Goal: Task Accomplishment & Management: Manage account settings

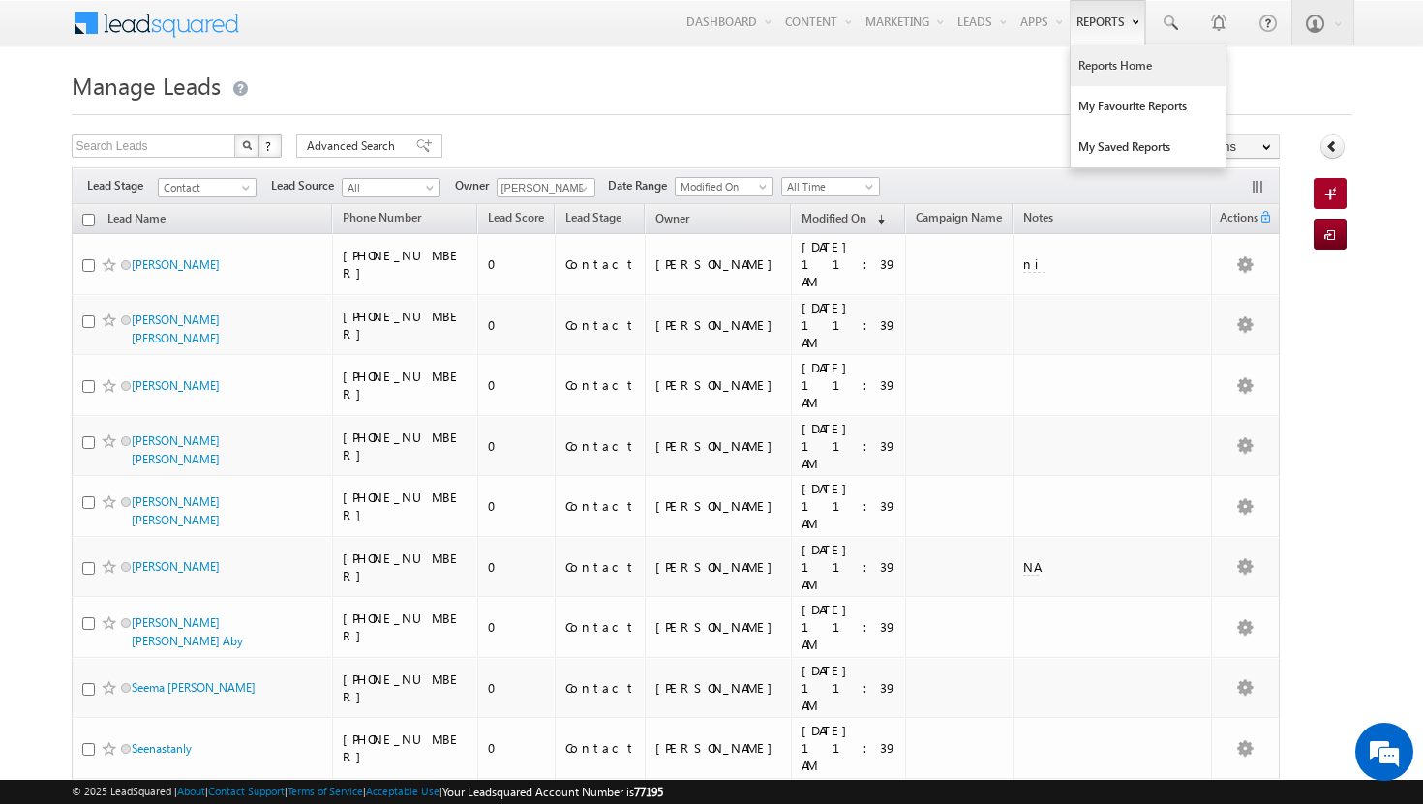
click at [1088, 67] on link "Reports Home" at bounding box center [1147, 65] width 155 height 41
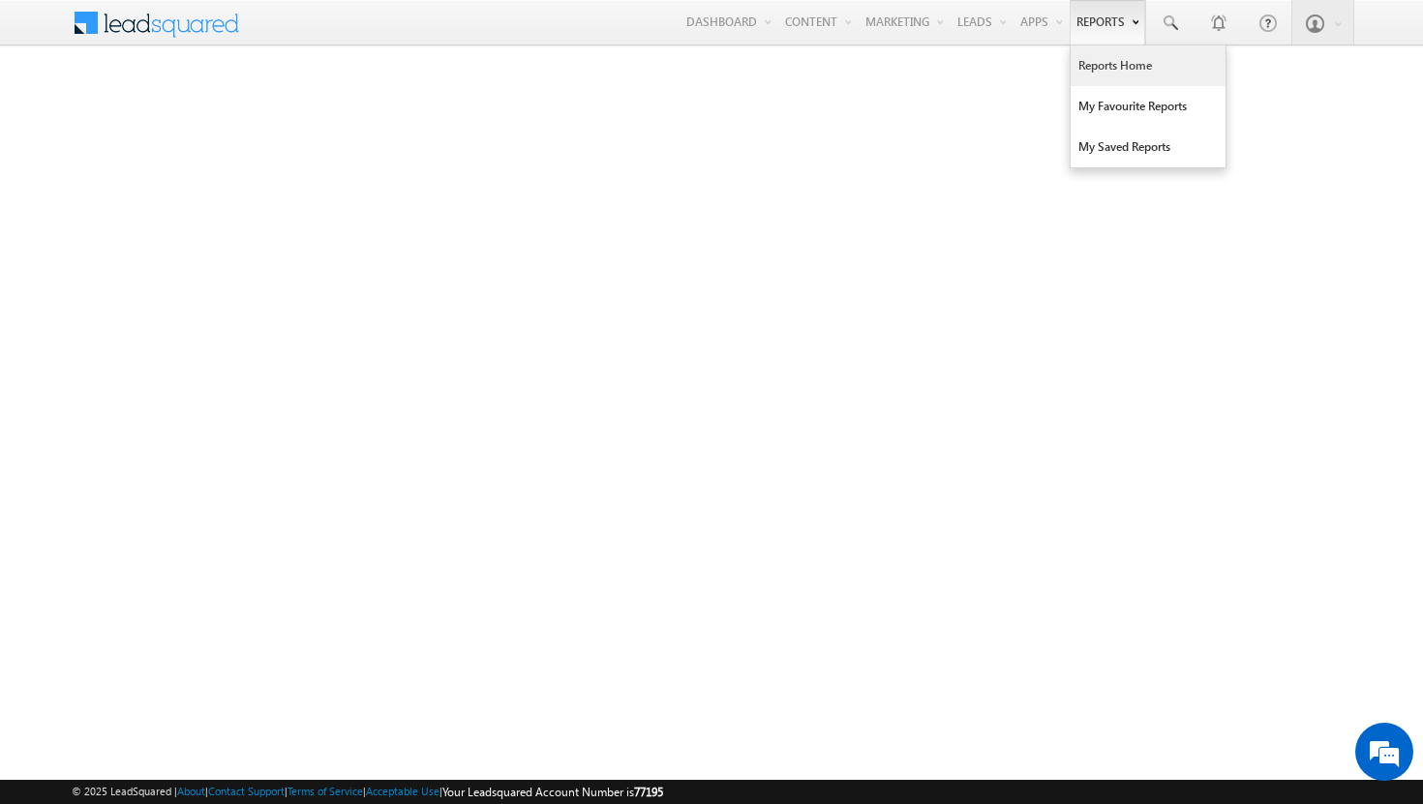
click at [1101, 63] on link "Reports Home" at bounding box center [1147, 65] width 155 height 41
click at [1086, 66] on link "Reports Home" at bounding box center [1147, 65] width 155 height 41
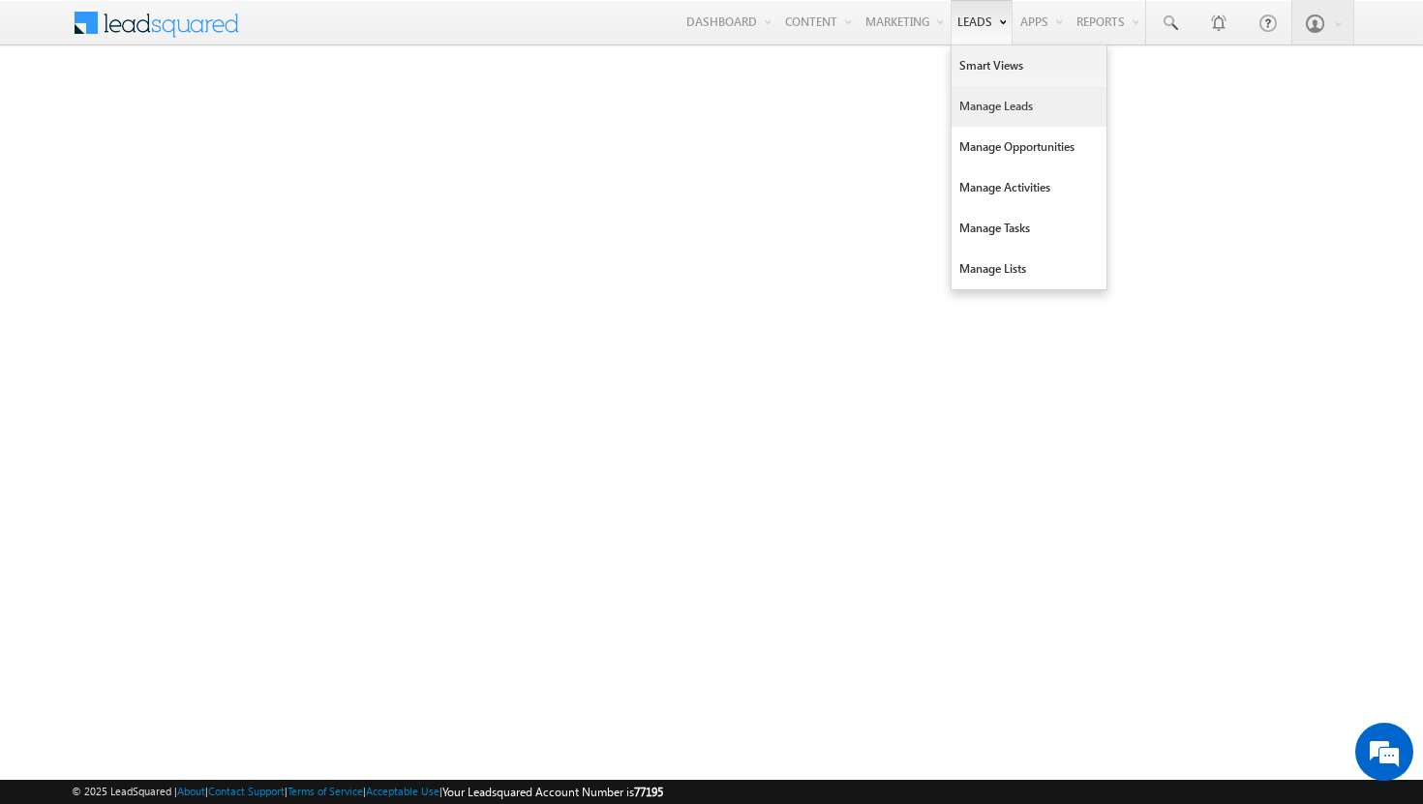
click at [981, 107] on link "Manage Leads" at bounding box center [1028, 106] width 155 height 41
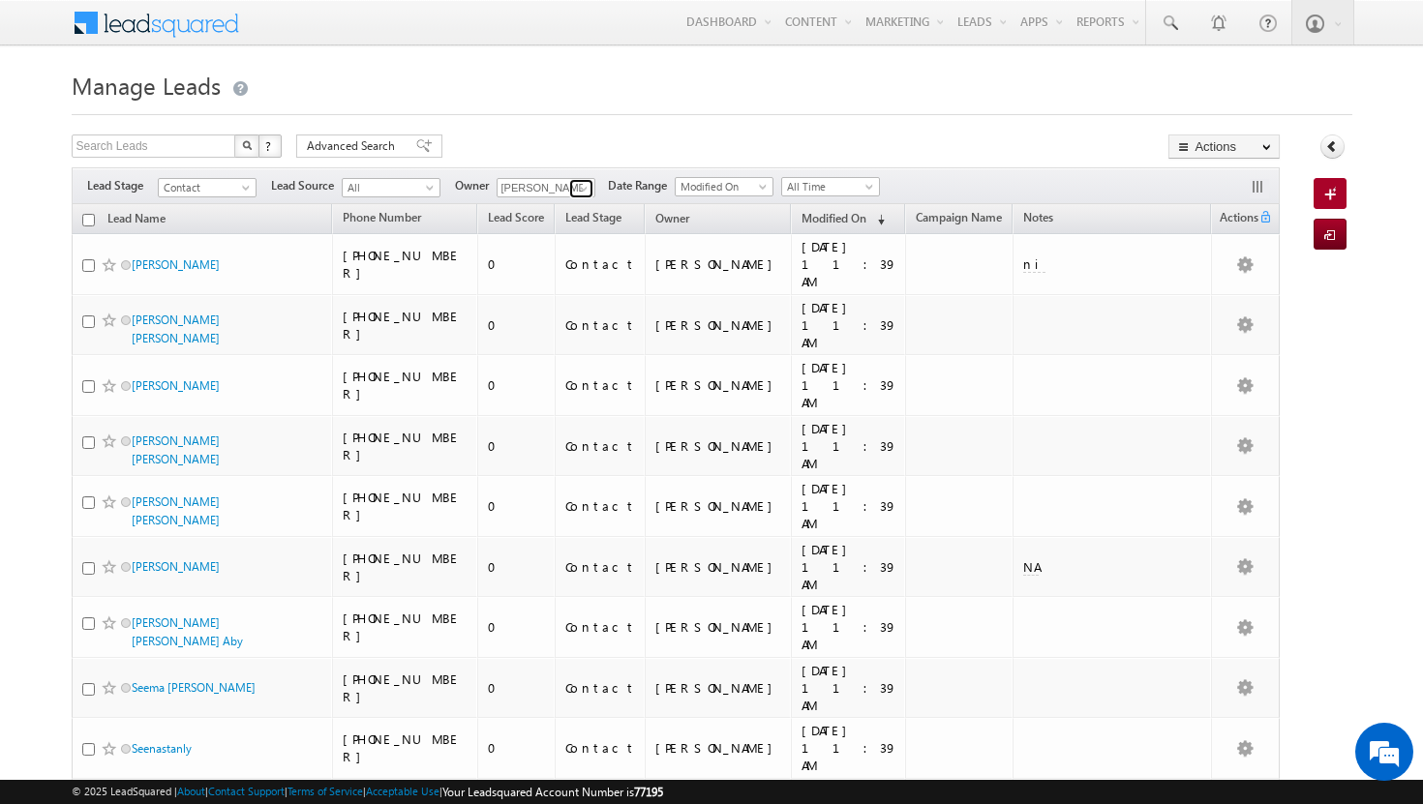
click at [591, 186] on span at bounding box center [583, 188] width 15 height 15
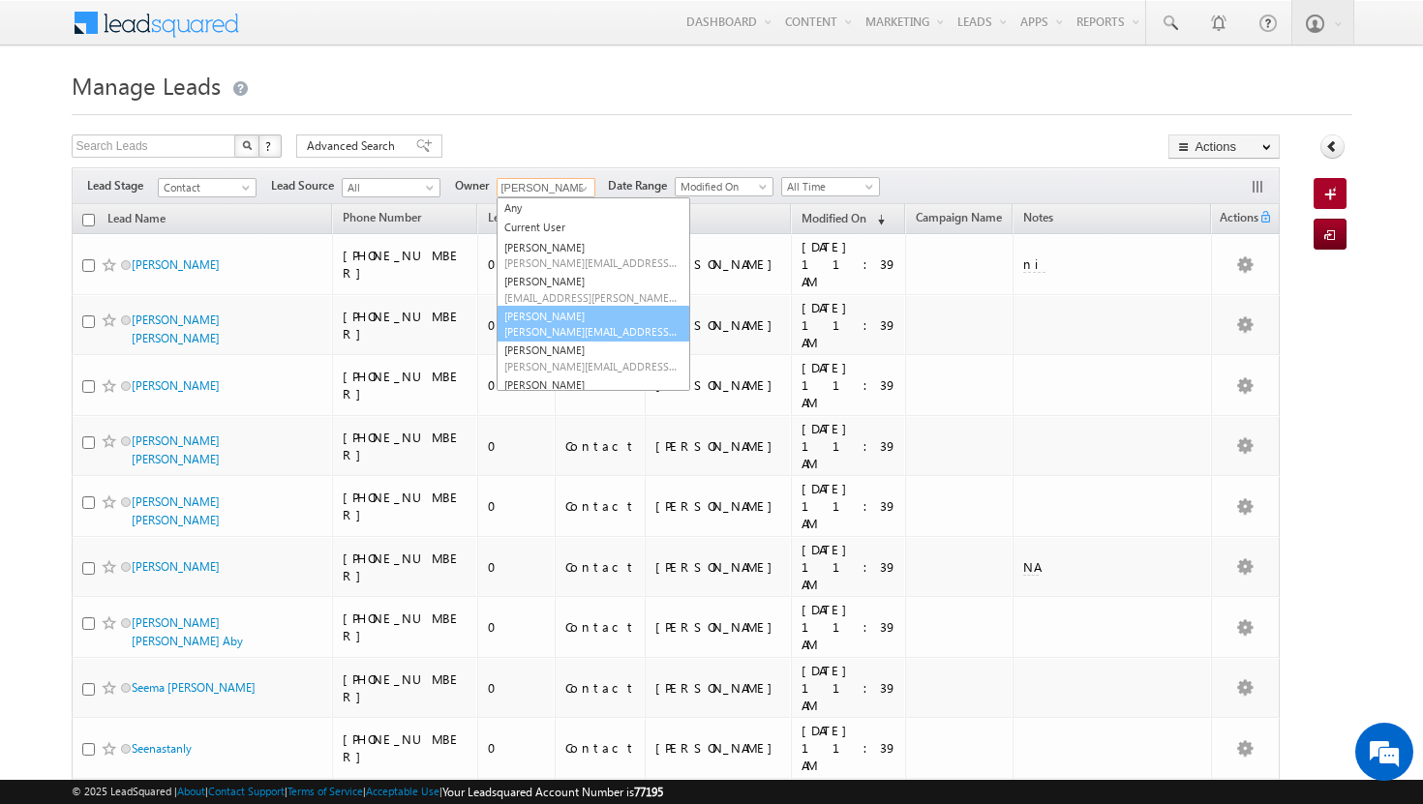
click at [568, 326] on span "[PERSON_NAME][EMAIL_ADDRESS][PERSON_NAME][DOMAIN_NAME]" at bounding box center [591, 331] width 174 height 15
type input "[PERSON_NAME]"
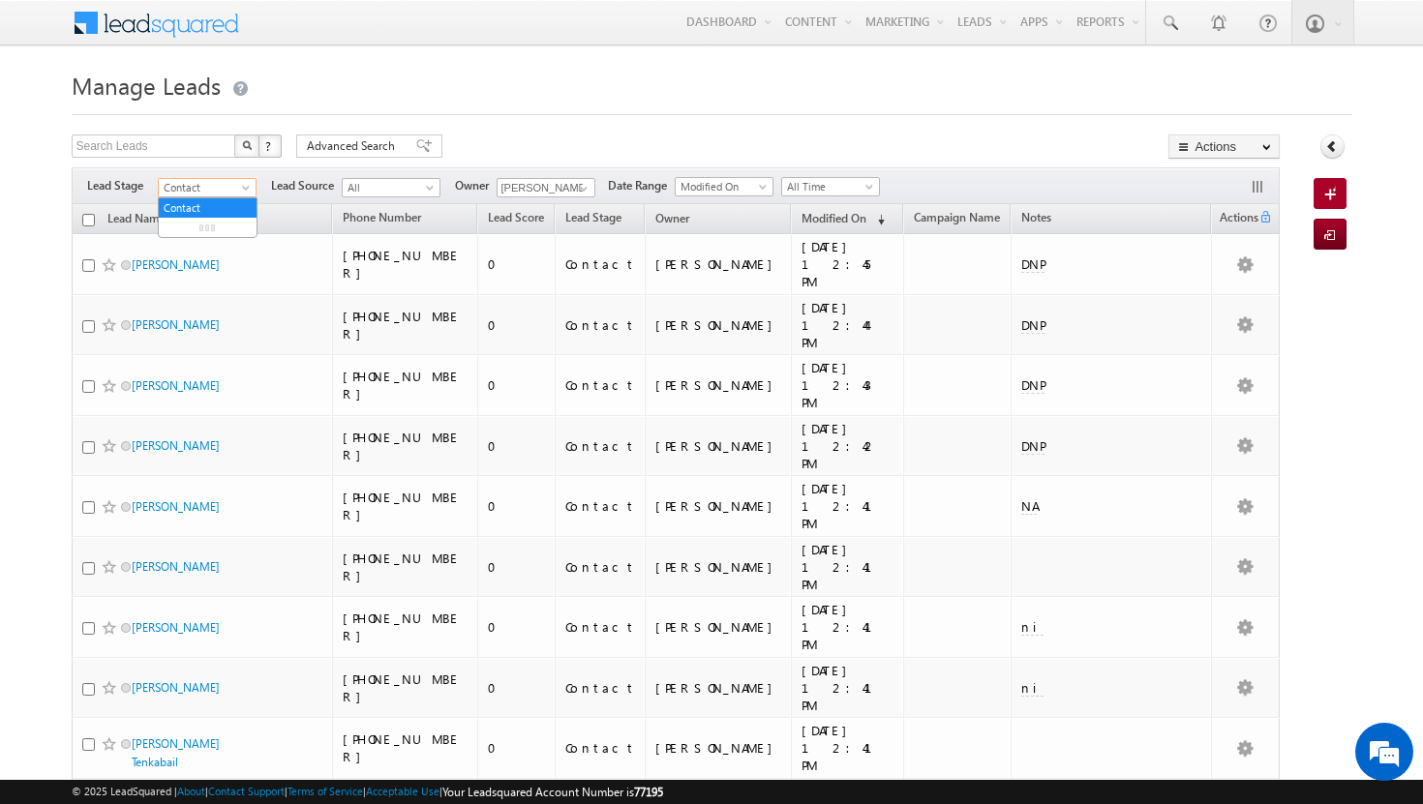
click at [244, 188] on span at bounding box center [247, 191] width 15 height 15
click at [230, 252] on link "Prospect" at bounding box center [208, 246] width 98 height 17
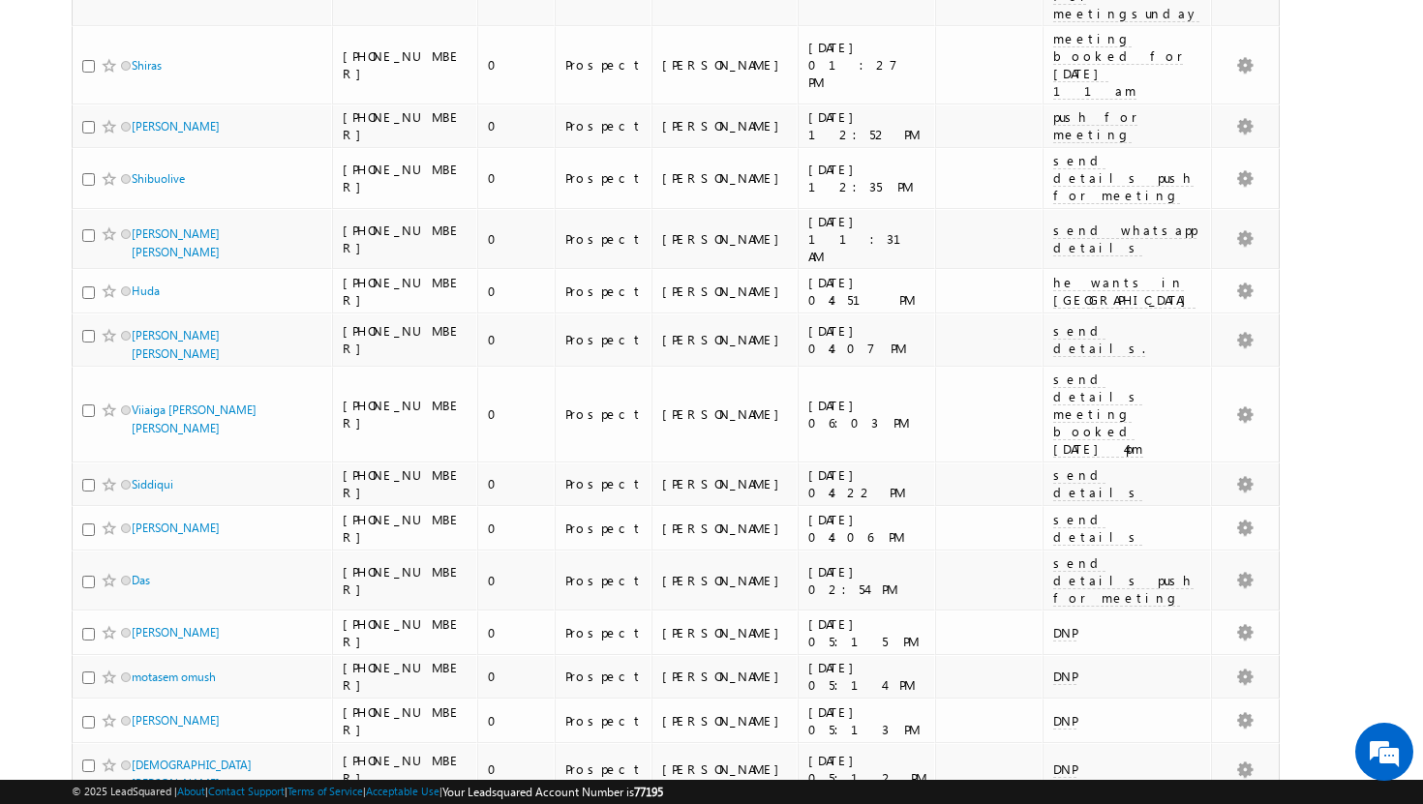
scroll to position [1834, 0]
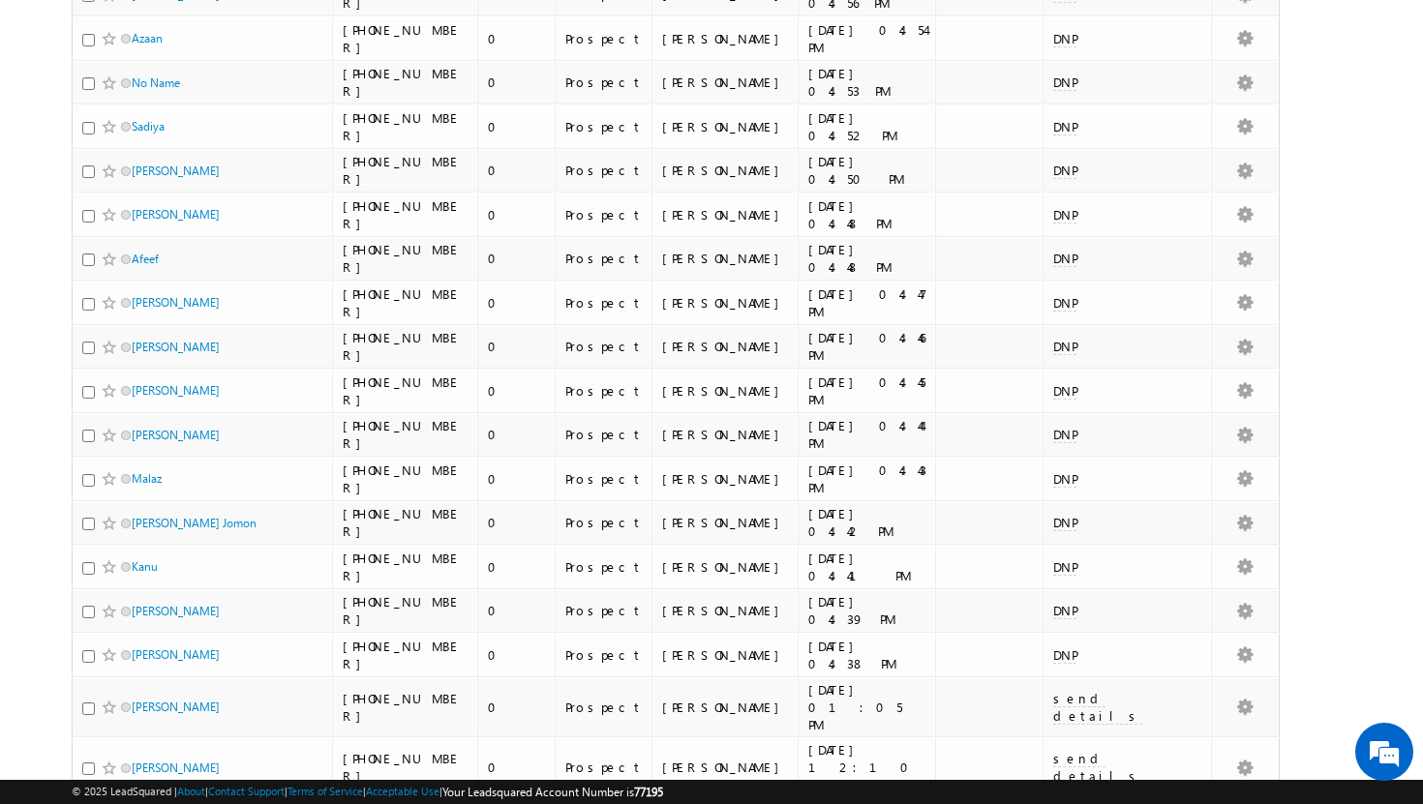
click at [142, 765] on li "100" at bounding box center [137, 769] width 46 height 19
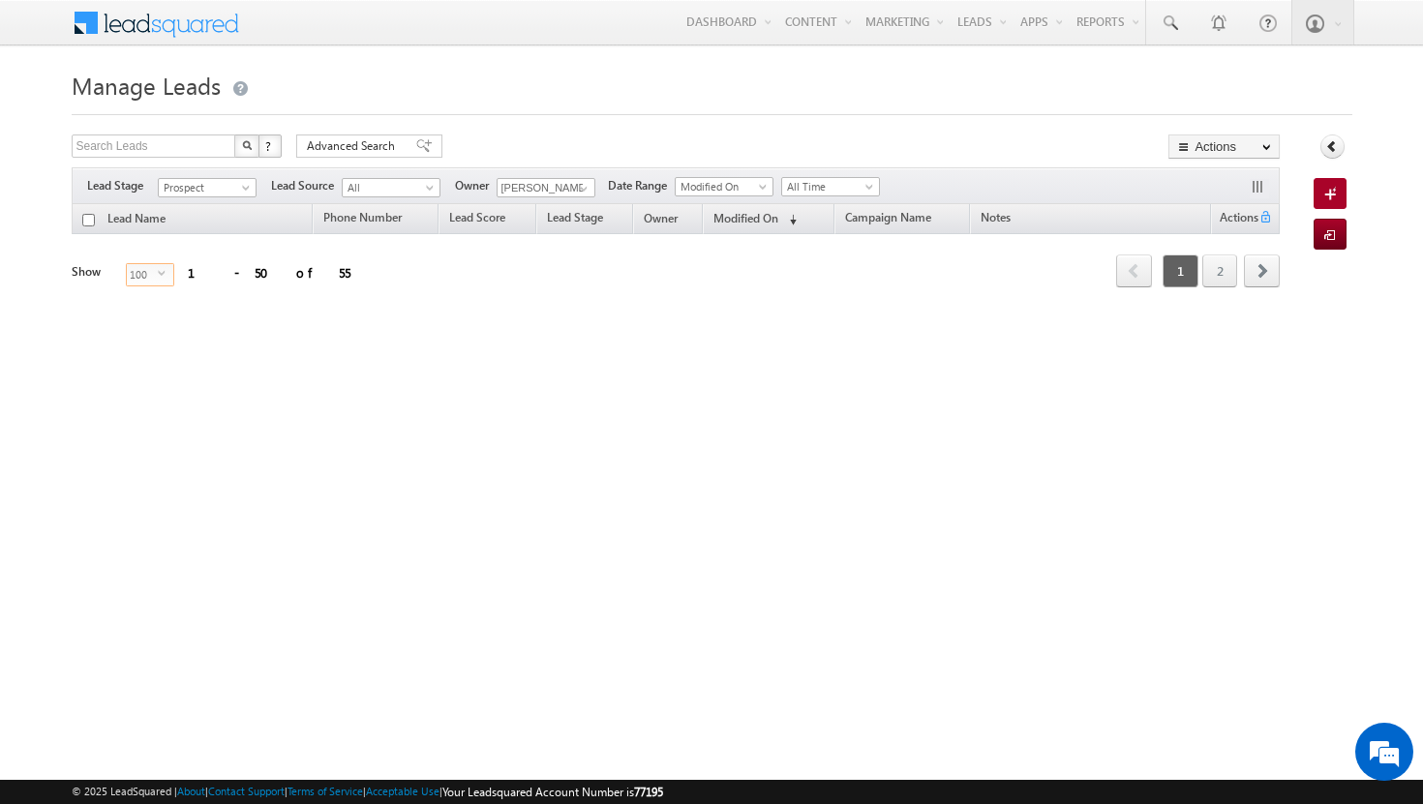
scroll to position [0, 0]
click at [158, 273] on span "select" at bounding box center [165, 273] width 15 height 9
click at [148, 336] on li "50" at bounding box center [137, 335] width 46 height 19
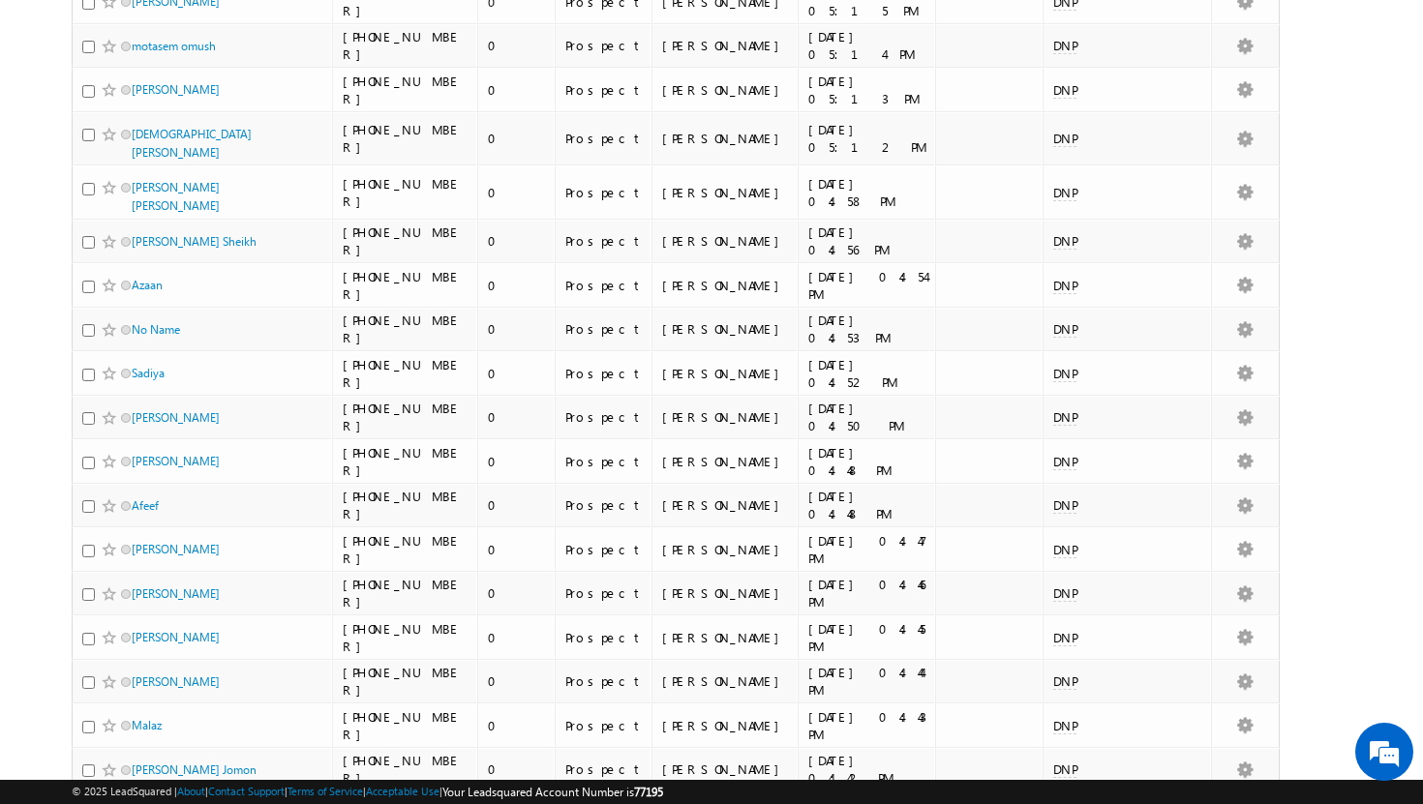
scroll to position [1834, 0]
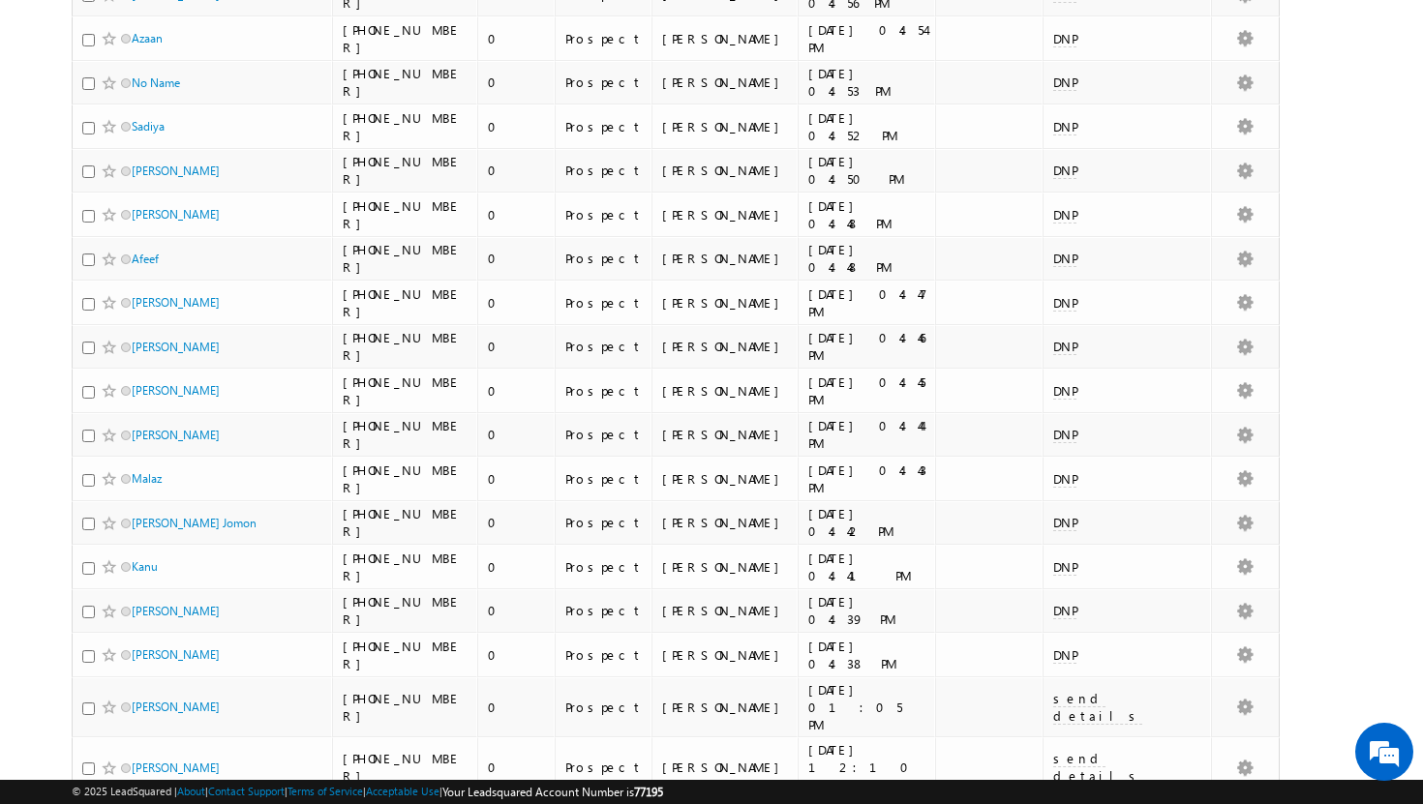
click at [142, 735] on li "25" at bounding box center [137, 730] width 46 height 19
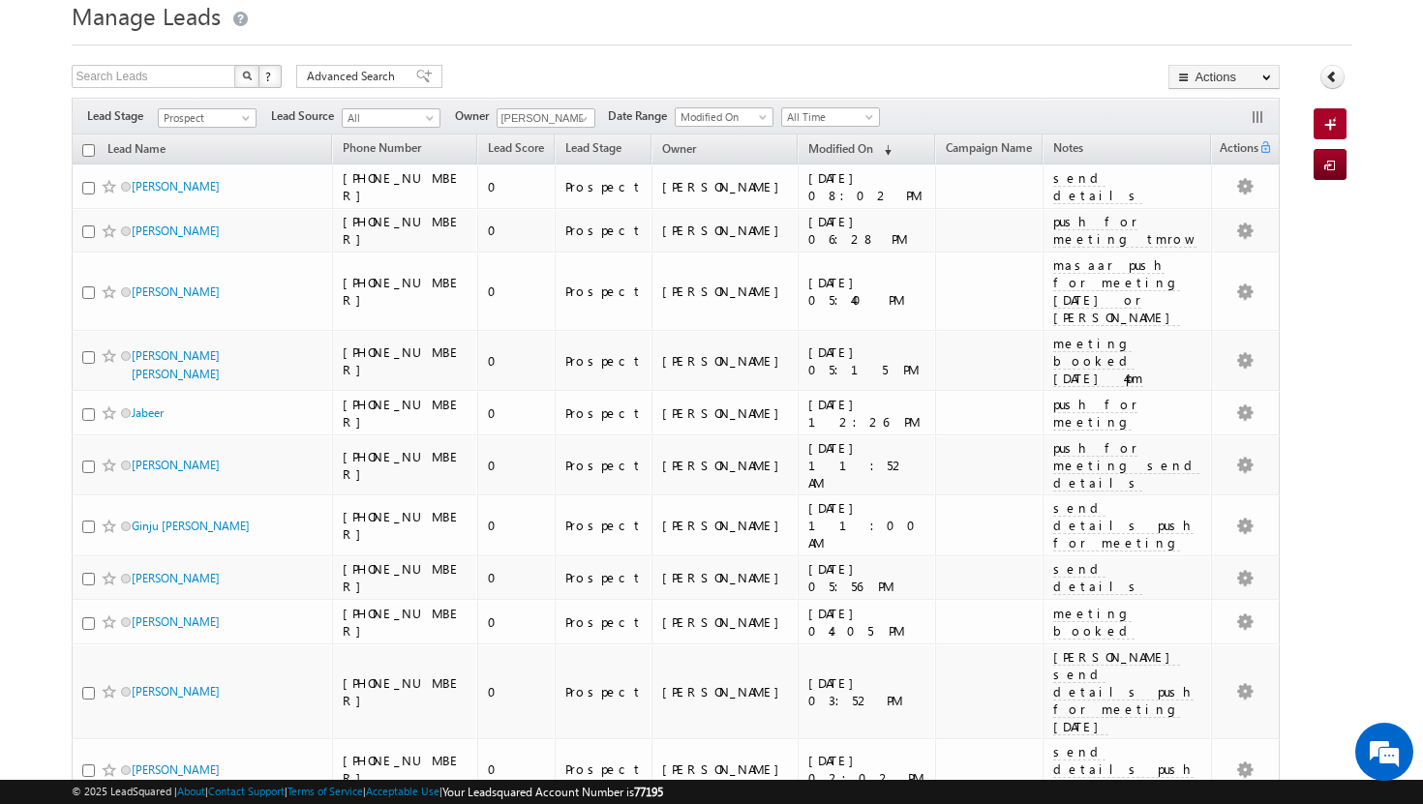
scroll to position [0, 0]
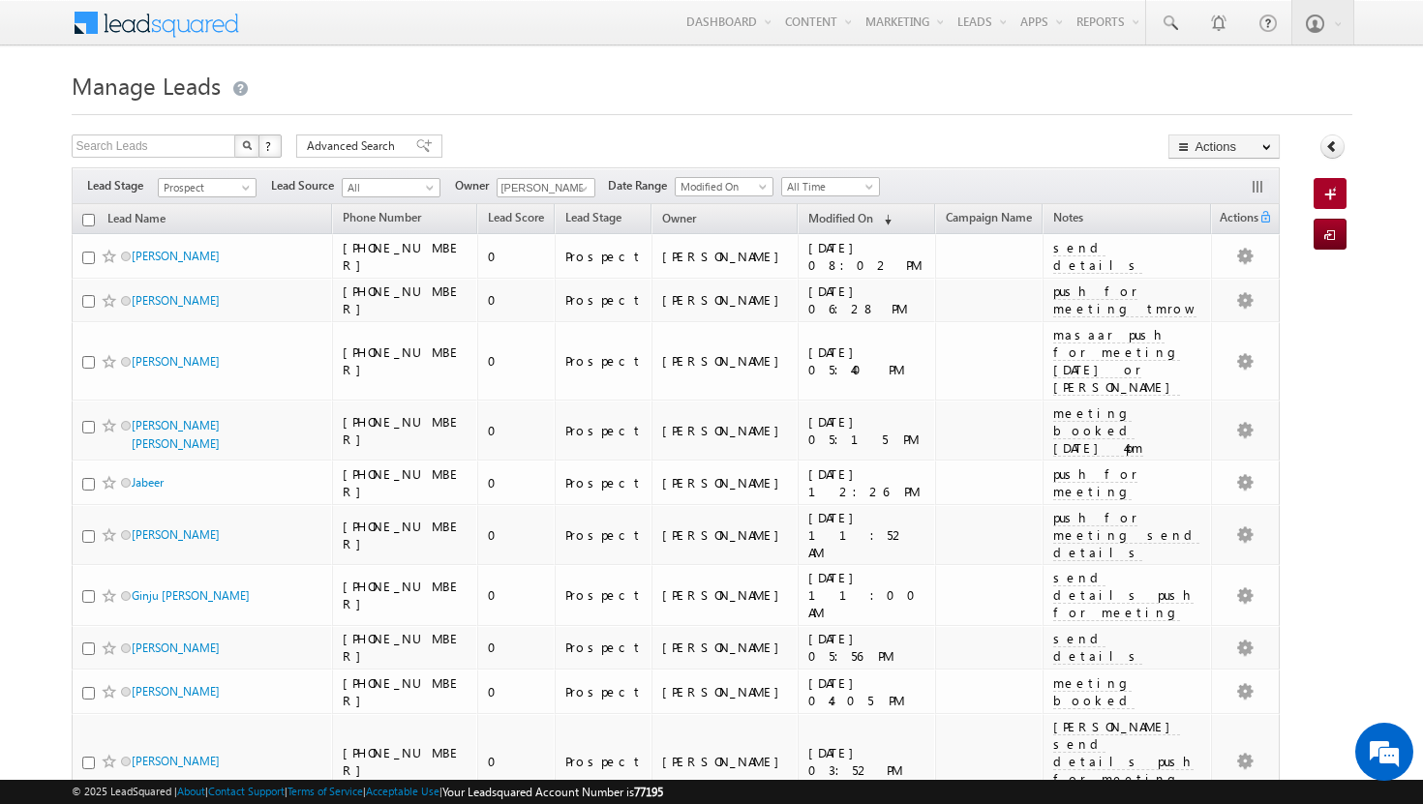
click at [86, 226] on input "checkbox" at bounding box center [88, 220] width 13 height 13
checkbox input "true"
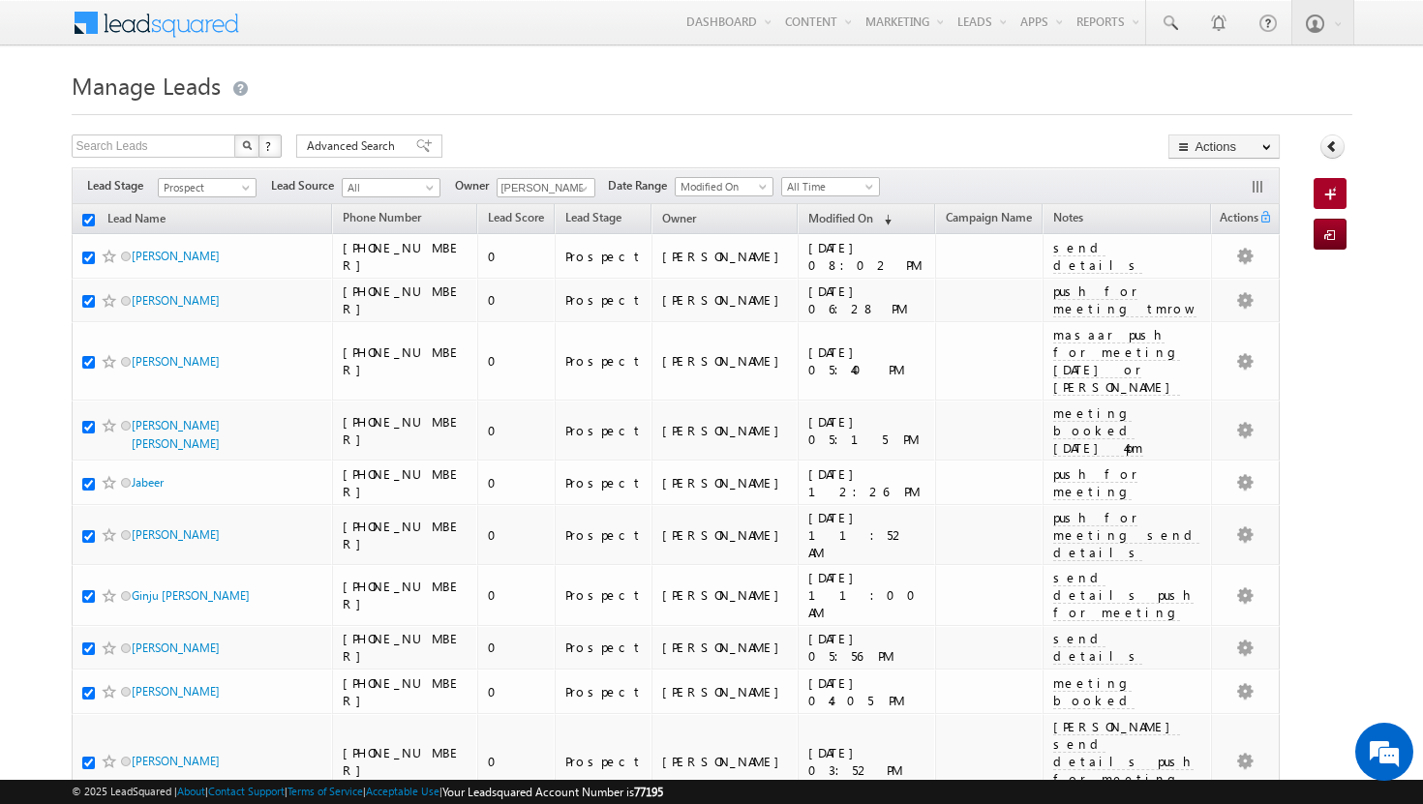
checkbox input "true"
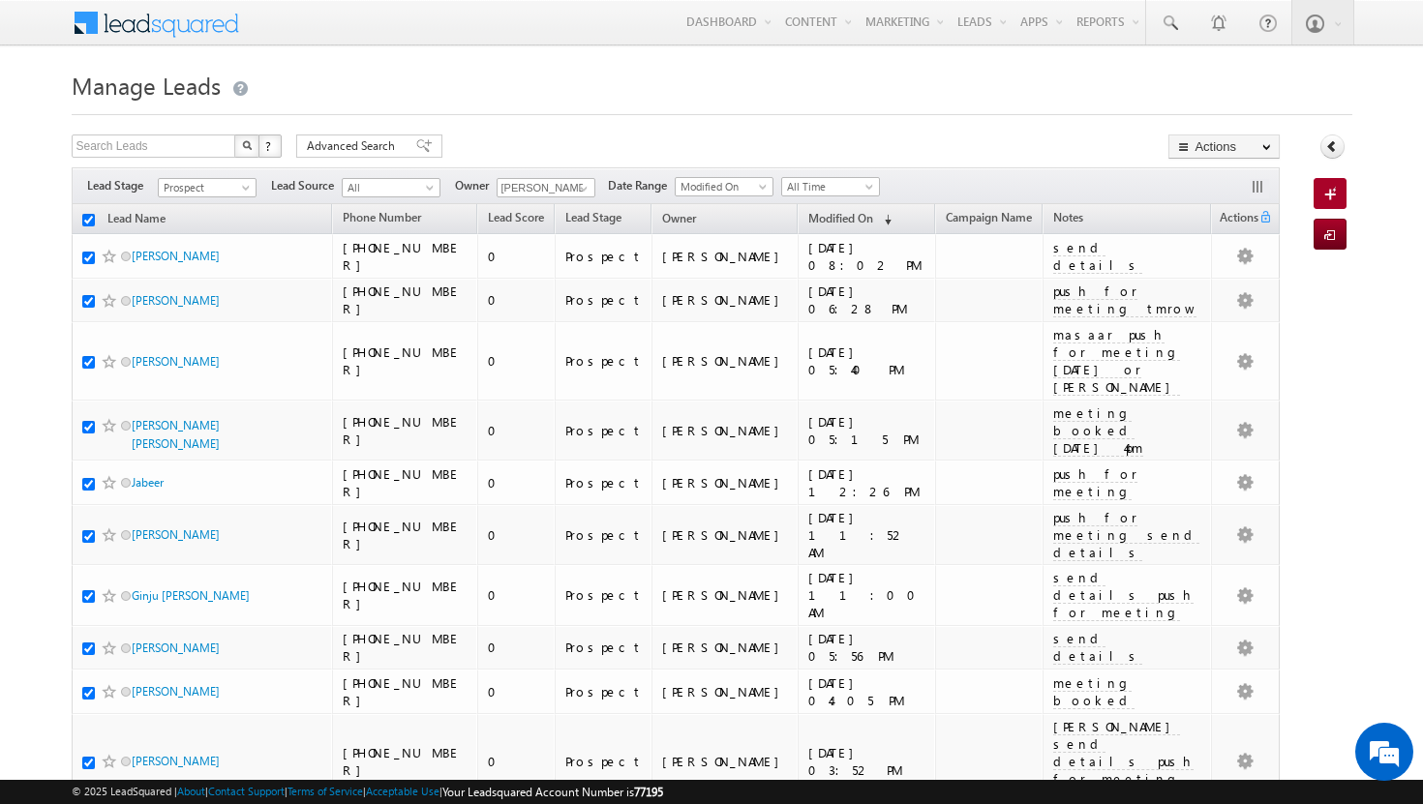
checkbox input "true"
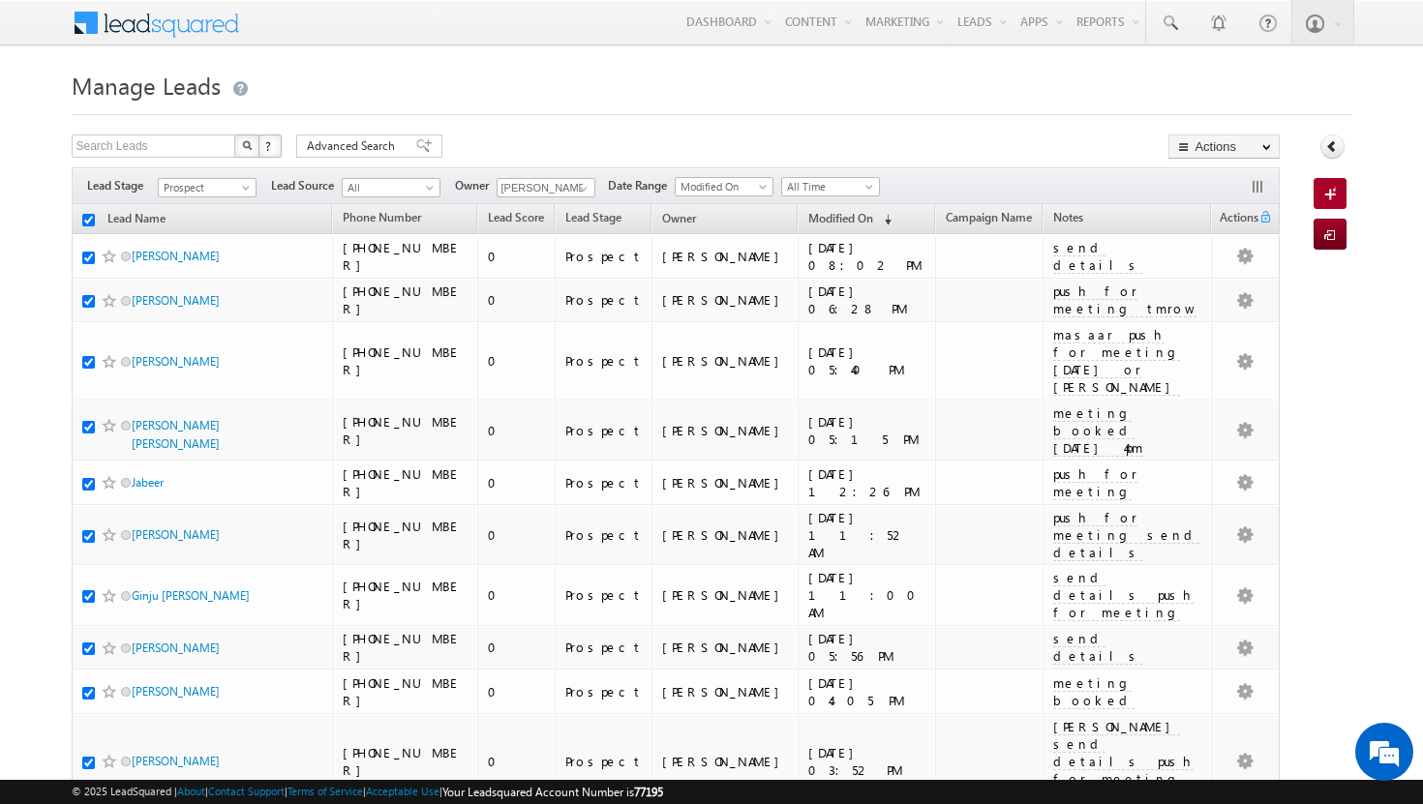
checkbox input "true"
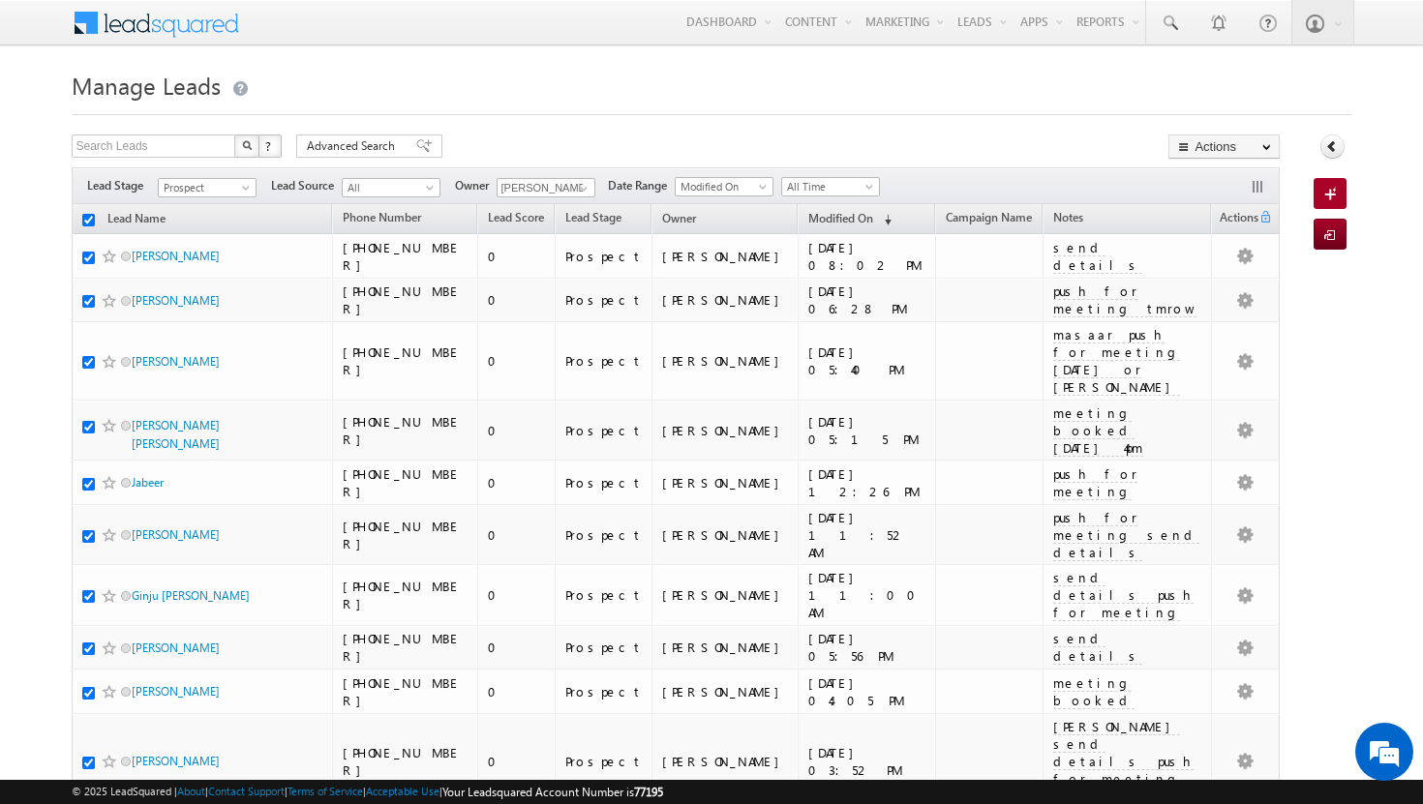
checkbox input "true"
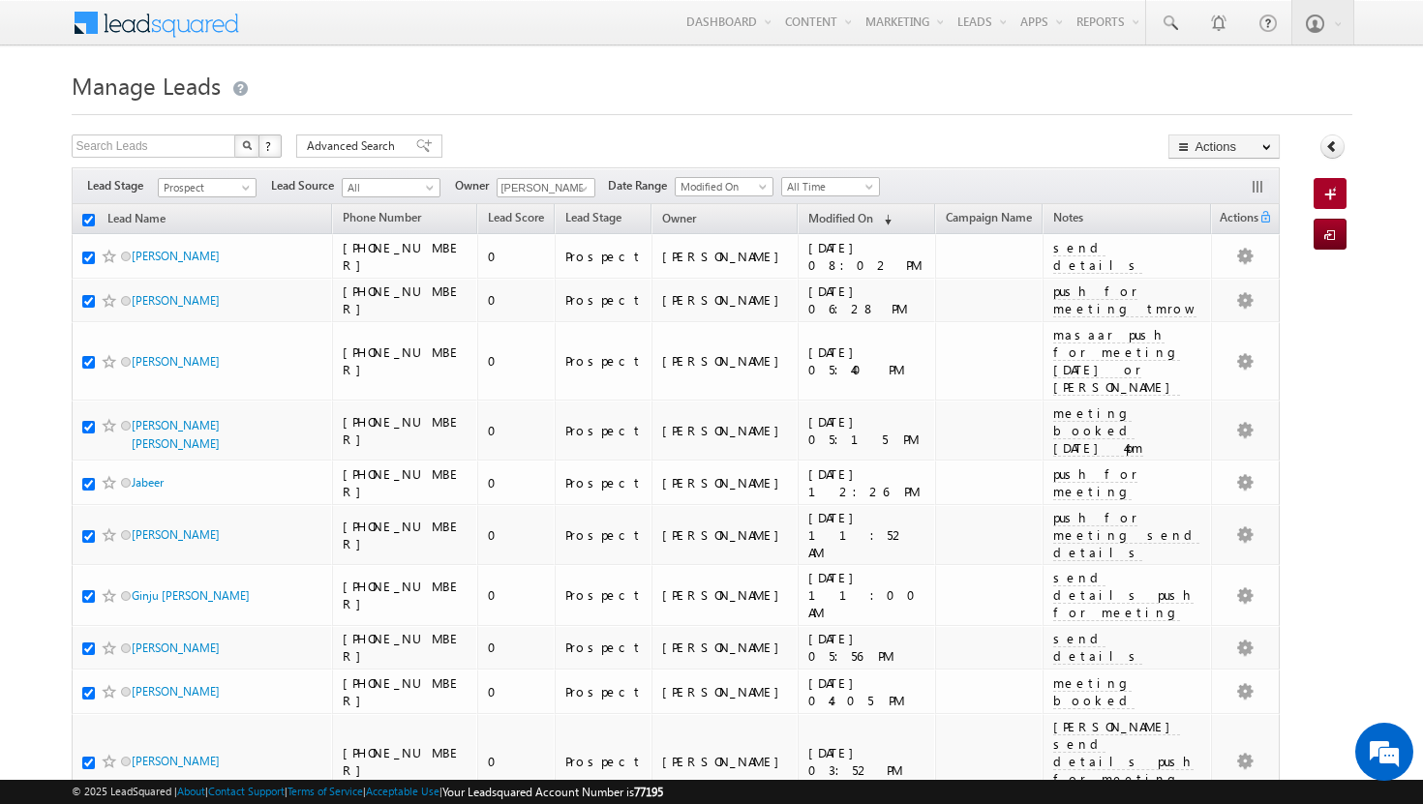
checkbox input "true"
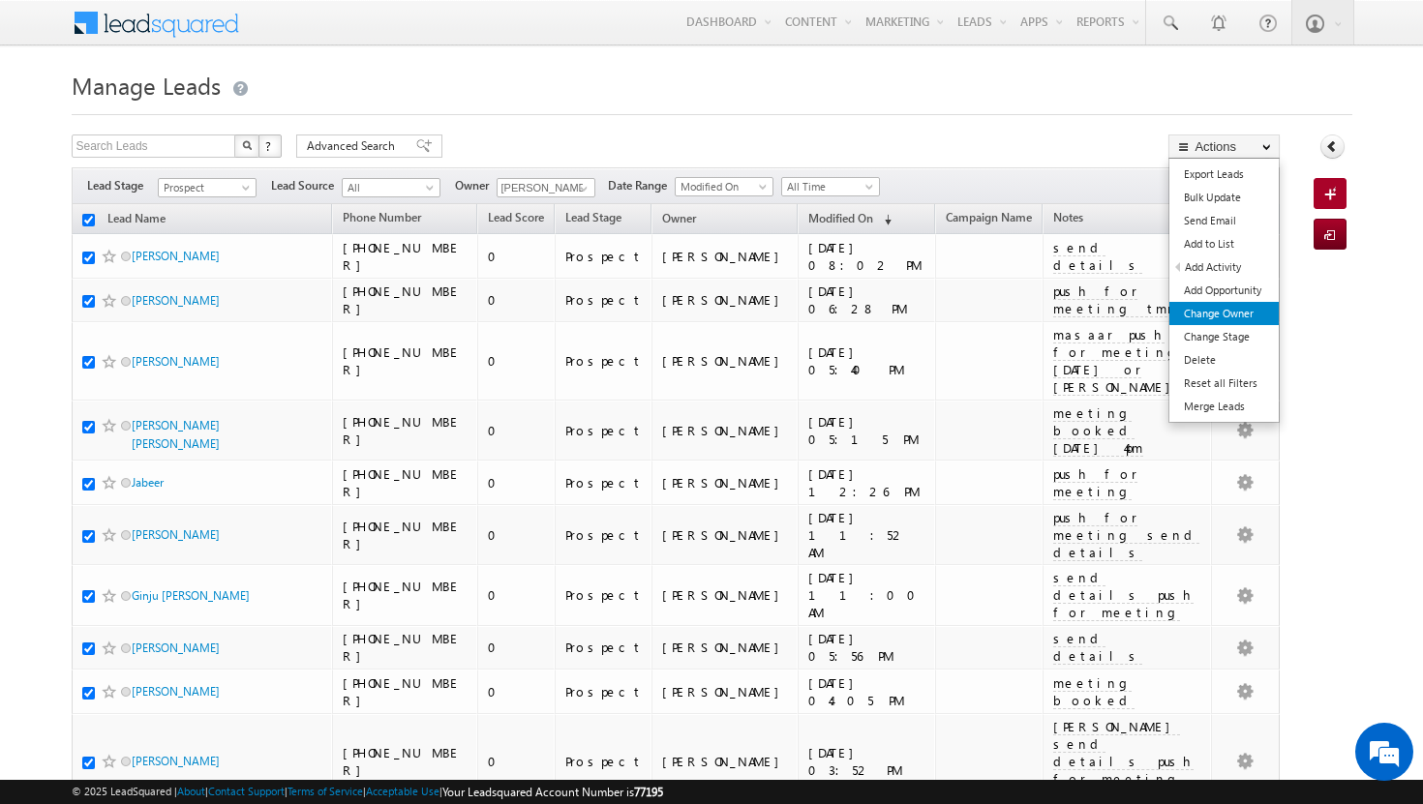
click at [1233, 311] on link "Change Owner" at bounding box center [1223, 313] width 109 height 23
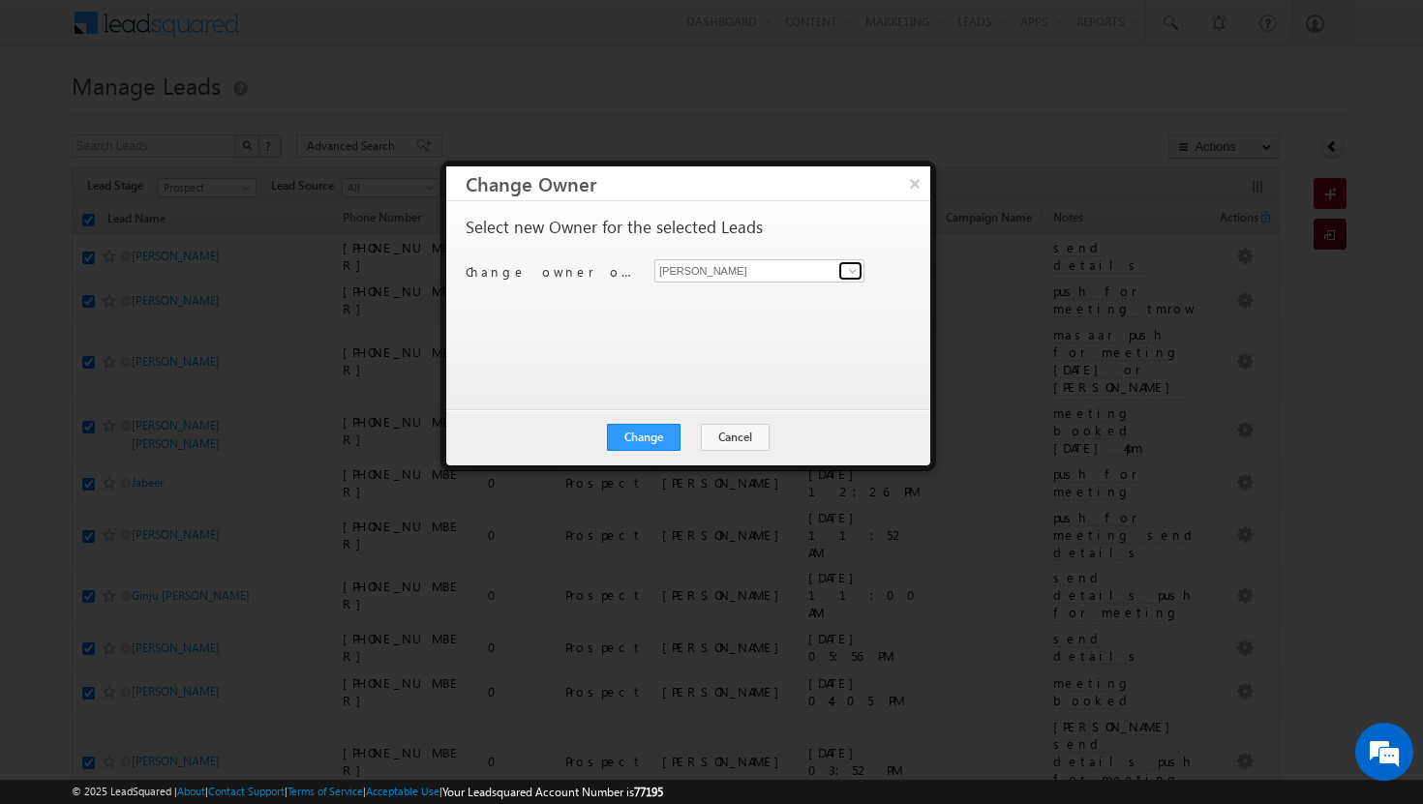
click at [854, 269] on span at bounding box center [852, 270] width 15 height 15
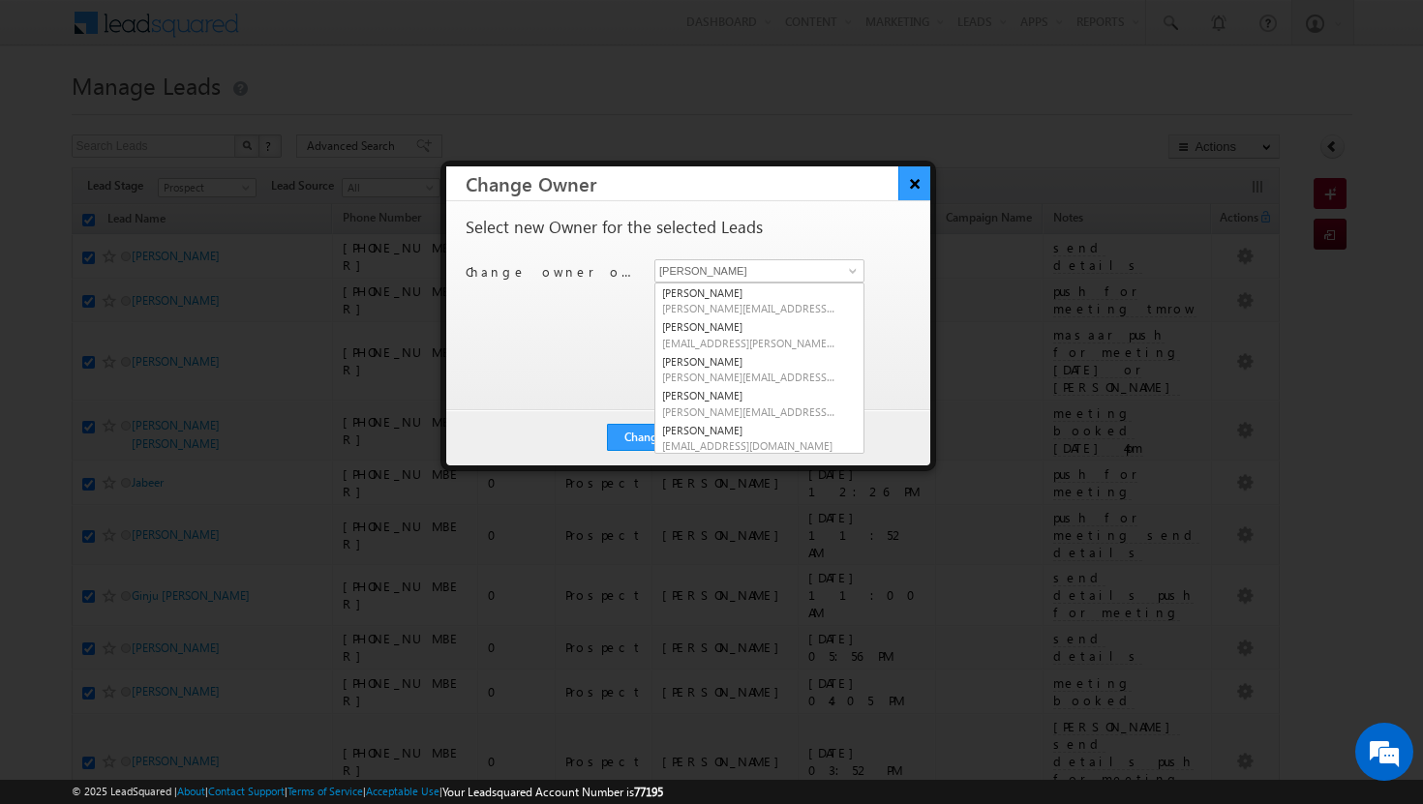
click at [917, 193] on button "×" at bounding box center [914, 183] width 32 height 34
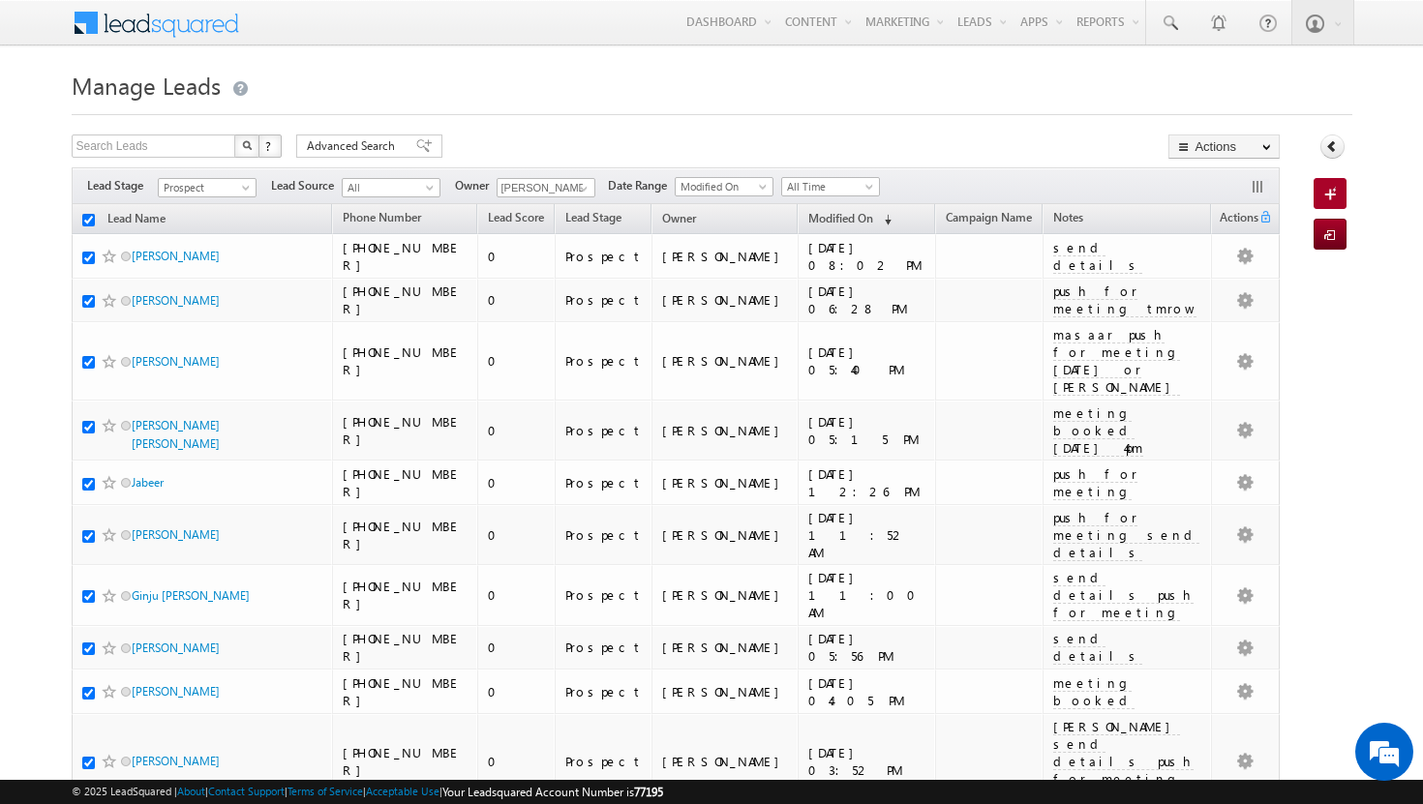
click at [84, 225] on input "checkbox" at bounding box center [88, 220] width 13 height 13
checkbox input "false"
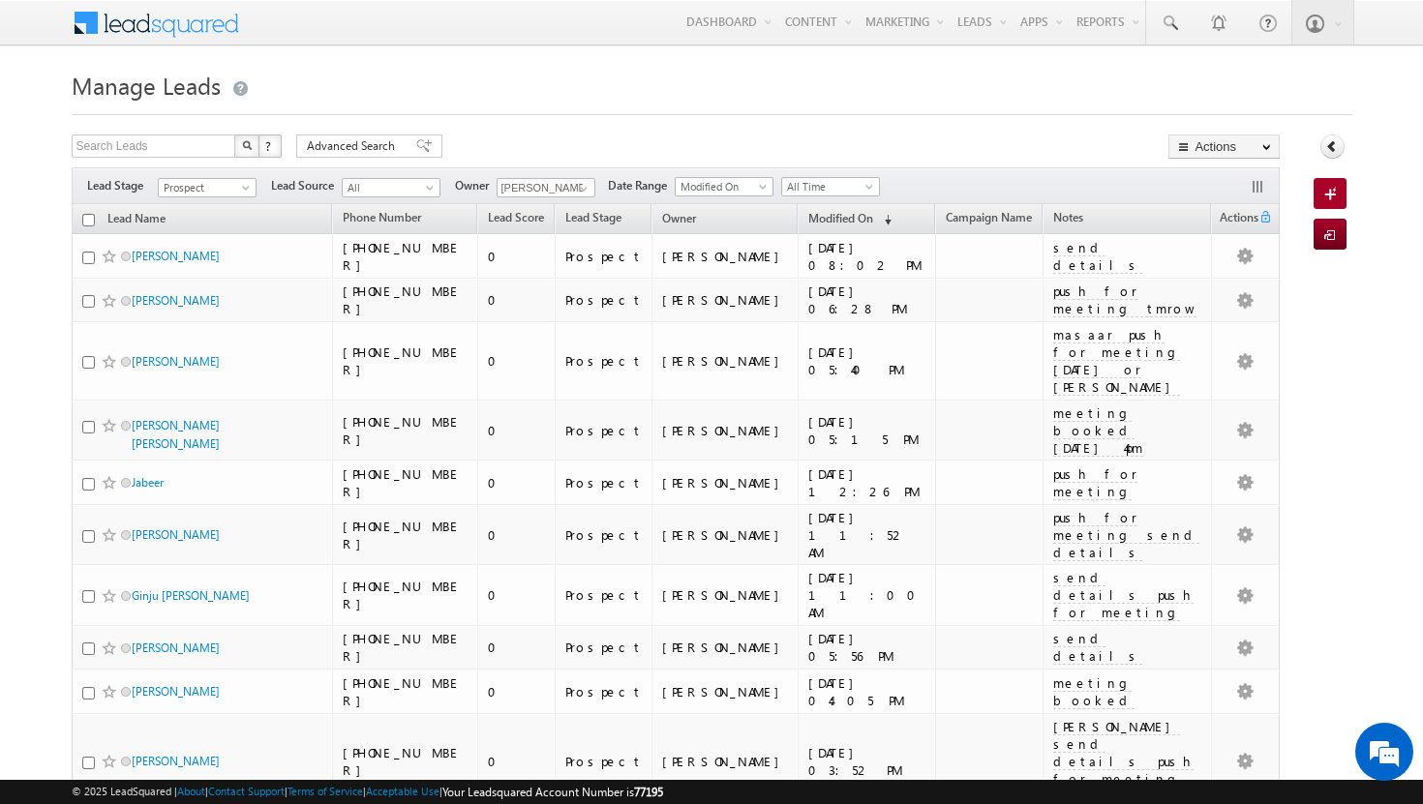
checkbox input "false"
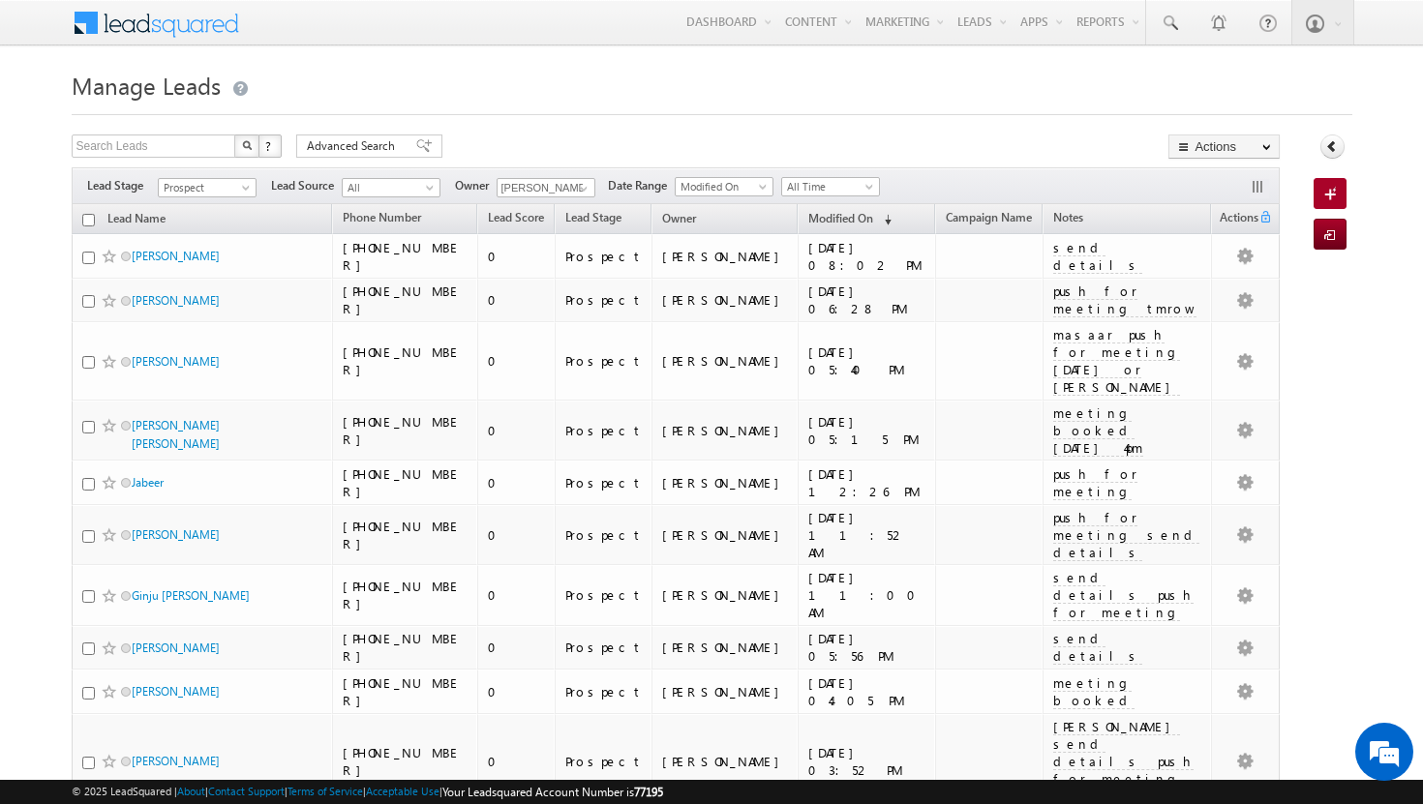
checkbox input "false"
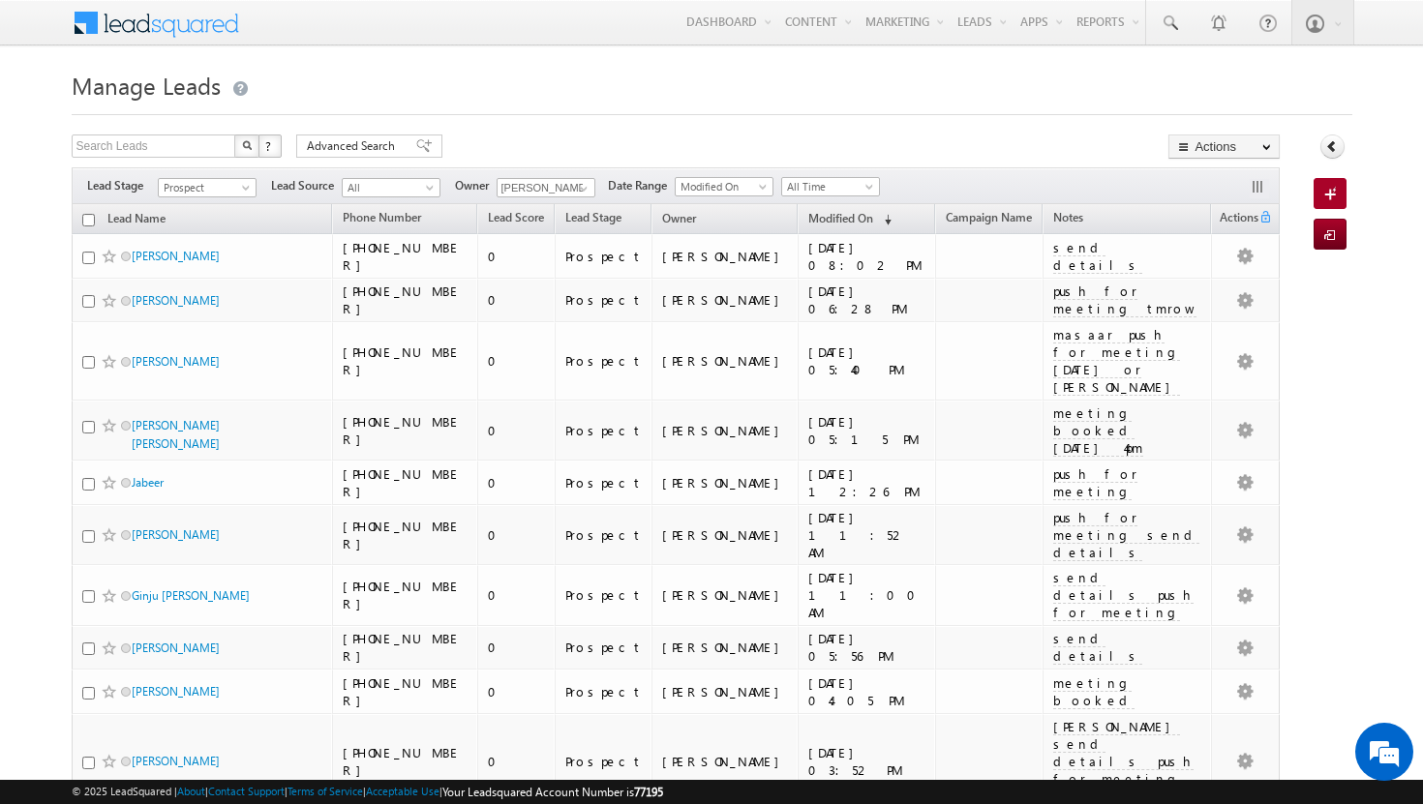
checkbox input "false"
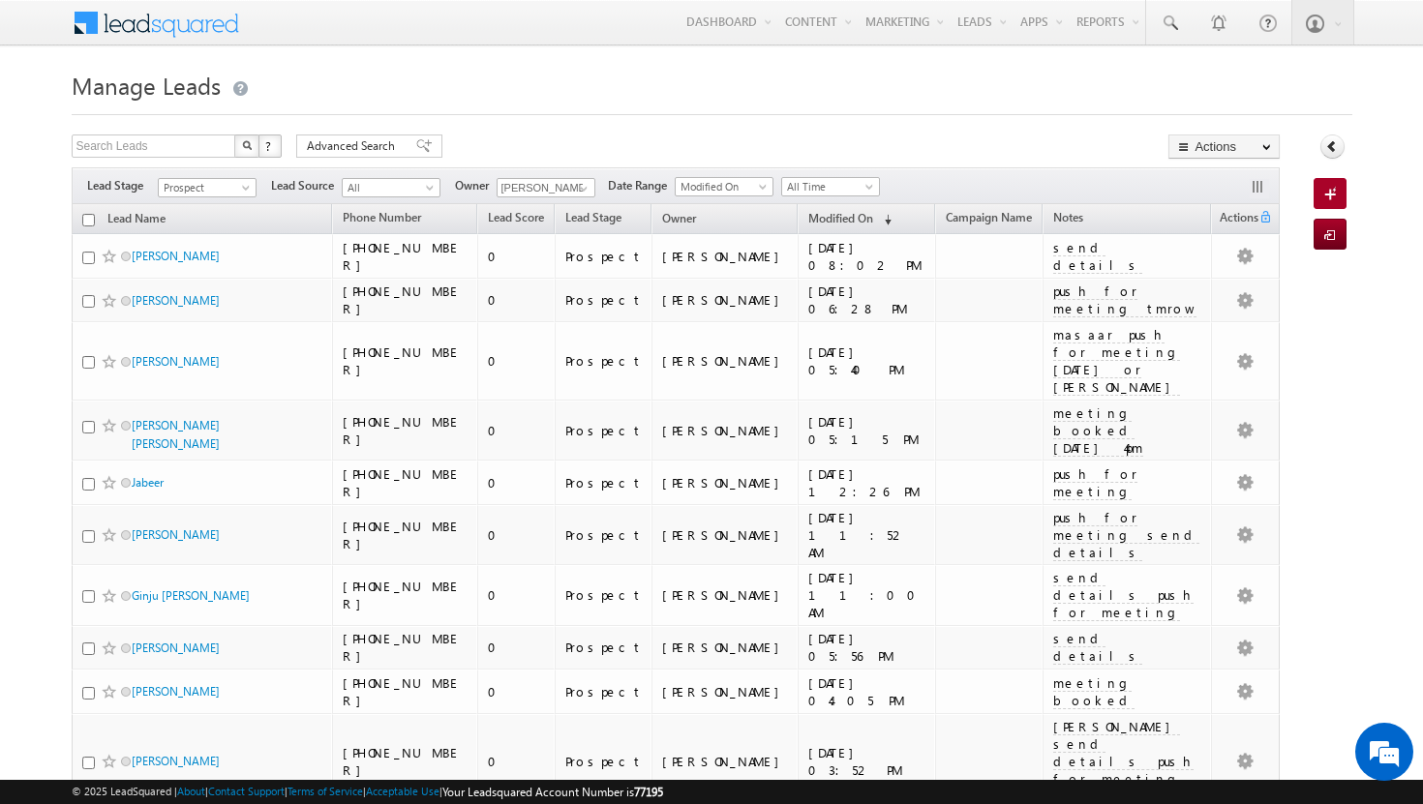
checkbox input "false"
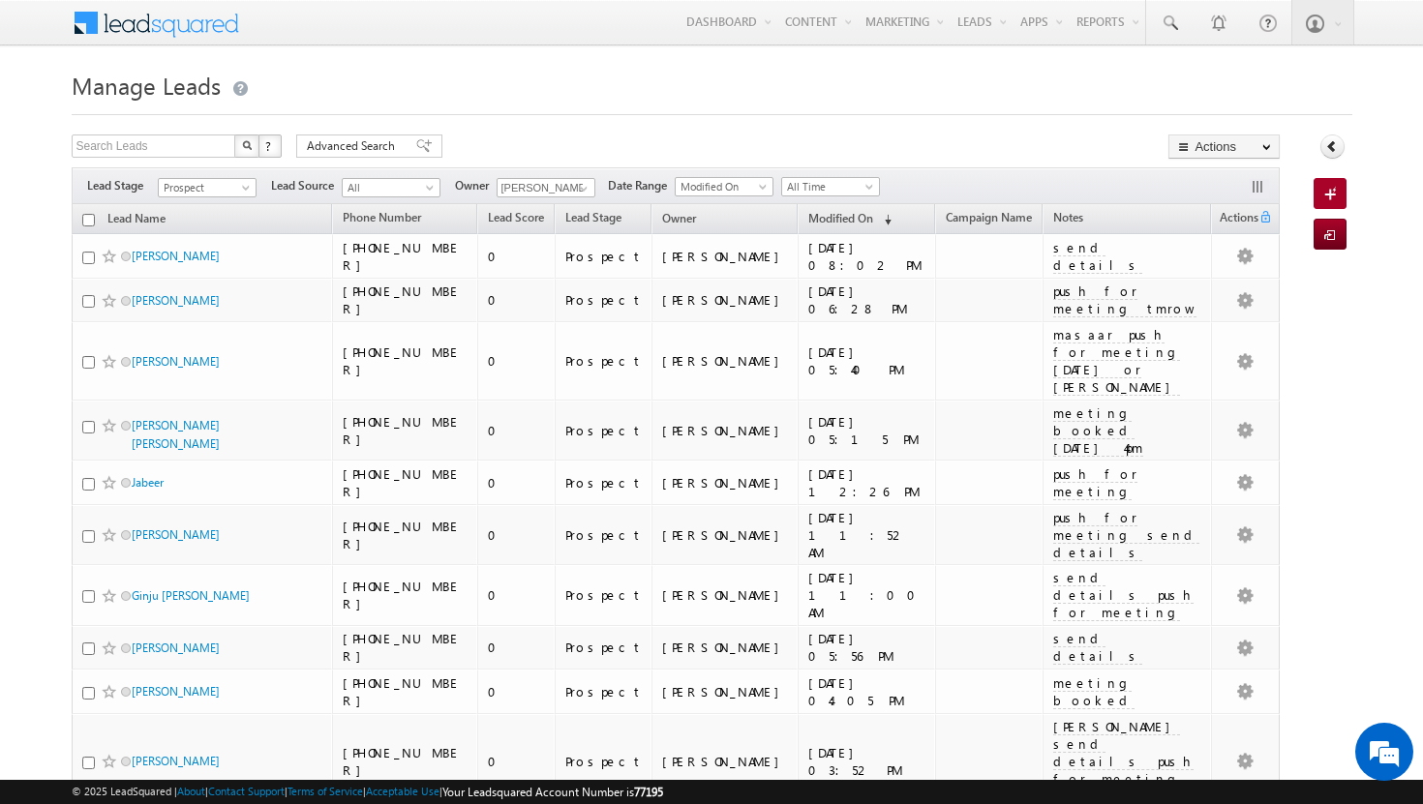
checkbox input "false"
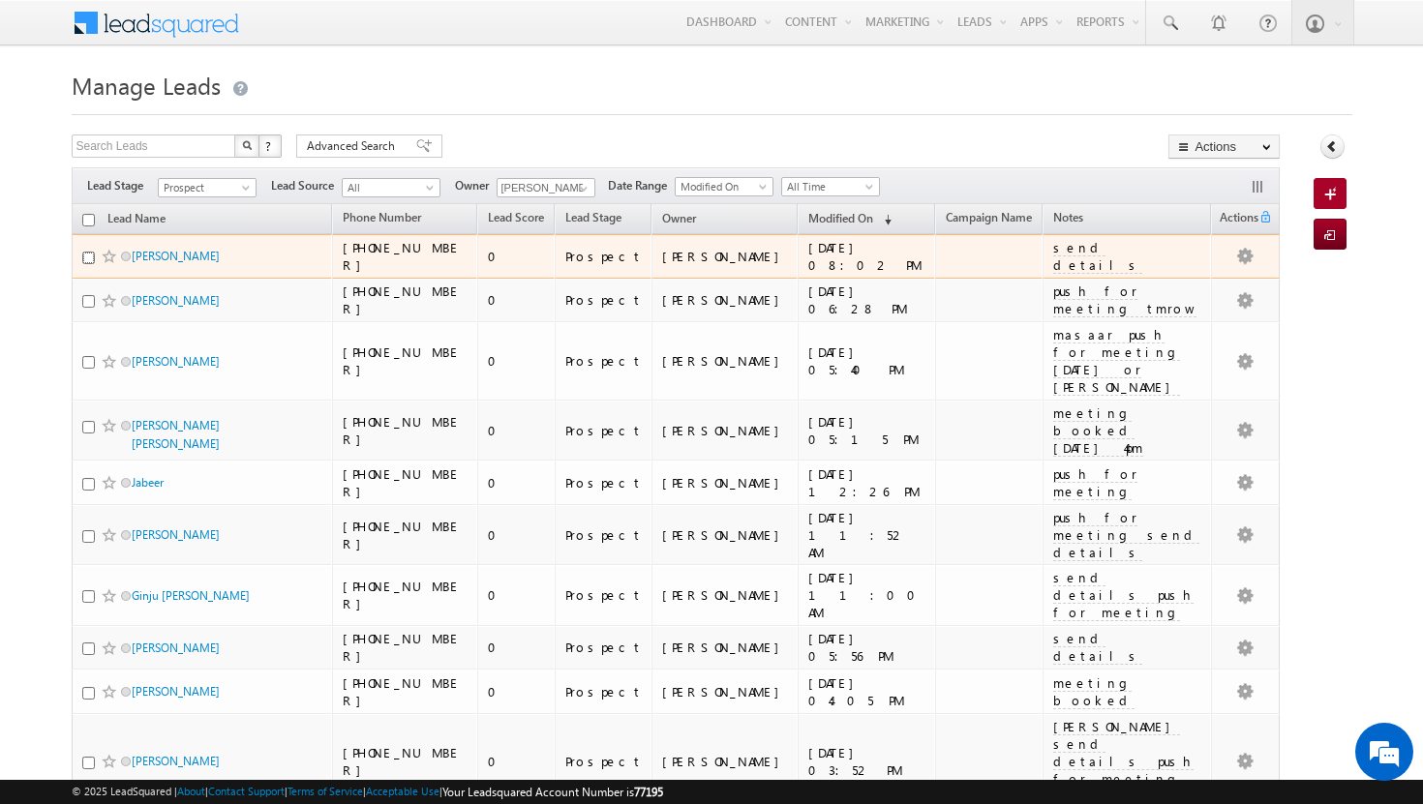
click at [88, 255] on input "checkbox" at bounding box center [88, 258] width 13 height 13
checkbox input "true"
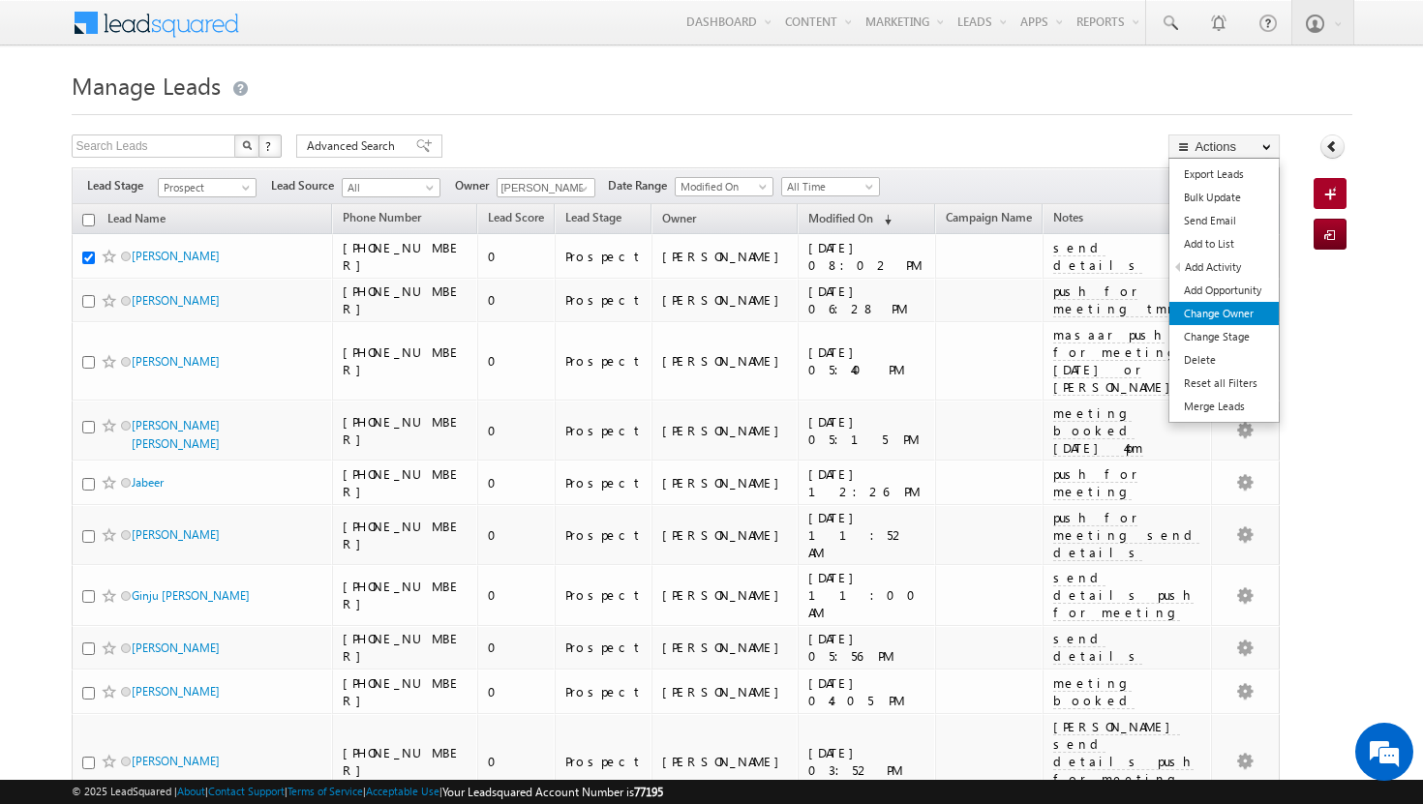
click at [1243, 318] on link "Change Owner" at bounding box center [1223, 313] width 109 height 23
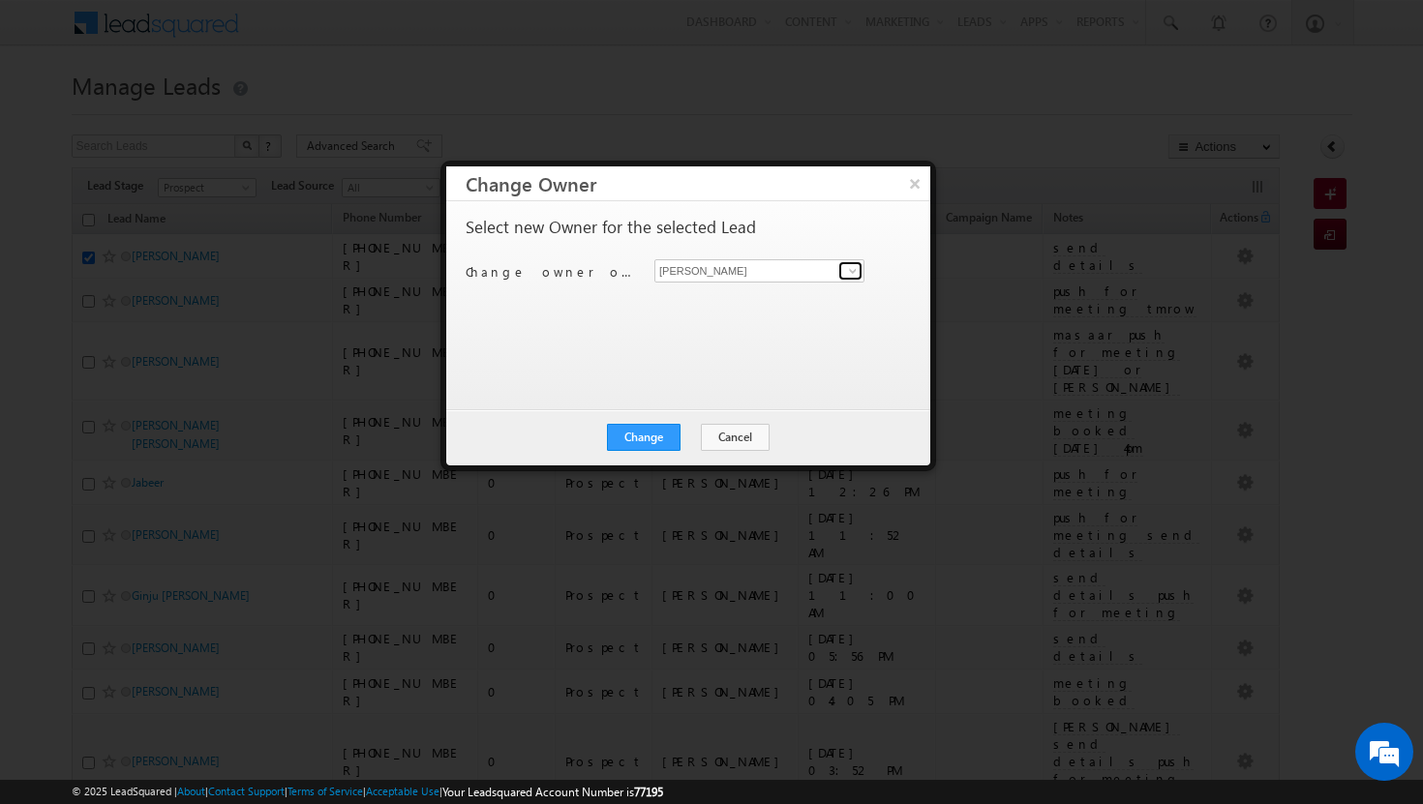
click at [850, 274] on span at bounding box center [852, 270] width 15 height 15
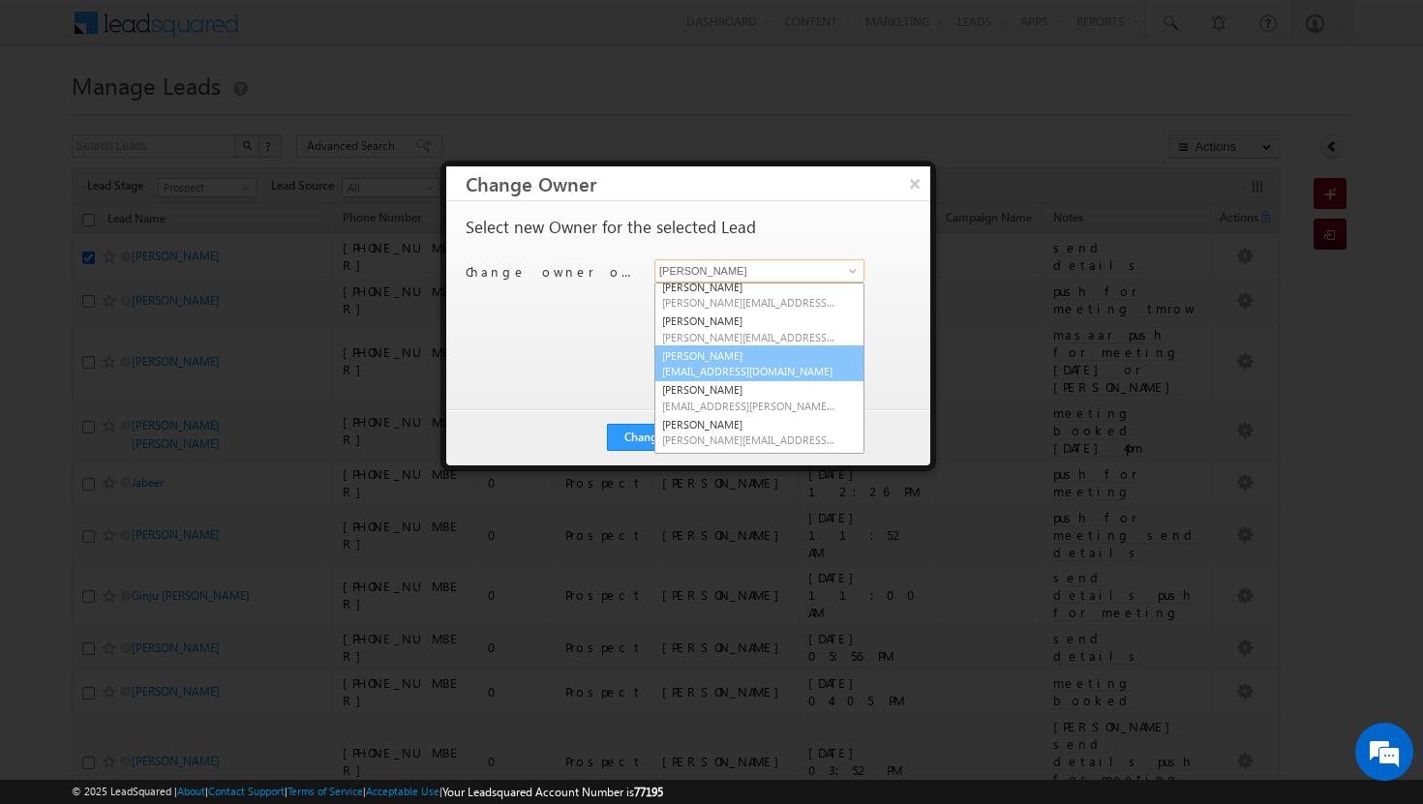
scroll to position [75, 0]
click at [731, 428] on link "Shakeel Babbar shakeel.babbar@indglobal.ae" at bounding box center [759, 433] width 210 height 37
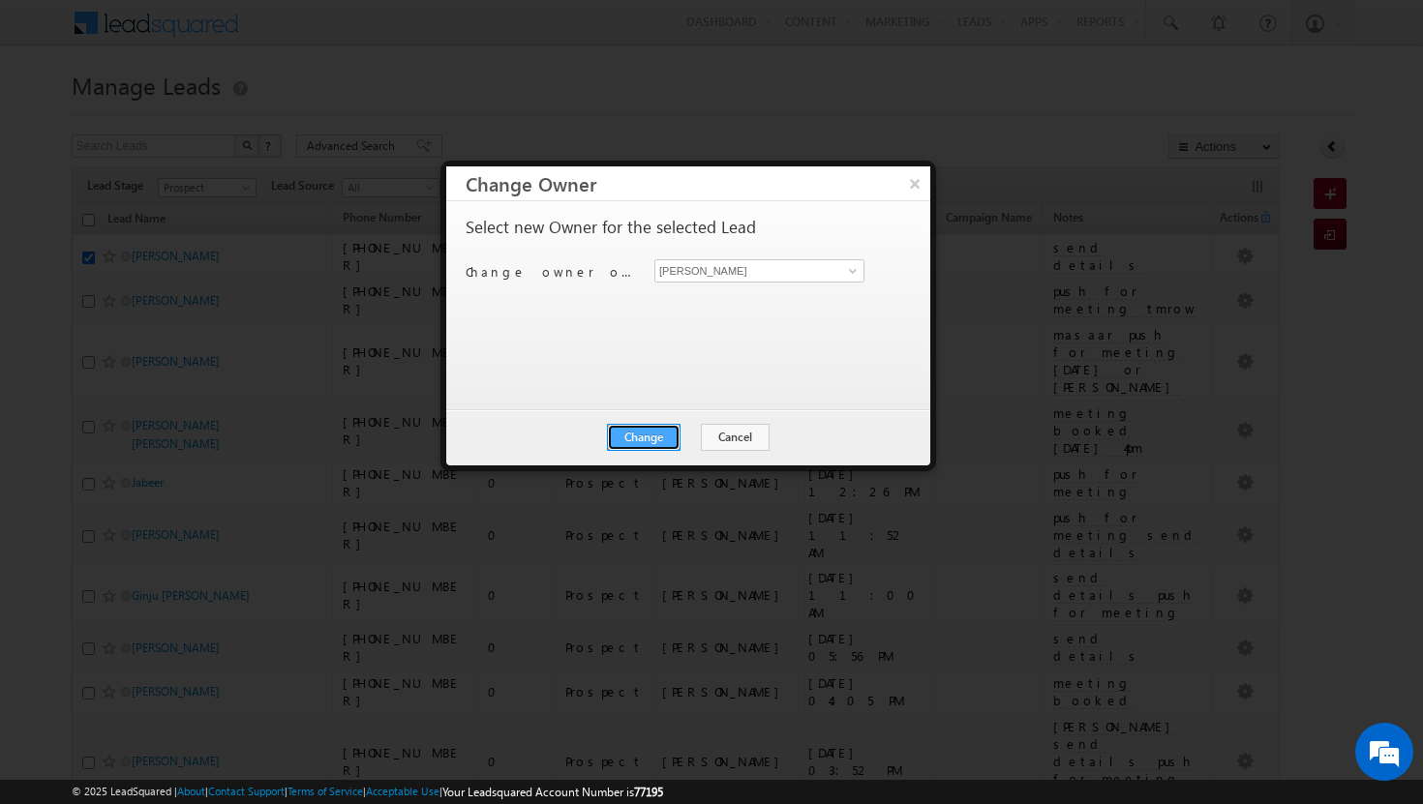
click at [656, 435] on button "Change" at bounding box center [644, 437] width 74 height 27
click at [675, 437] on button "Close" at bounding box center [691, 437] width 62 height 27
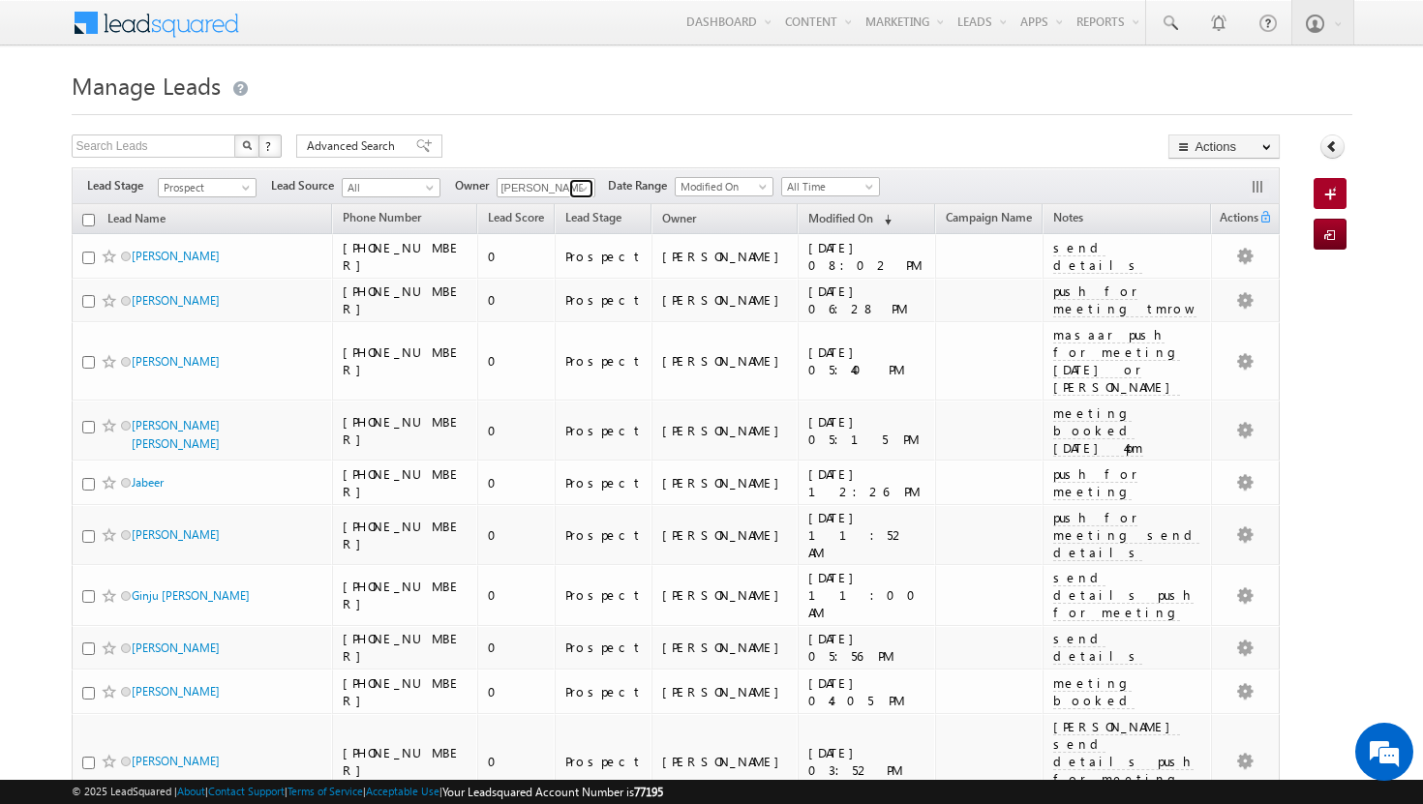
click at [582, 189] on span at bounding box center [583, 188] width 15 height 15
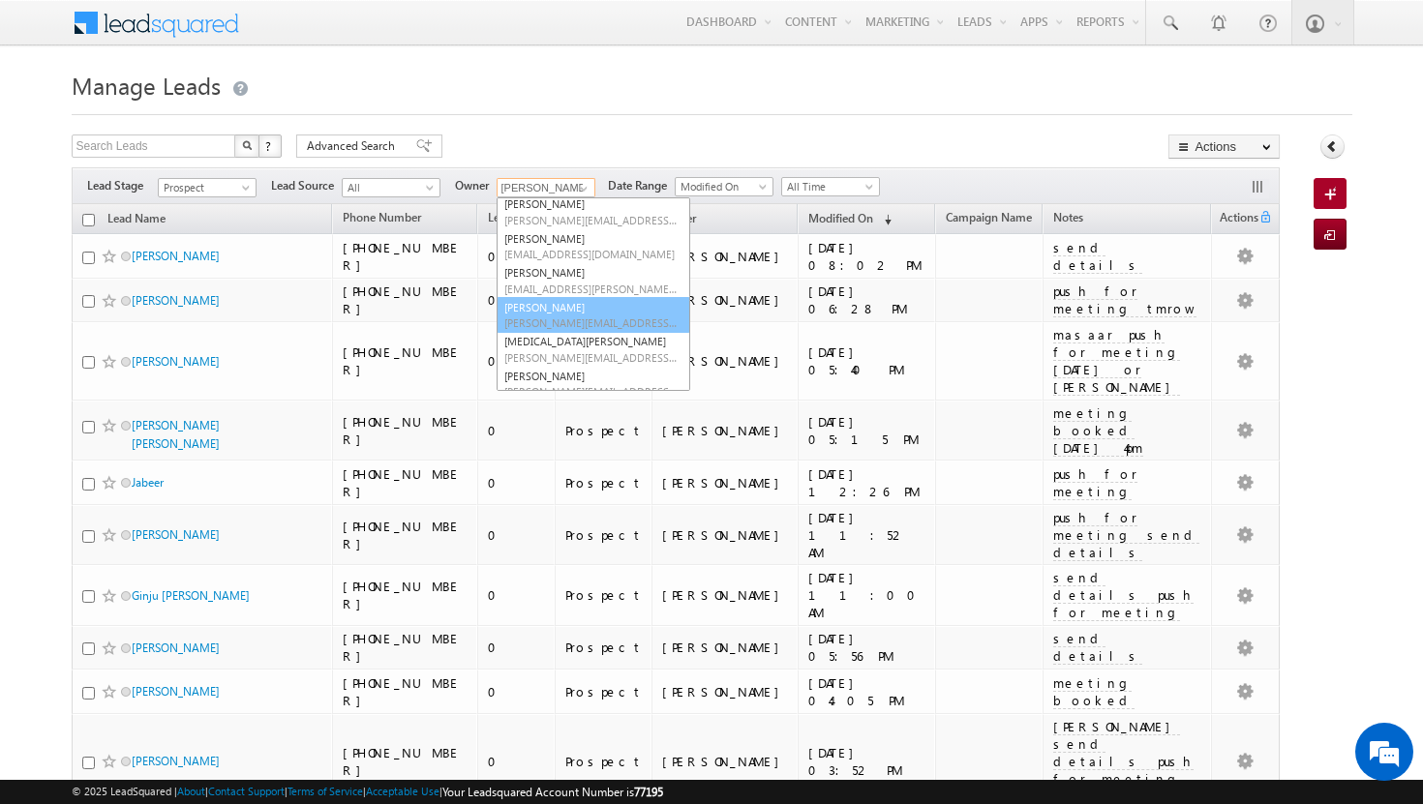
scroll to position [149, 0]
click at [557, 323] on span "shakeel.babbar@indglobal.ae" at bounding box center [591, 320] width 174 height 15
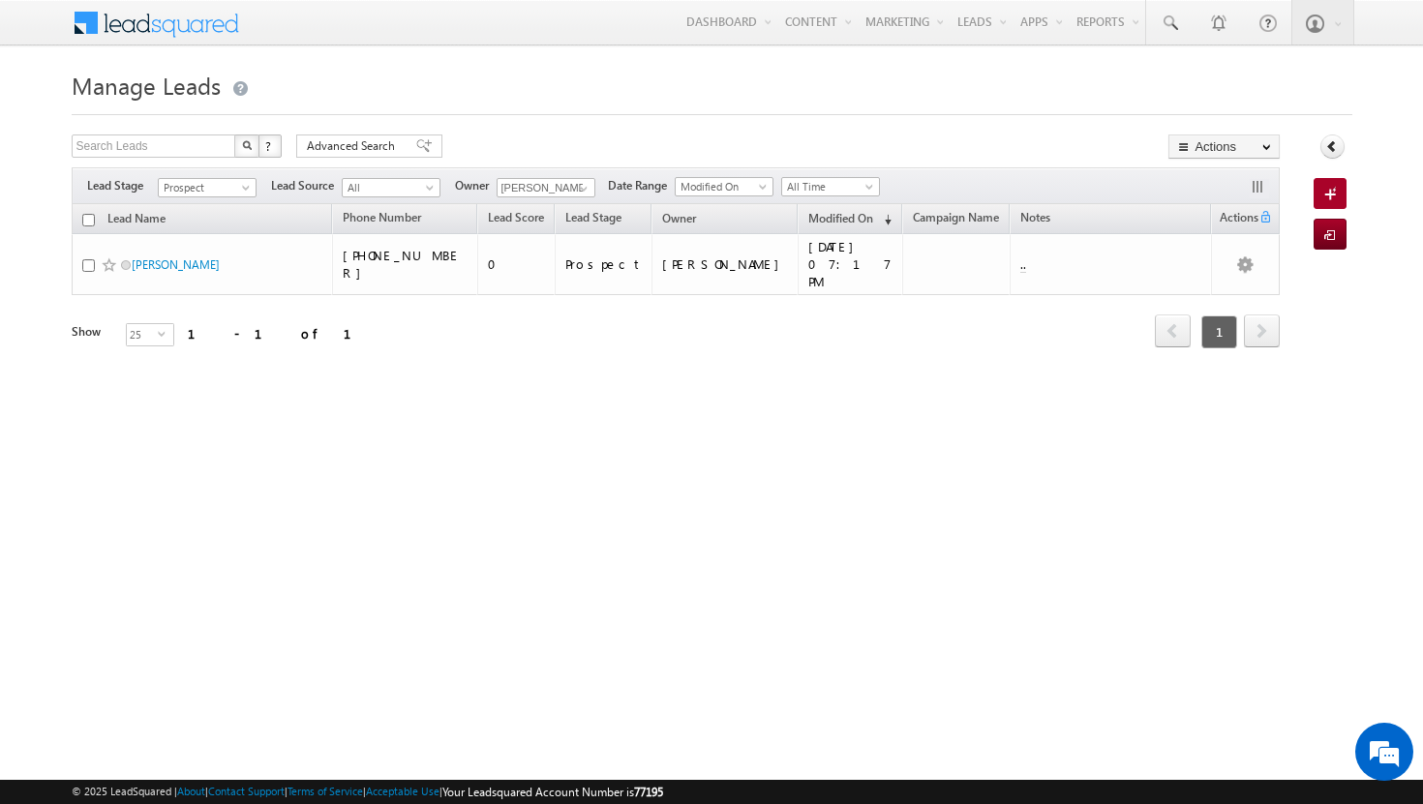
click at [583, 346] on div "Lead Name Phone Number Lead Score Lead Stage" at bounding box center [676, 290] width 1209 height 173
click at [879, 186] on span at bounding box center [870, 190] width 15 height 15
click at [840, 265] on link "[DATE]" at bounding box center [834, 269] width 98 height 17
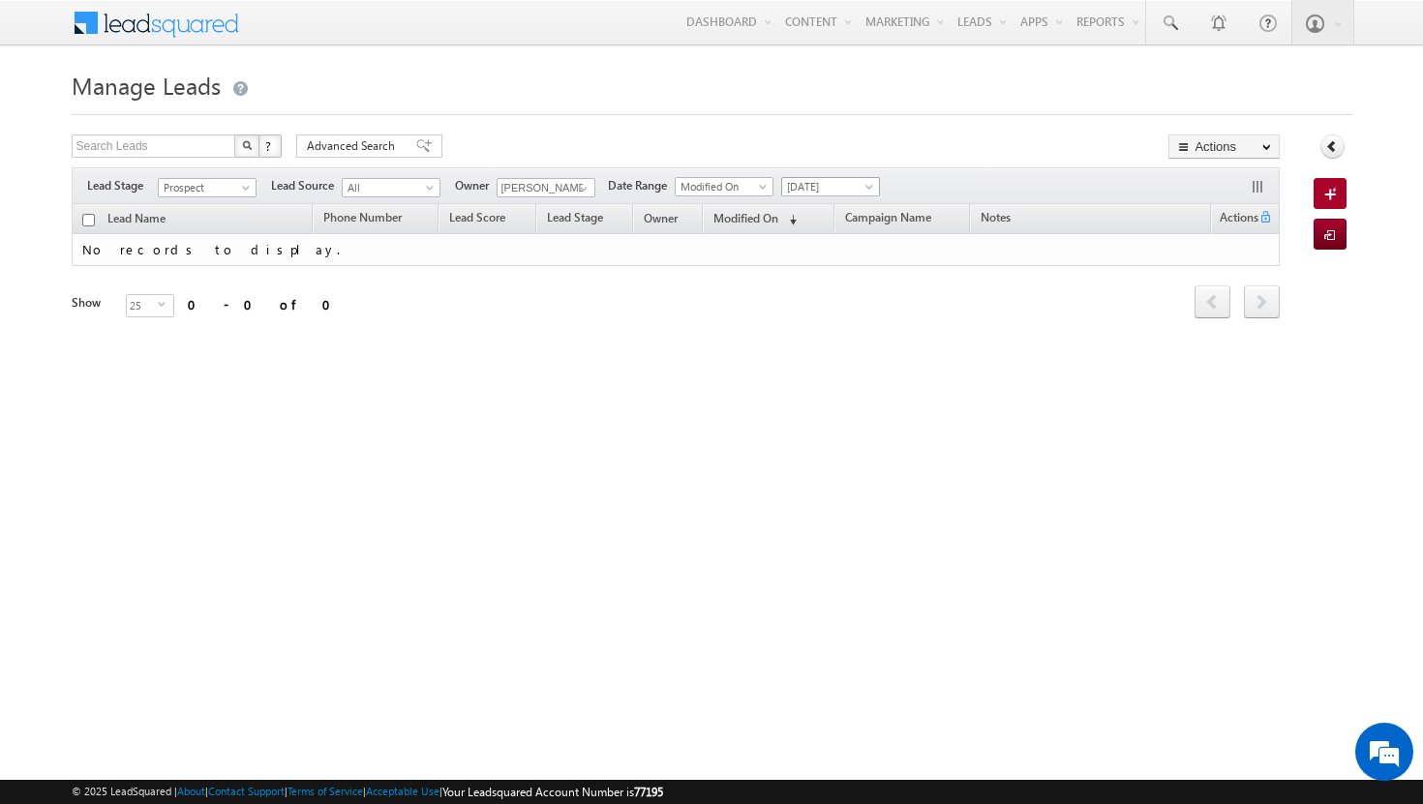
click at [857, 190] on span "[DATE]" at bounding box center [828, 186] width 92 height 17
click at [850, 205] on link "All Time" at bounding box center [834, 207] width 98 height 17
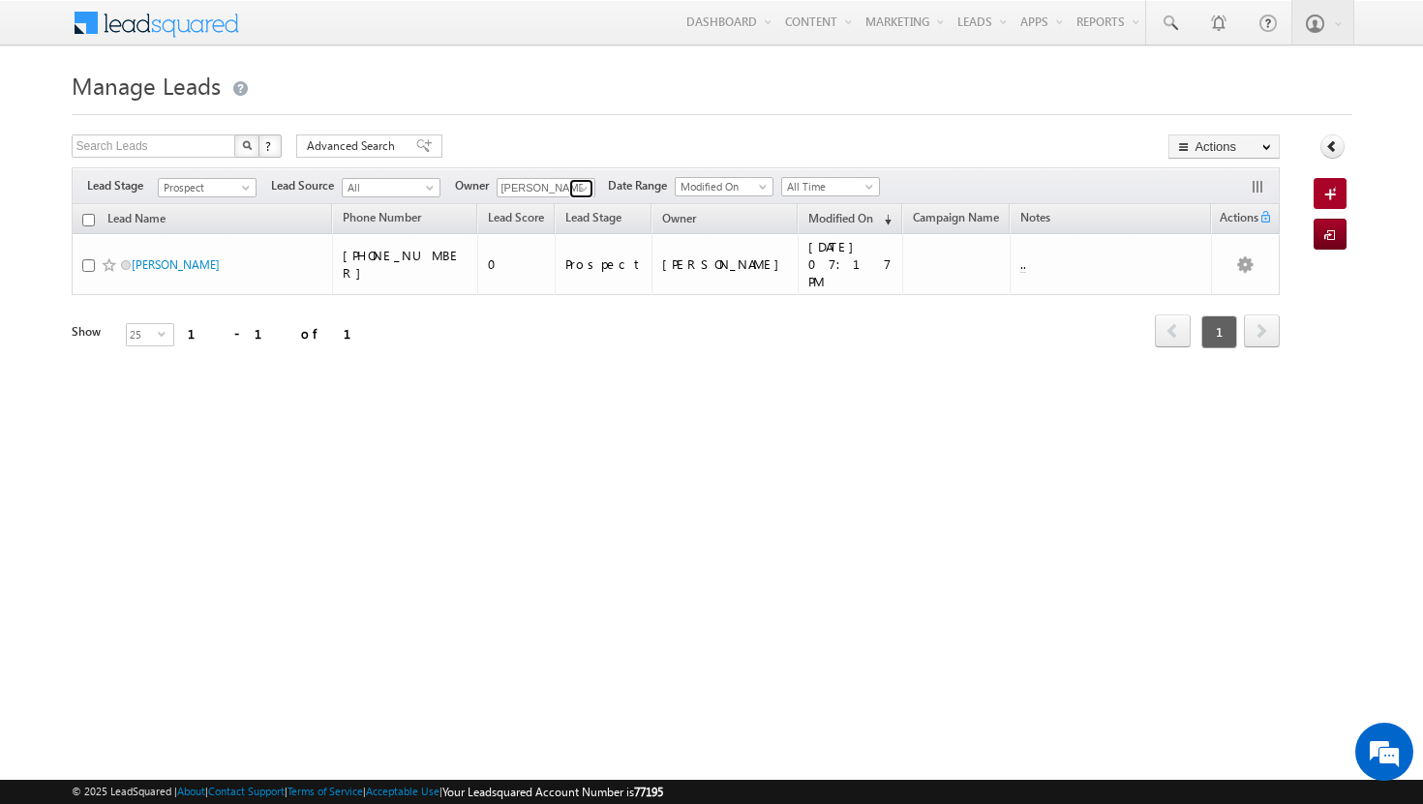
click at [586, 193] on span at bounding box center [583, 188] width 15 height 15
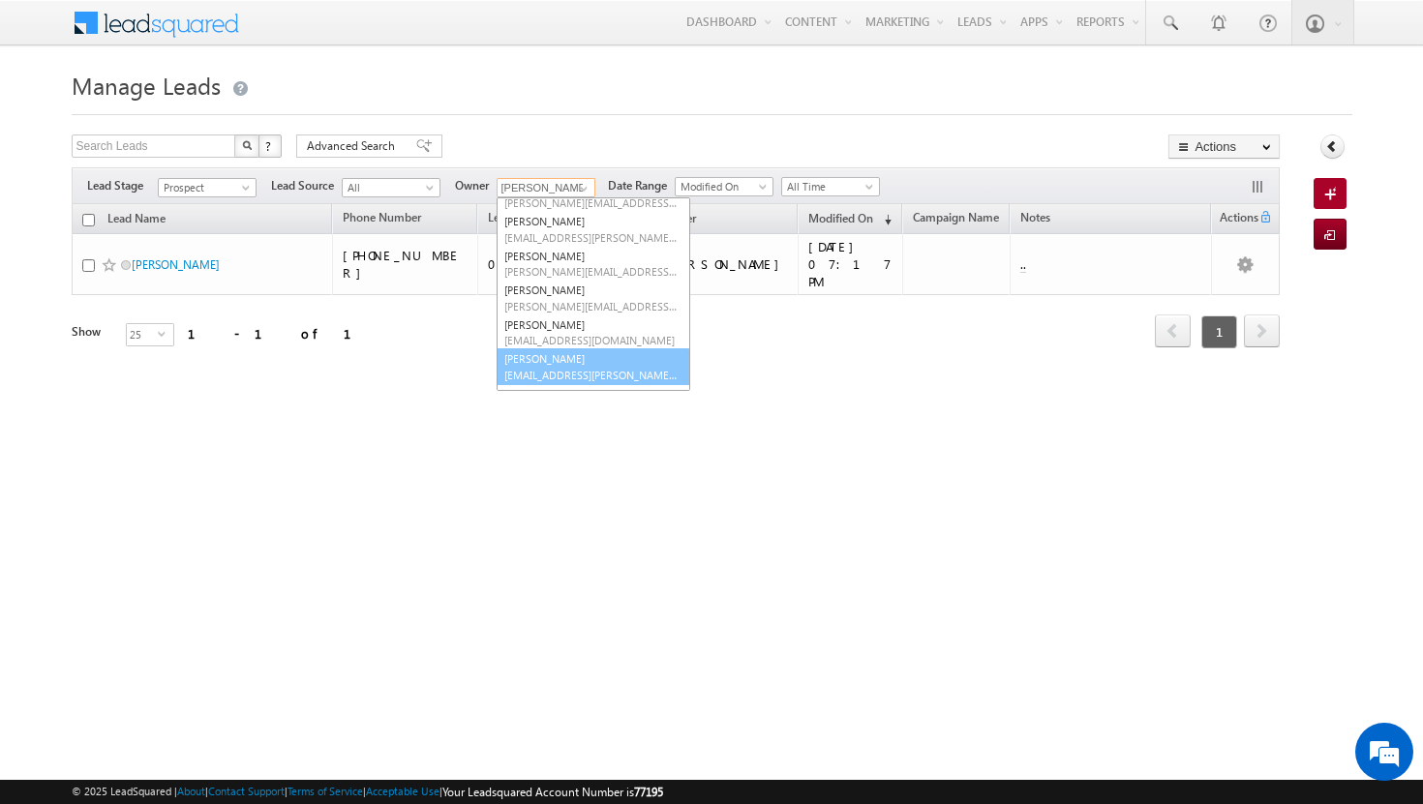
scroll to position [0, 0]
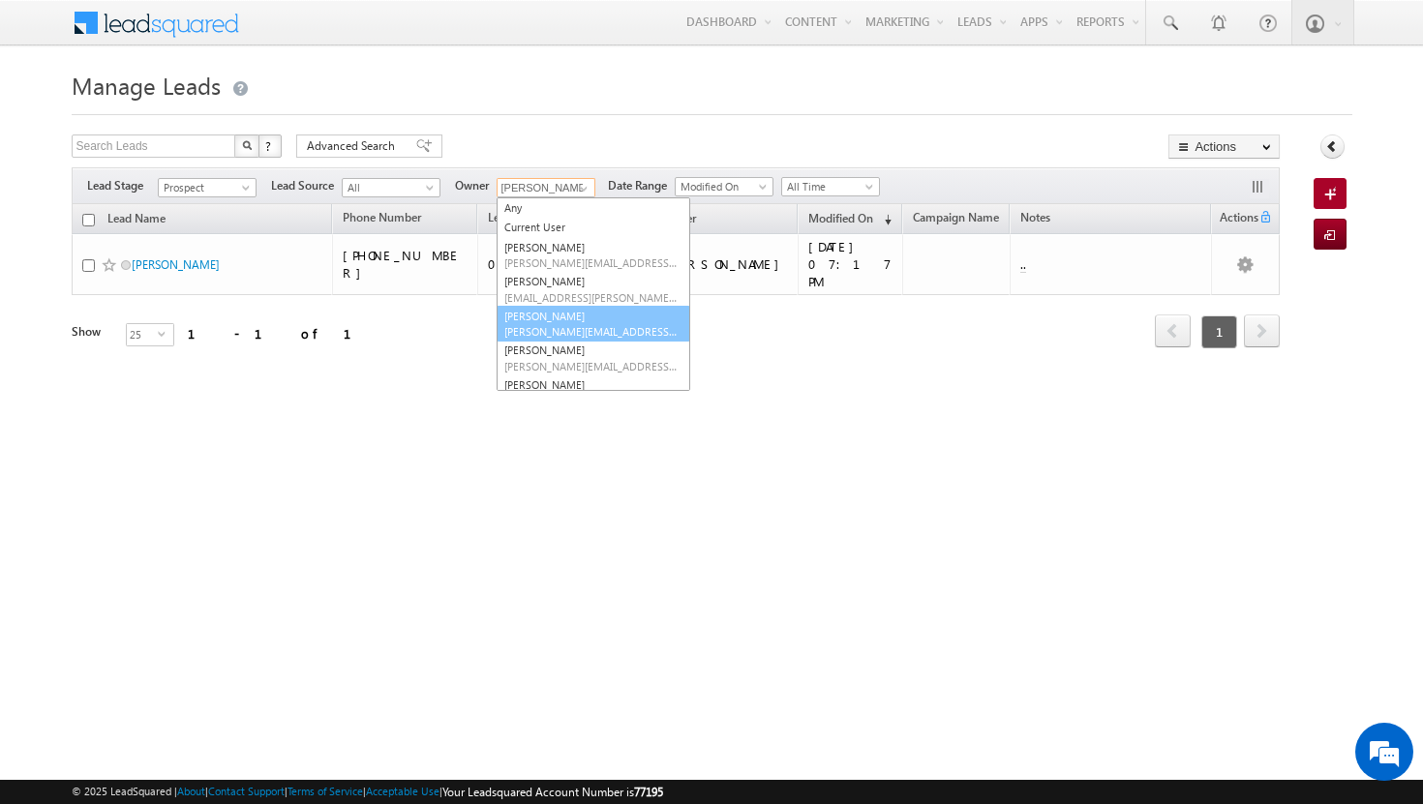
click at [577, 319] on link "athul sajay athul.sajay@indglobal.ae" at bounding box center [593, 324] width 194 height 37
type input "athul sajay"
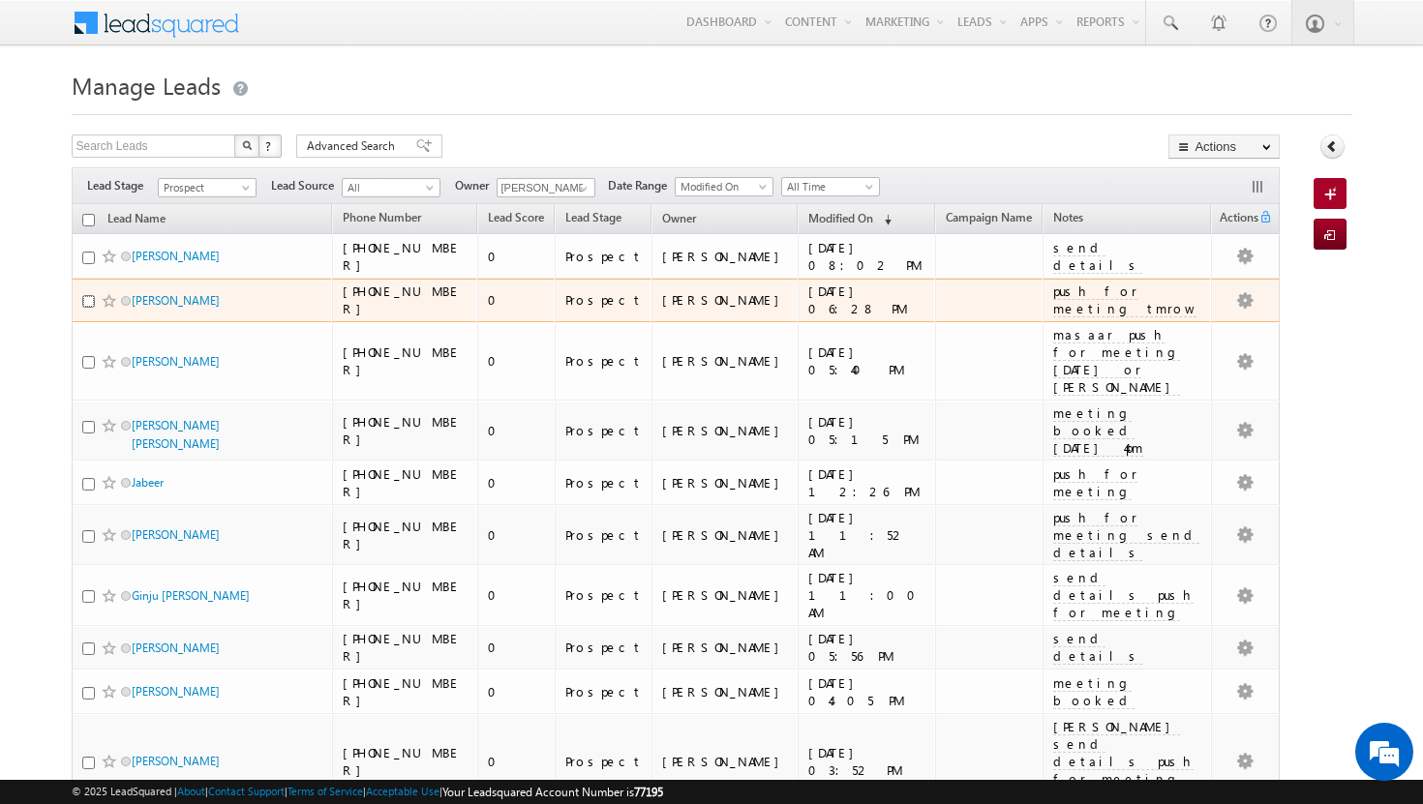
click at [88, 299] on input "checkbox" at bounding box center [88, 301] width 13 height 13
checkbox input "true"
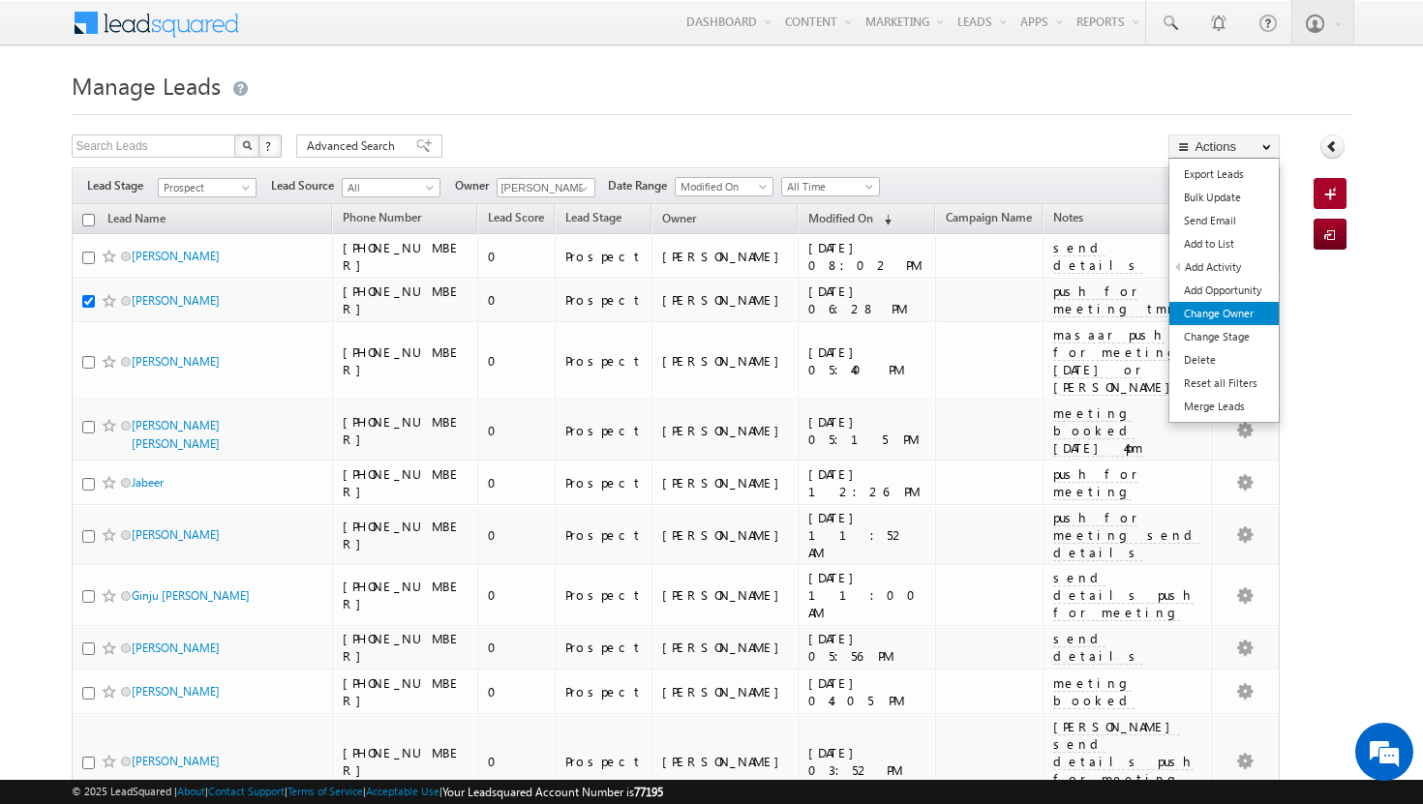
click at [1257, 308] on link "Change Owner" at bounding box center [1223, 313] width 109 height 23
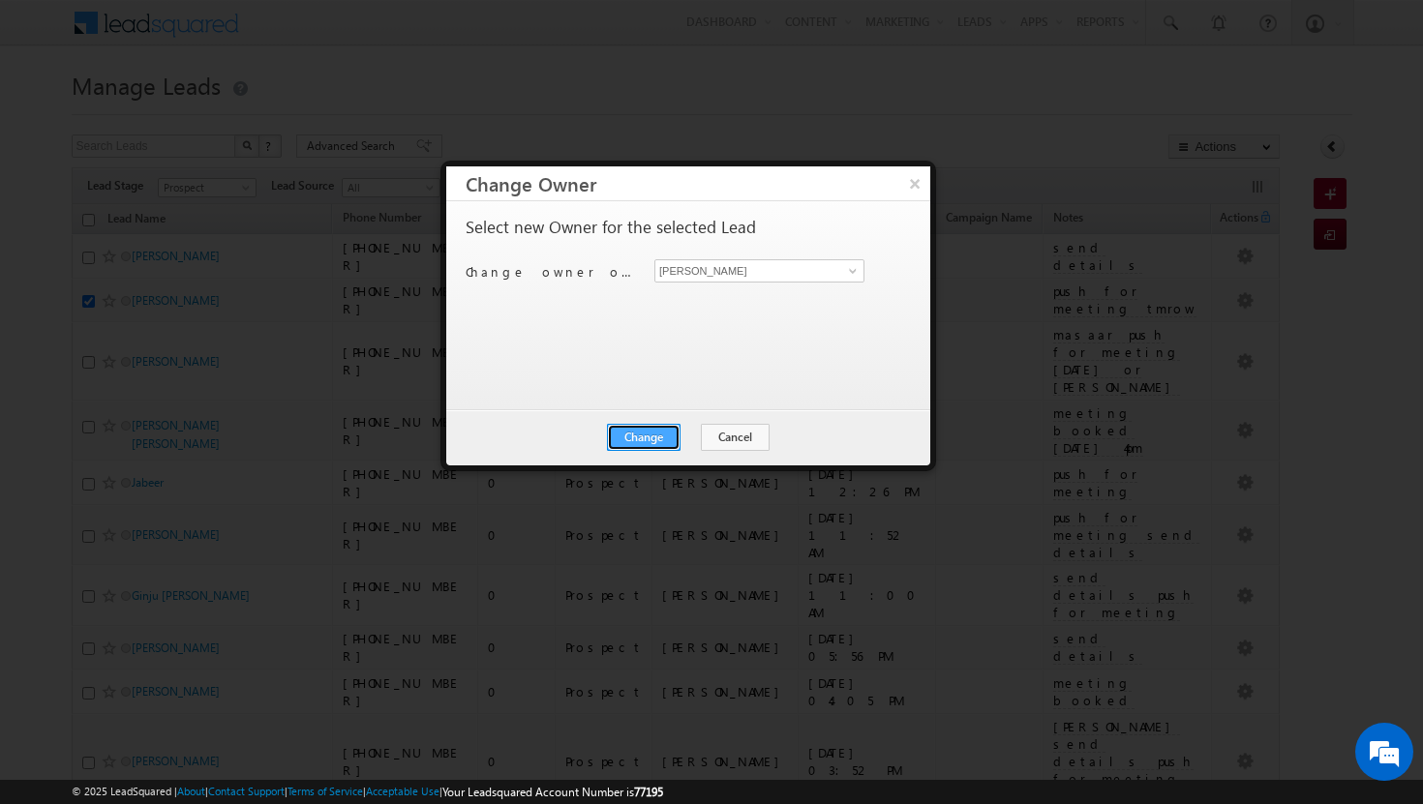
click at [670, 436] on button "Change" at bounding box center [644, 437] width 74 height 27
click at [705, 435] on button "Close" at bounding box center [691, 437] width 62 height 27
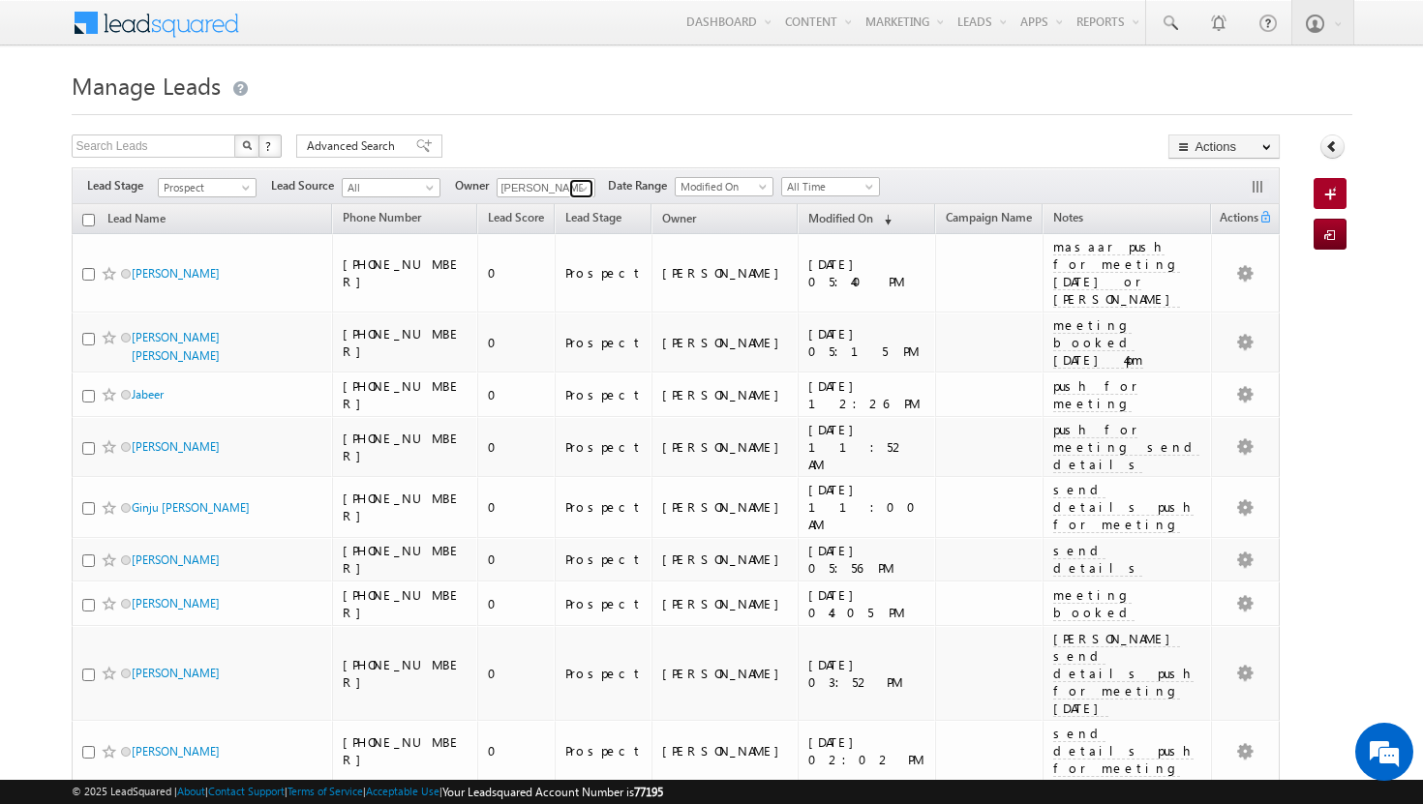
click at [586, 189] on span at bounding box center [583, 188] width 15 height 15
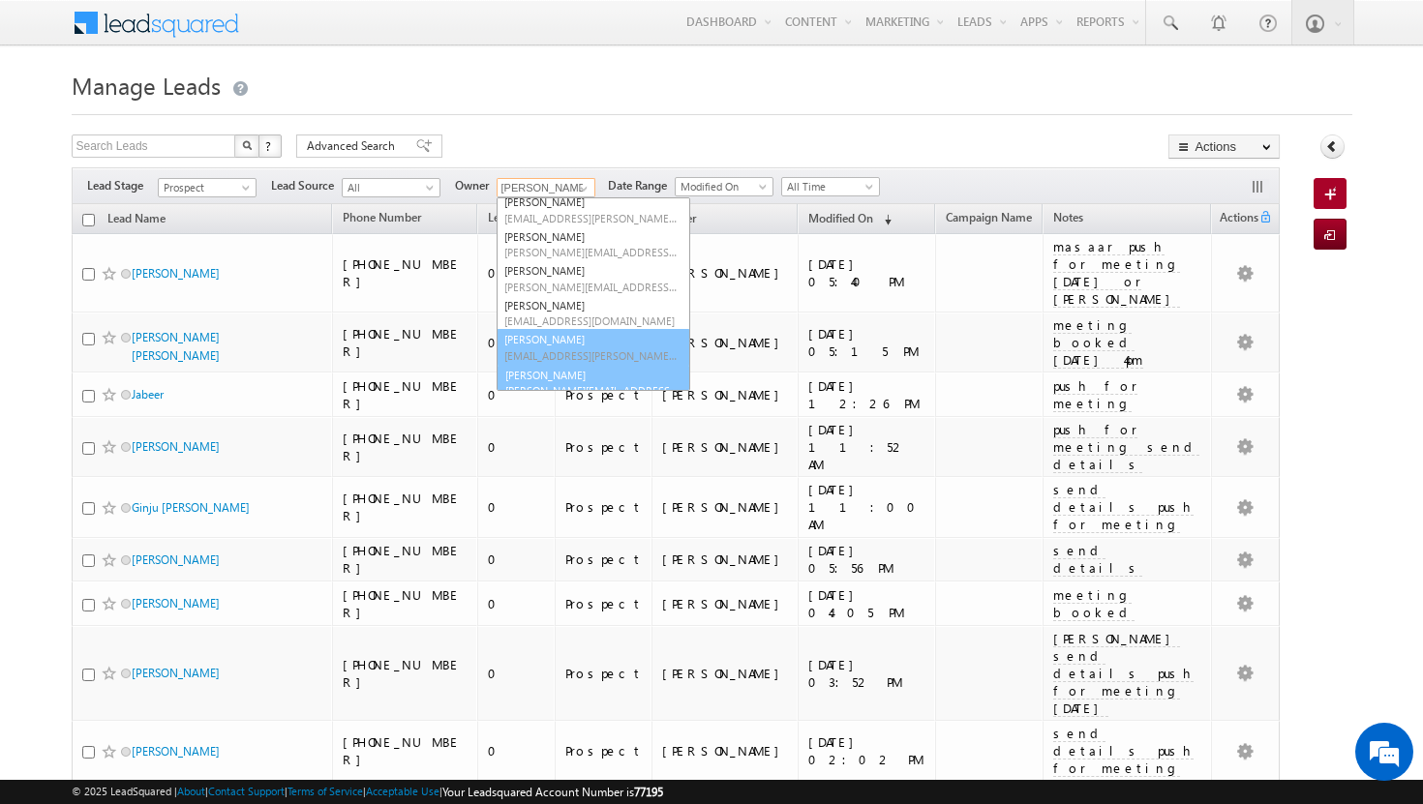
scroll to position [91, 0]
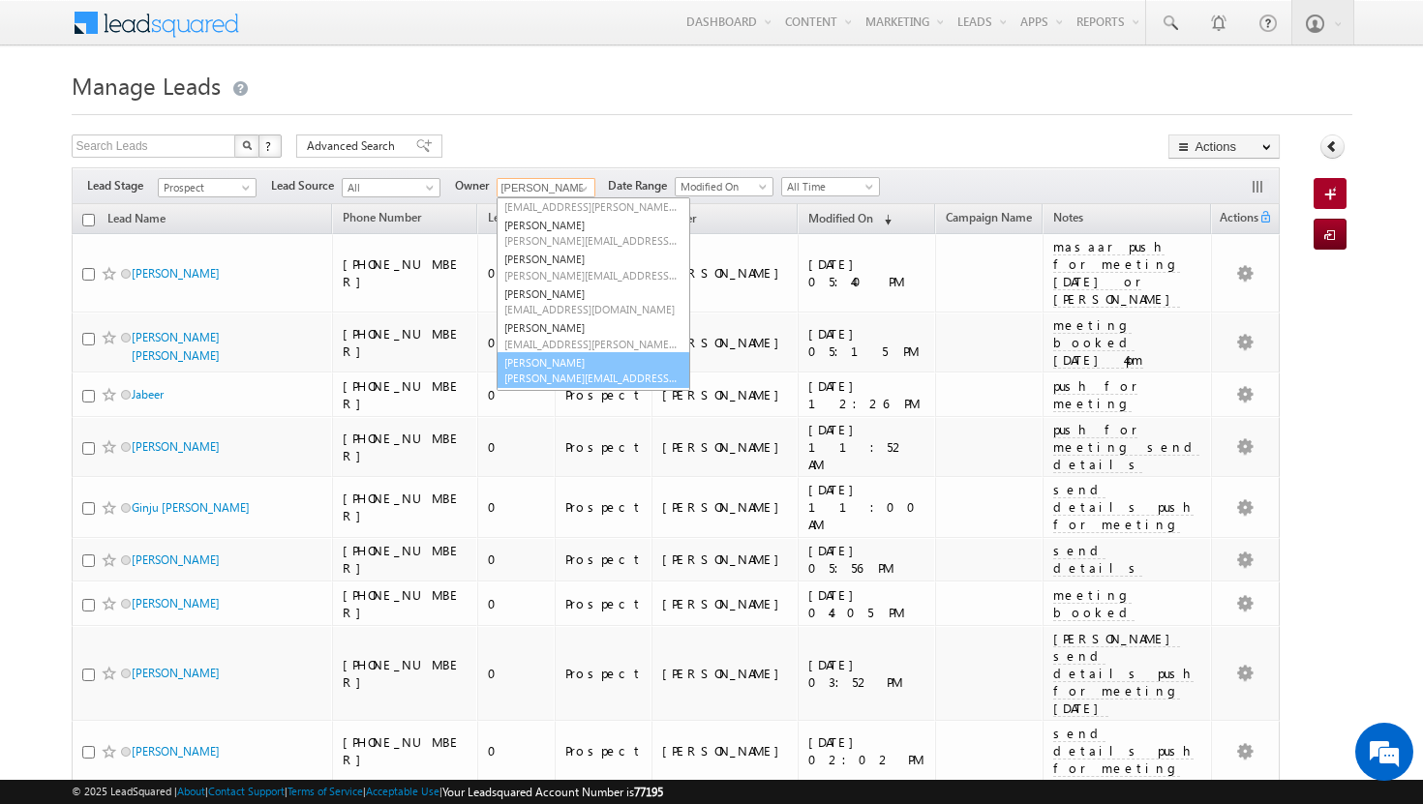
click at [570, 378] on span "shakeel.babbar@indglobal.ae" at bounding box center [591, 378] width 174 height 15
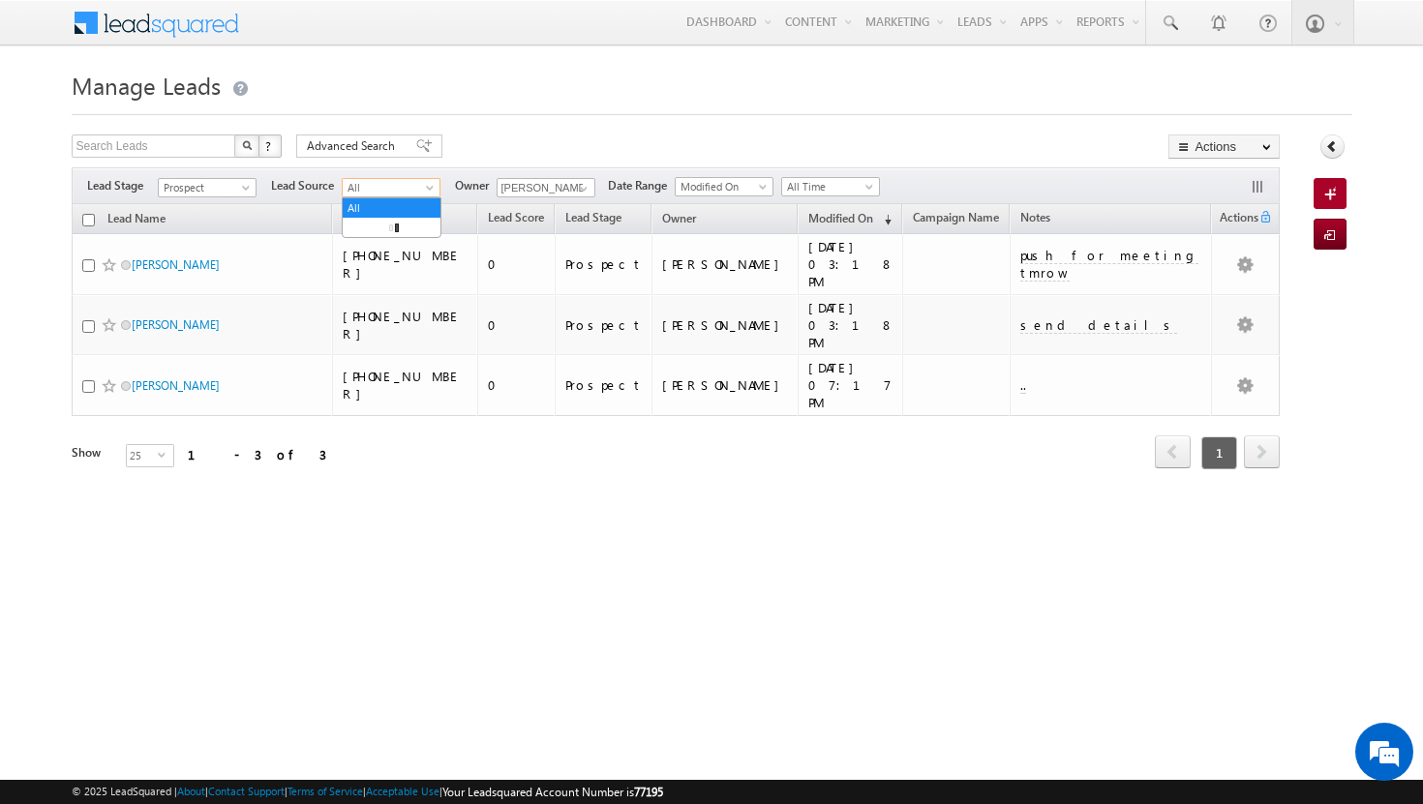
click at [428, 192] on span at bounding box center [431, 191] width 15 height 15
click at [595, 434] on div "Lead Name Phone Number Lead Score Lead Stage" at bounding box center [676, 351] width 1209 height 294
click at [589, 189] on span at bounding box center [583, 188] width 15 height 15
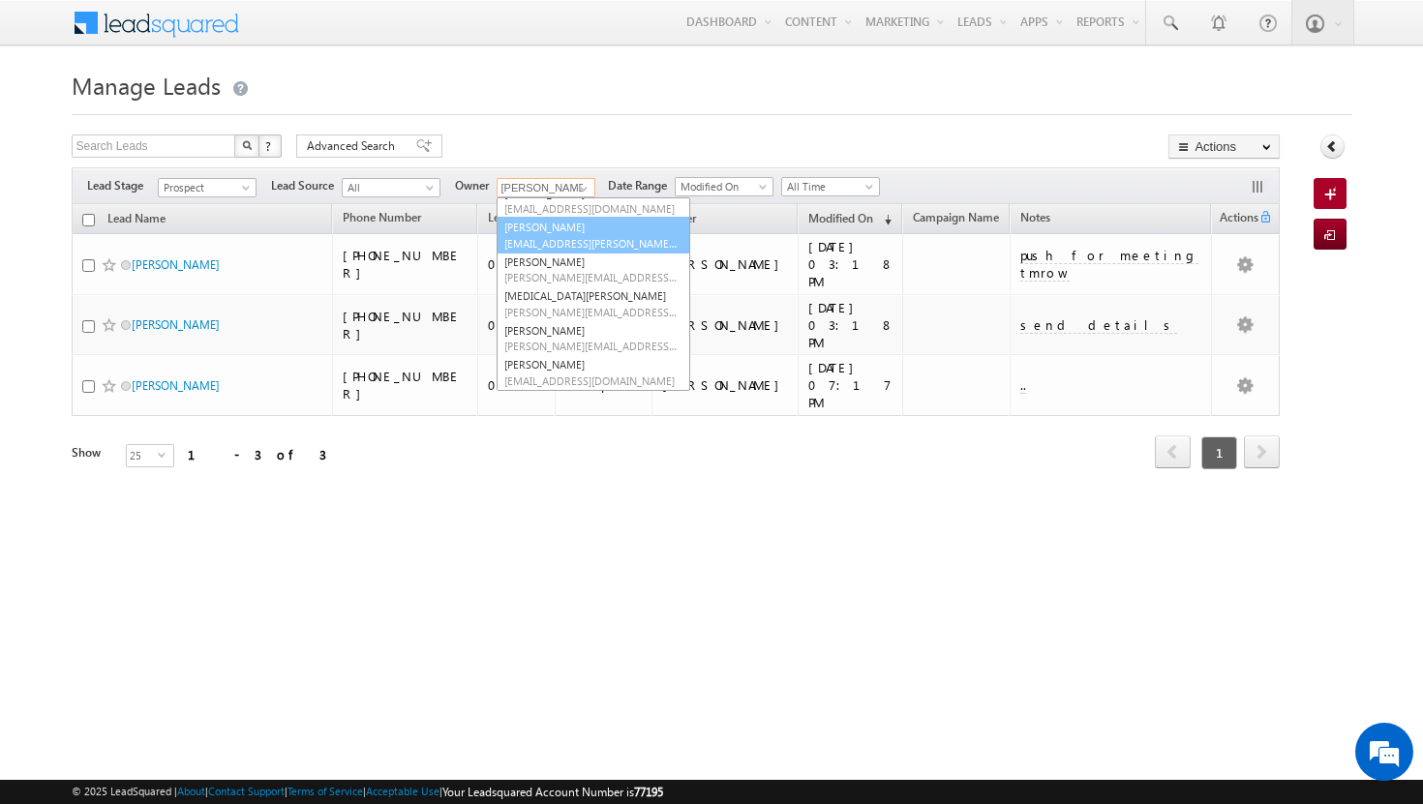
scroll to position [0, 0]
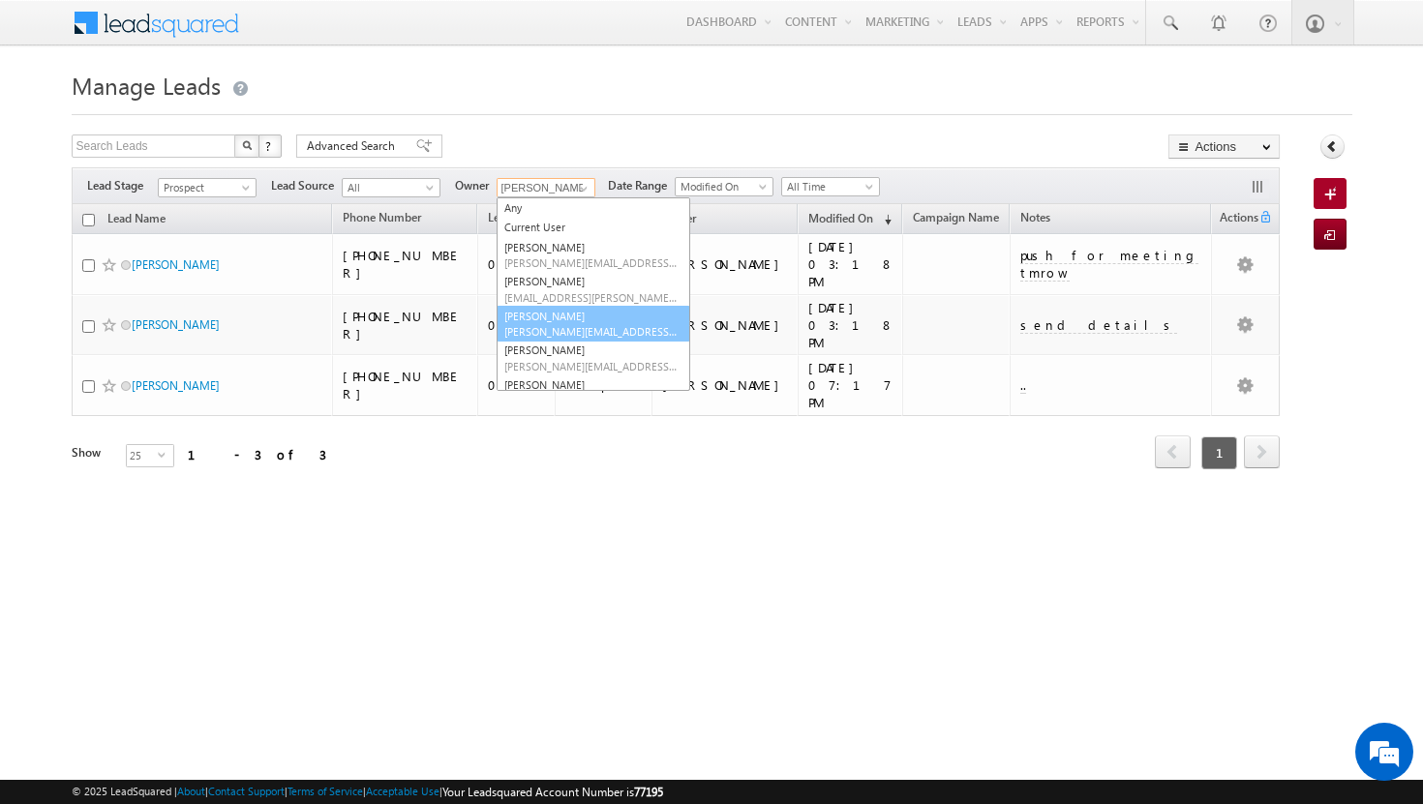
click at [576, 326] on span "athul.sajay@indglobal.ae" at bounding box center [591, 331] width 174 height 15
type input "athul sajay"
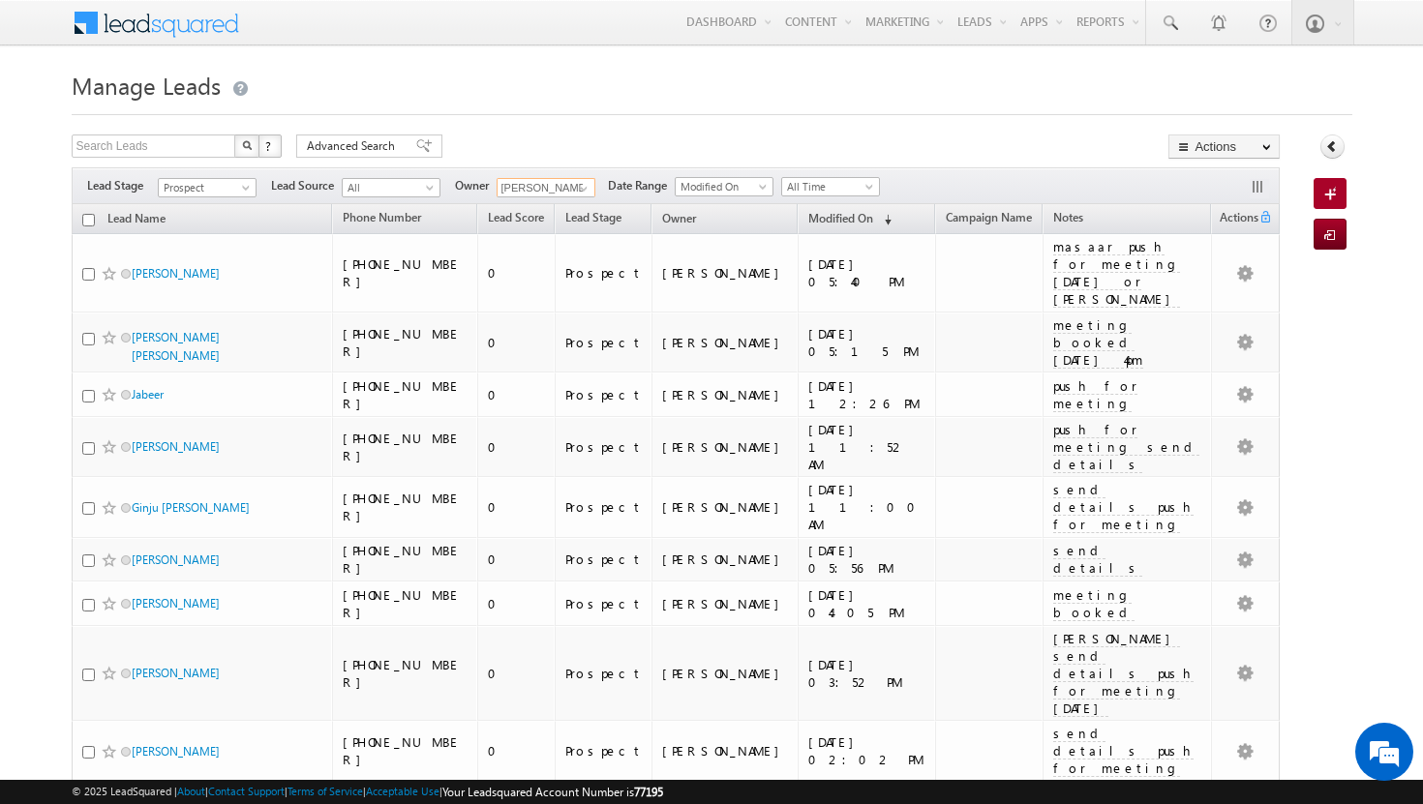
click at [89, 218] on input "checkbox" at bounding box center [88, 220] width 13 height 13
checkbox input "true"
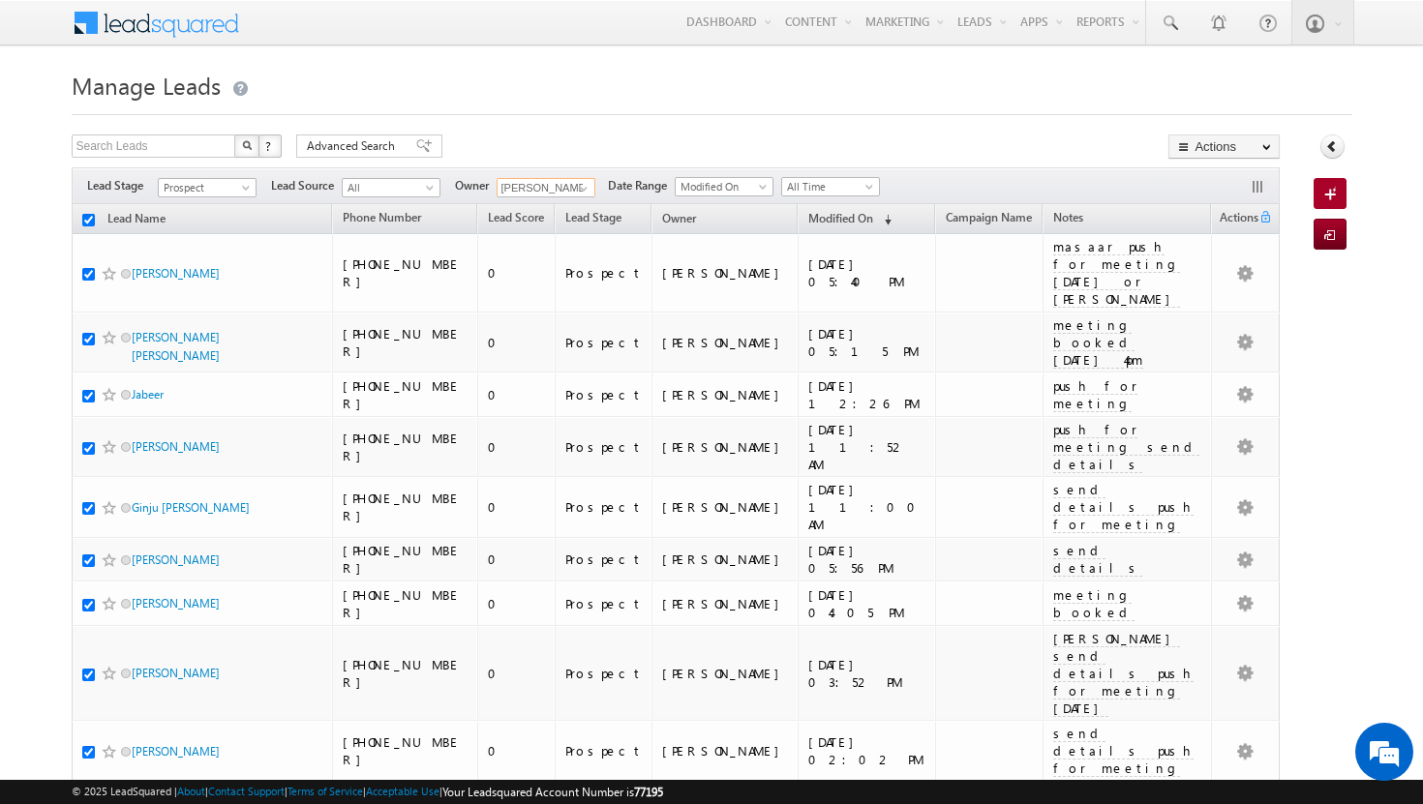
checkbox input "true"
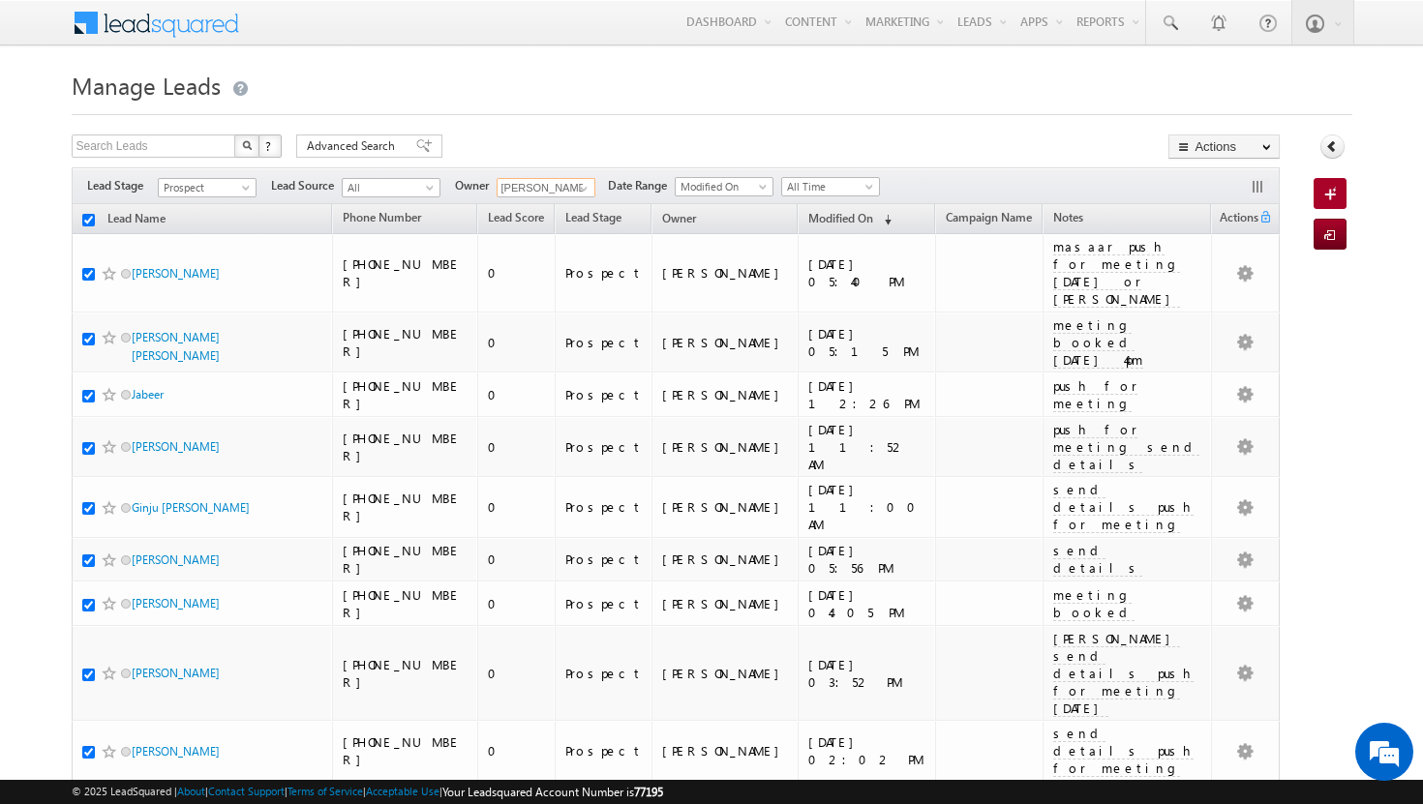
checkbox input "true"
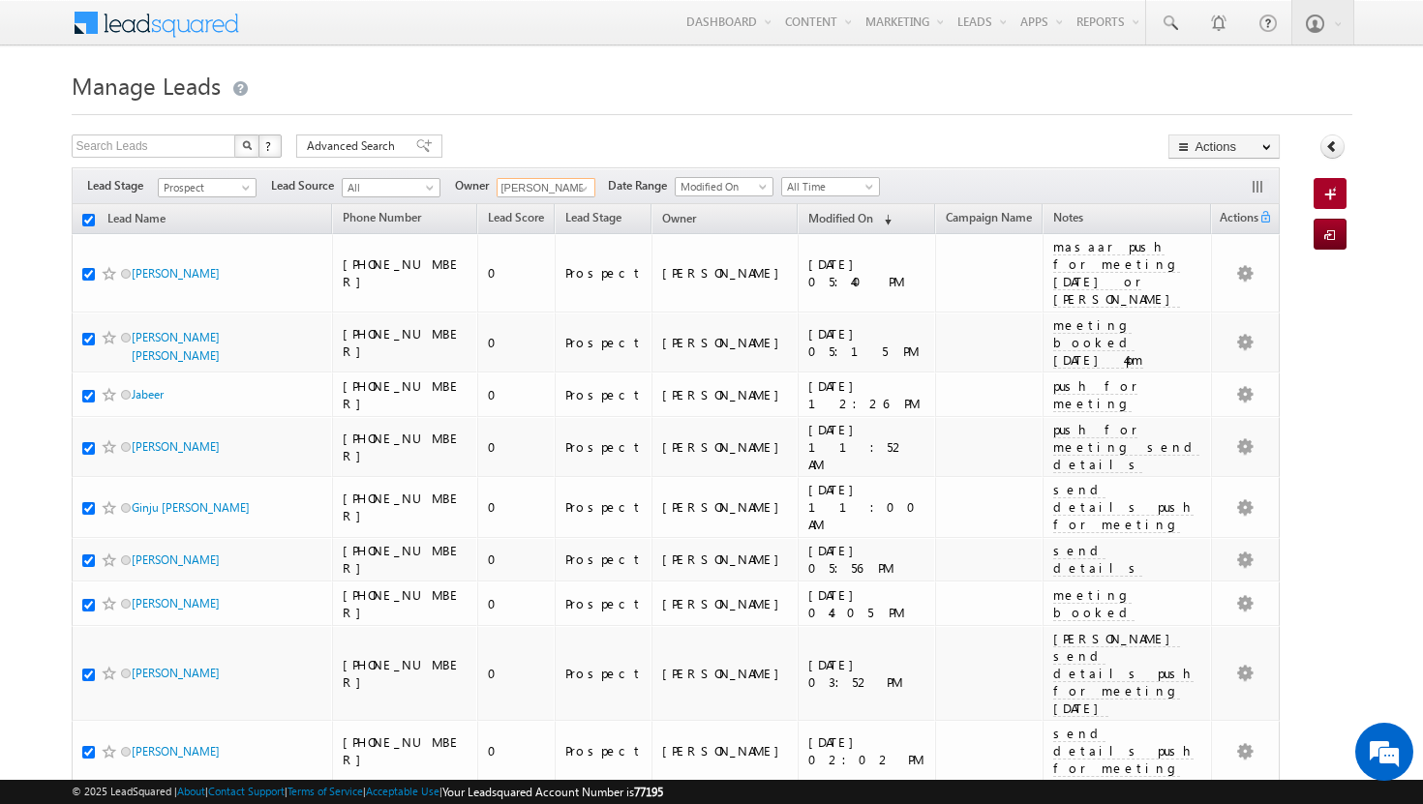
checkbox input "true"
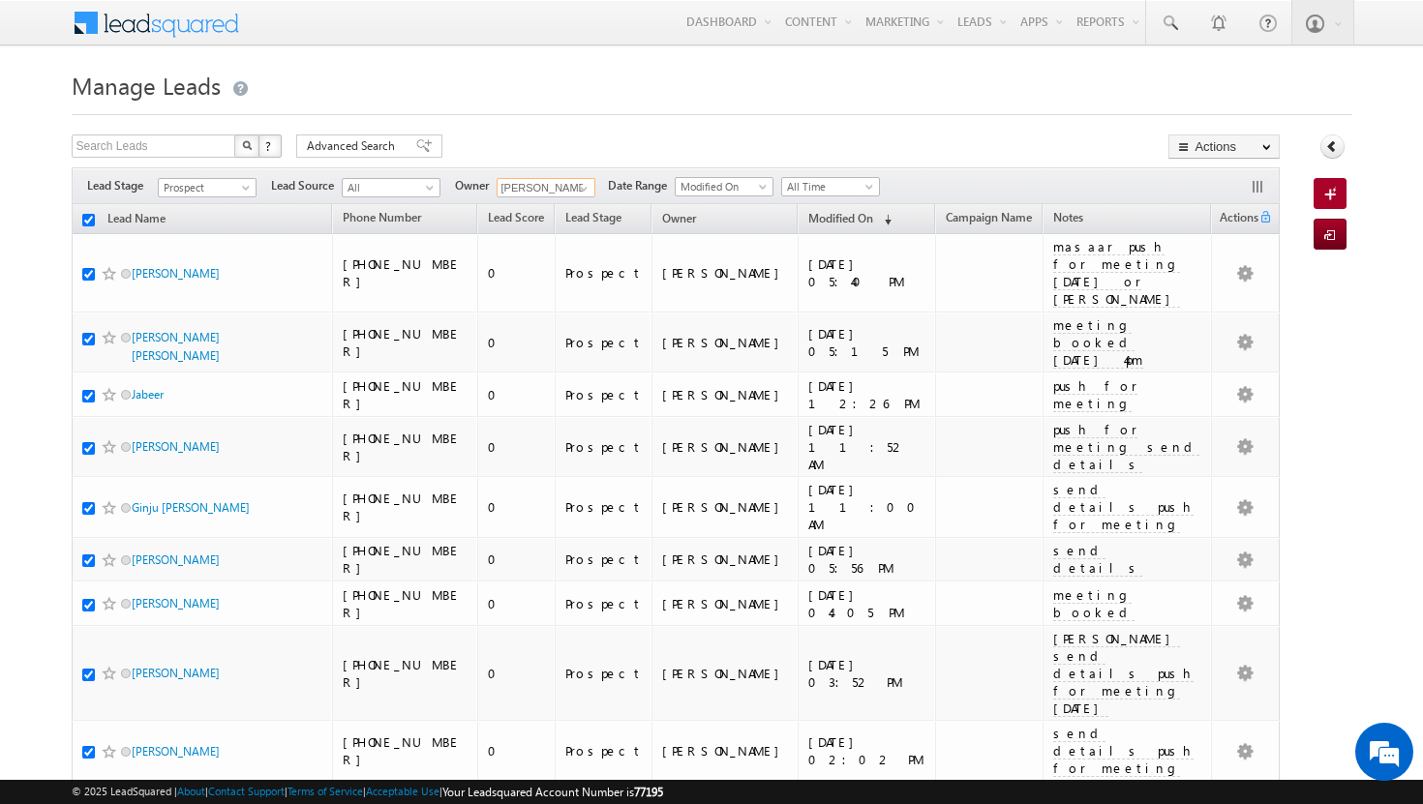
checkbox input "true"
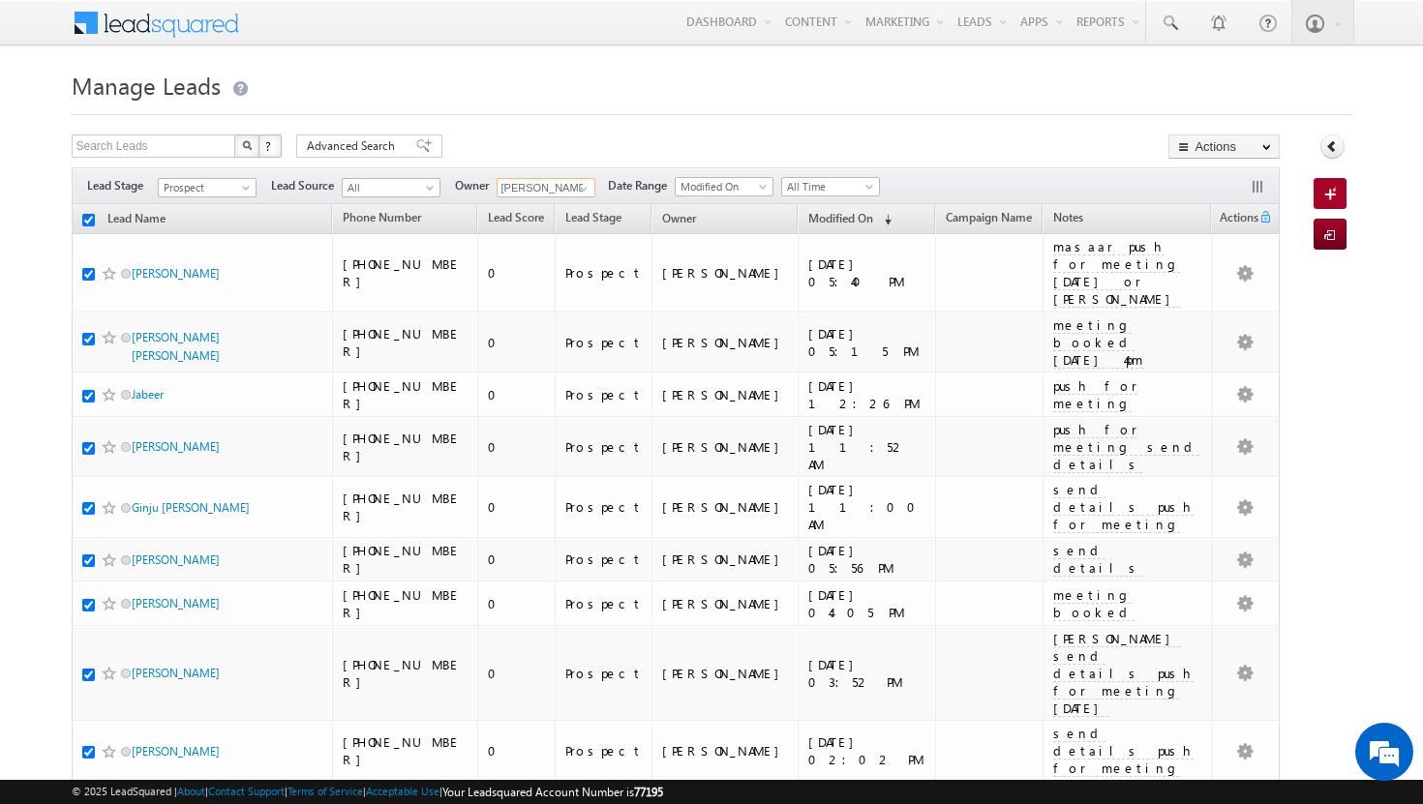
checkbox input "true"
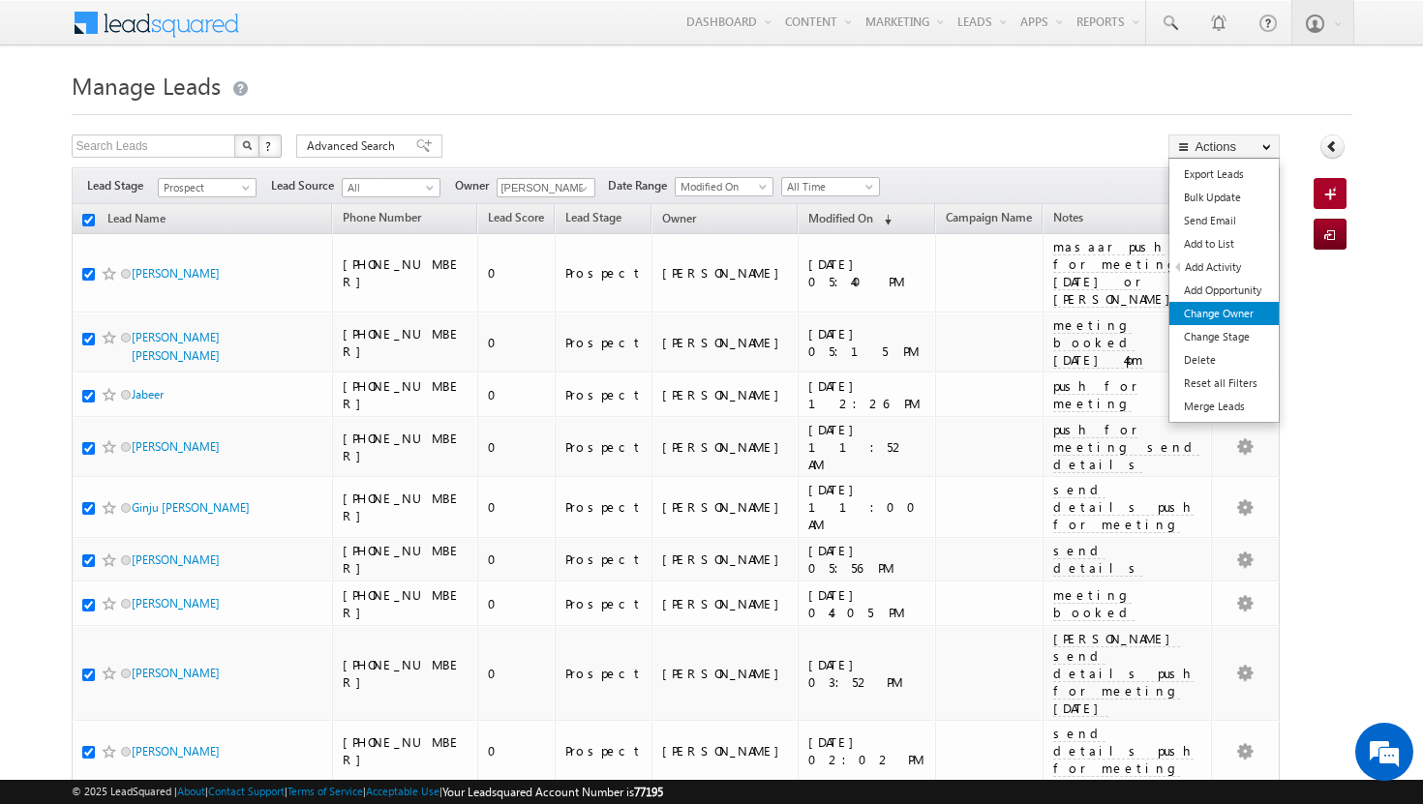
click at [1221, 316] on link "Change Owner" at bounding box center [1223, 313] width 109 height 23
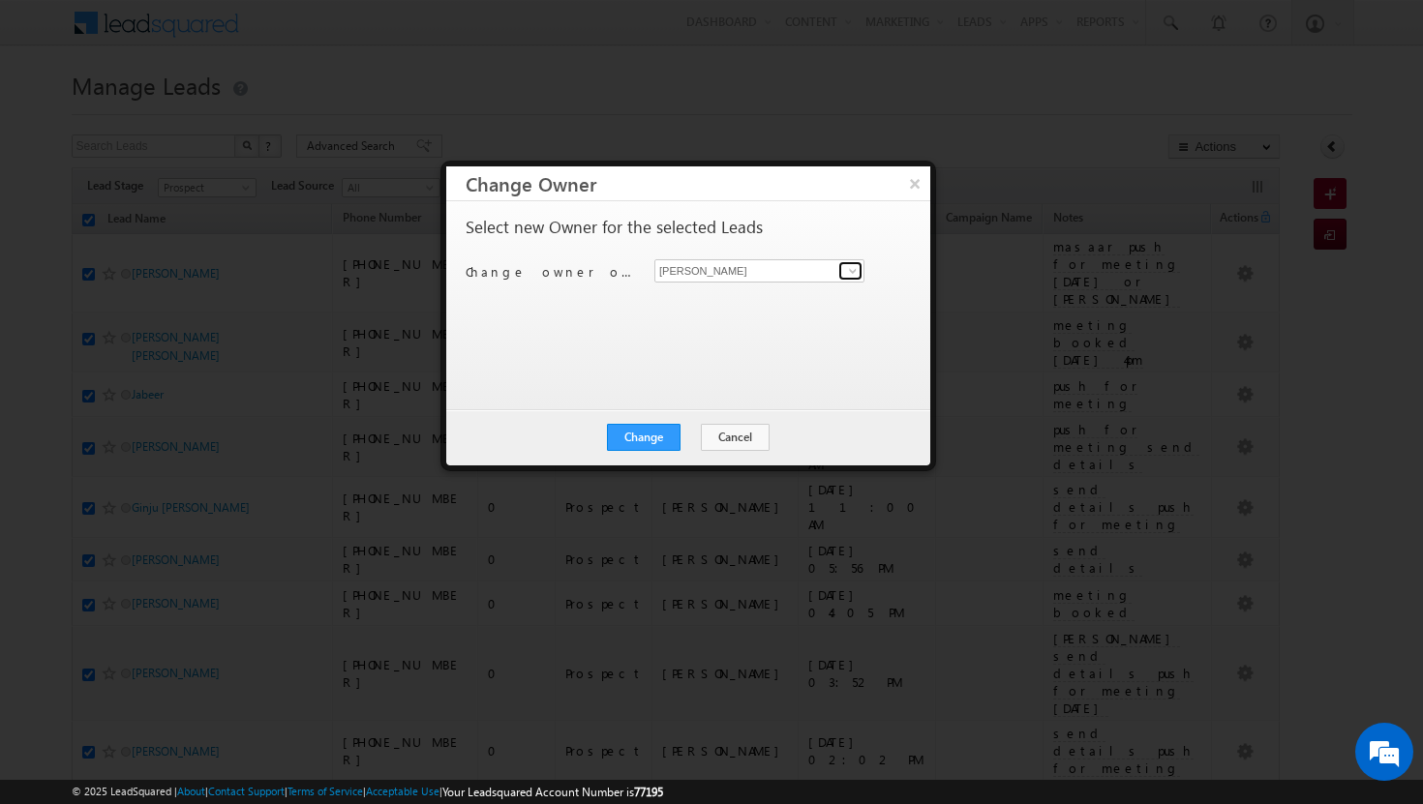
click at [853, 274] on span at bounding box center [852, 270] width 15 height 15
click at [652, 438] on button "Change" at bounding box center [644, 437] width 74 height 27
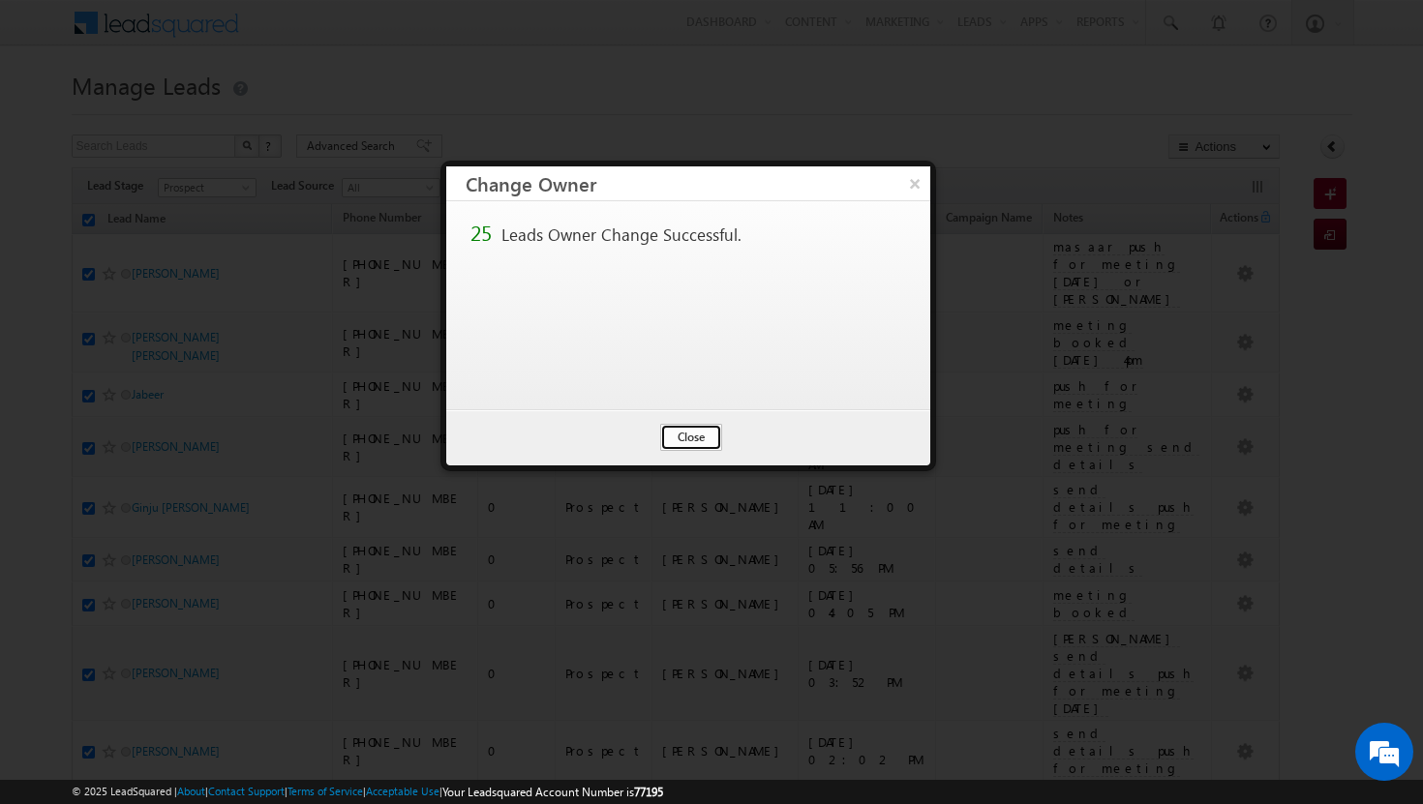
click at [678, 434] on button "Close" at bounding box center [691, 437] width 62 height 27
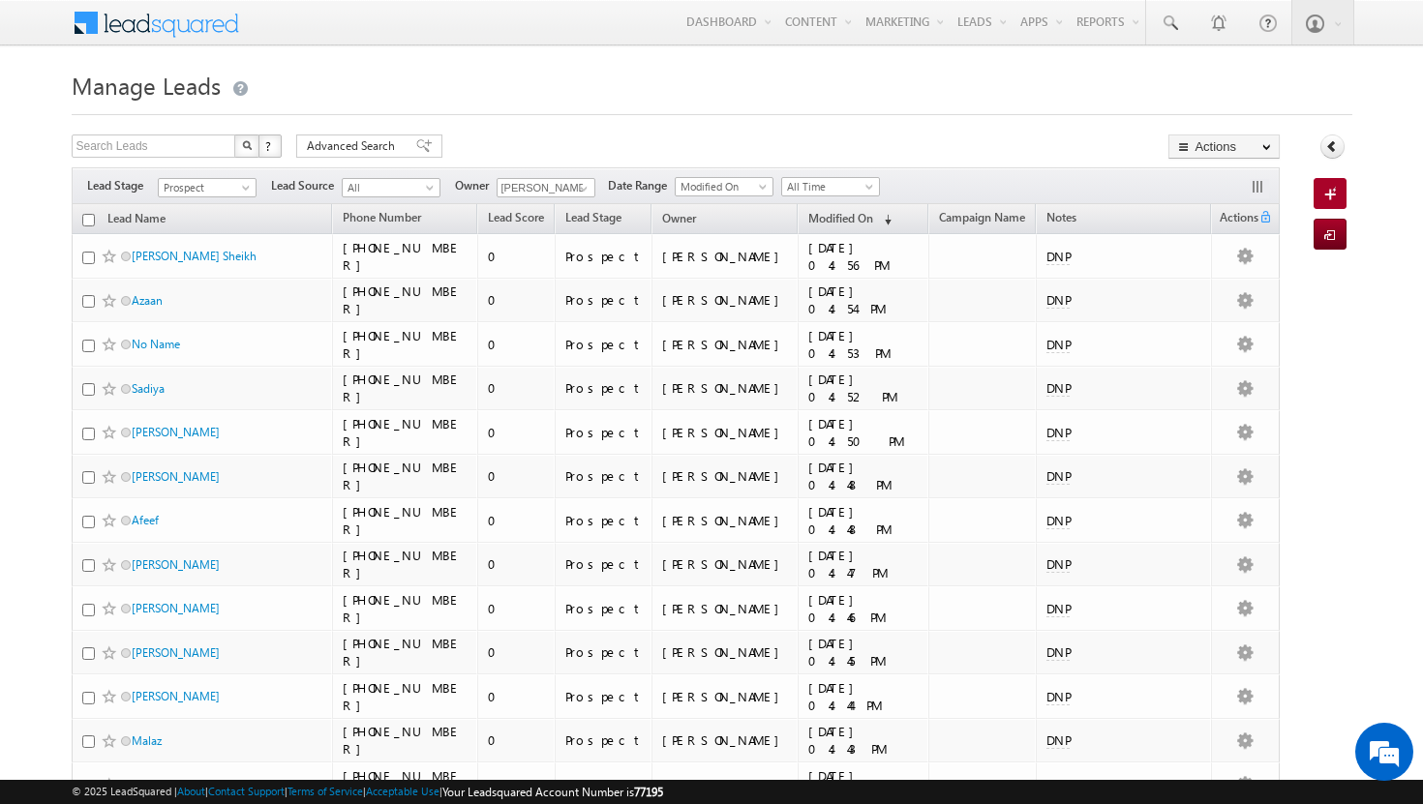
click at [91, 219] on input "checkbox" at bounding box center [88, 220] width 13 height 13
checkbox input "true"
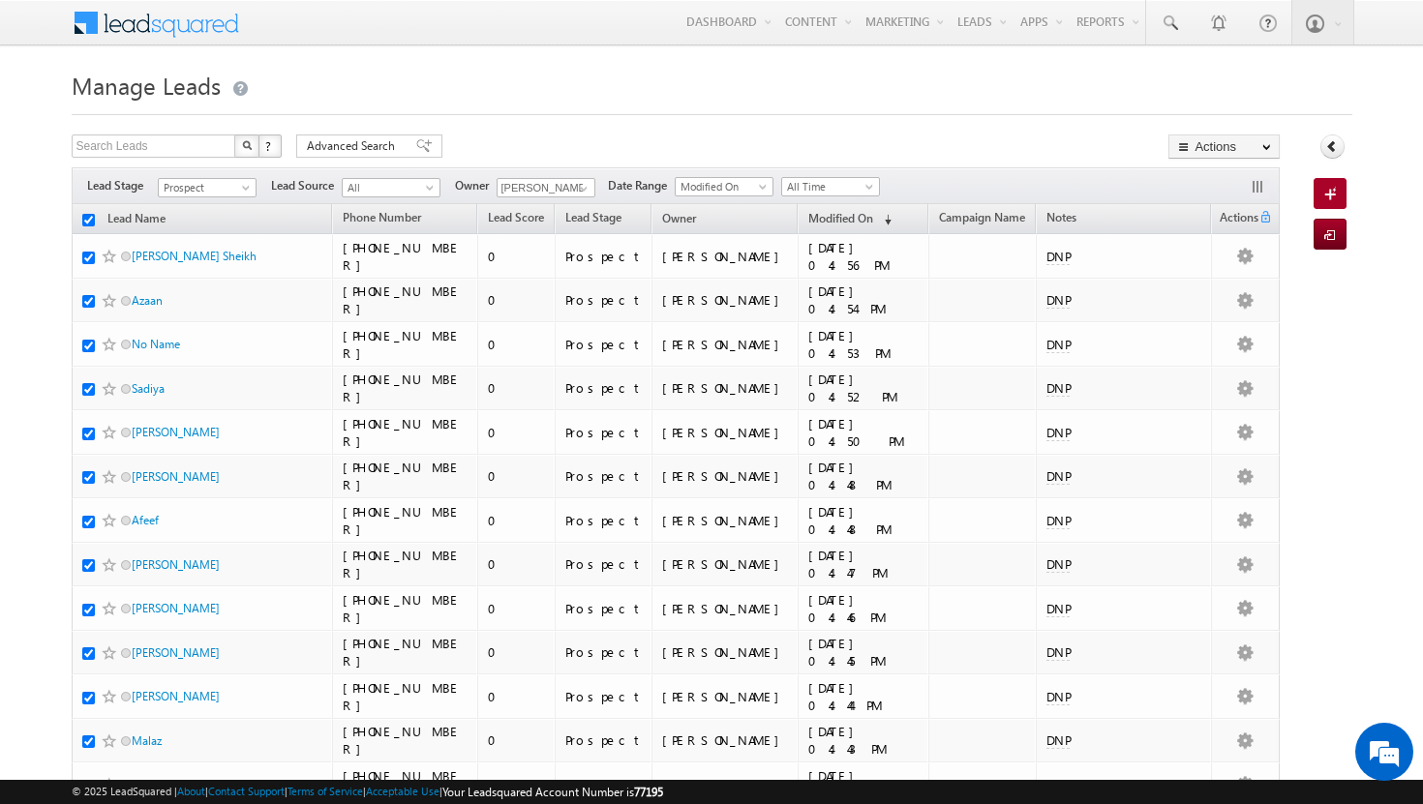
checkbox input "true"
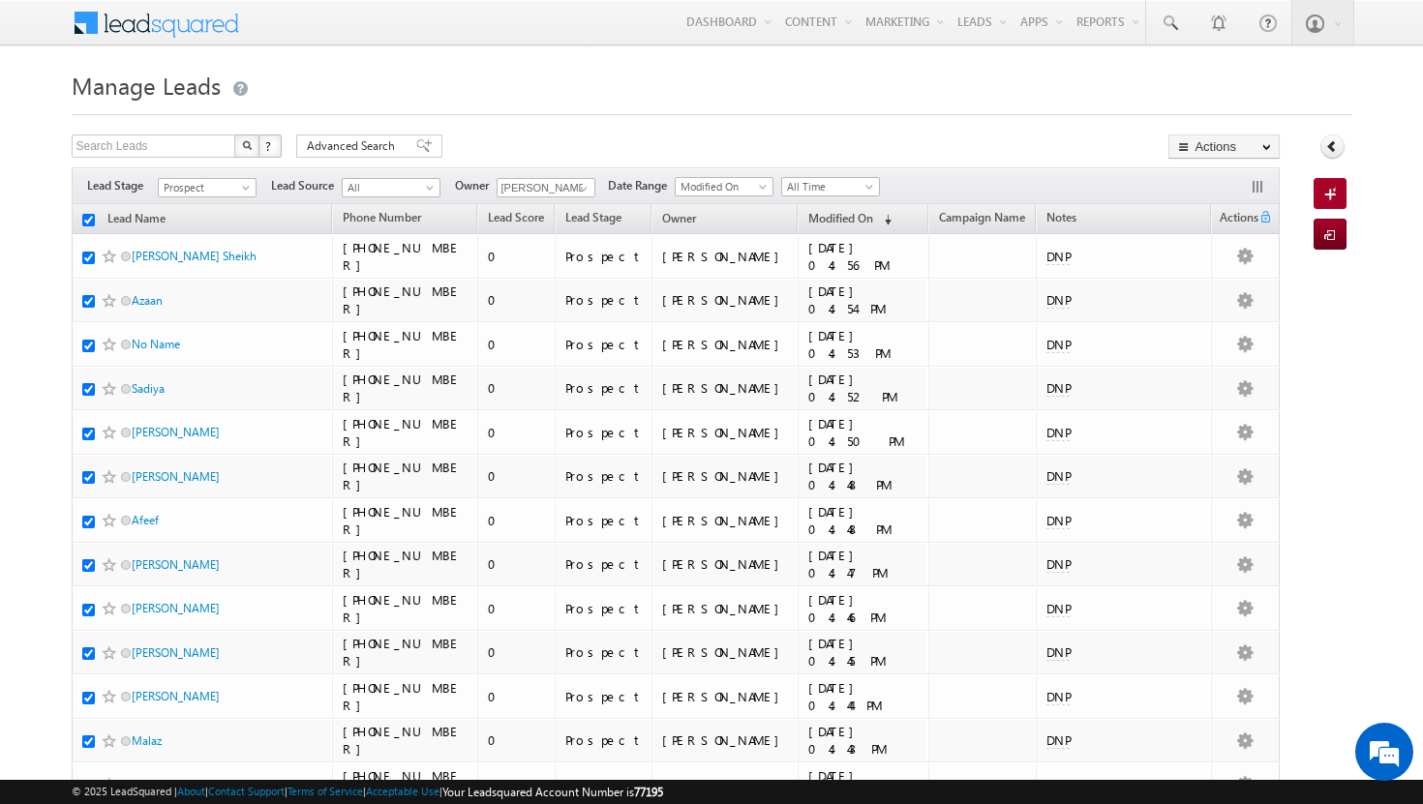
checkbox input "true"
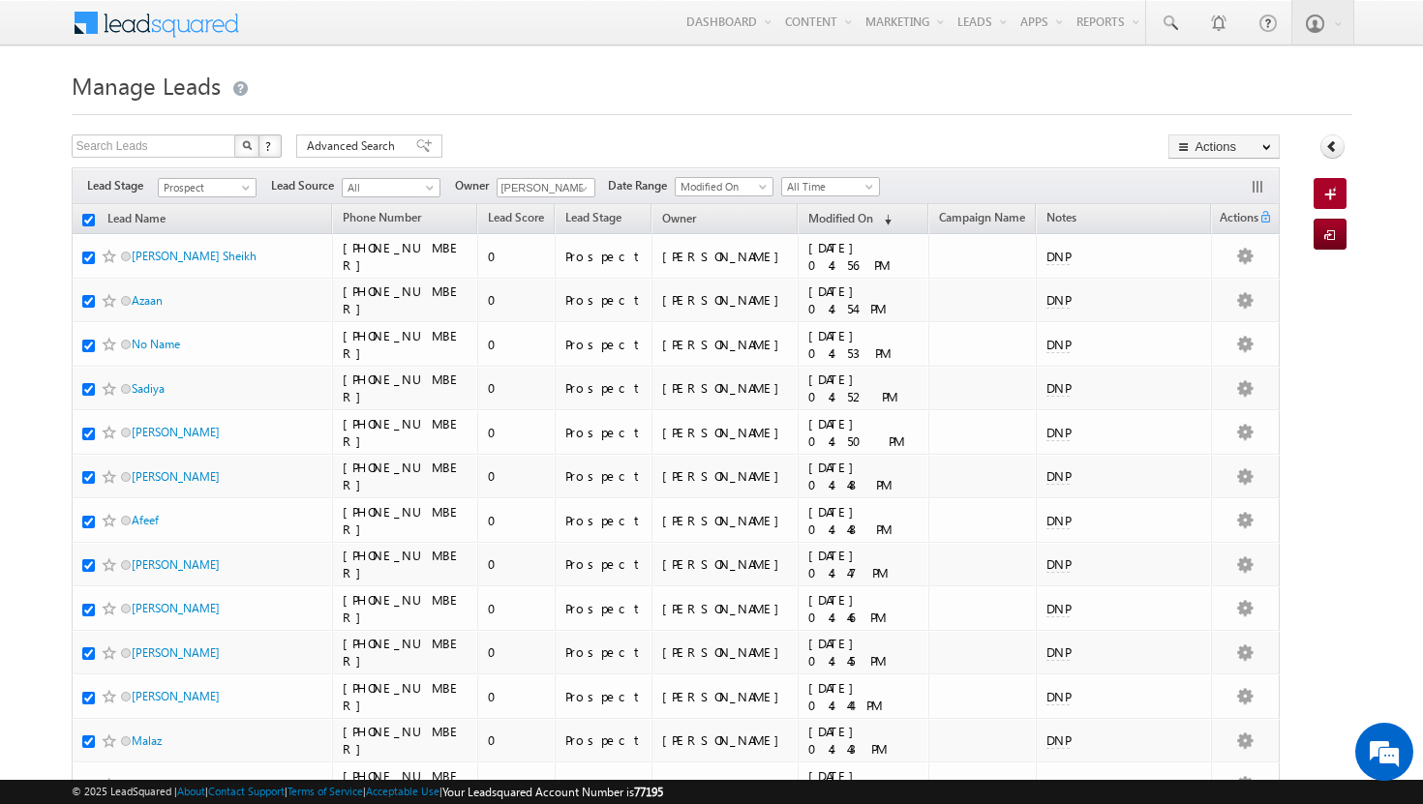
checkbox input "true"
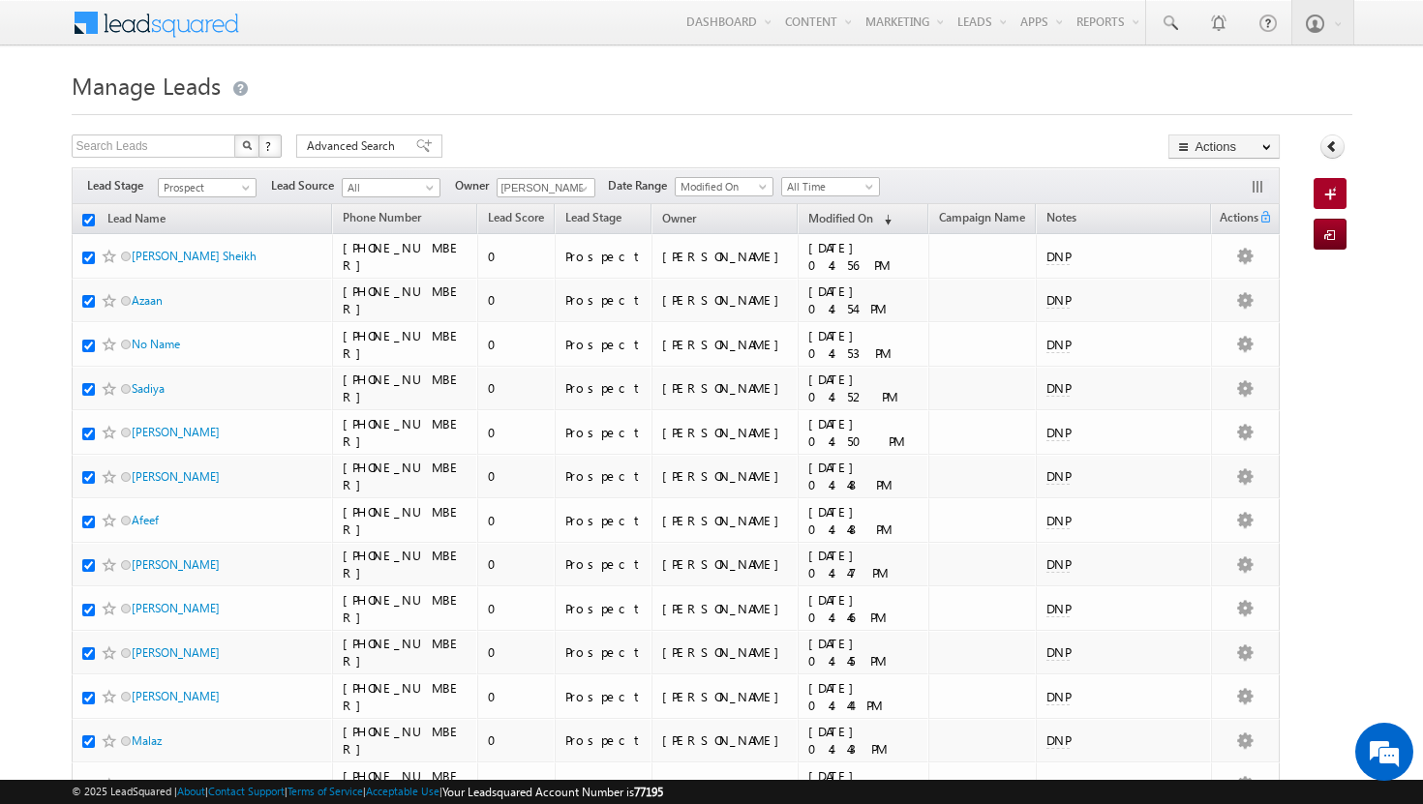
checkbox input "true"
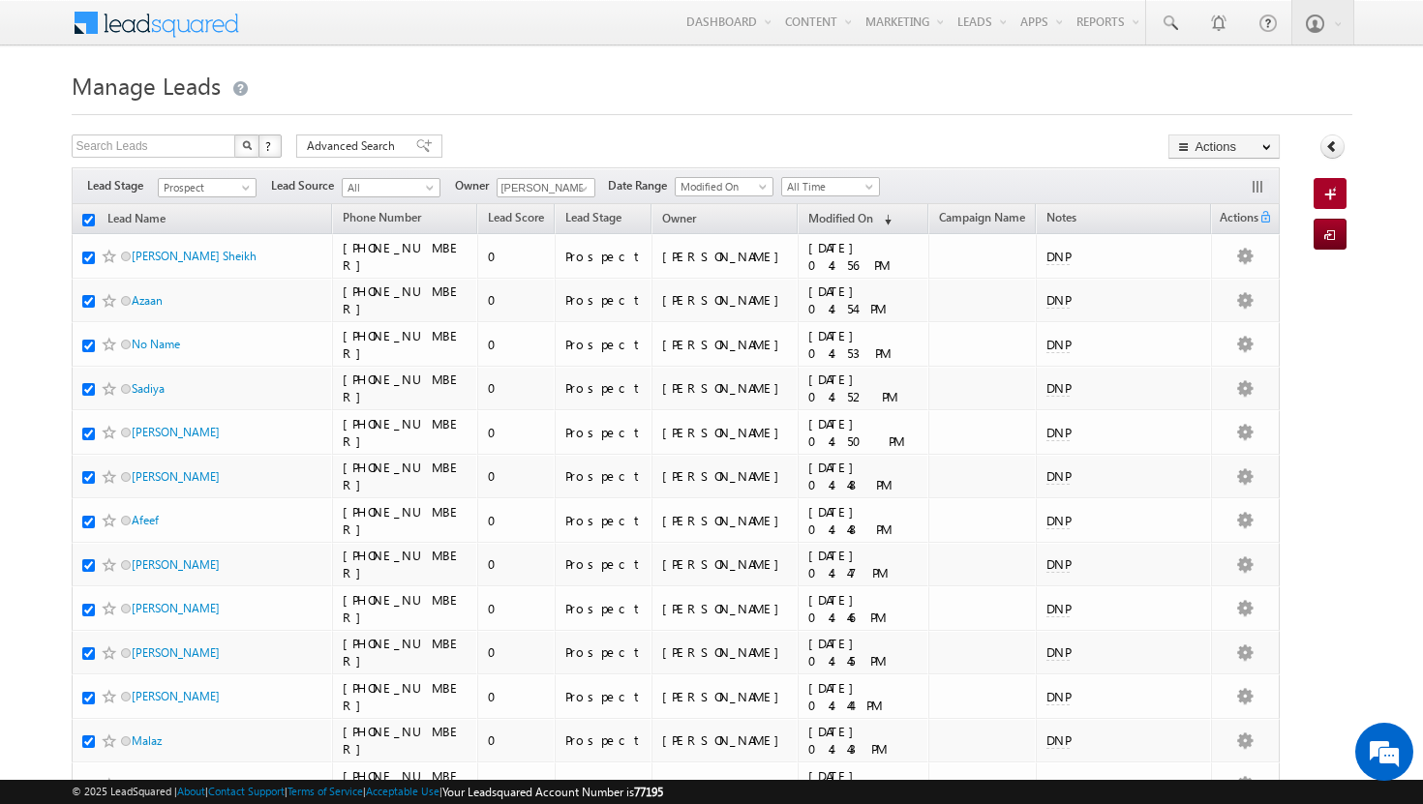
checkbox input "true"
click at [585, 192] on span at bounding box center [583, 188] width 15 height 15
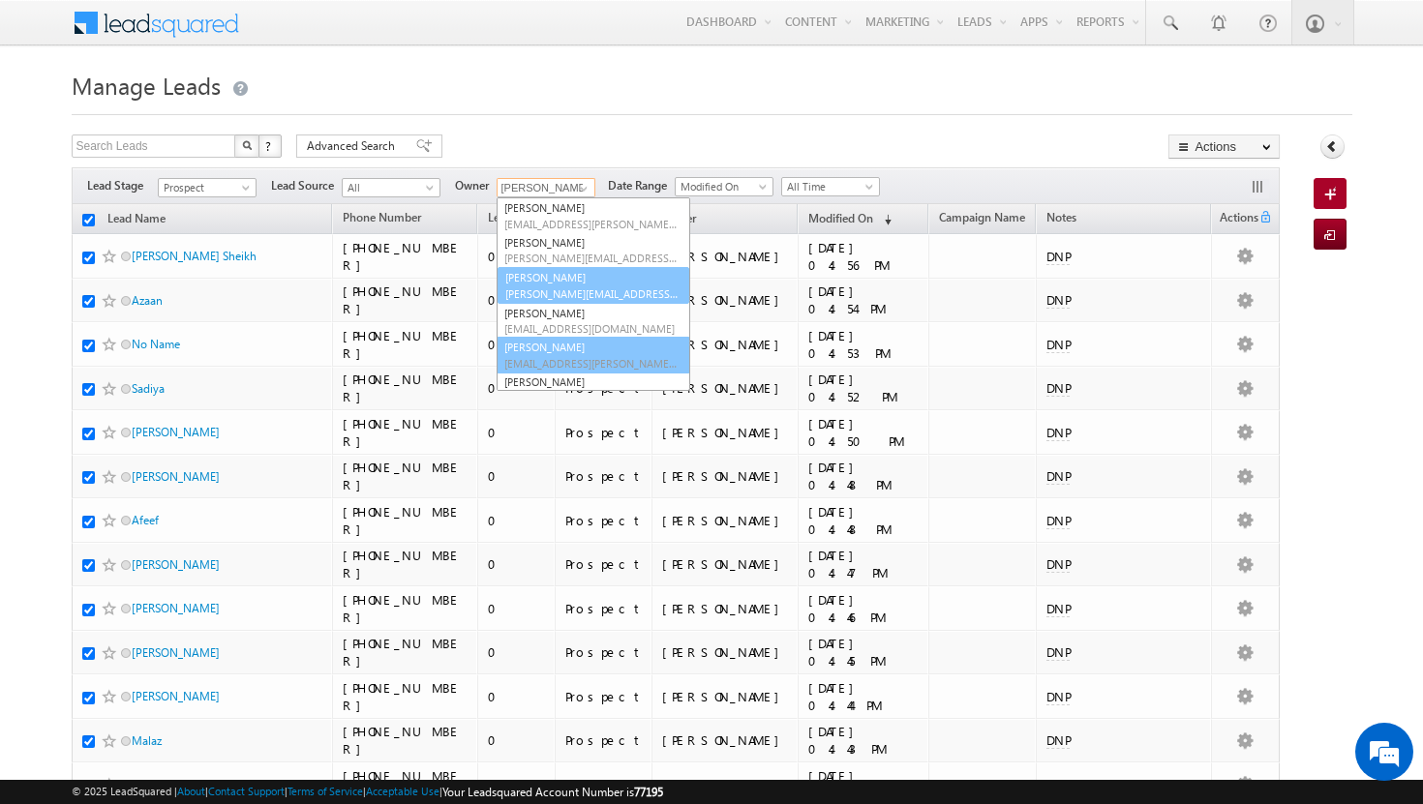
scroll to position [112, 0]
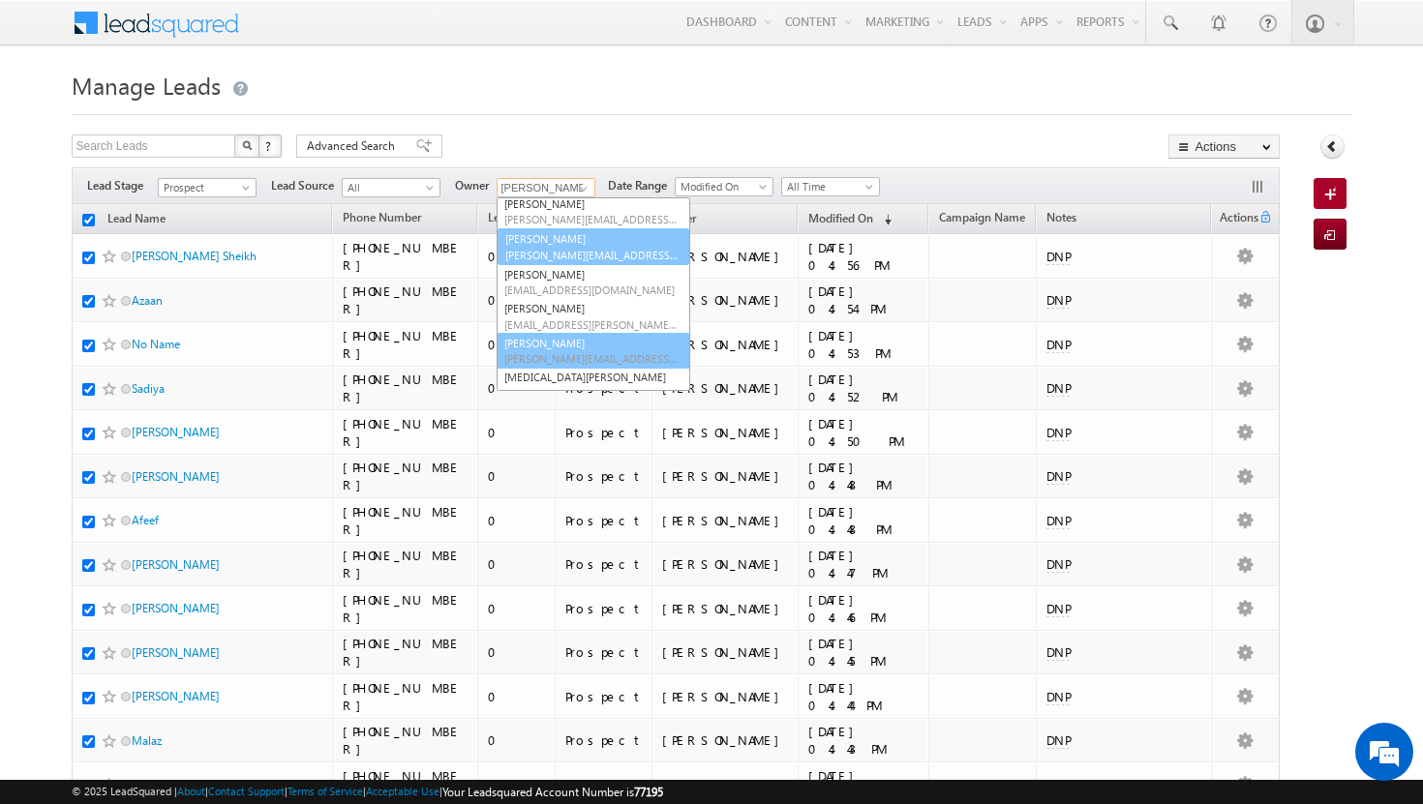
click at [550, 355] on span "shakeel.babbar@indglobal.ae" at bounding box center [591, 358] width 174 height 15
type input "[PERSON_NAME]"
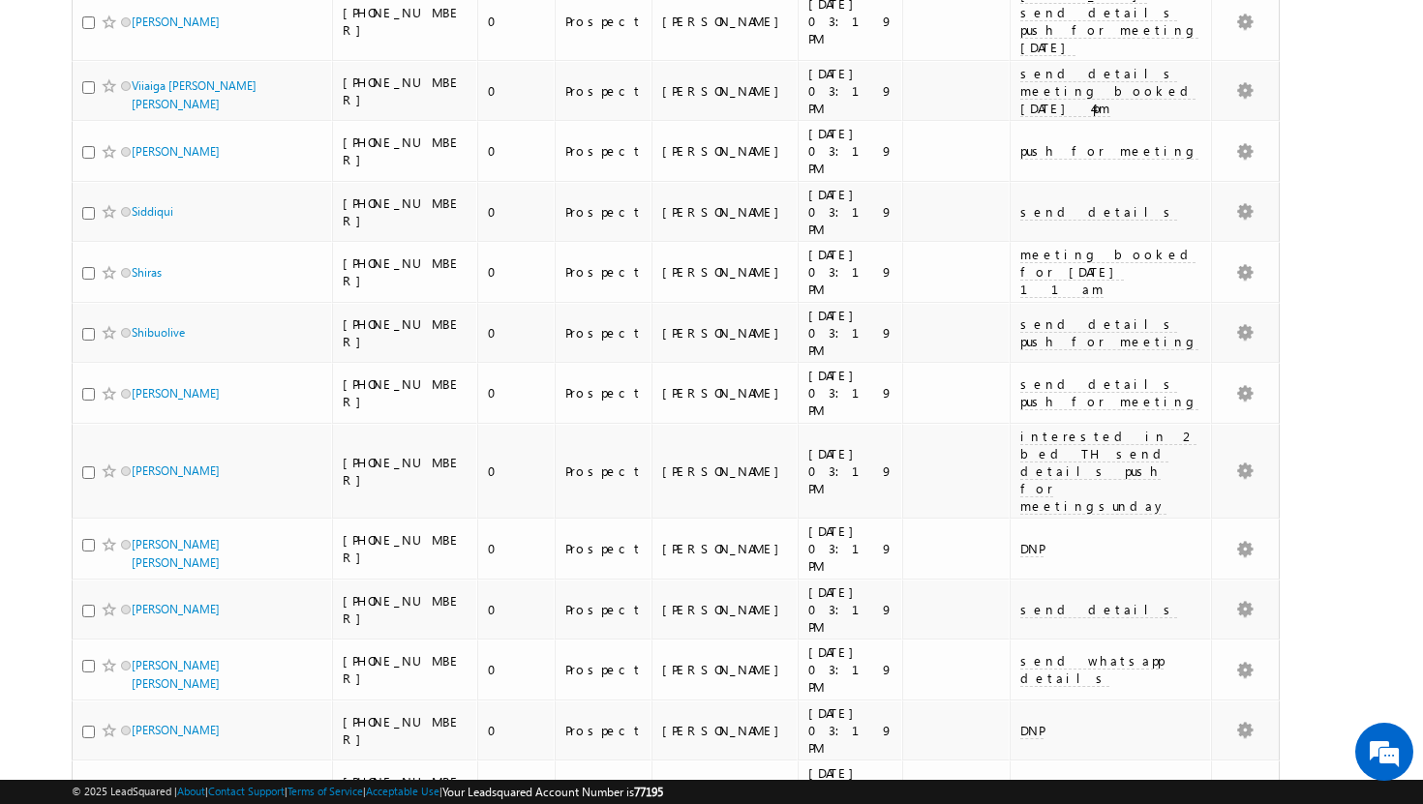
scroll to position [0, 0]
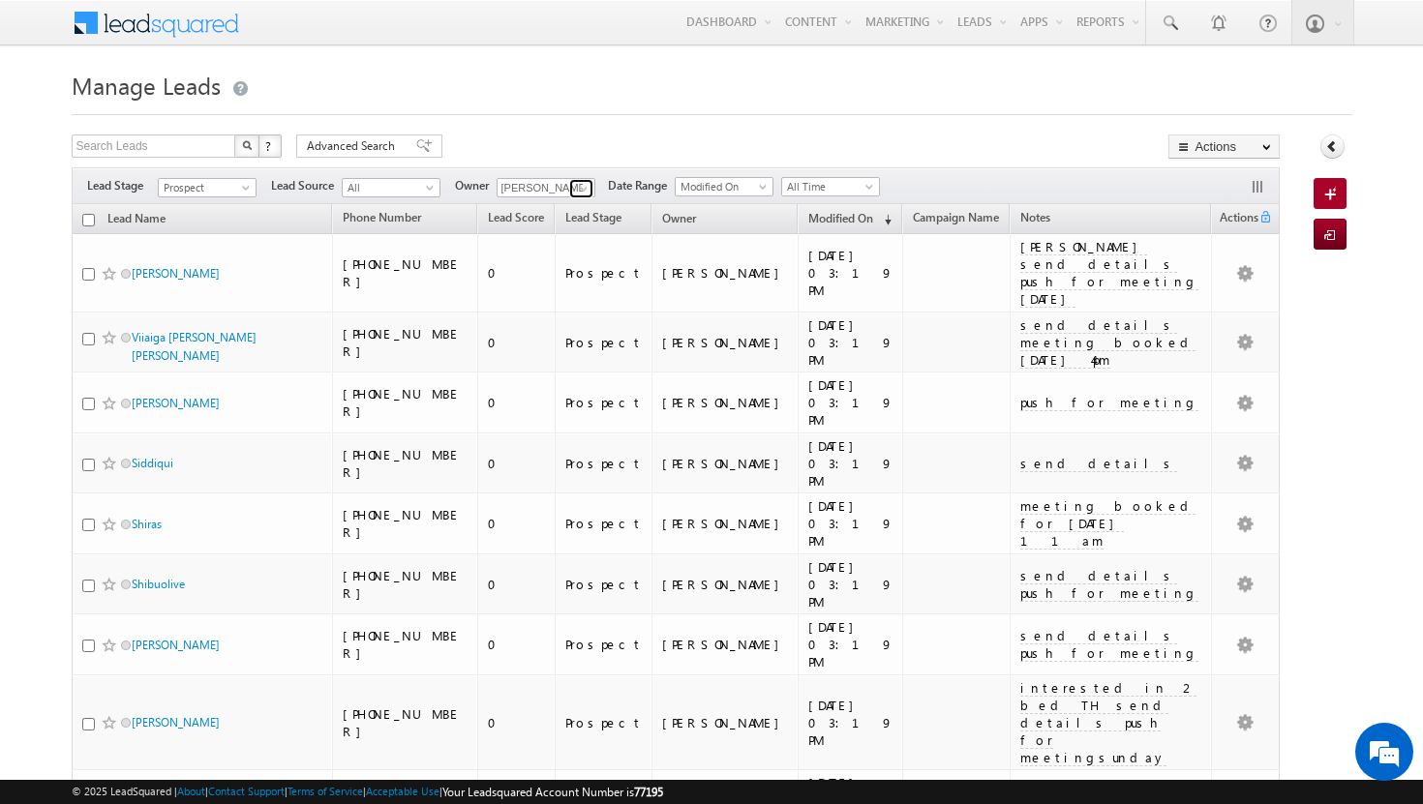
click at [584, 188] on span at bounding box center [583, 188] width 15 height 15
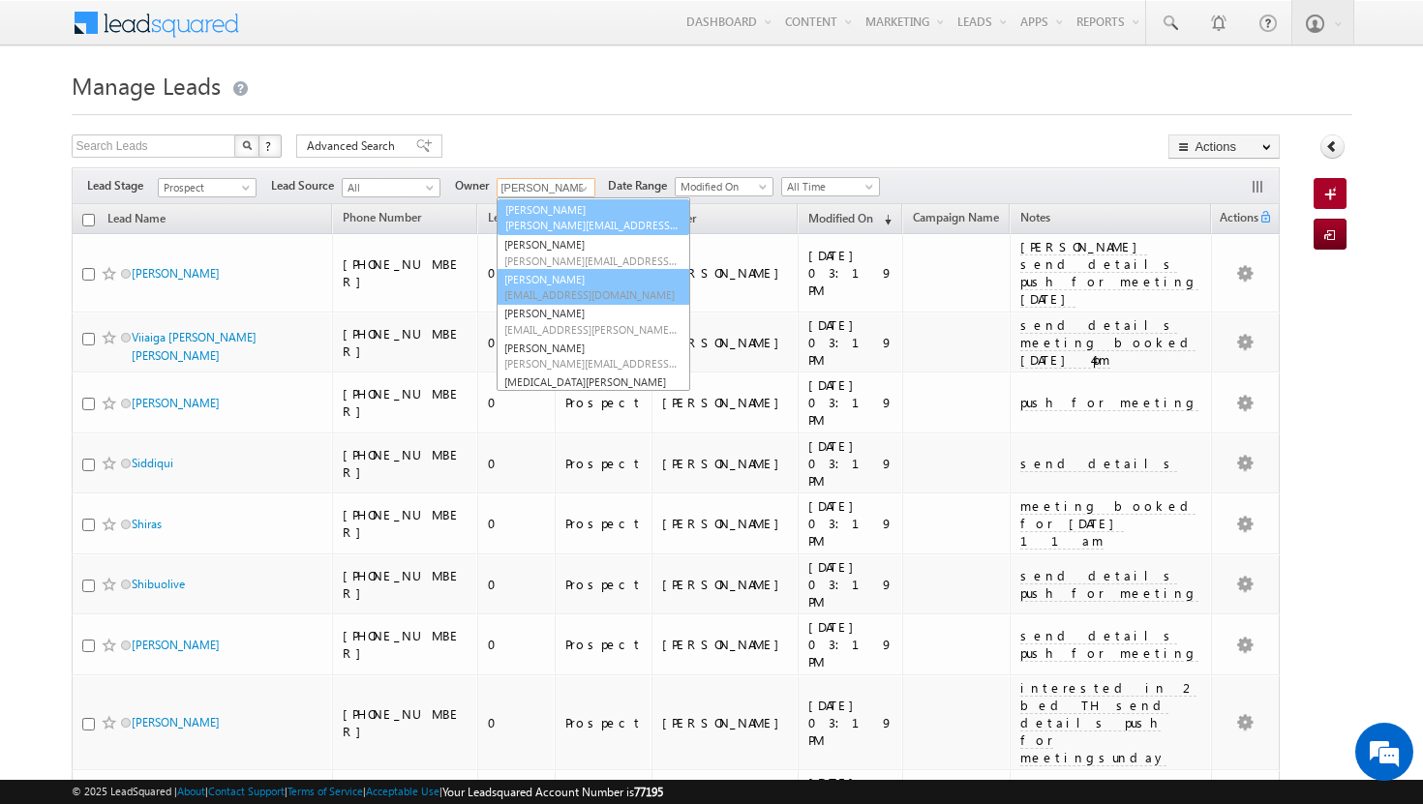
scroll to position [121, 0]
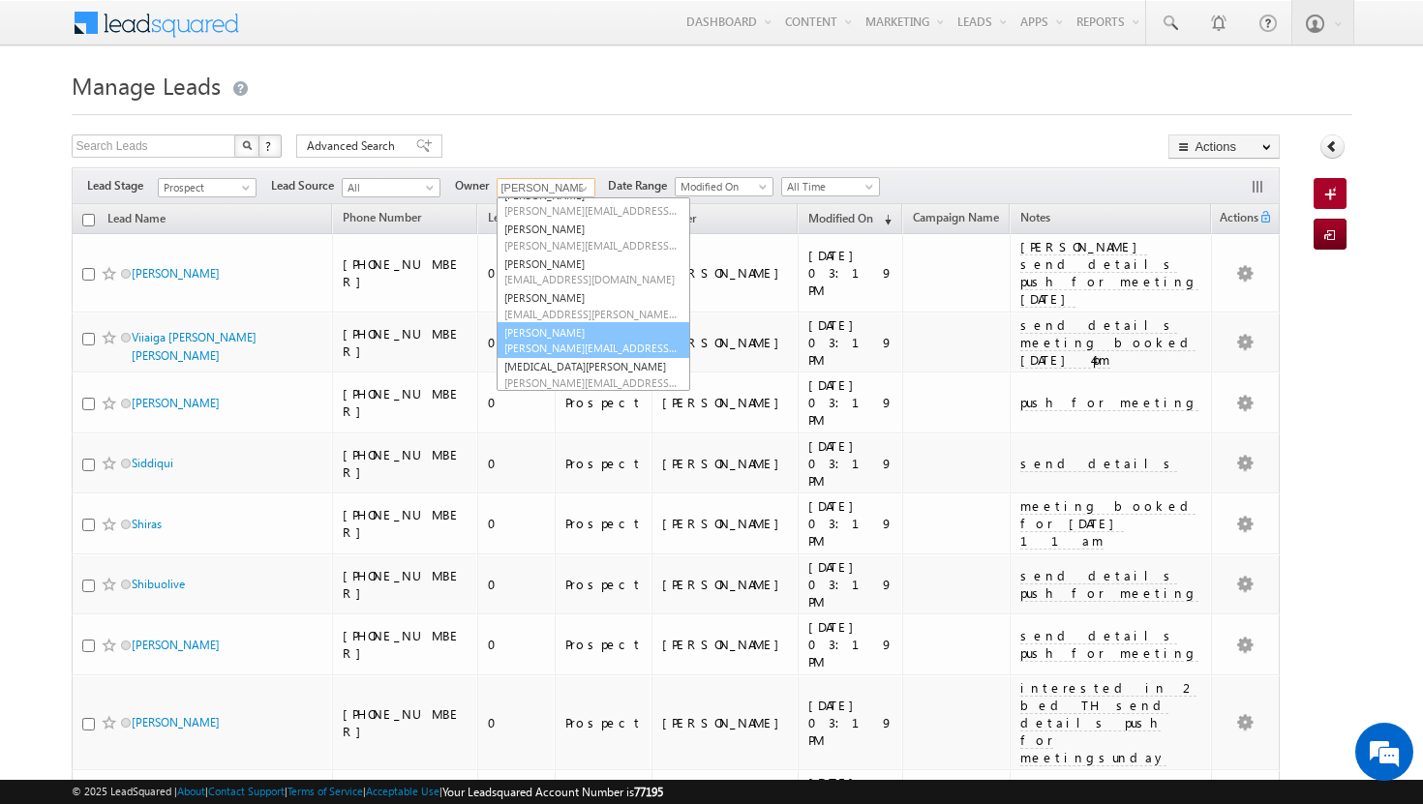
click at [557, 336] on link "Shakeel Babbar shakeel.babbar@indglobal.ae" at bounding box center [593, 340] width 194 height 37
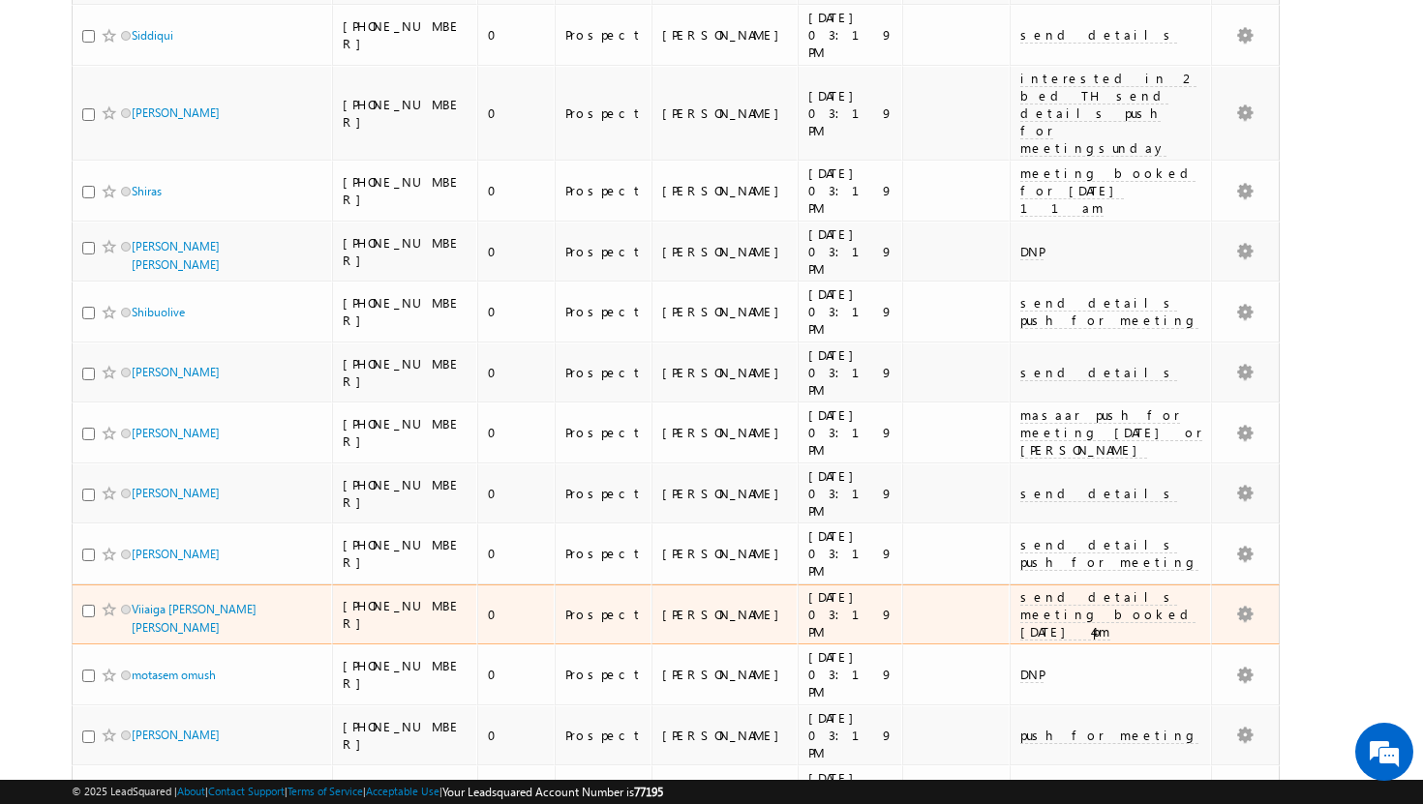
scroll to position [733, 0]
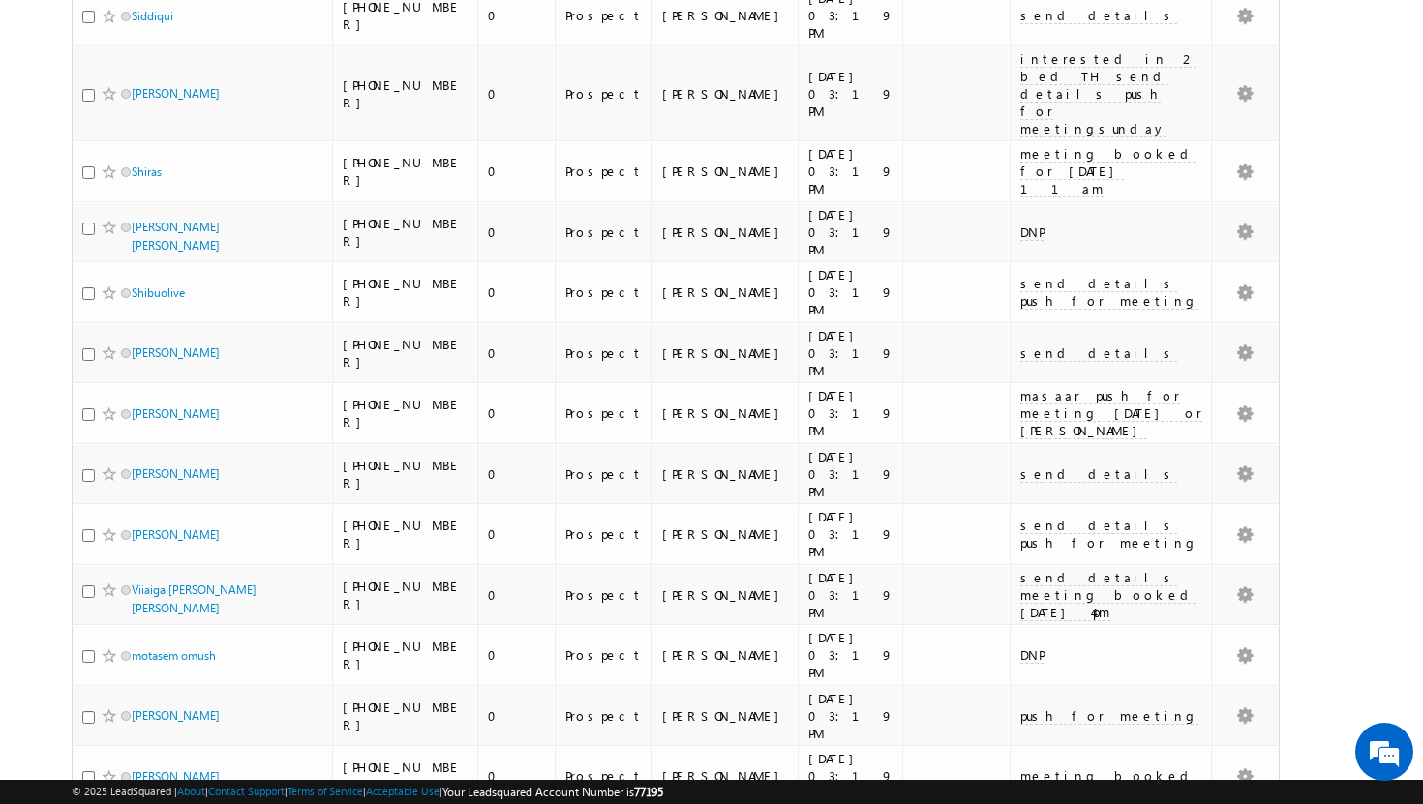
click at [140, 746] on li "50" at bounding box center [137, 750] width 46 height 19
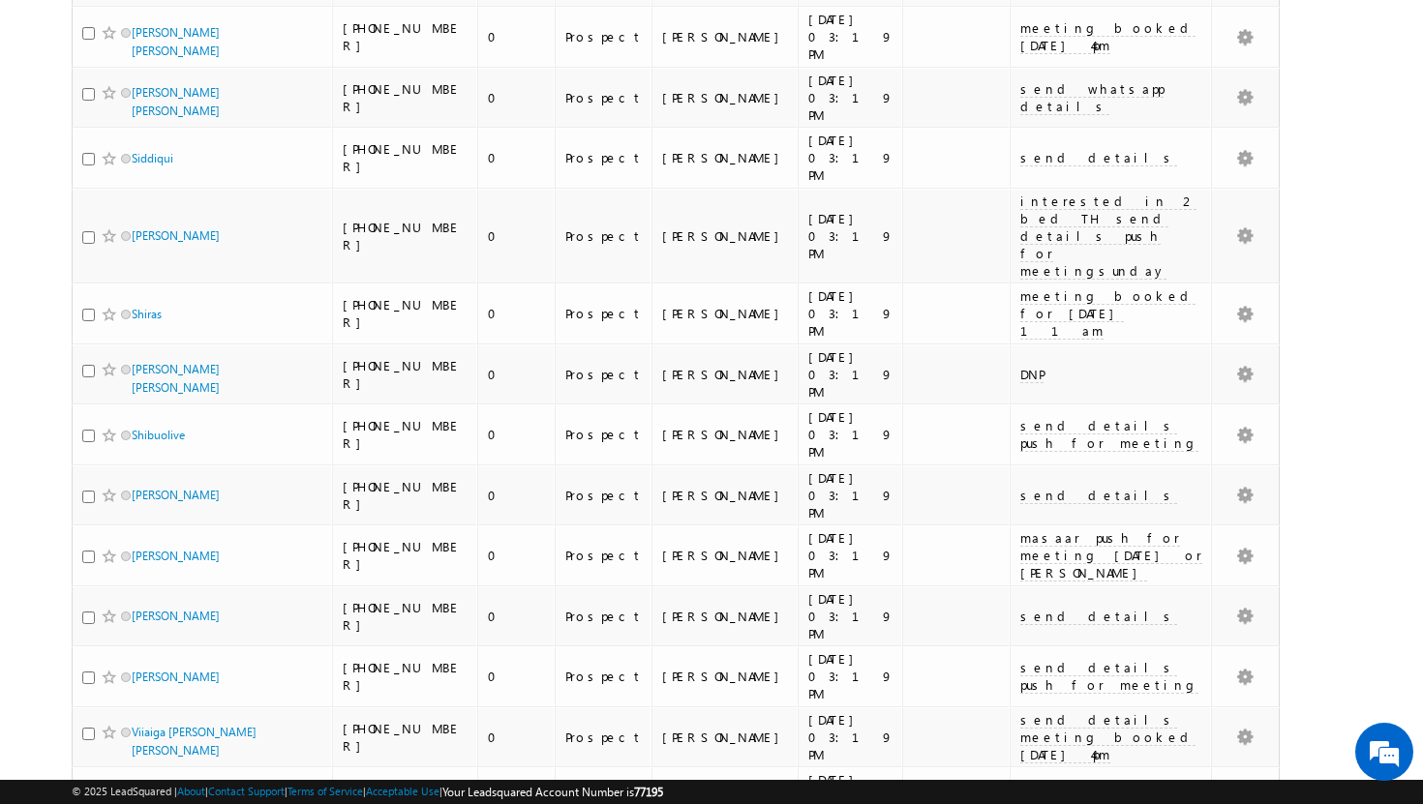
scroll to position [0, 0]
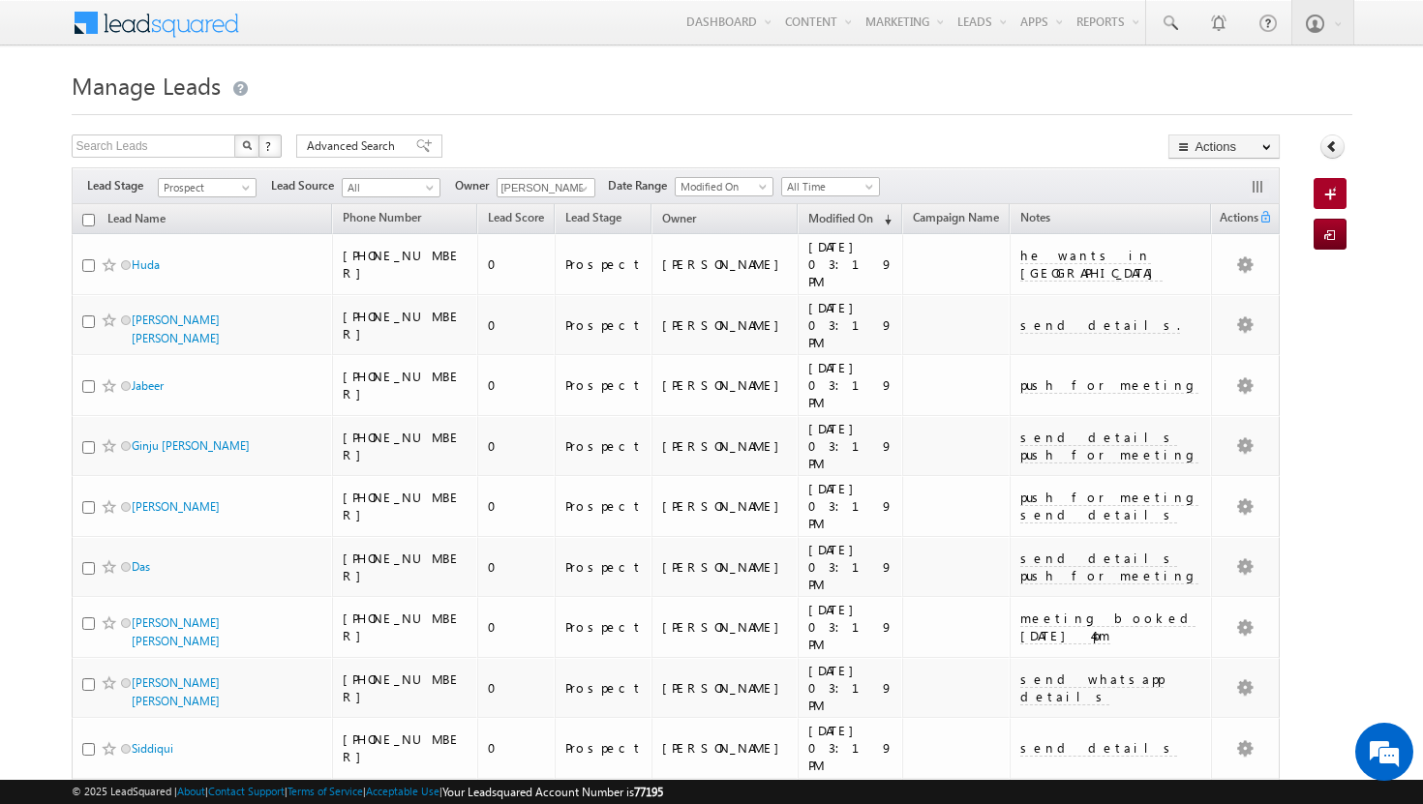
click at [89, 222] on input "checkbox" at bounding box center [88, 220] width 13 height 13
checkbox input "true"
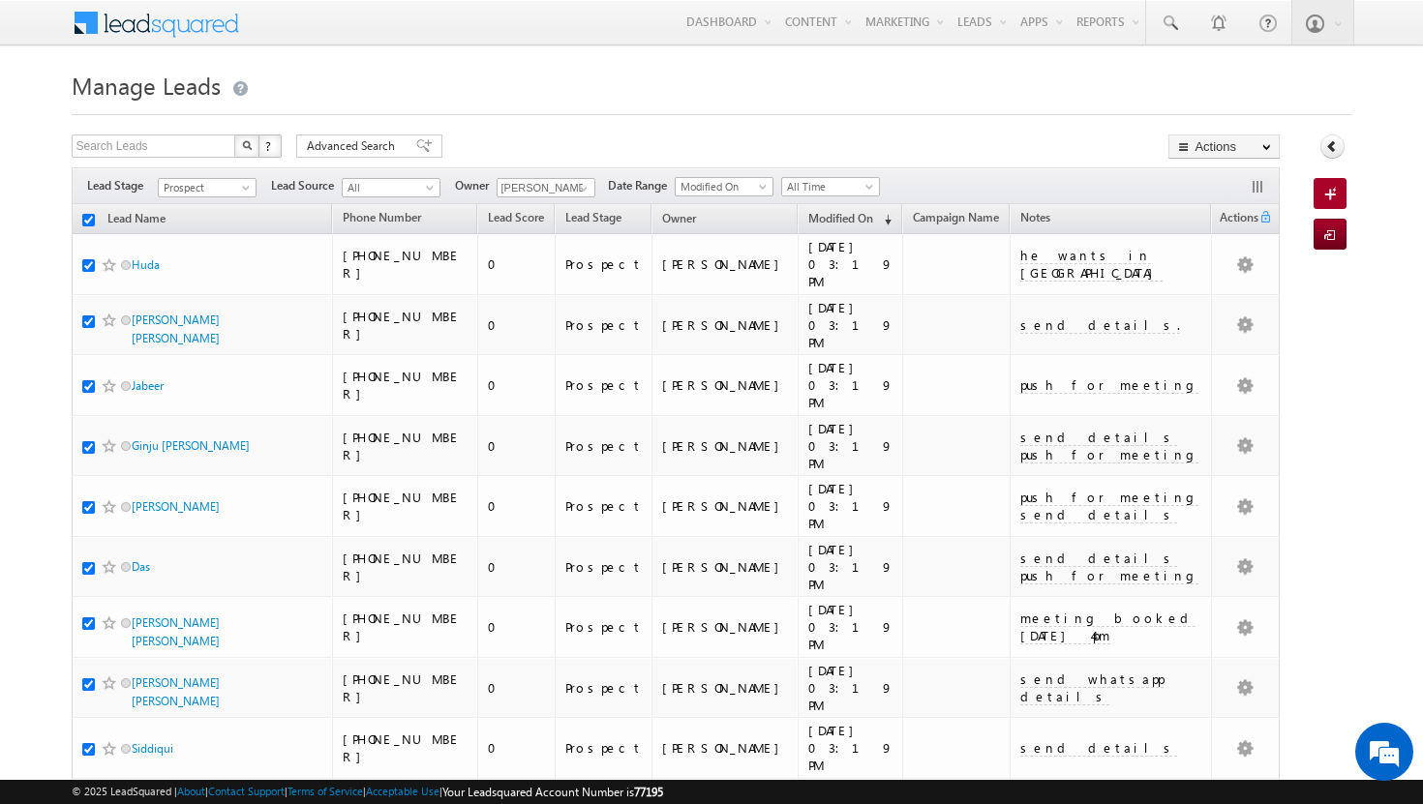
checkbox input "true"
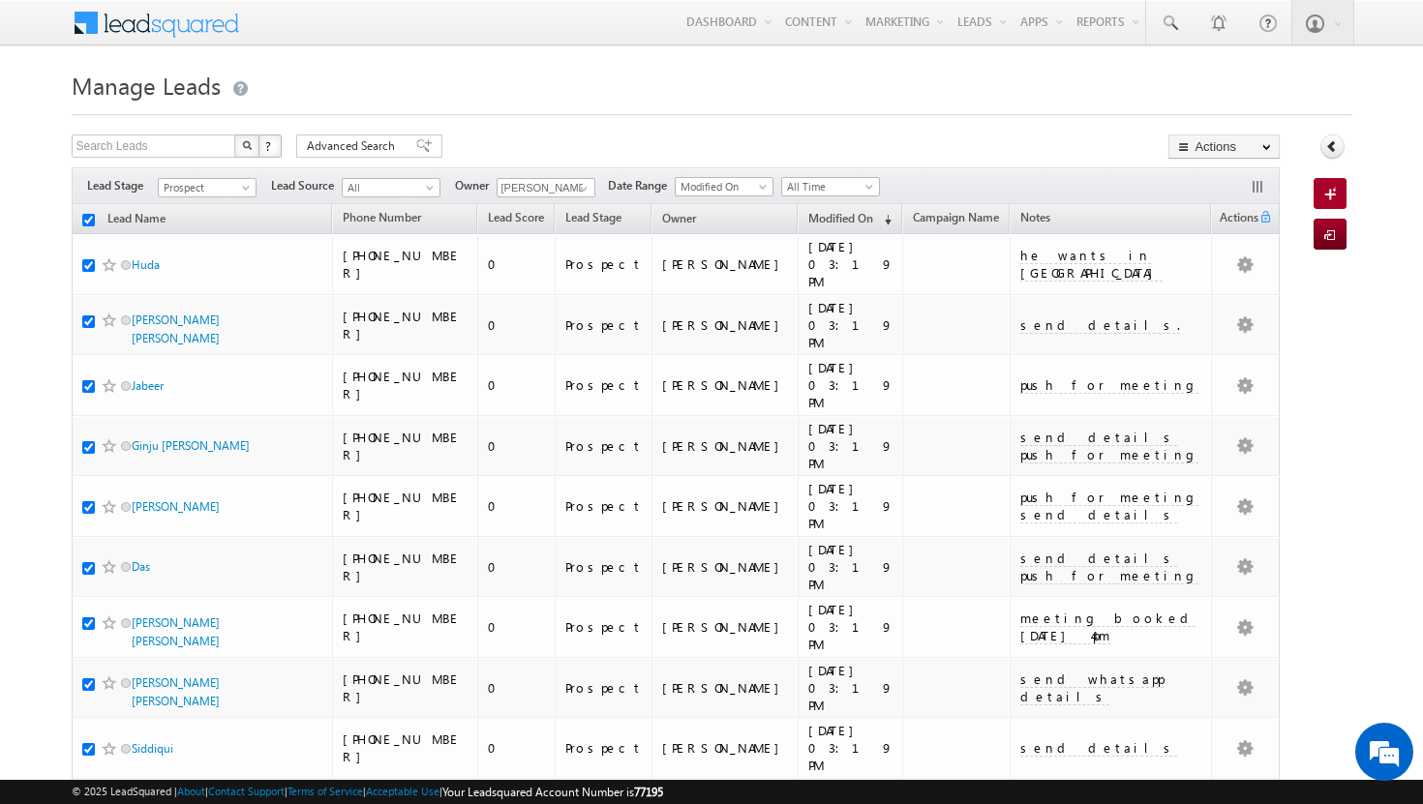
checkbox input "true"
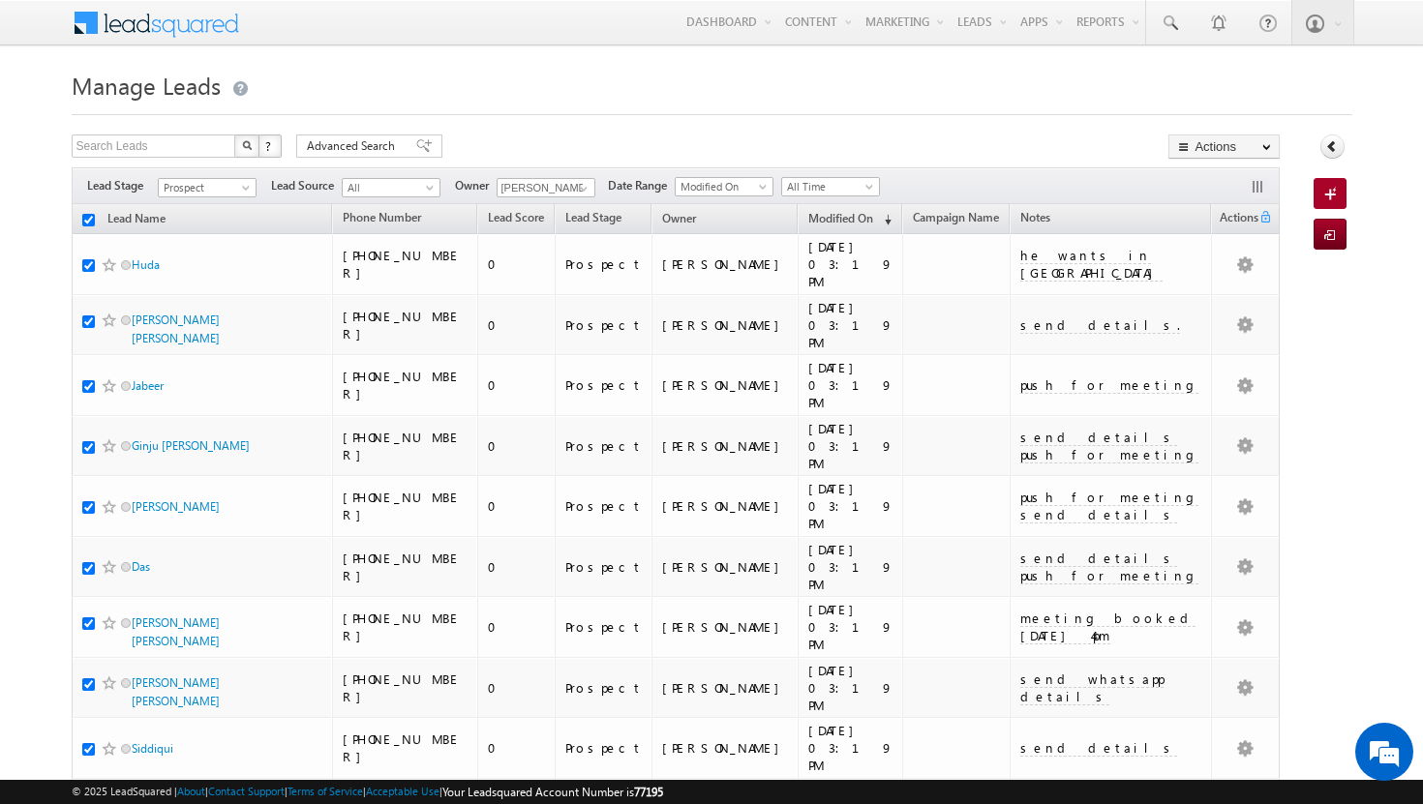
checkbox input "true"
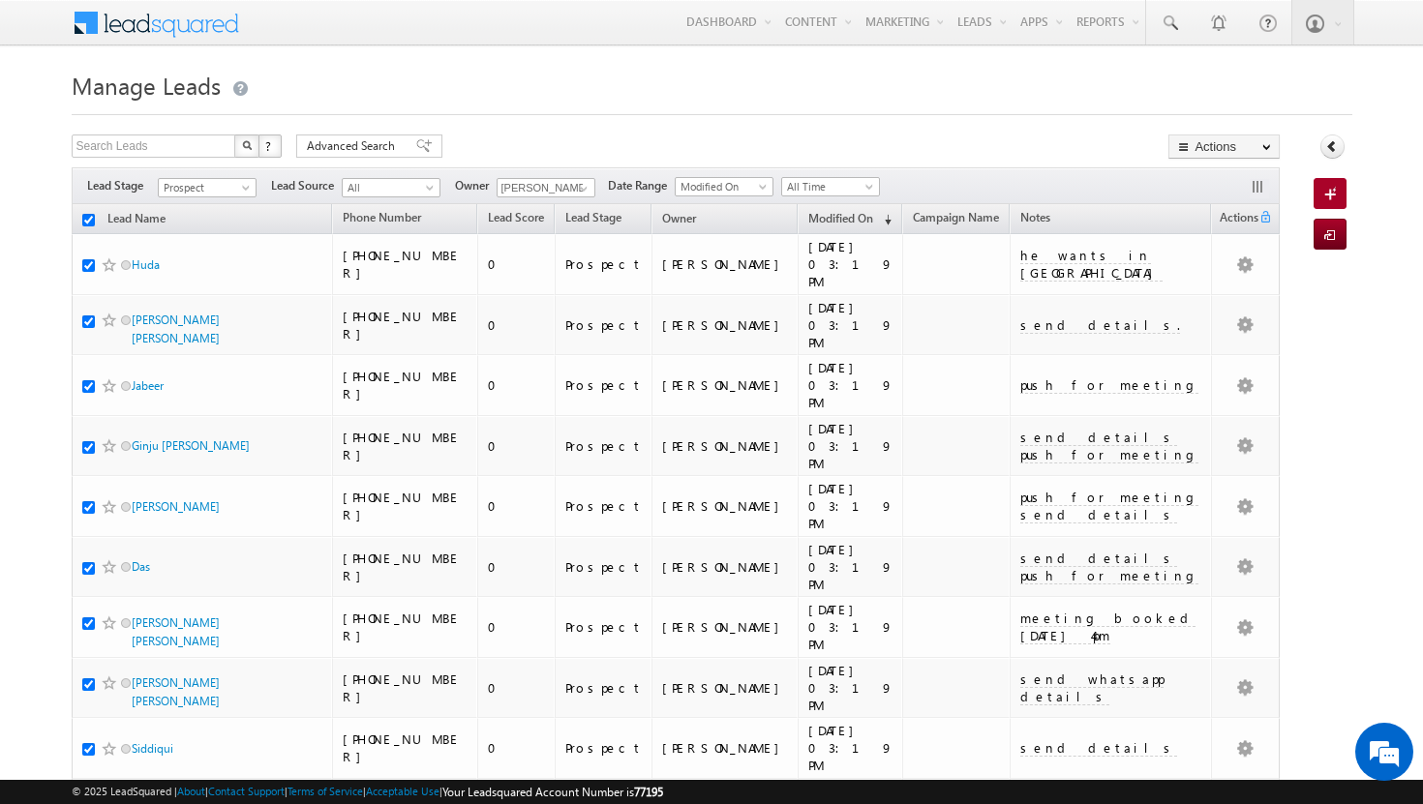
checkbox input "true"
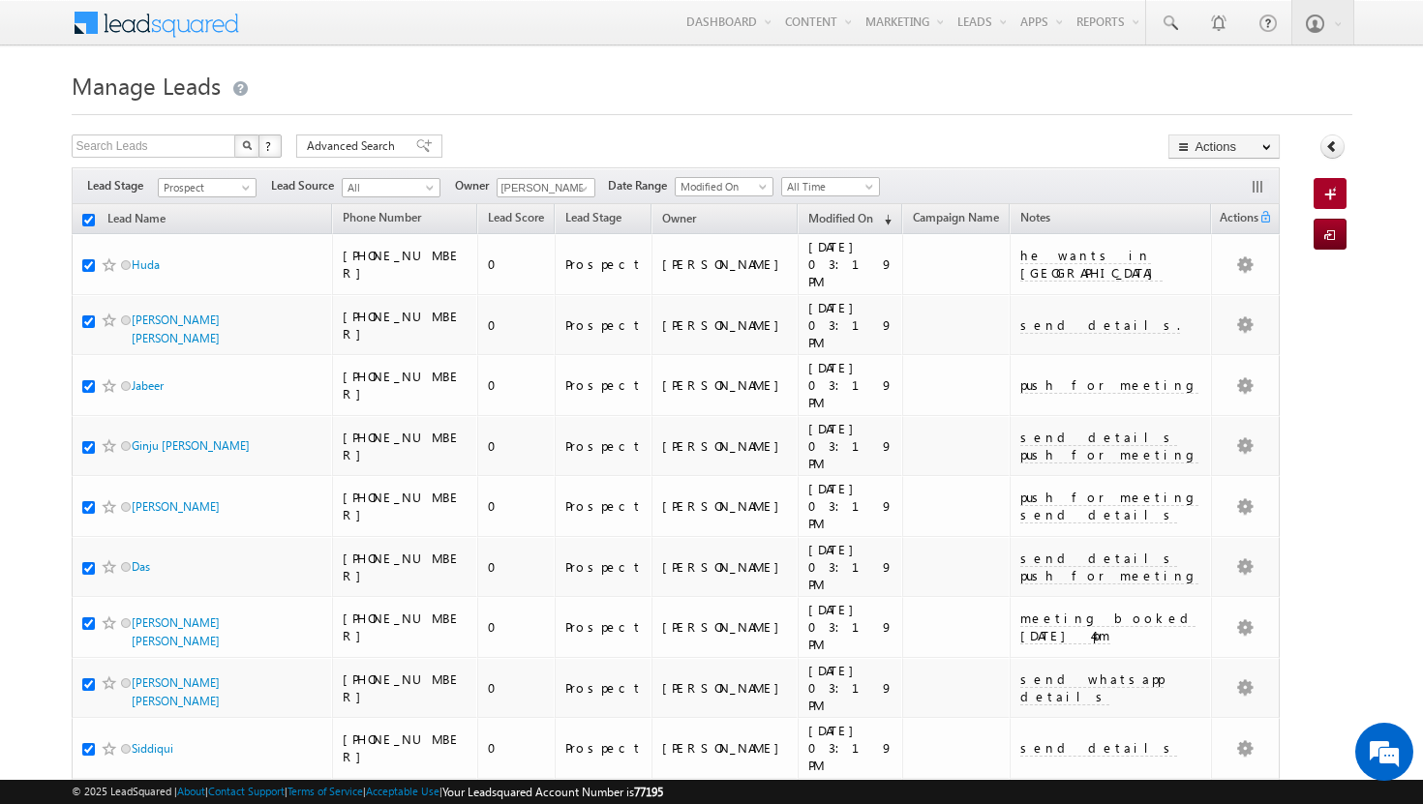
checkbox input "true"
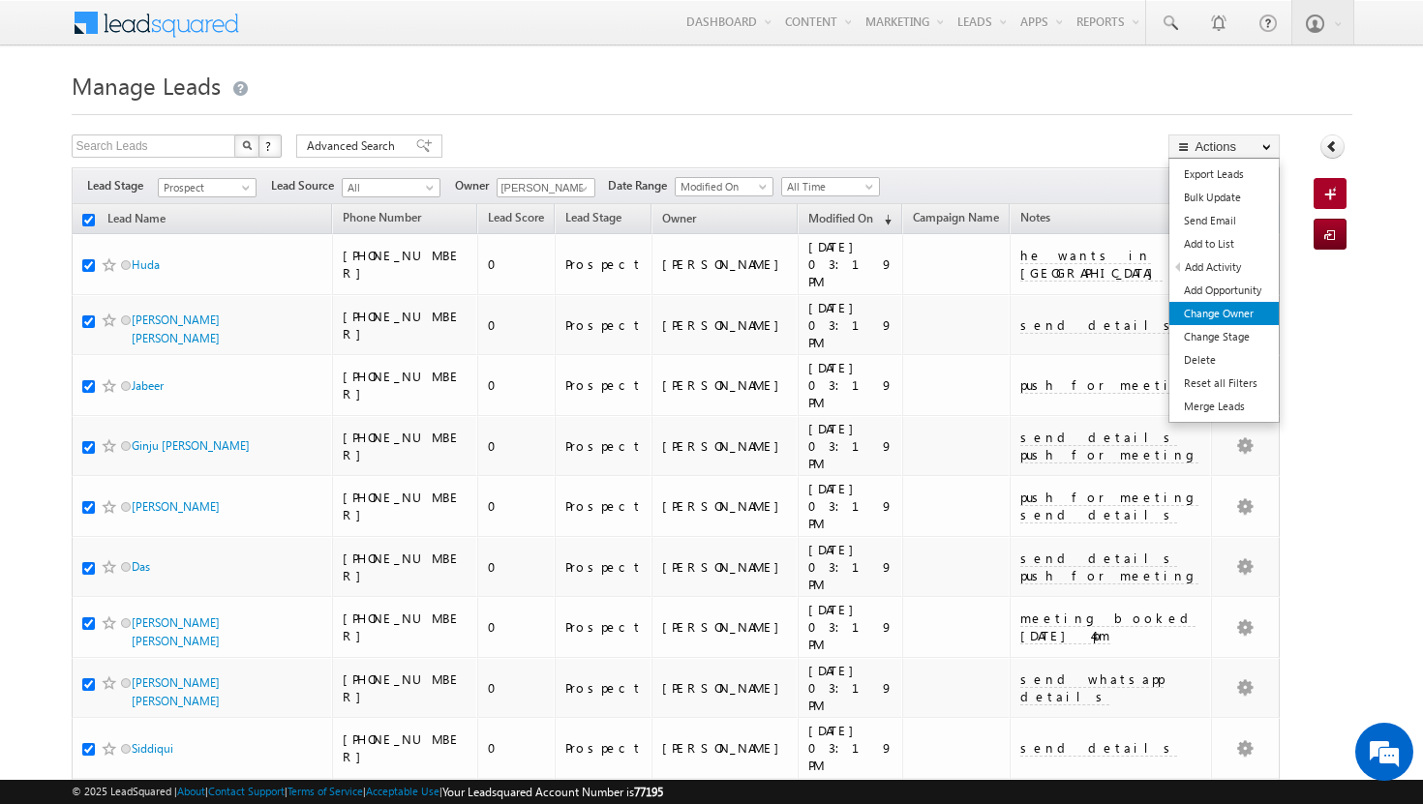
click at [1257, 313] on link "Change Owner" at bounding box center [1223, 313] width 109 height 23
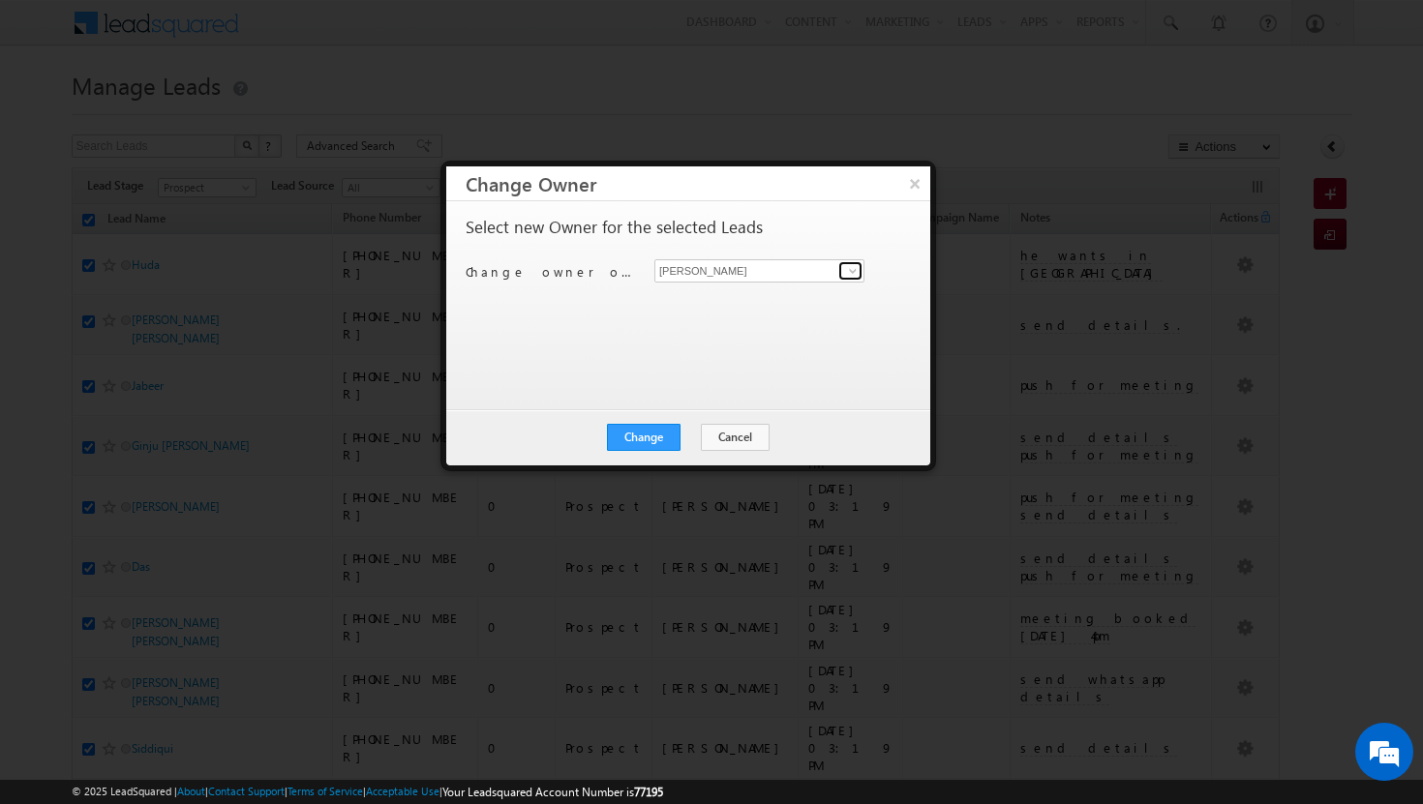
click at [856, 270] on span at bounding box center [852, 270] width 15 height 15
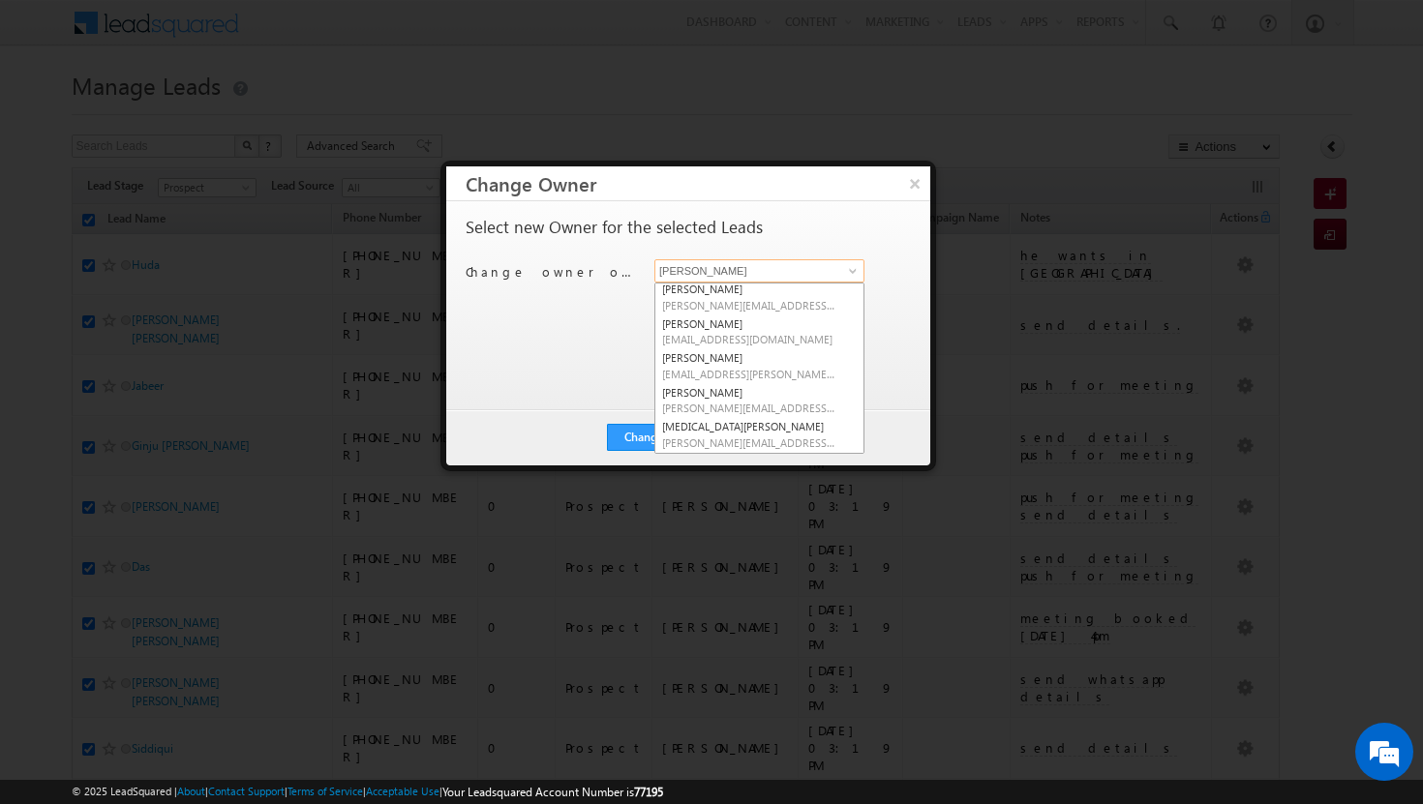
scroll to position [116, 0]
click at [760, 377] on link "Shakeel Babbar shakeel.babbar@indglobal.ae" at bounding box center [759, 393] width 210 height 37
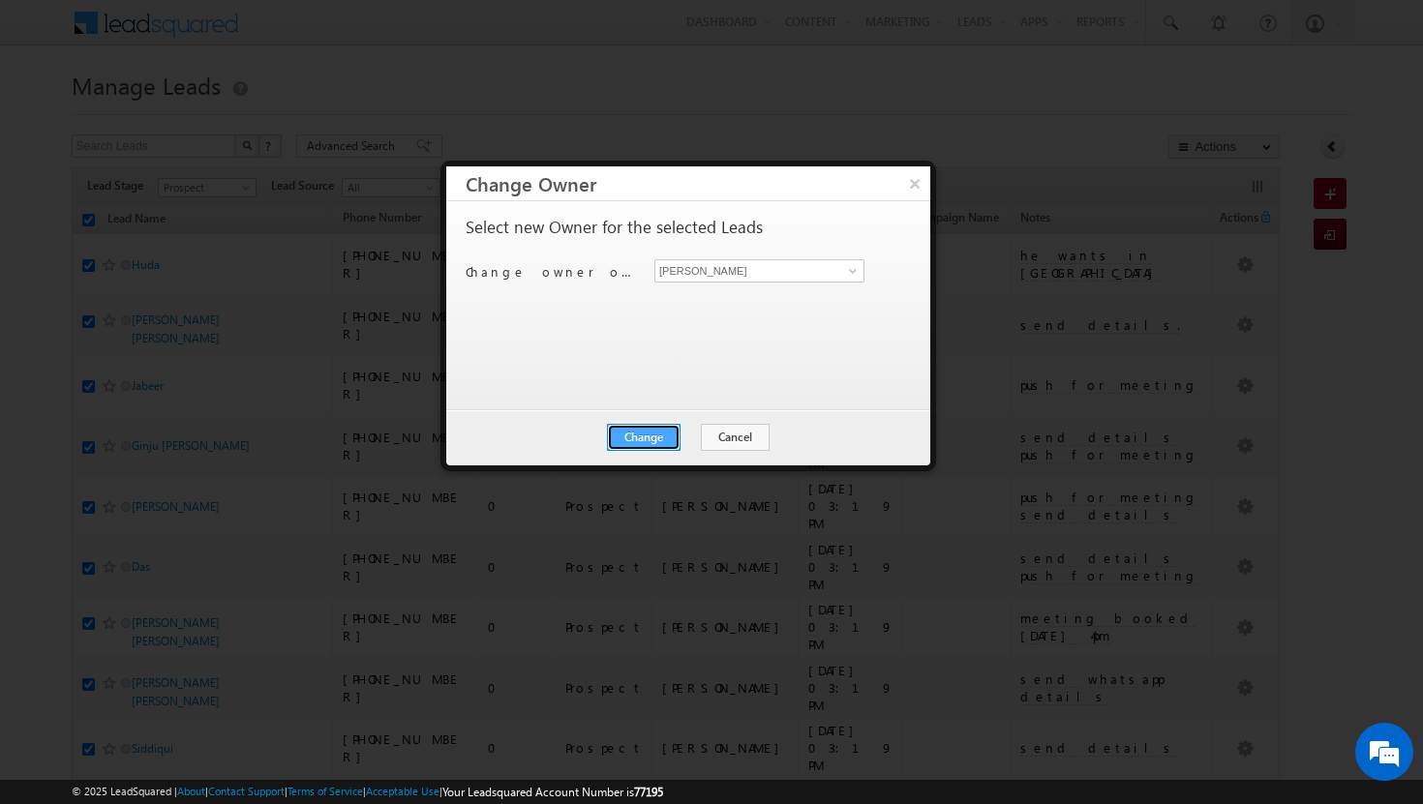
click at [636, 439] on button "Change" at bounding box center [644, 437] width 74 height 27
click at [686, 440] on button "Close" at bounding box center [691, 437] width 62 height 27
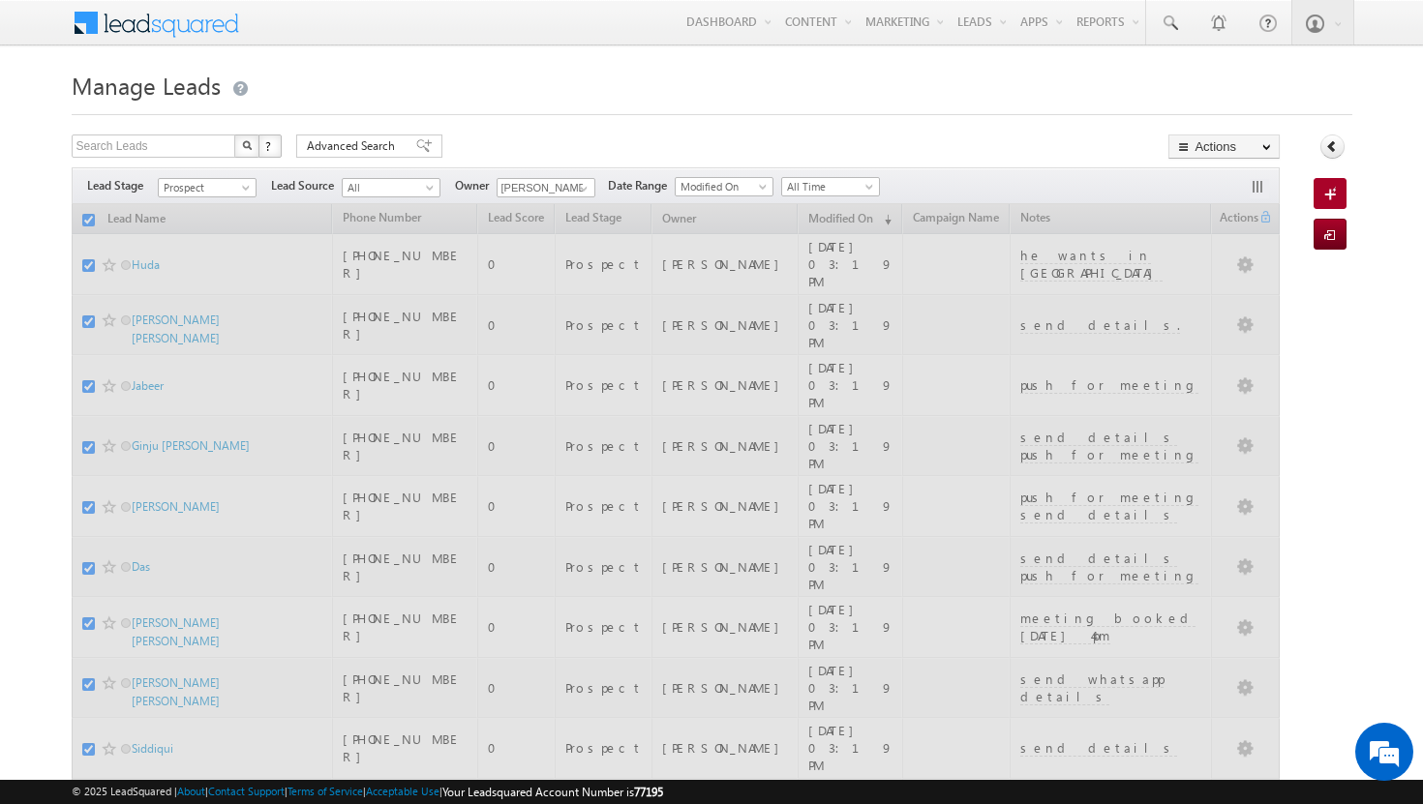
checkbox input "false"
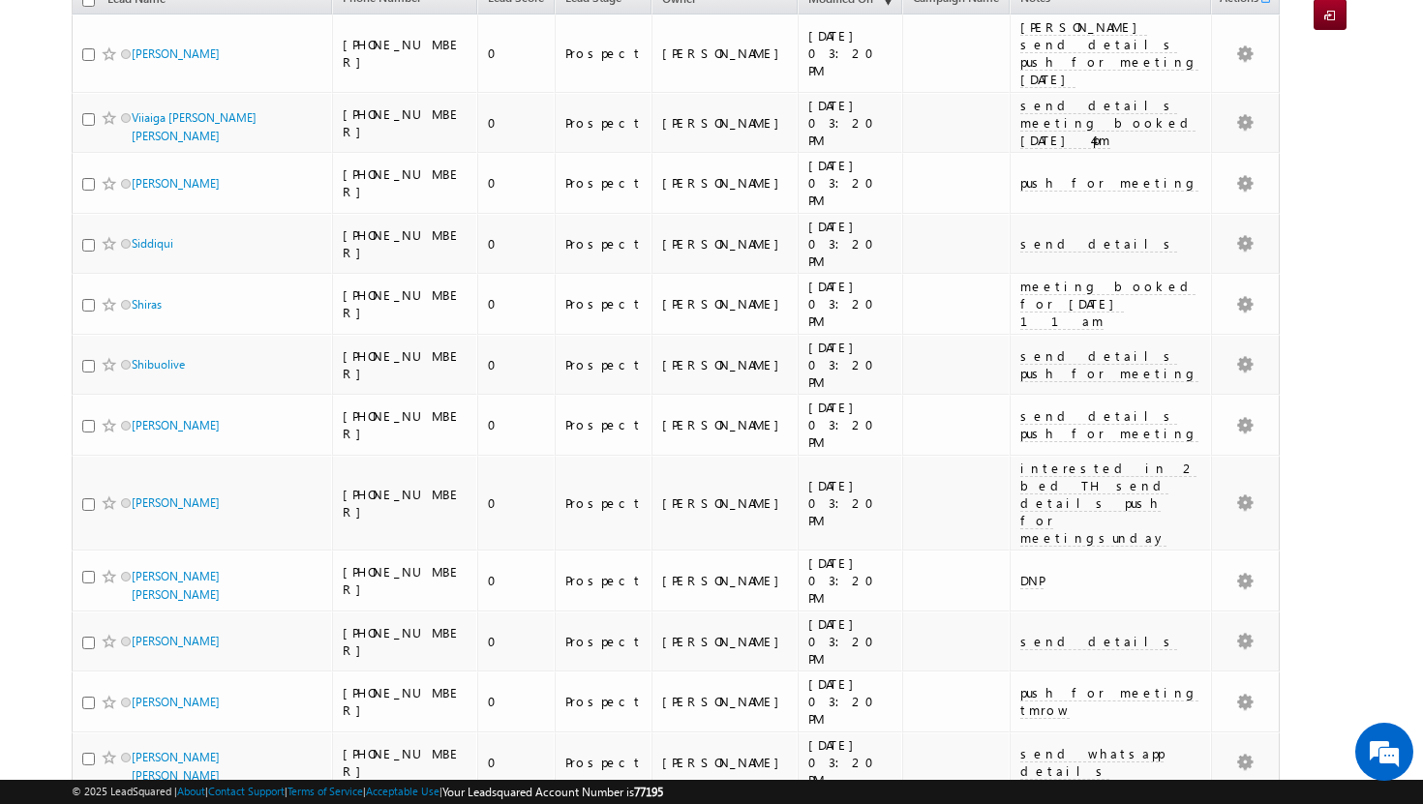
scroll to position [0, 0]
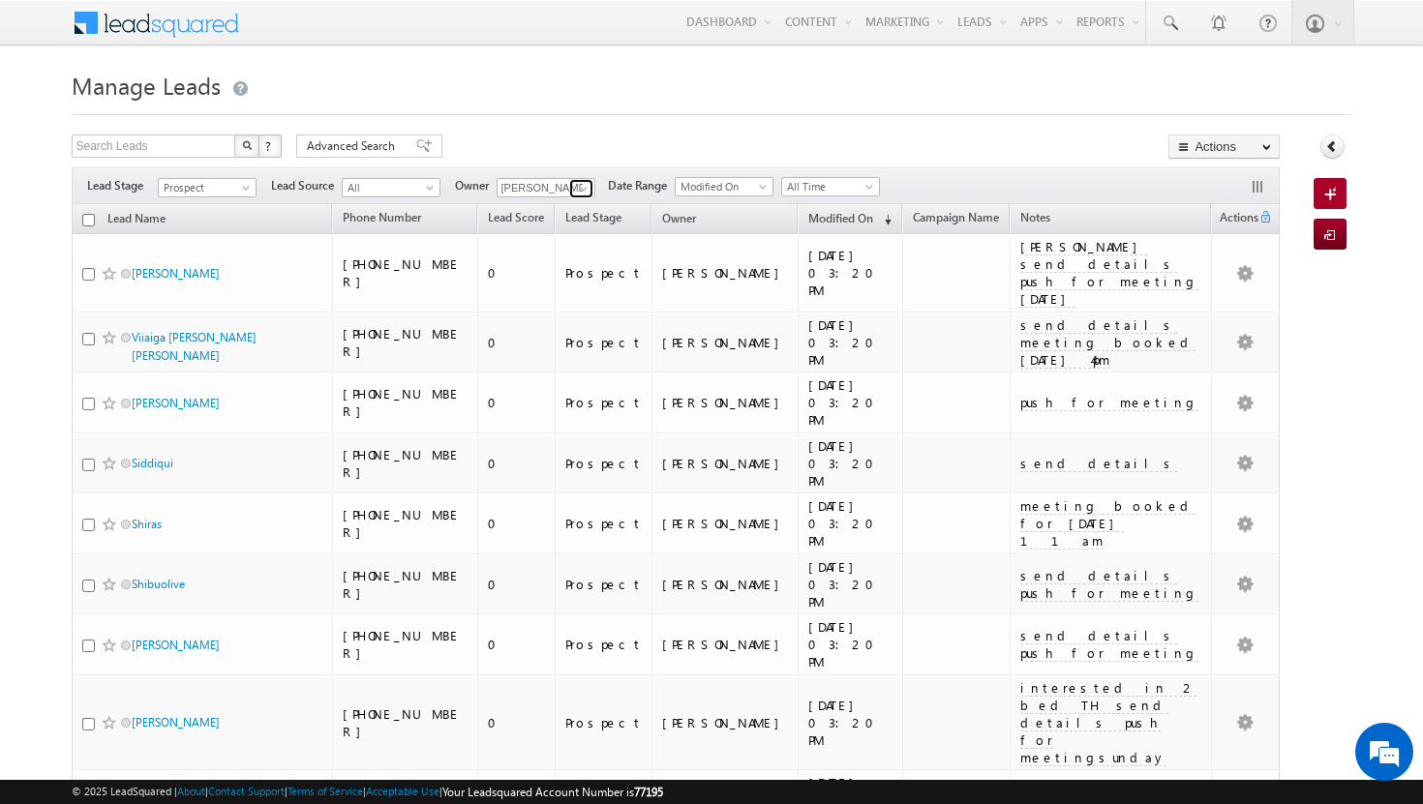
click at [587, 188] on span at bounding box center [583, 188] width 15 height 15
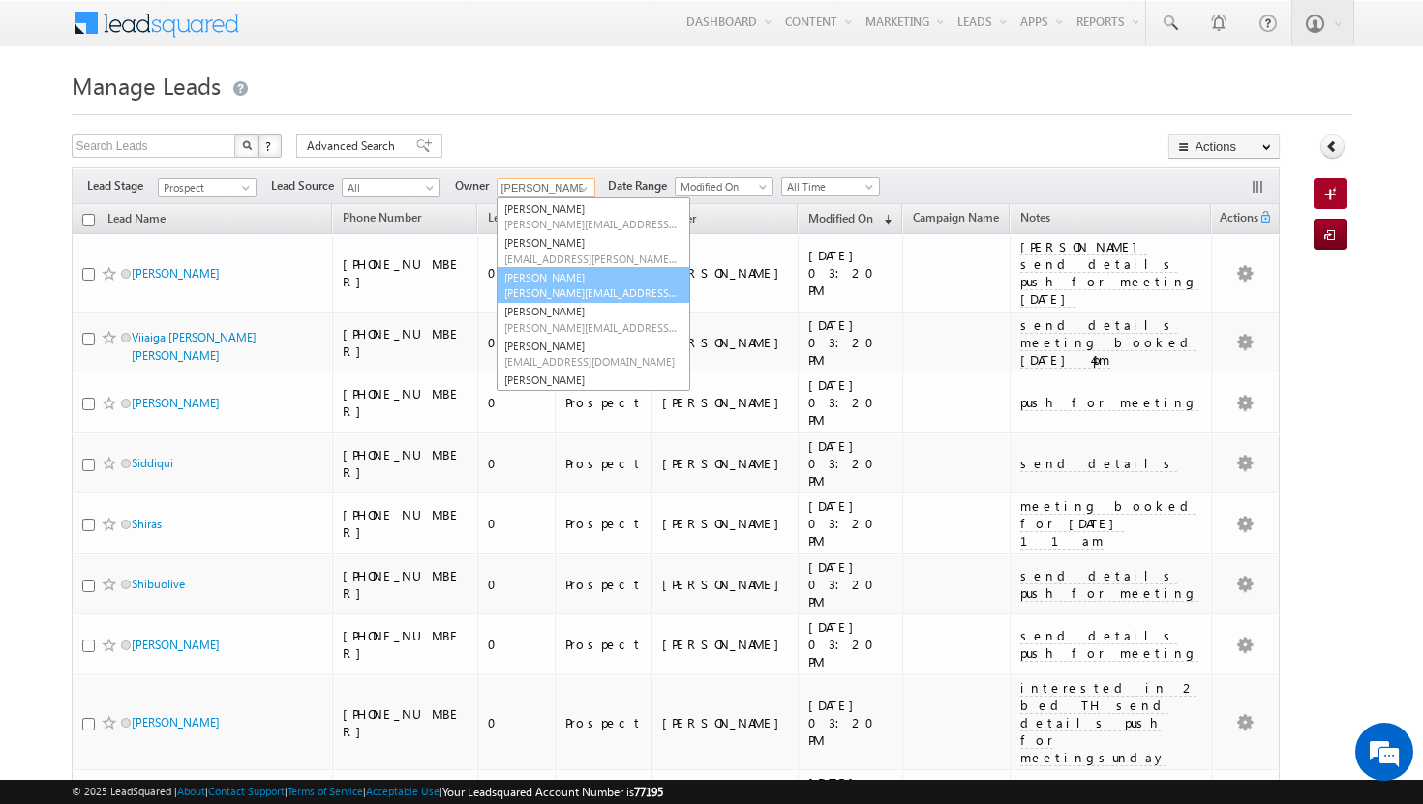
scroll to position [23, 0]
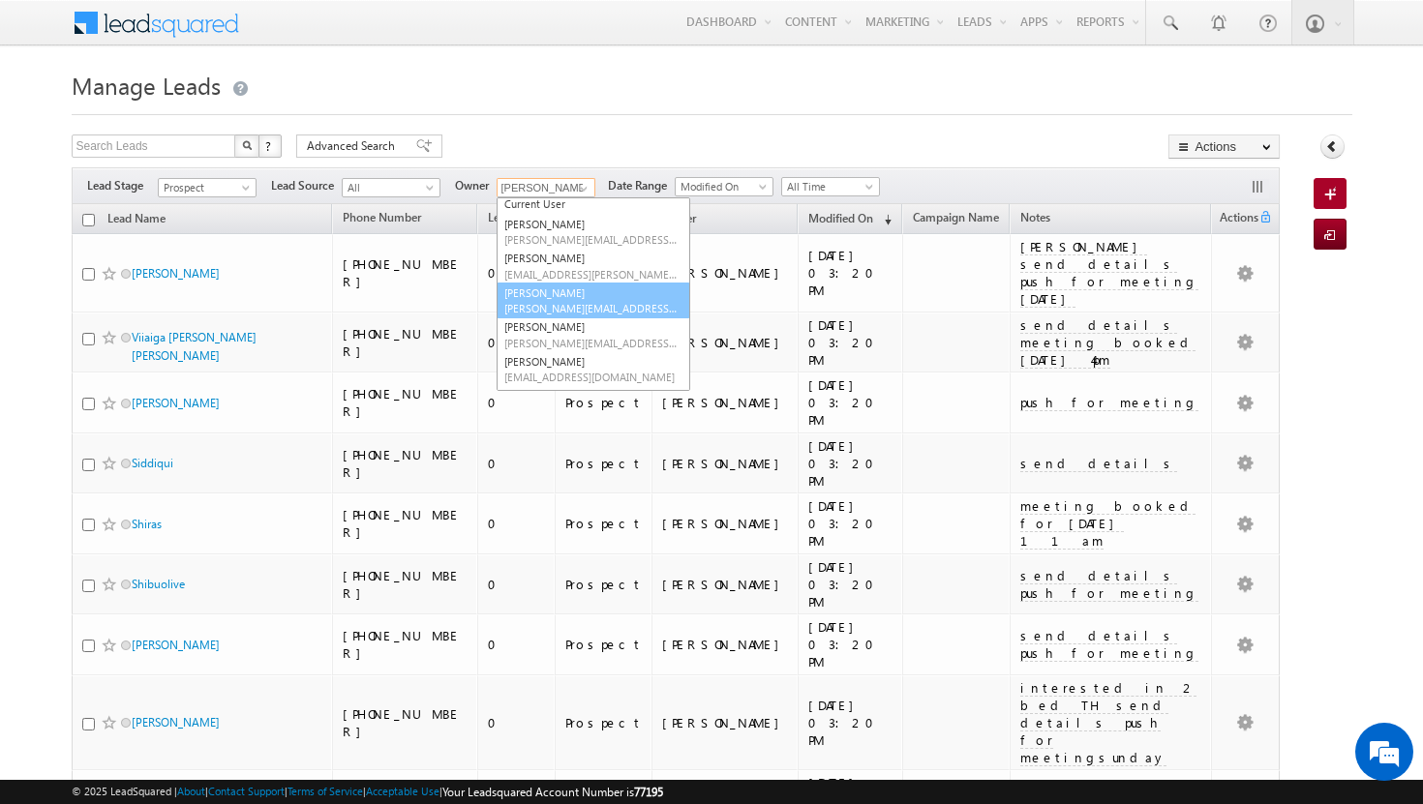
click at [565, 297] on link "athul sajay athul.sajay@indglobal.ae" at bounding box center [593, 301] width 194 height 37
type input "athul sajay"
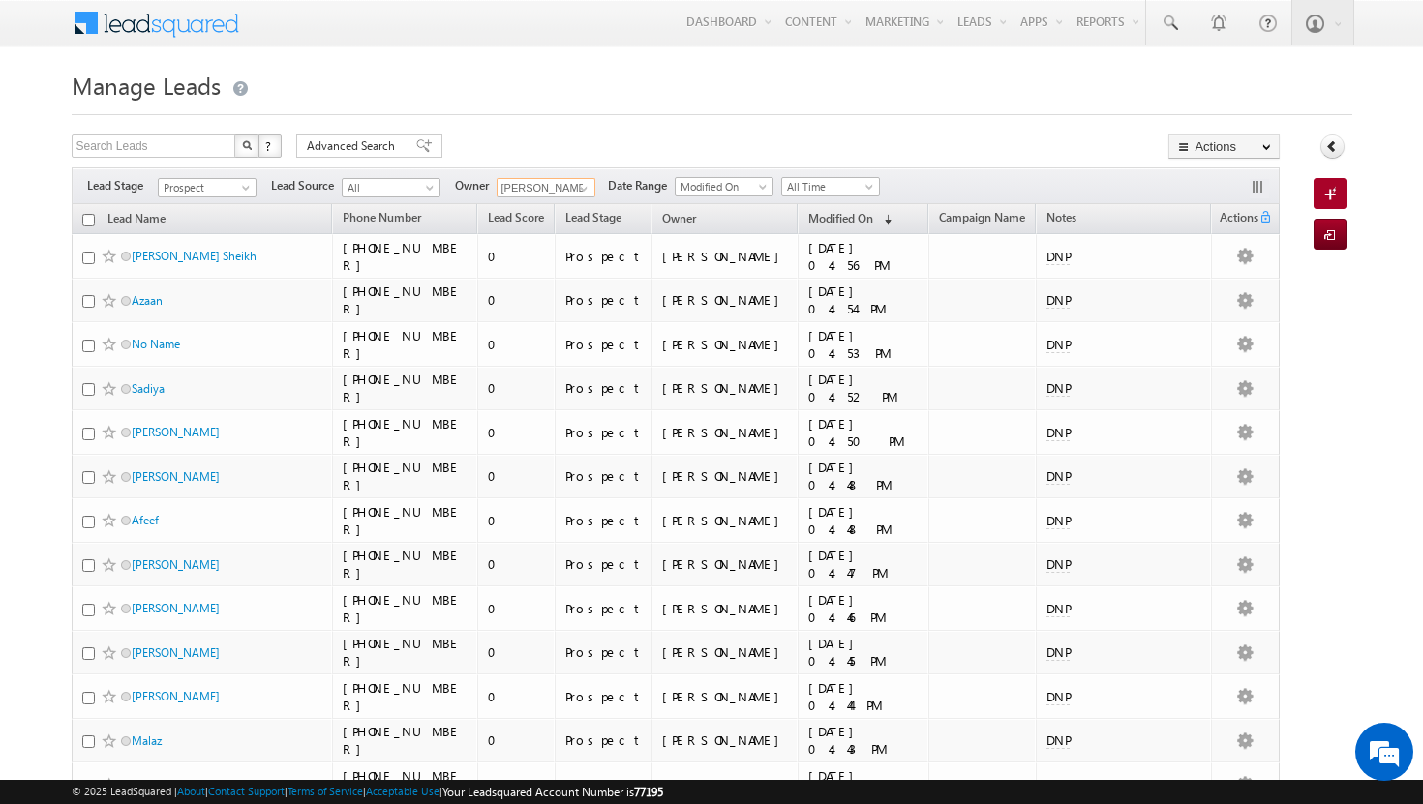
click at [87, 225] on input "checkbox" at bounding box center [88, 220] width 13 height 13
checkbox input "true"
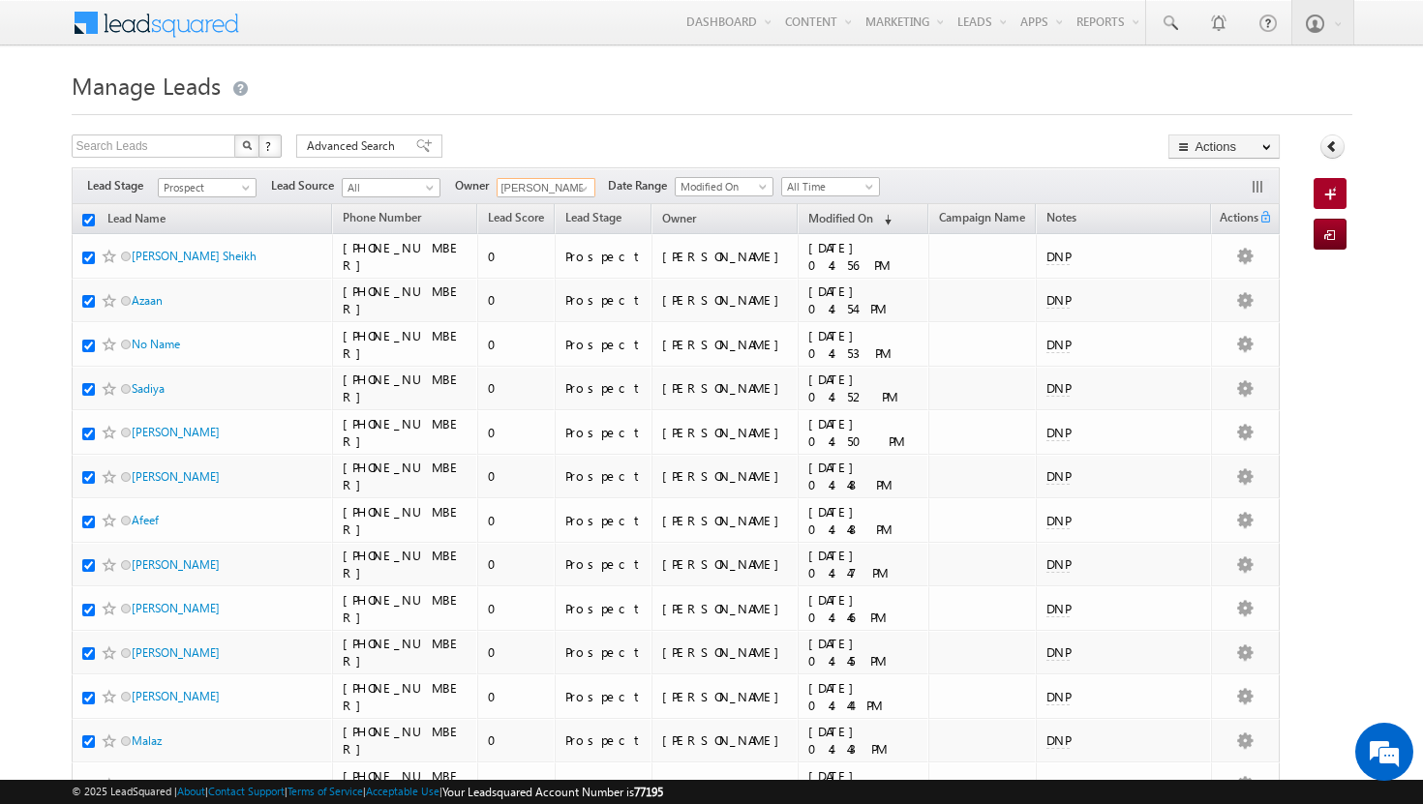
checkbox input "true"
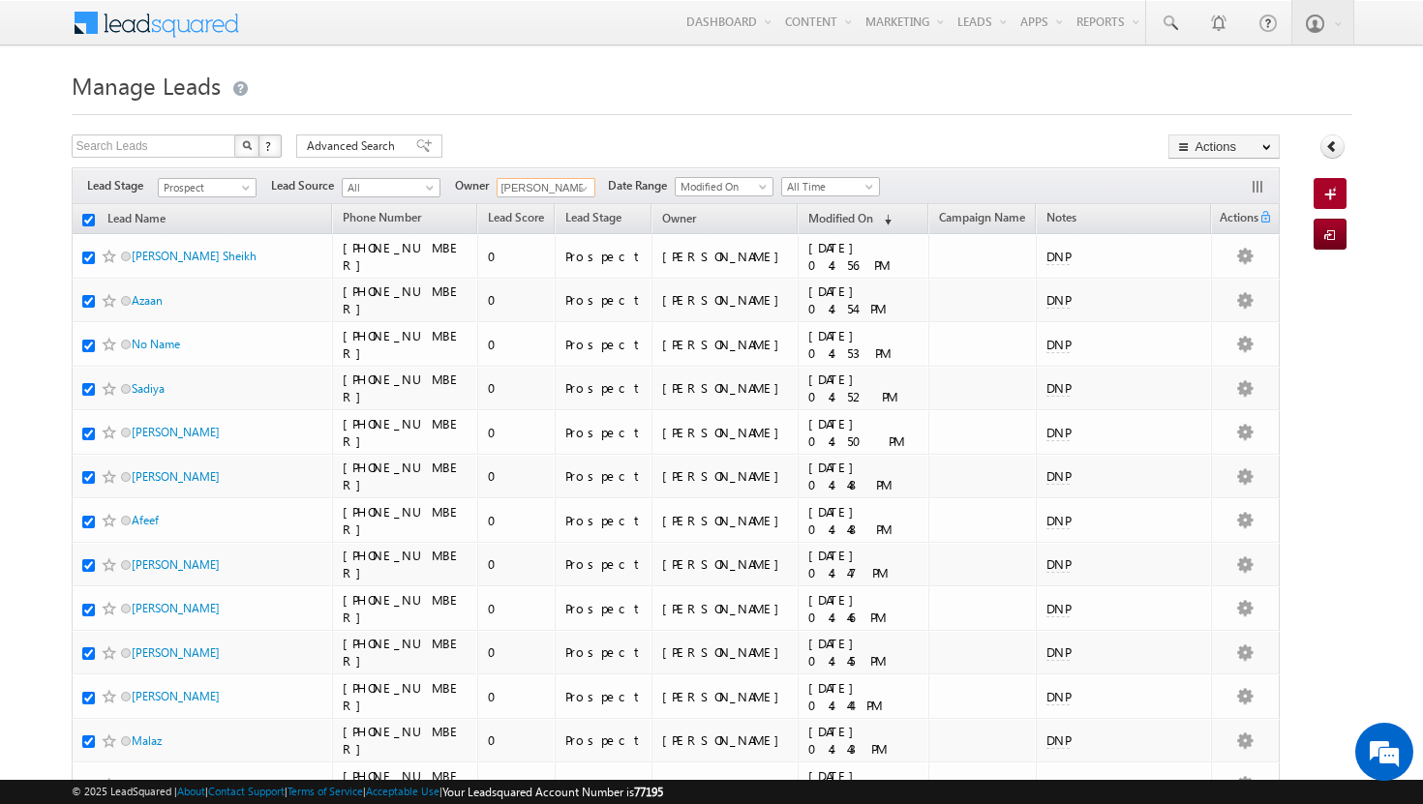
checkbox input "true"
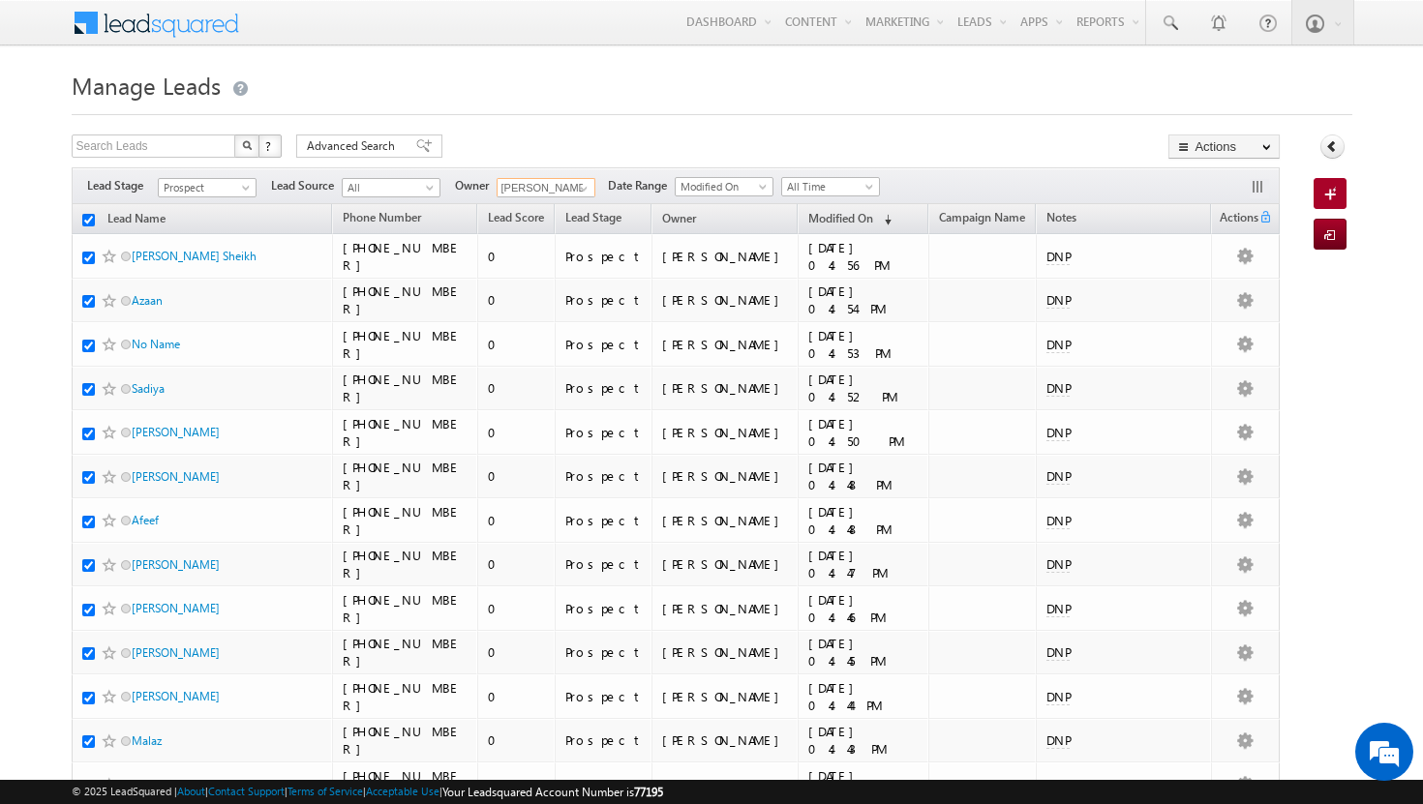
checkbox input "true"
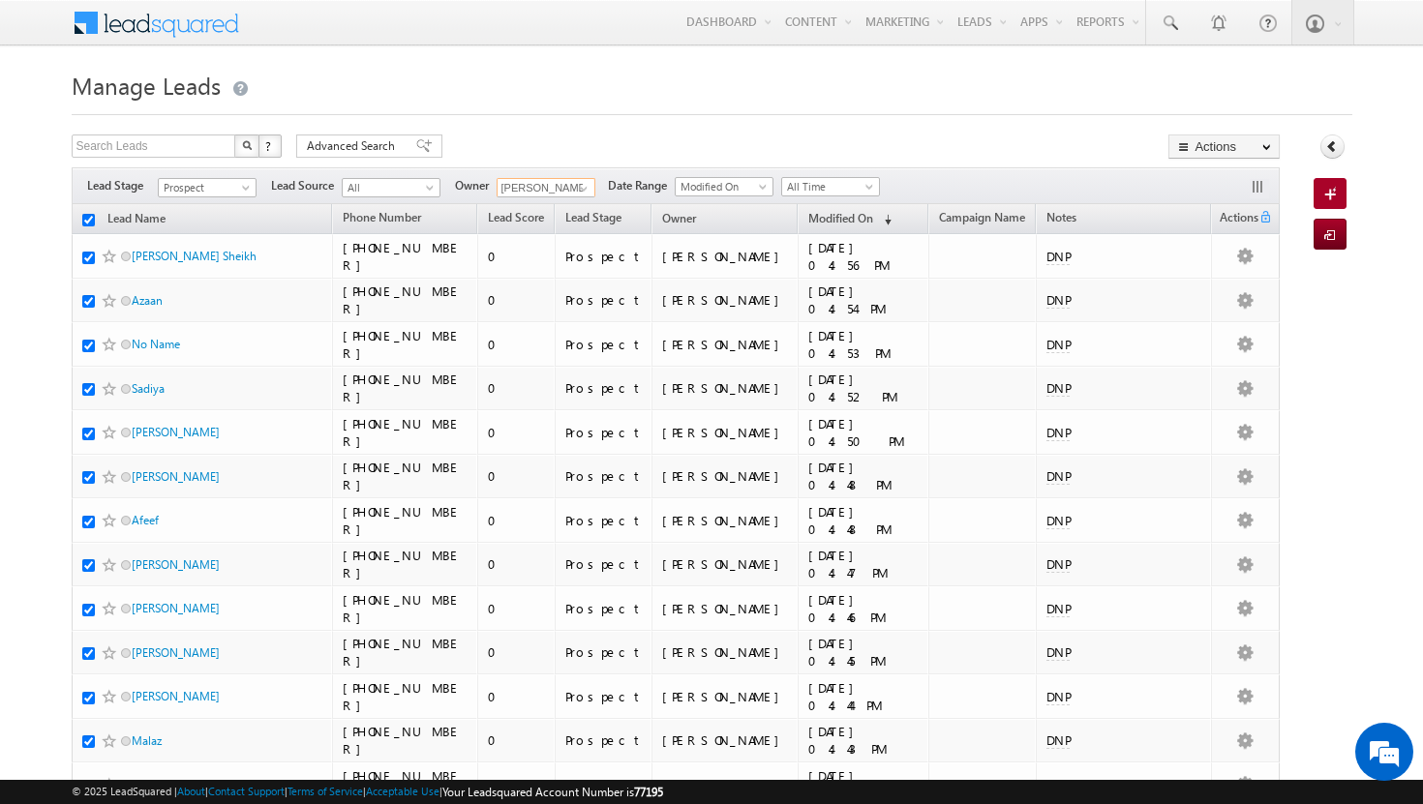
checkbox input "true"
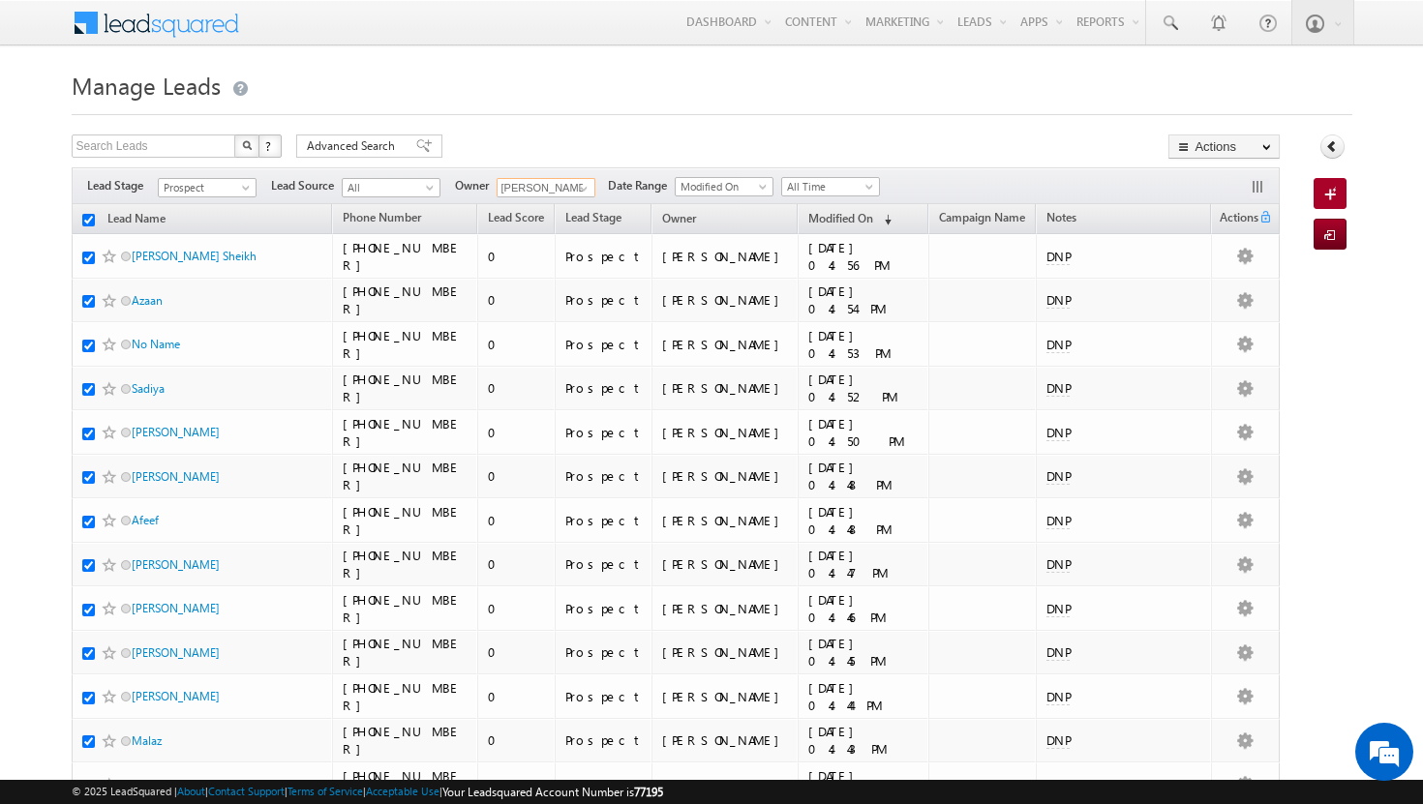
checkbox input "true"
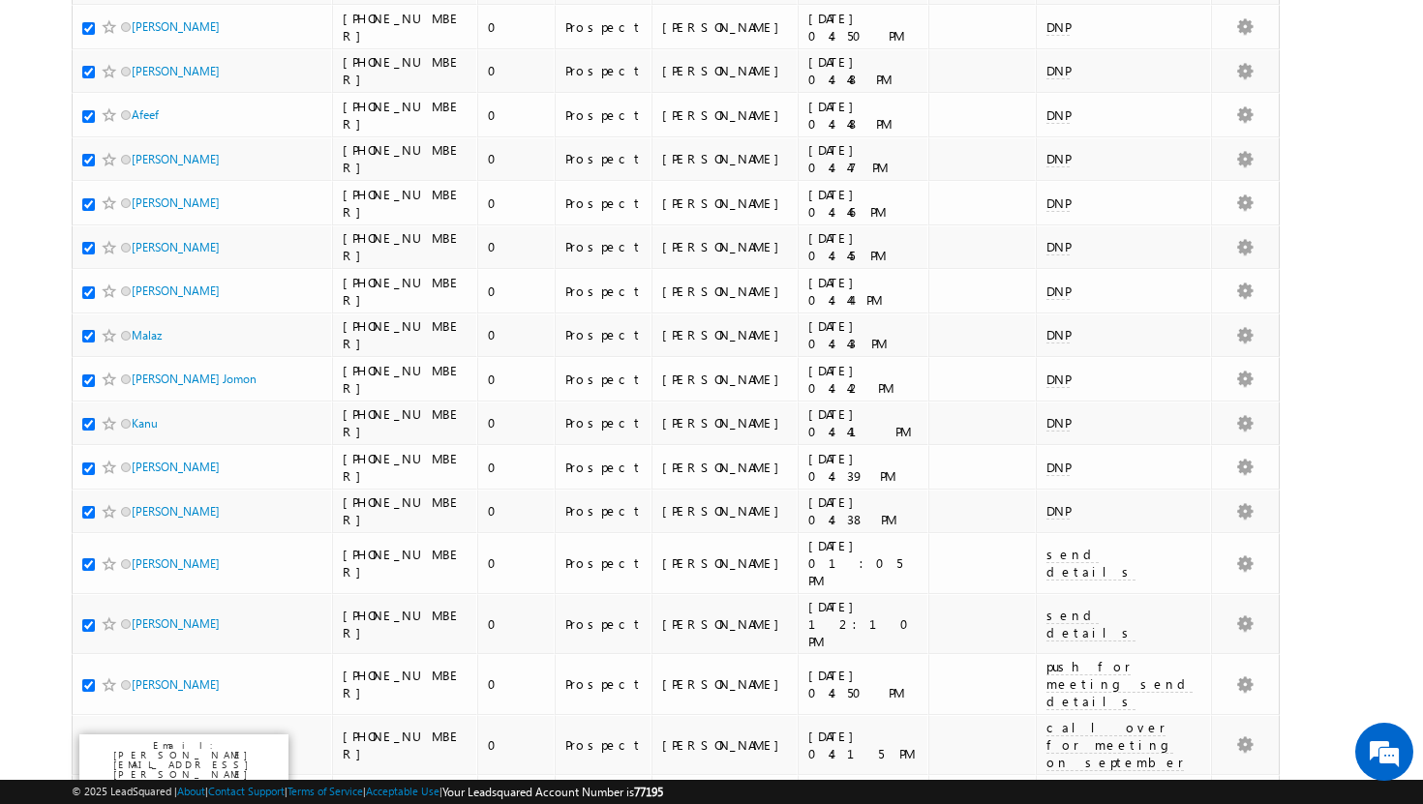
scroll to position [0, 0]
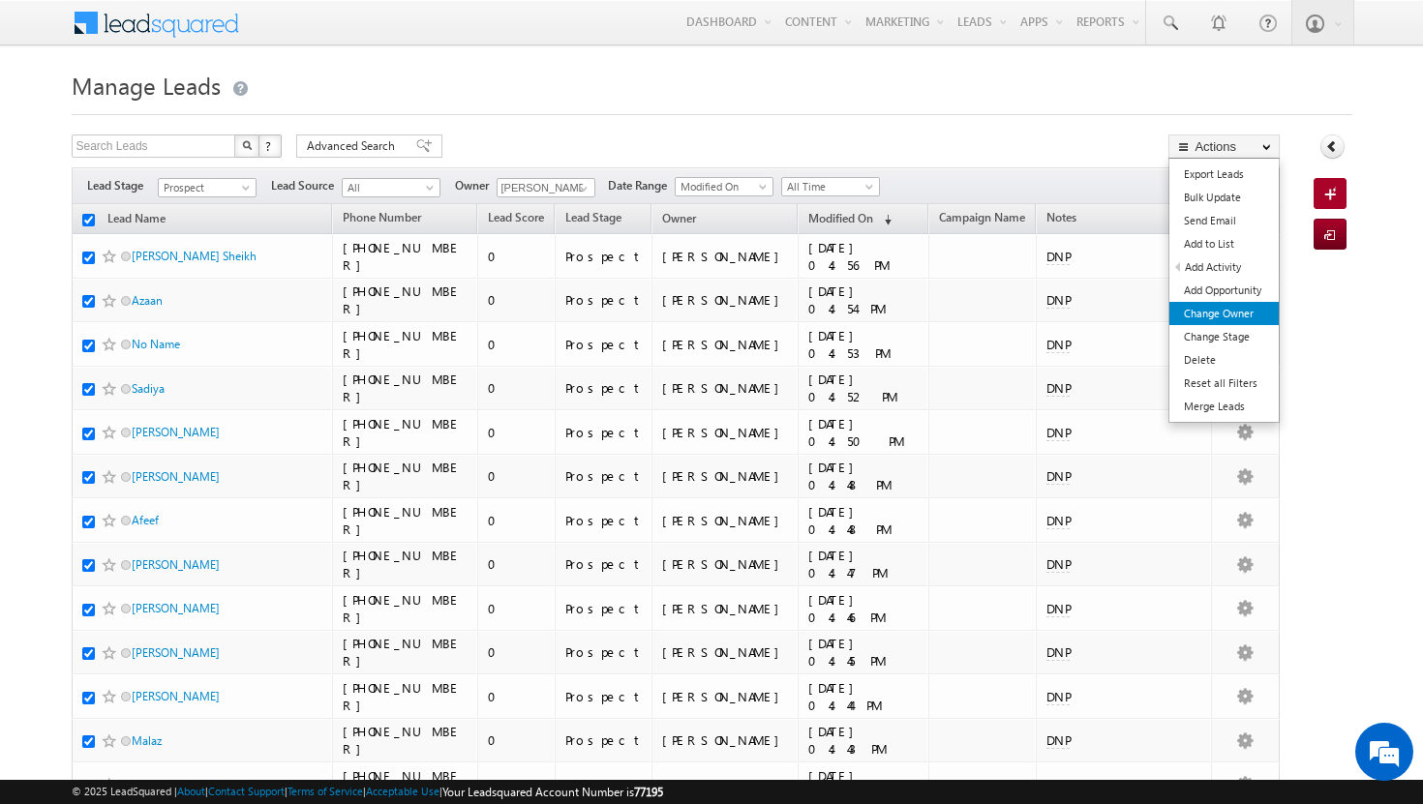
click at [1241, 317] on link "Change Owner" at bounding box center [1223, 313] width 109 height 23
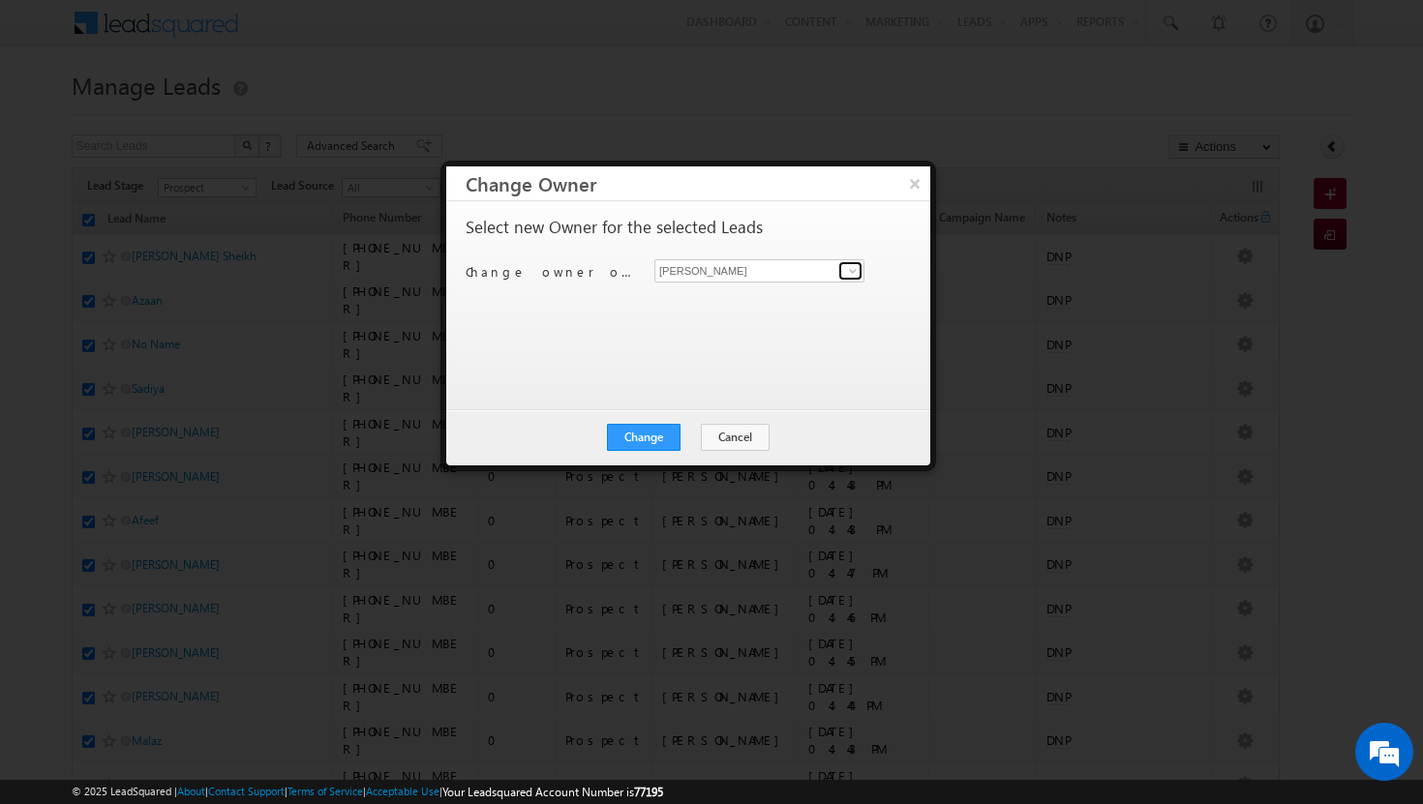
click at [851, 266] on span at bounding box center [852, 270] width 15 height 15
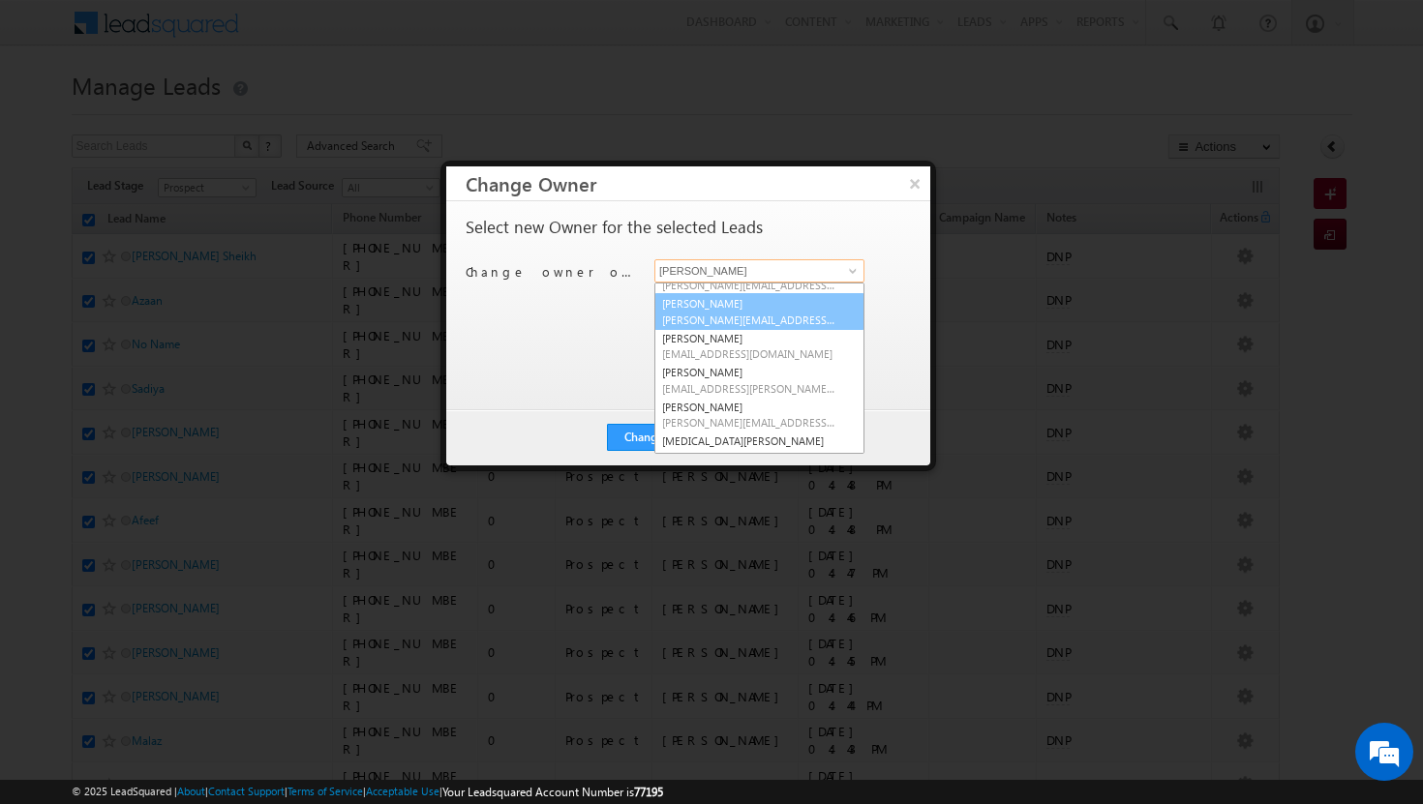
scroll to position [98, 0]
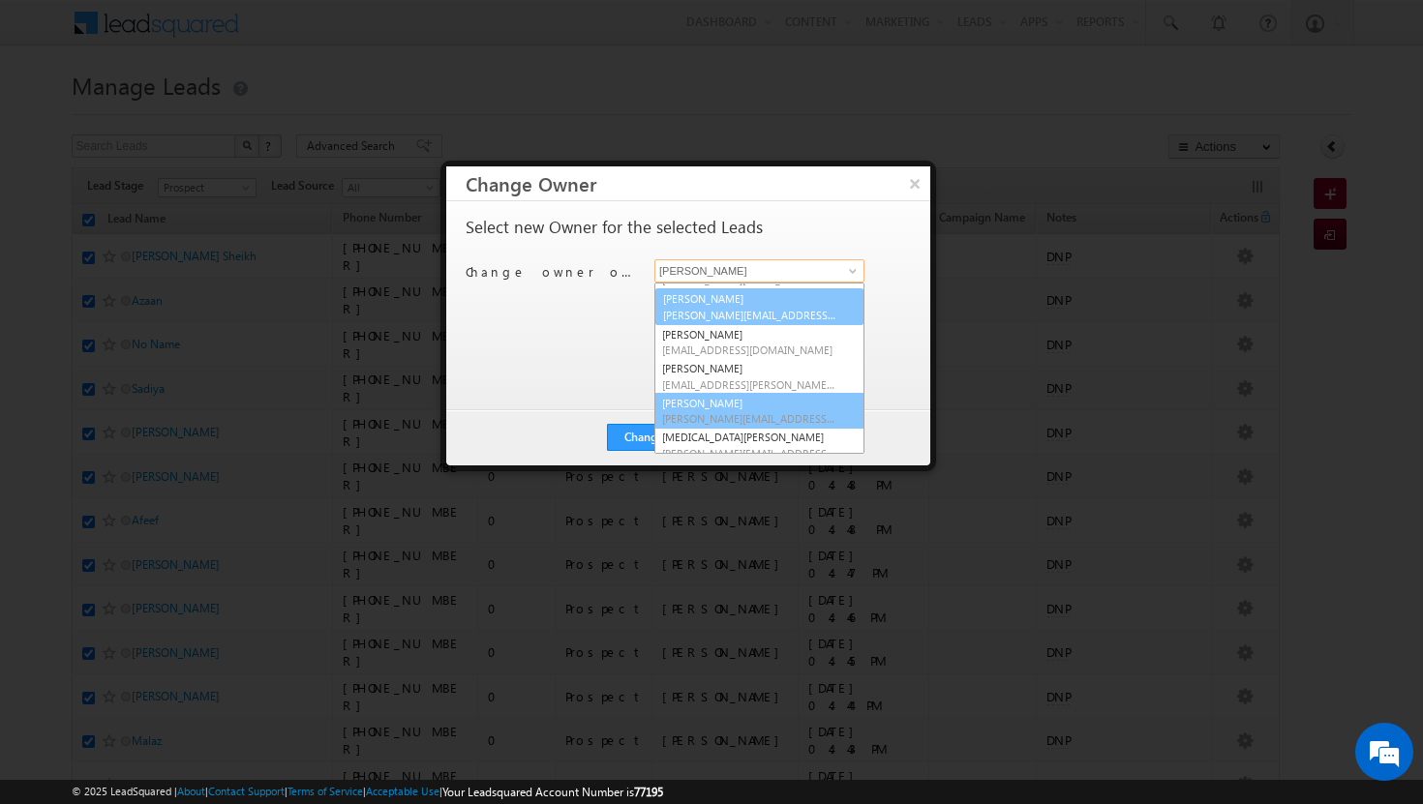
click at [762, 407] on link "Shakeel Babbar shakeel.babbar@indglobal.ae" at bounding box center [759, 411] width 210 height 37
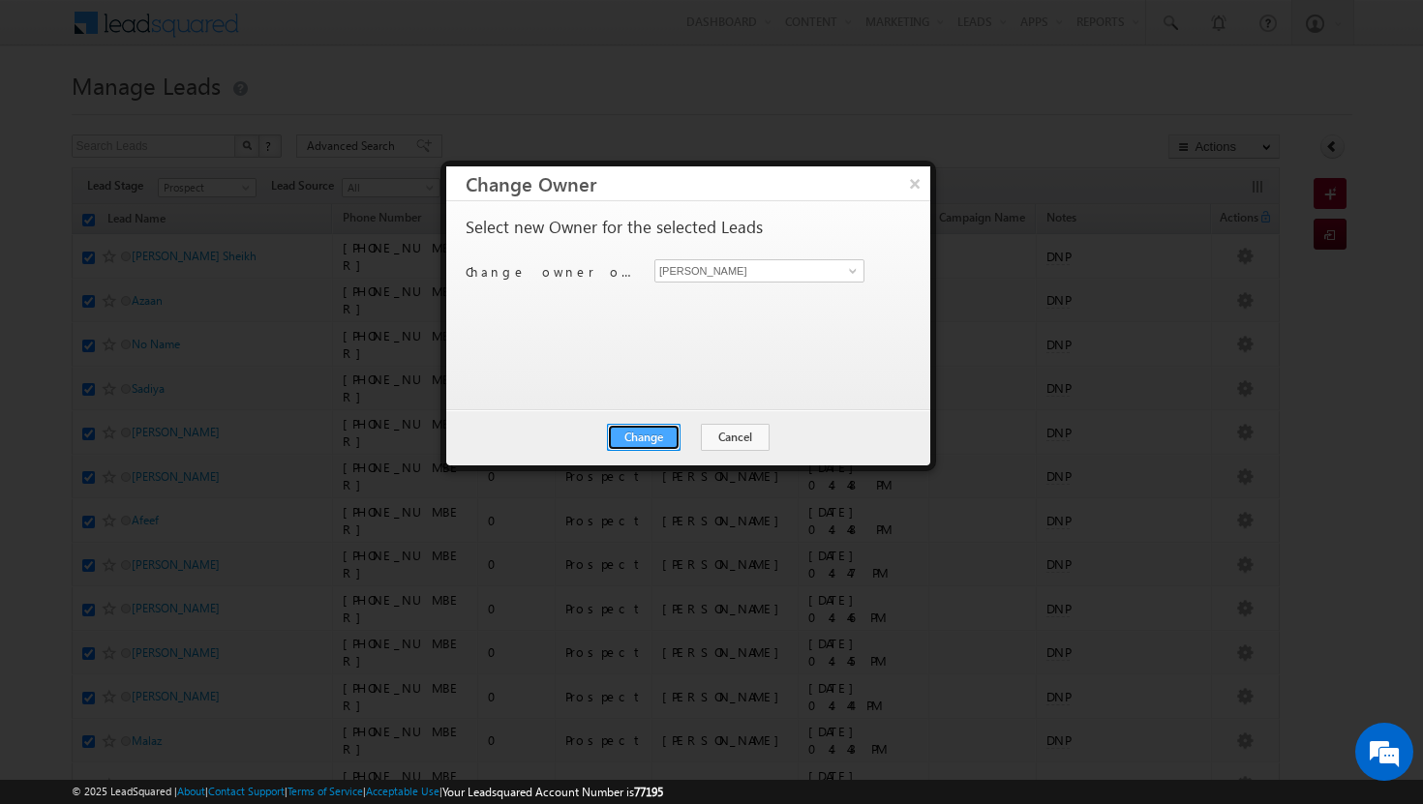
click at [649, 432] on button "Change" at bounding box center [644, 437] width 74 height 27
click at [686, 435] on button "Close" at bounding box center [691, 437] width 62 height 27
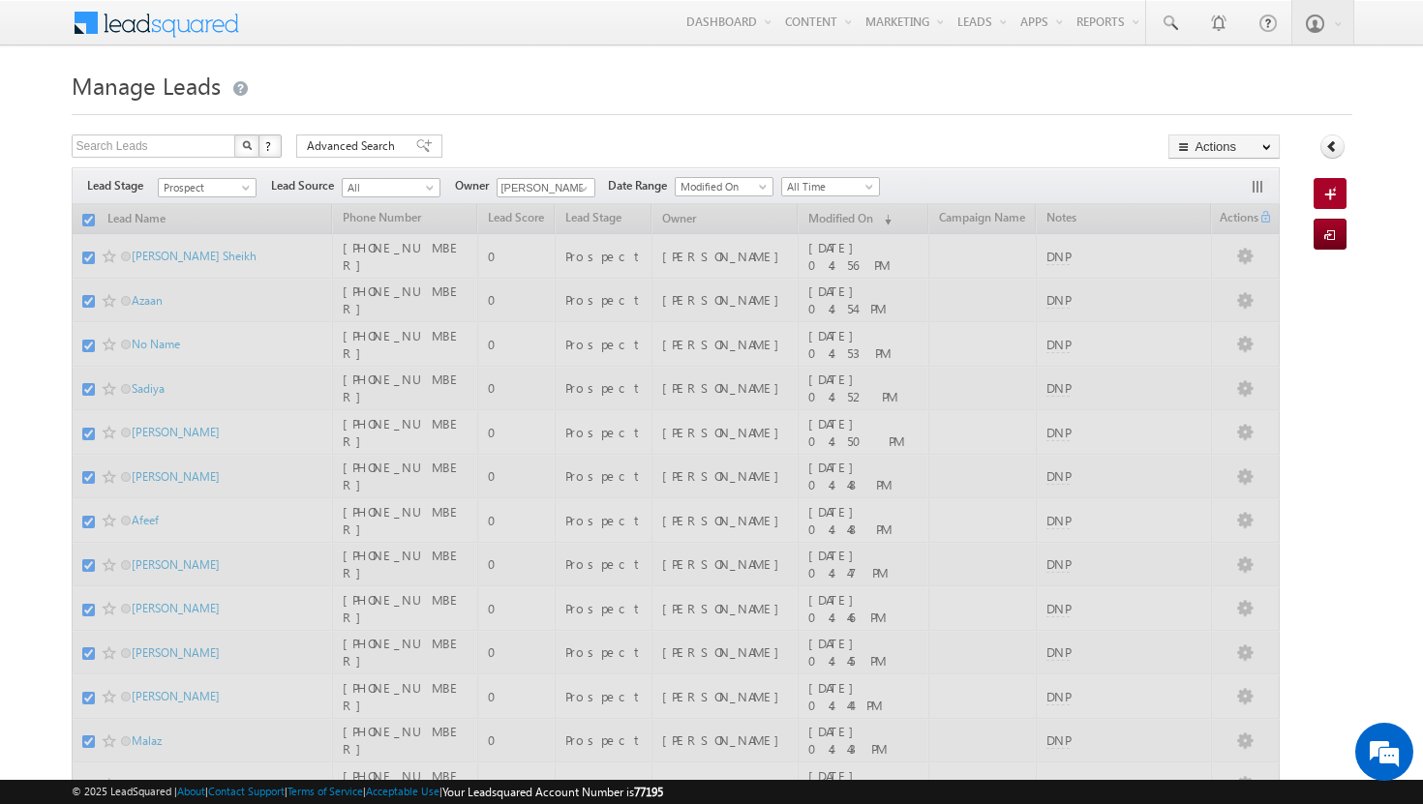
checkbox input "false"
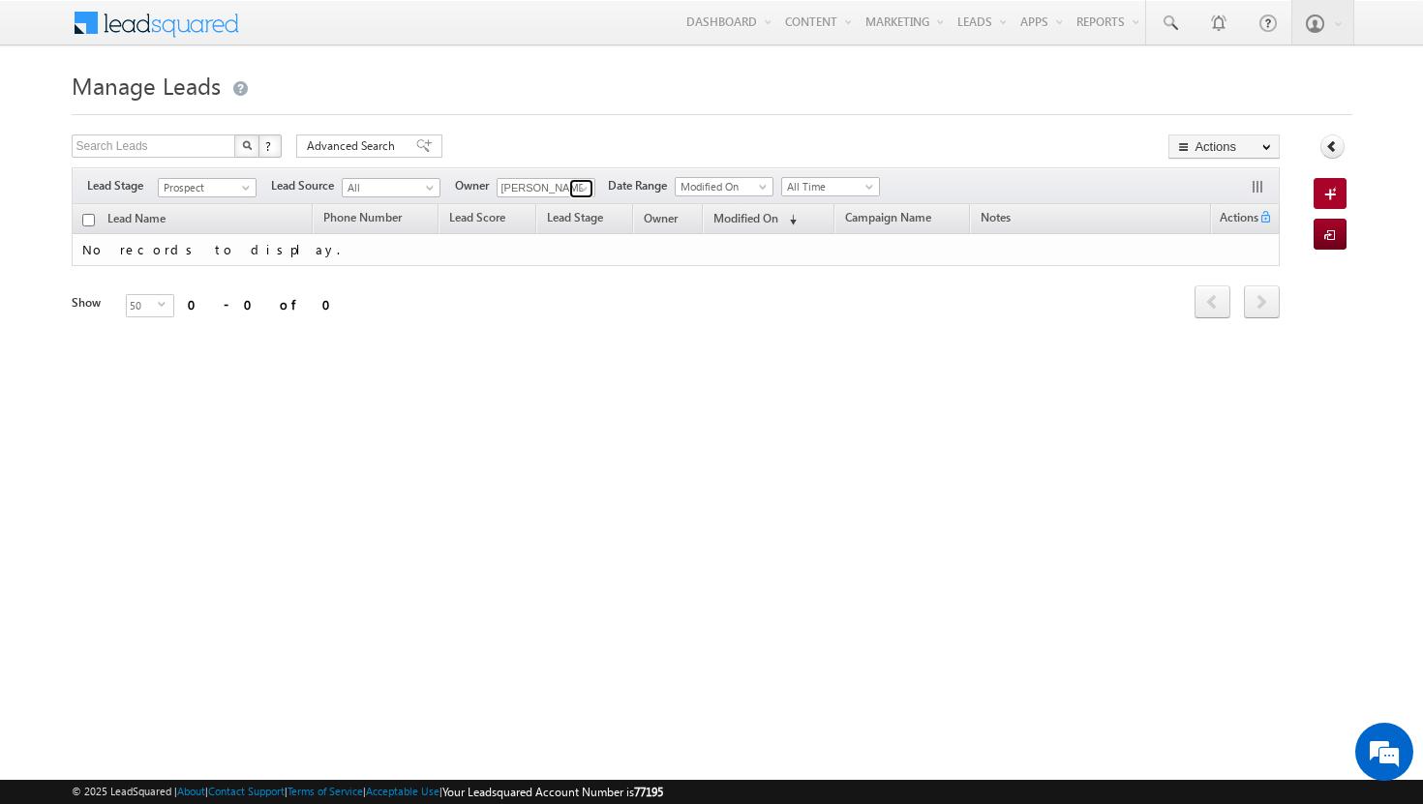
click at [582, 189] on span at bounding box center [583, 188] width 15 height 15
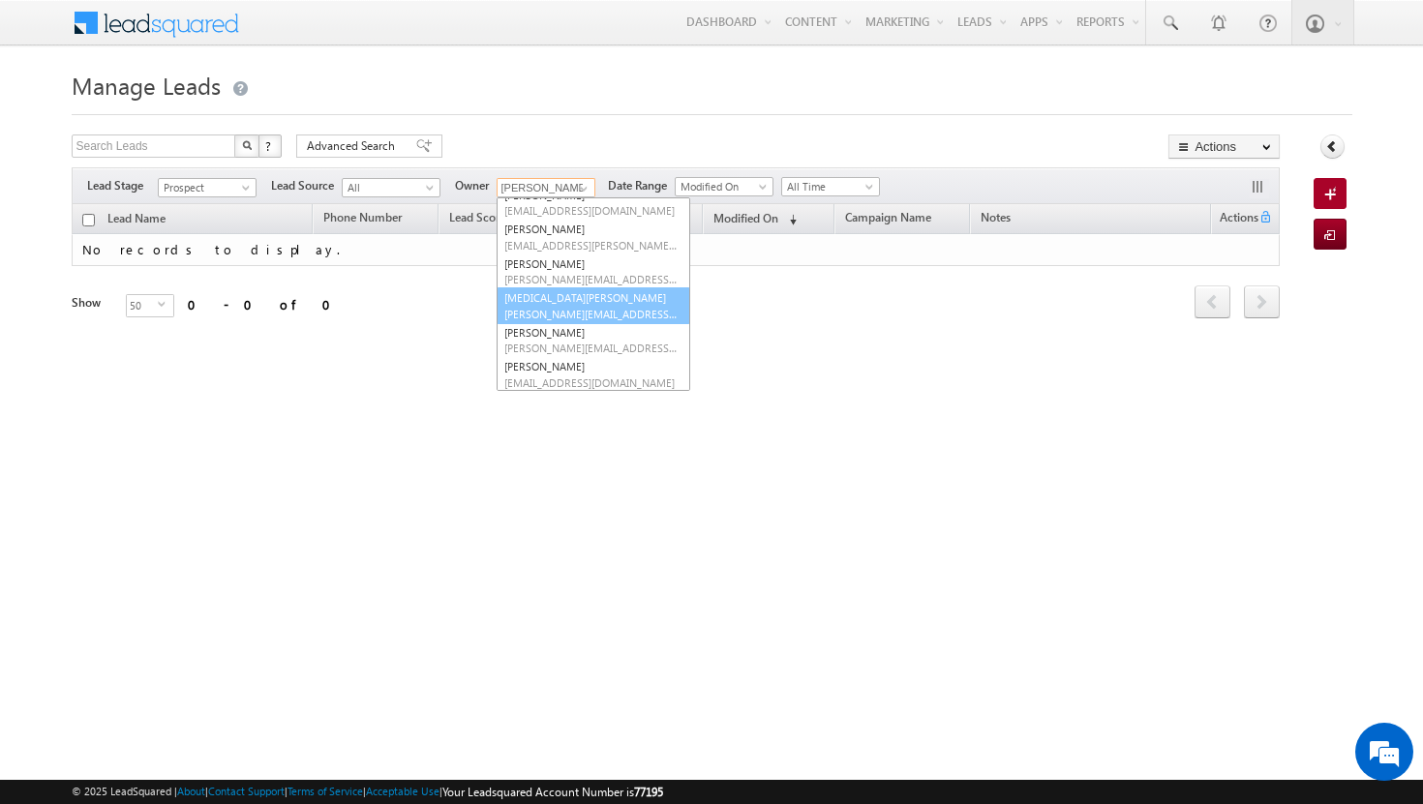
scroll to position [183, 0]
click at [575, 277] on link "Shakeel Babbar shakeel.babbar@indglobal.ae" at bounding box center [593, 278] width 194 height 37
type input "[PERSON_NAME]"
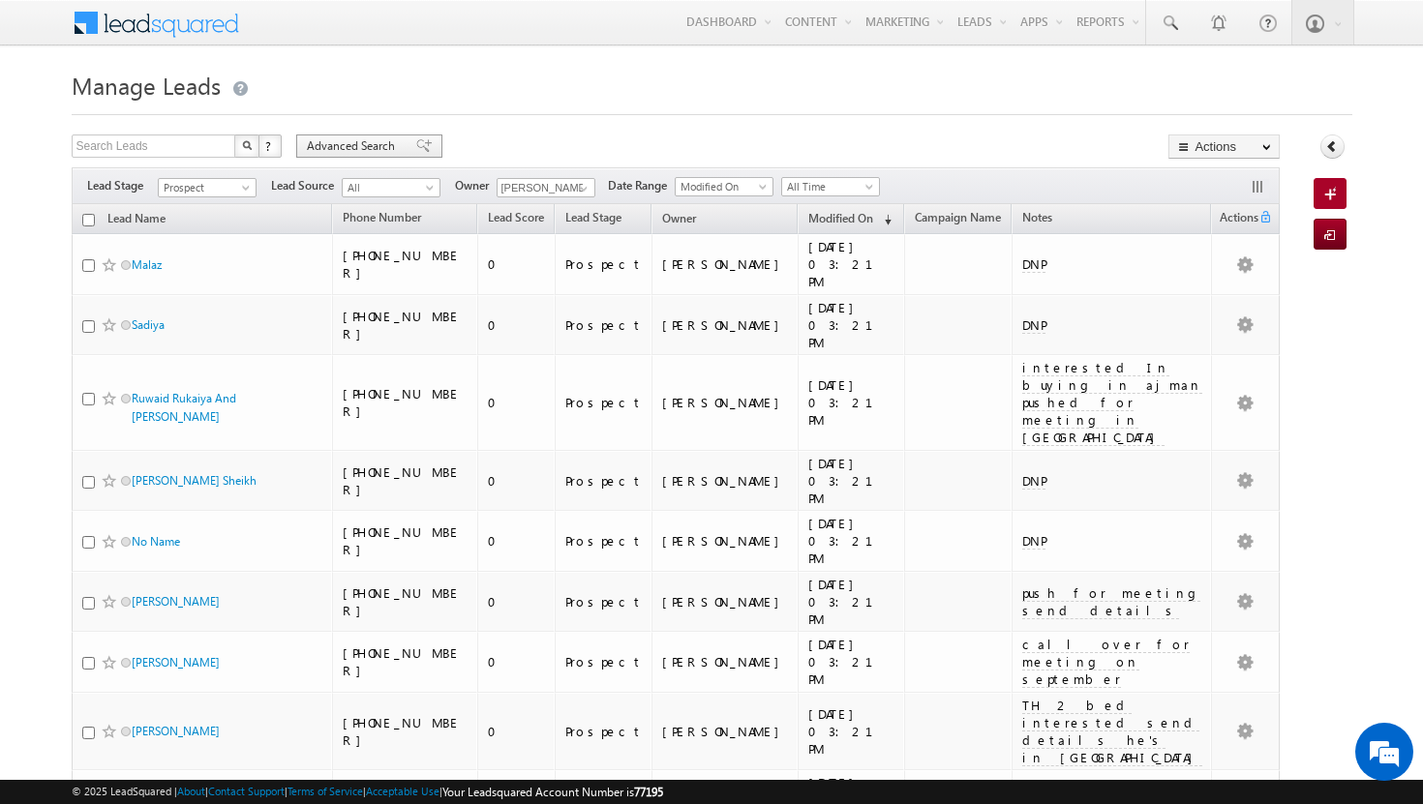
click at [388, 147] on span "Advanced Search" at bounding box center [354, 145] width 94 height 17
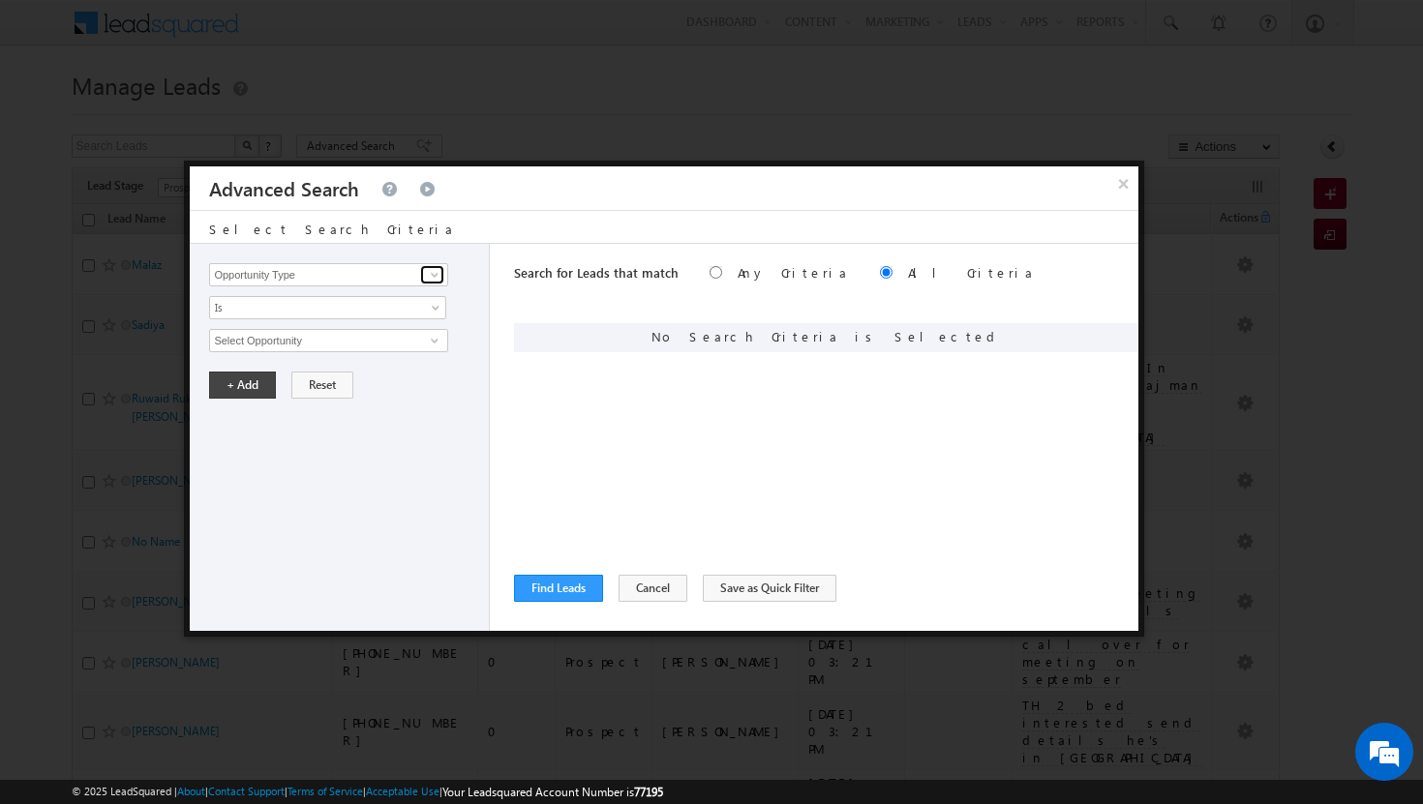
click at [439, 272] on span at bounding box center [434, 274] width 15 height 15
type input "m"
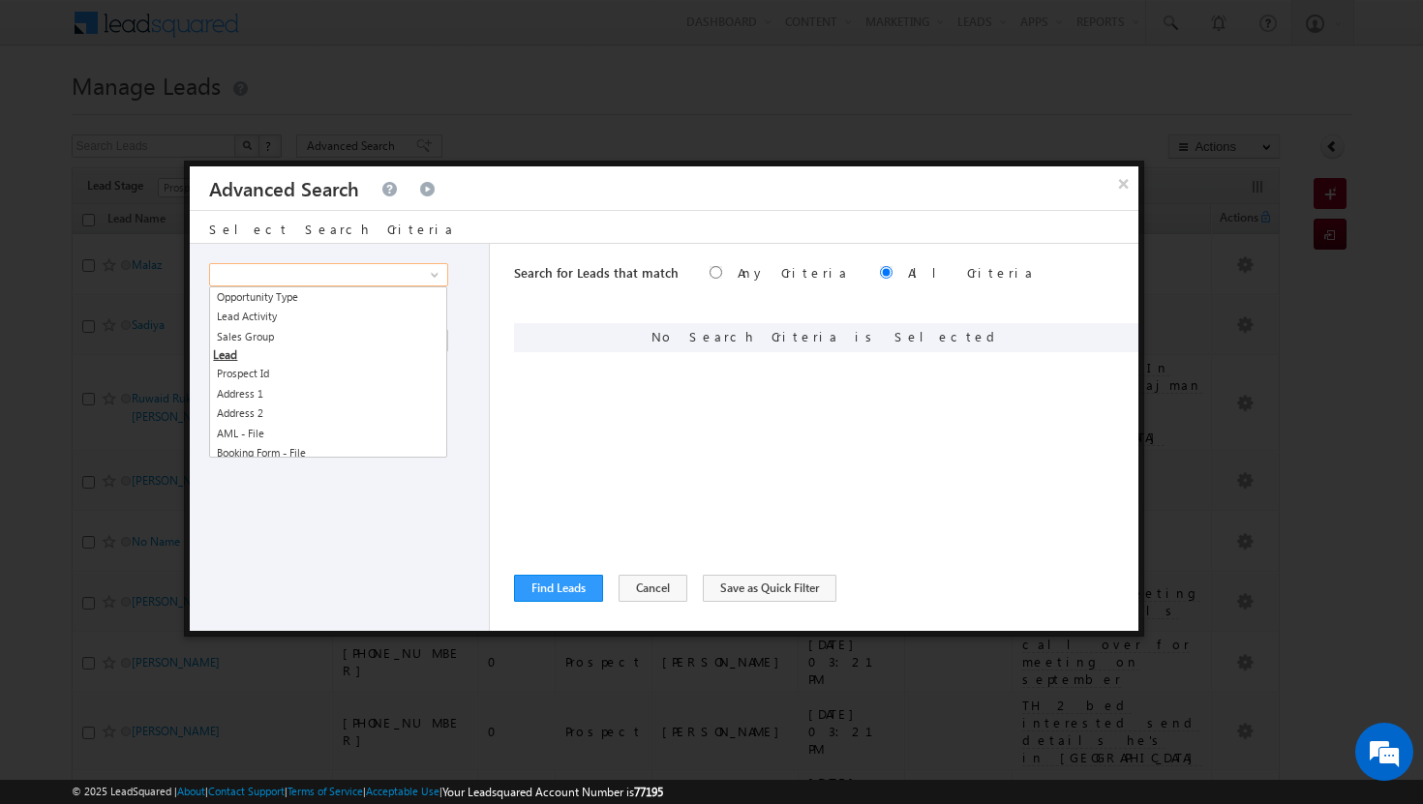
click at [379, 271] on input at bounding box center [328, 274] width 238 height 23
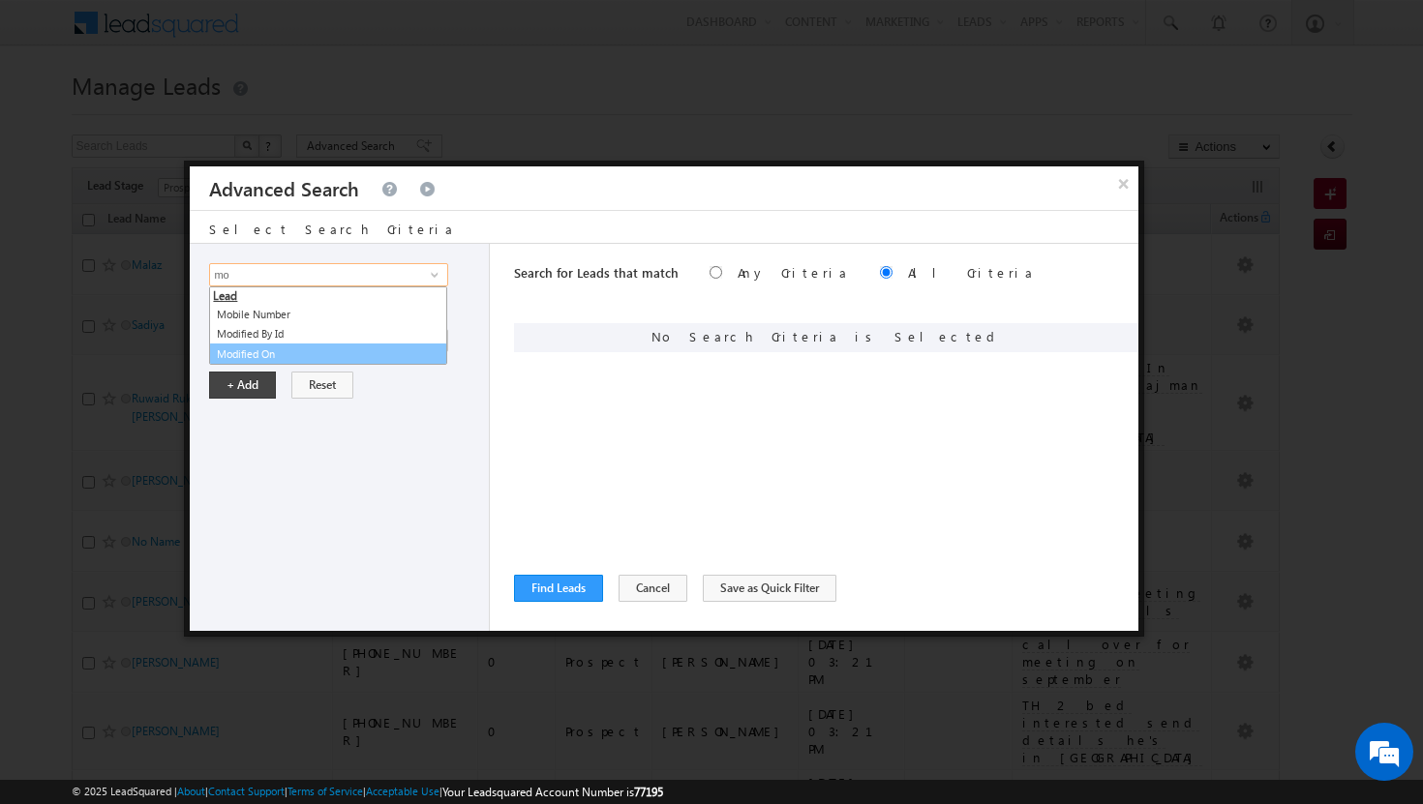
click at [232, 357] on link "Modified On" at bounding box center [328, 355] width 238 height 22
type input "Modified On"
click at [432, 333] on link "All Time" at bounding box center [327, 340] width 237 height 23
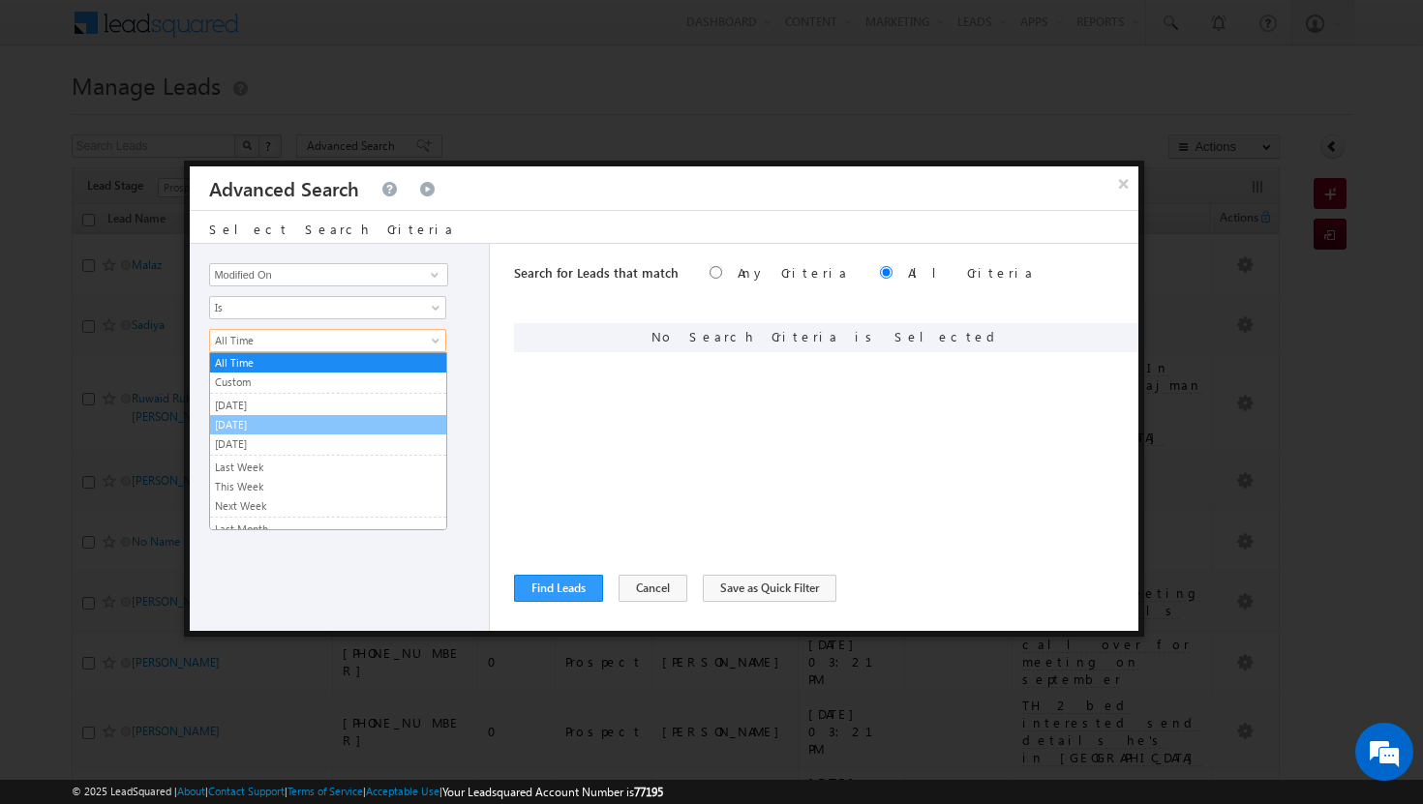
click at [330, 428] on link "[DATE]" at bounding box center [328, 424] width 236 height 17
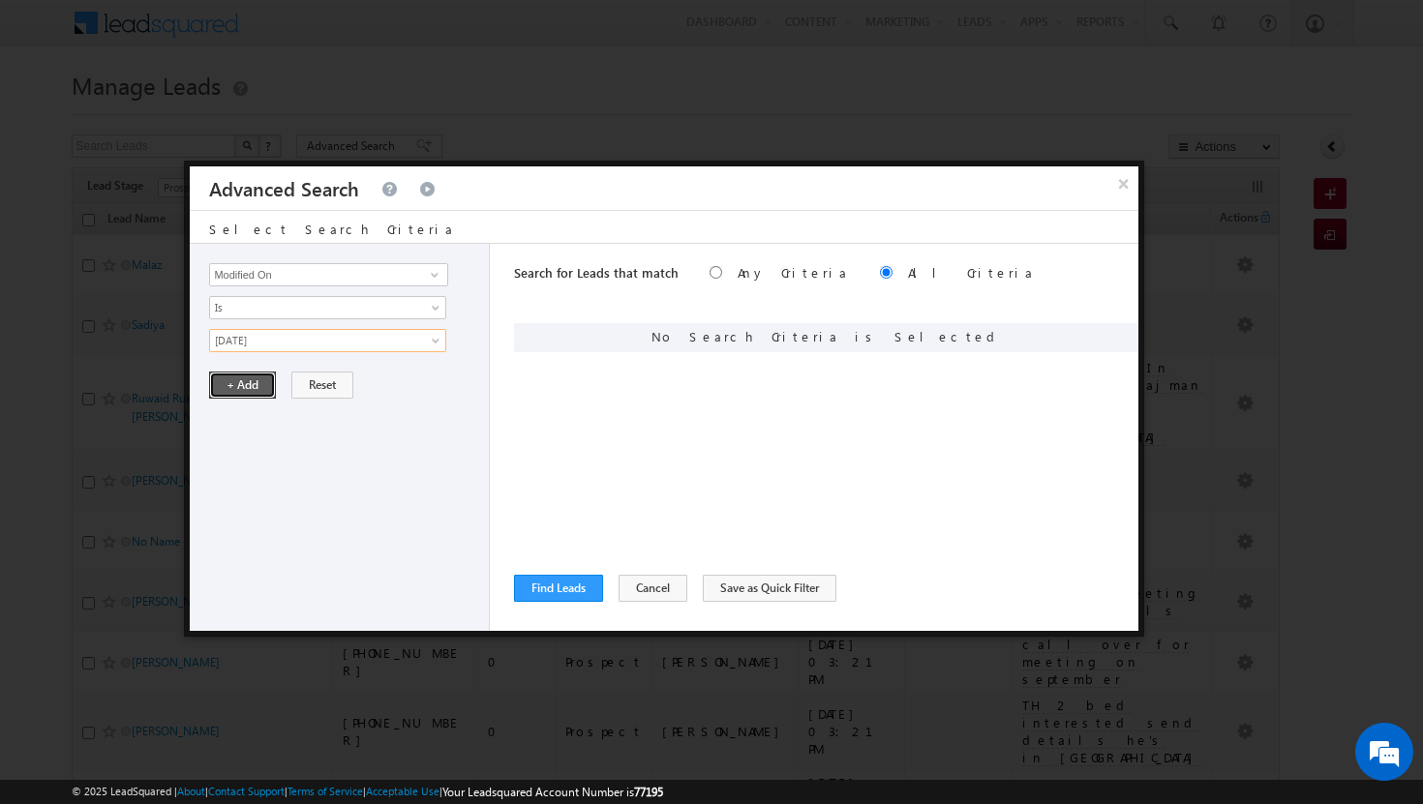
click at [255, 388] on button "+ Add" at bounding box center [242, 385] width 67 height 27
click at [437, 277] on span at bounding box center [434, 274] width 15 height 15
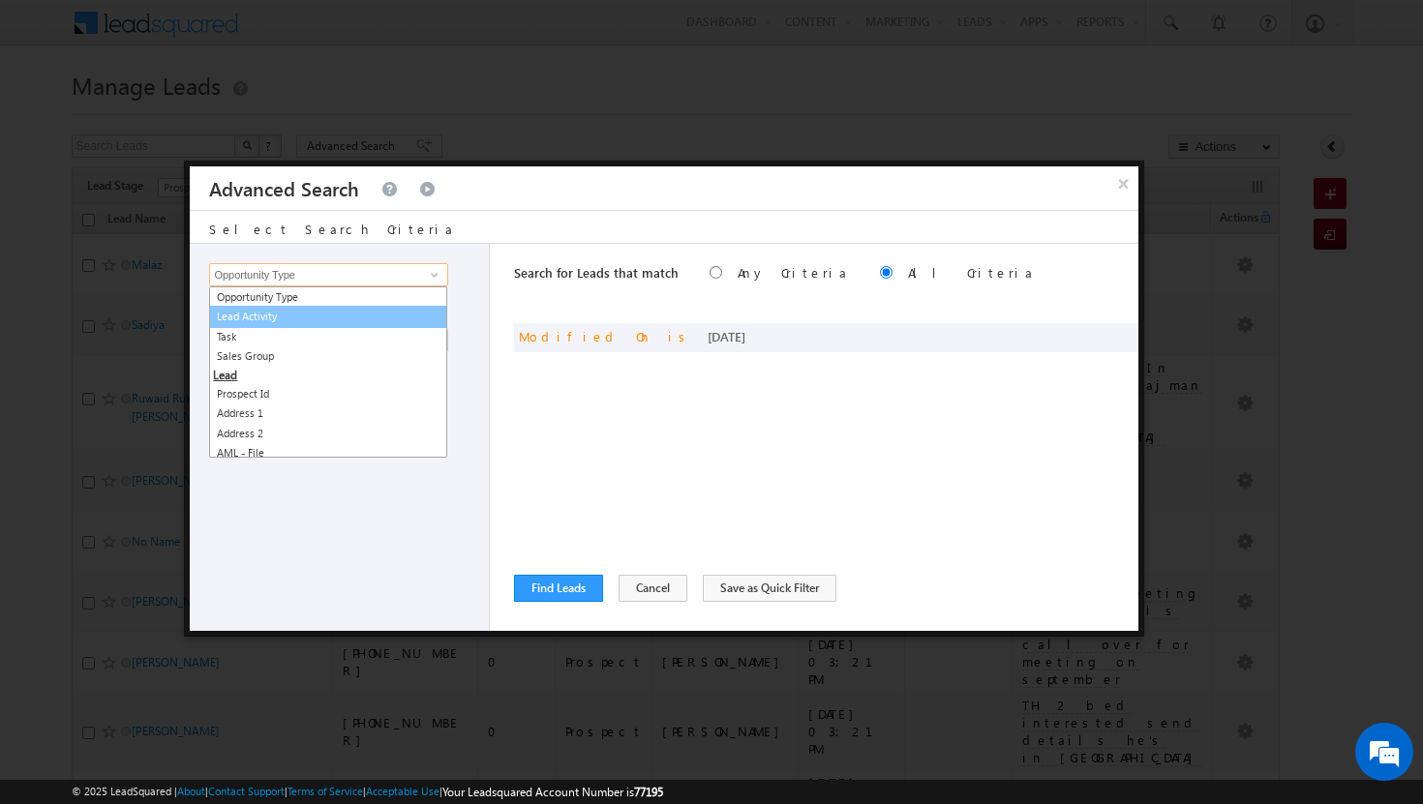
click at [408, 320] on link "Lead Activity" at bounding box center [328, 317] width 238 height 22
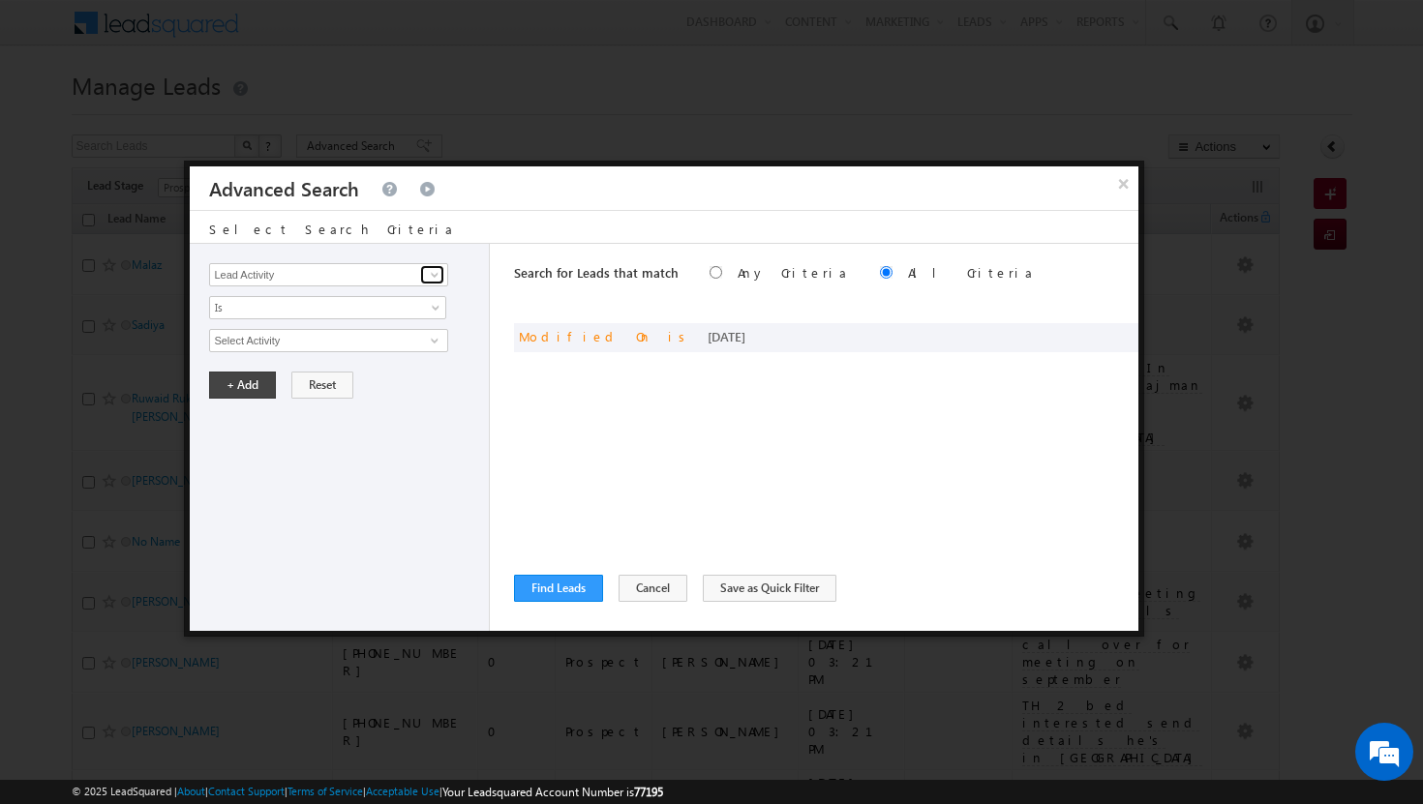
click at [435, 273] on span at bounding box center [434, 274] width 15 height 15
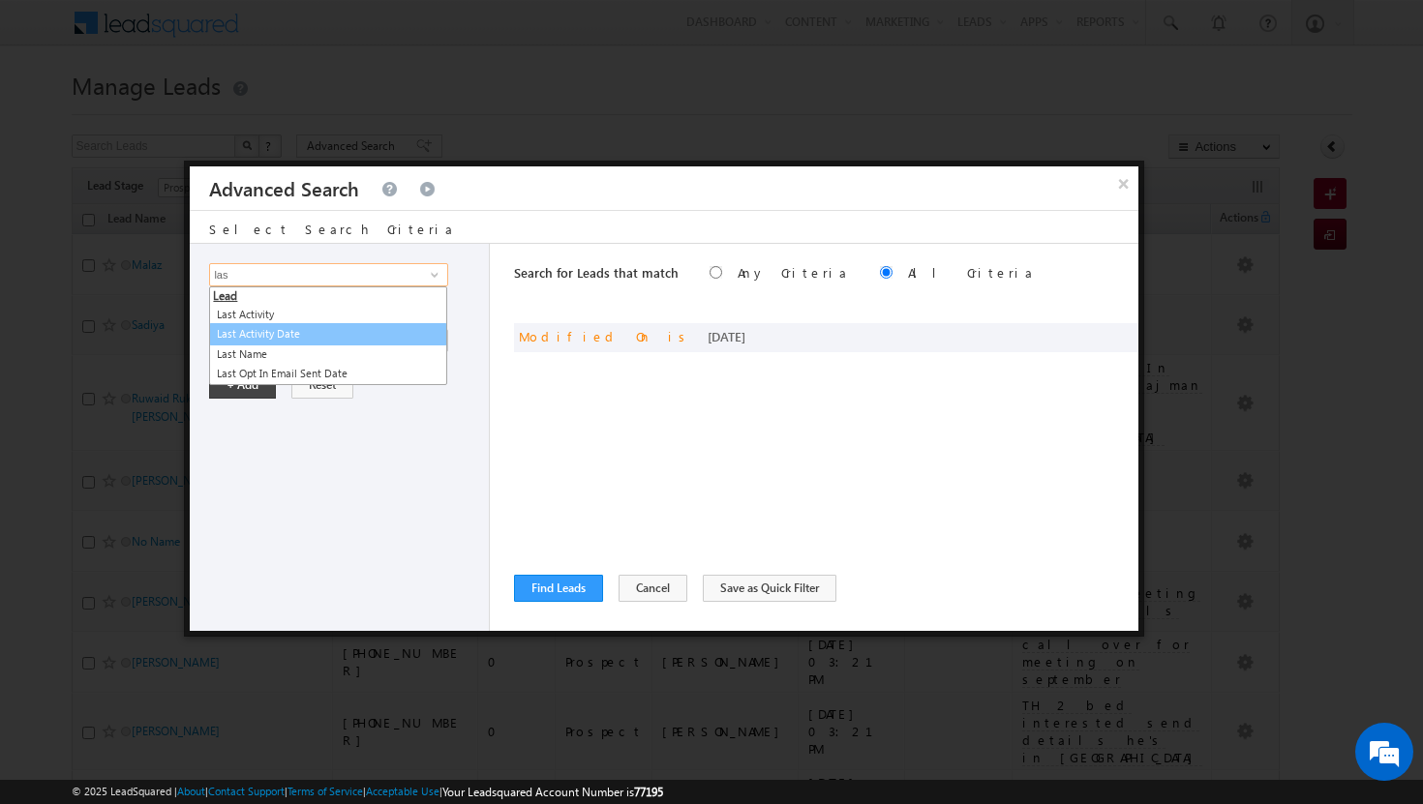
click at [243, 335] on link "Last Activity Date" at bounding box center [328, 334] width 238 height 22
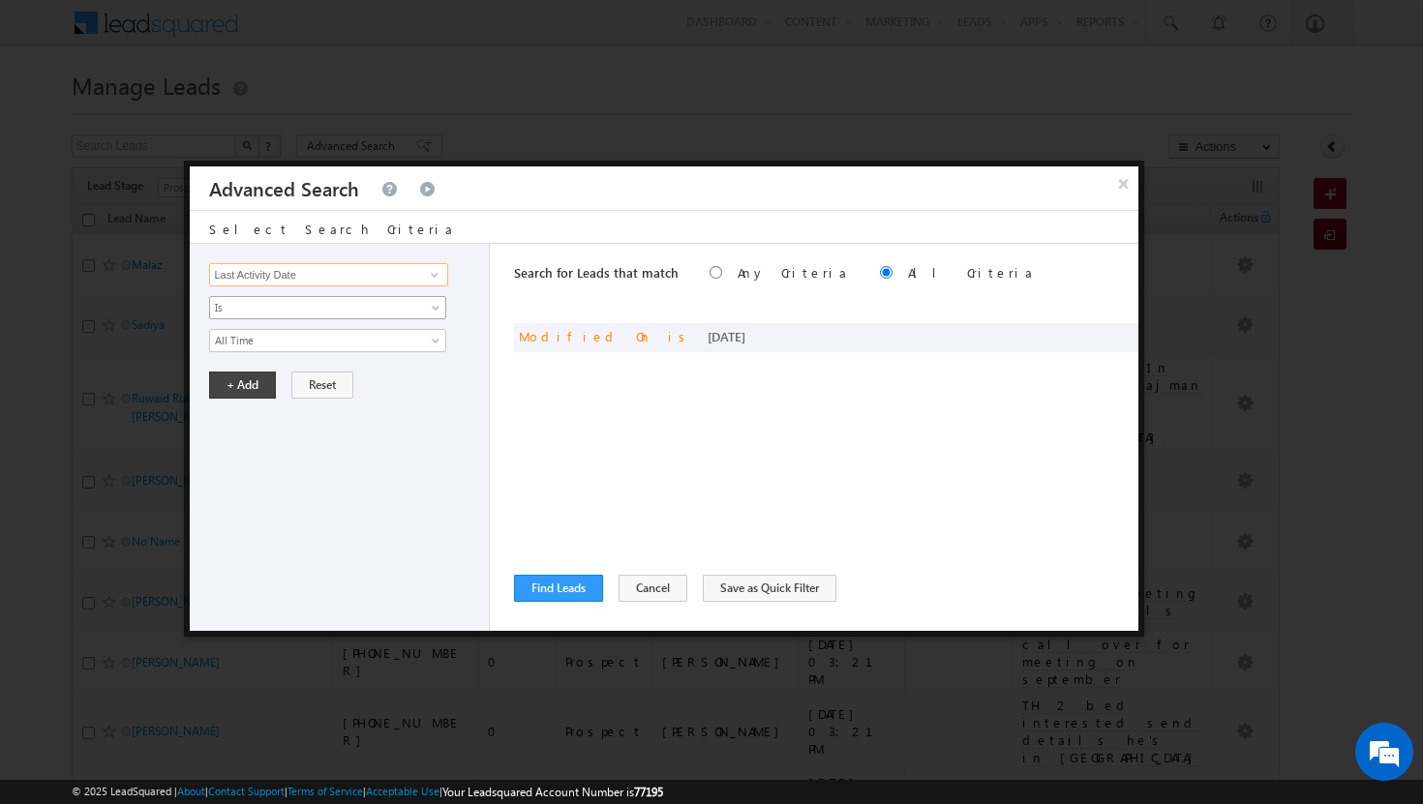
type input "Last Activity Date"
click at [438, 308] on span at bounding box center [437, 311] width 15 height 15
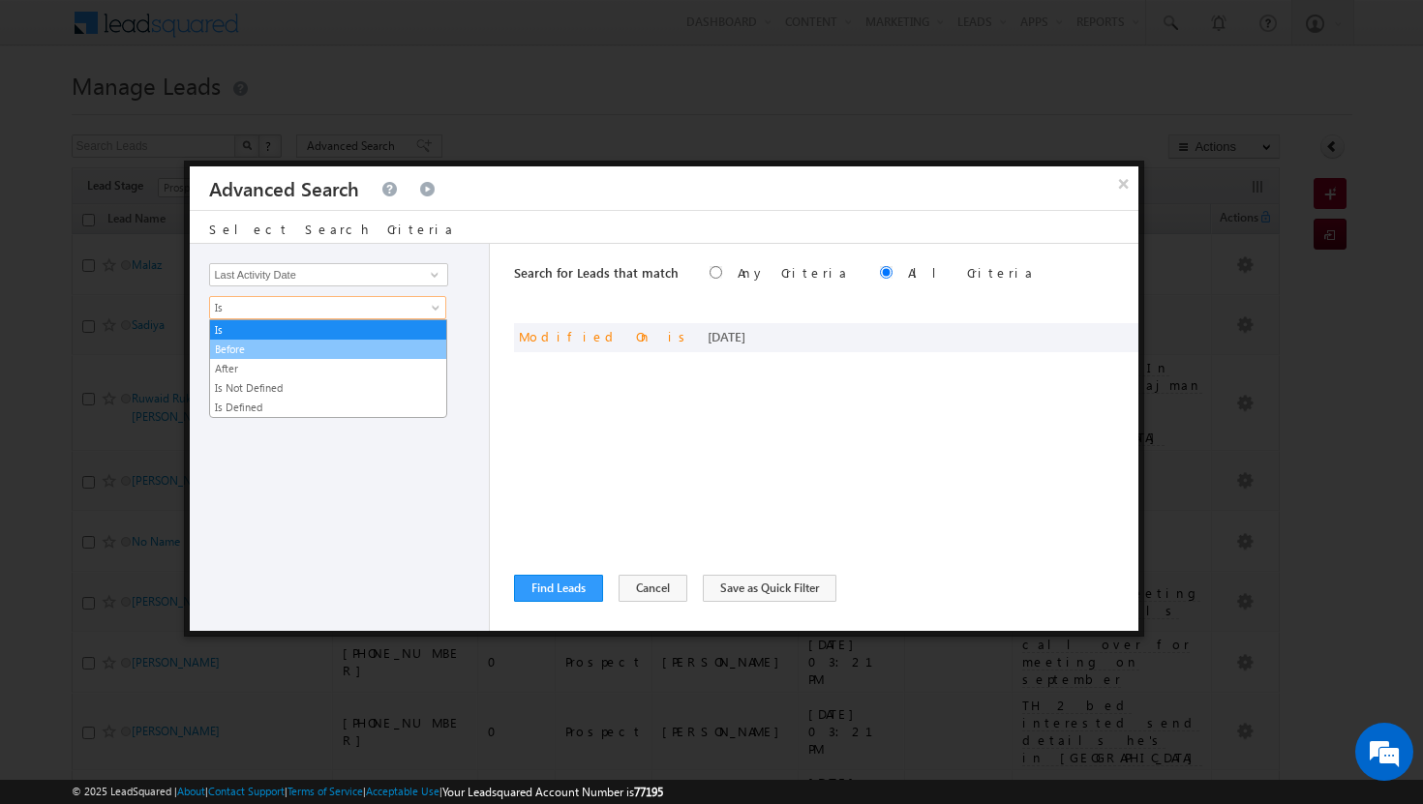
click at [405, 348] on link "Before" at bounding box center [328, 349] width 236 height 17
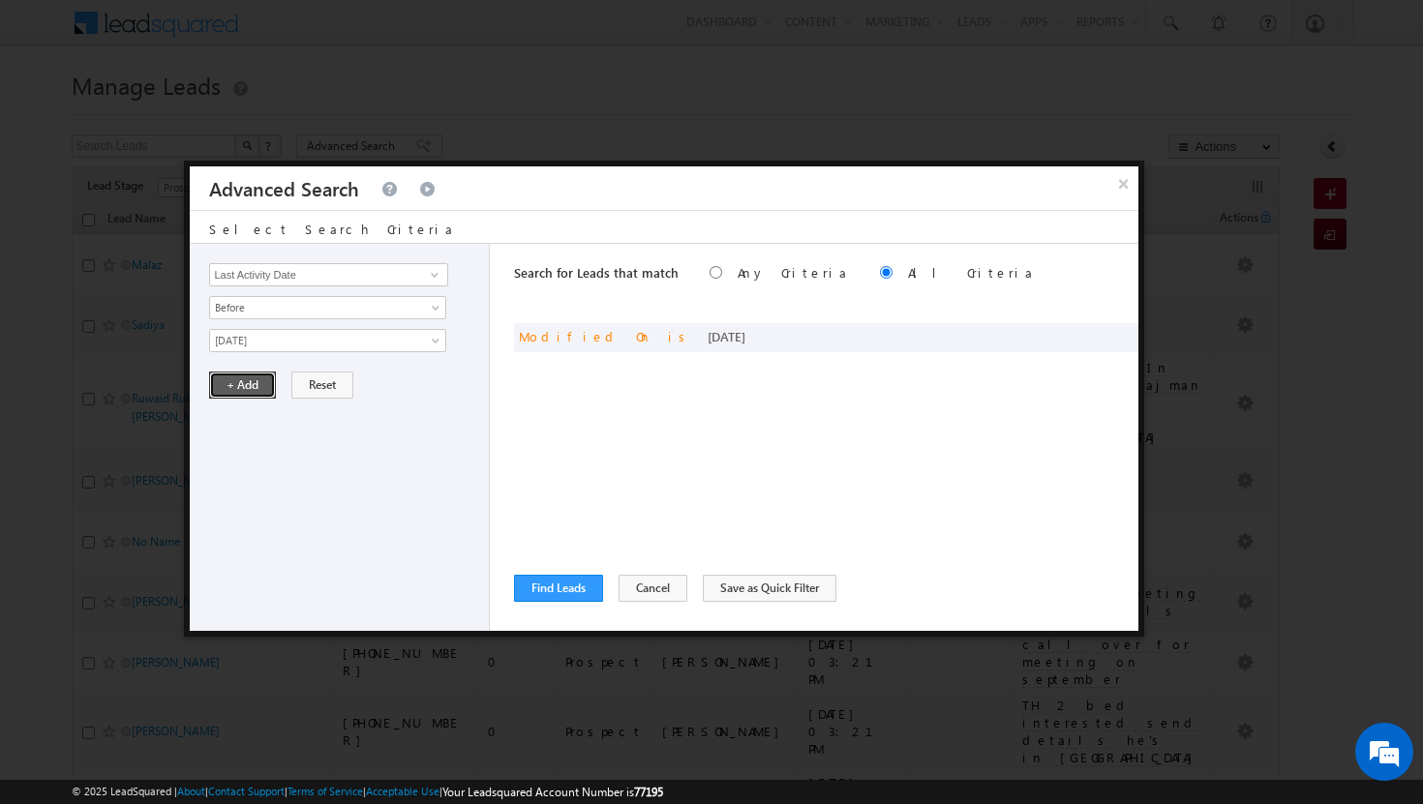
click at [242, 386] on button "+ Add" at bounding box center [242, 385] width 67 height 27
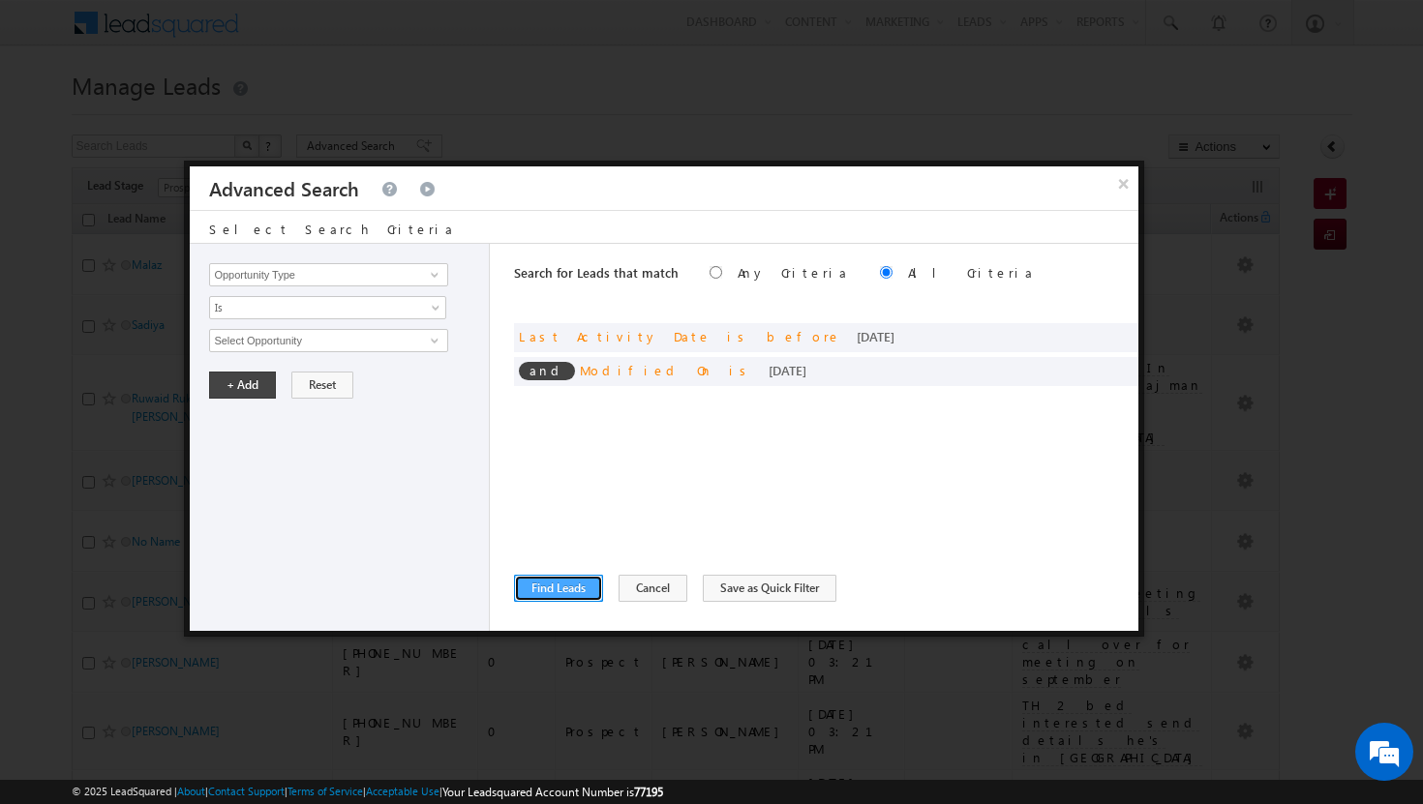
click at [551, 584] on button "Find Leads" at bounding box center [558, 588] width 89 height 27
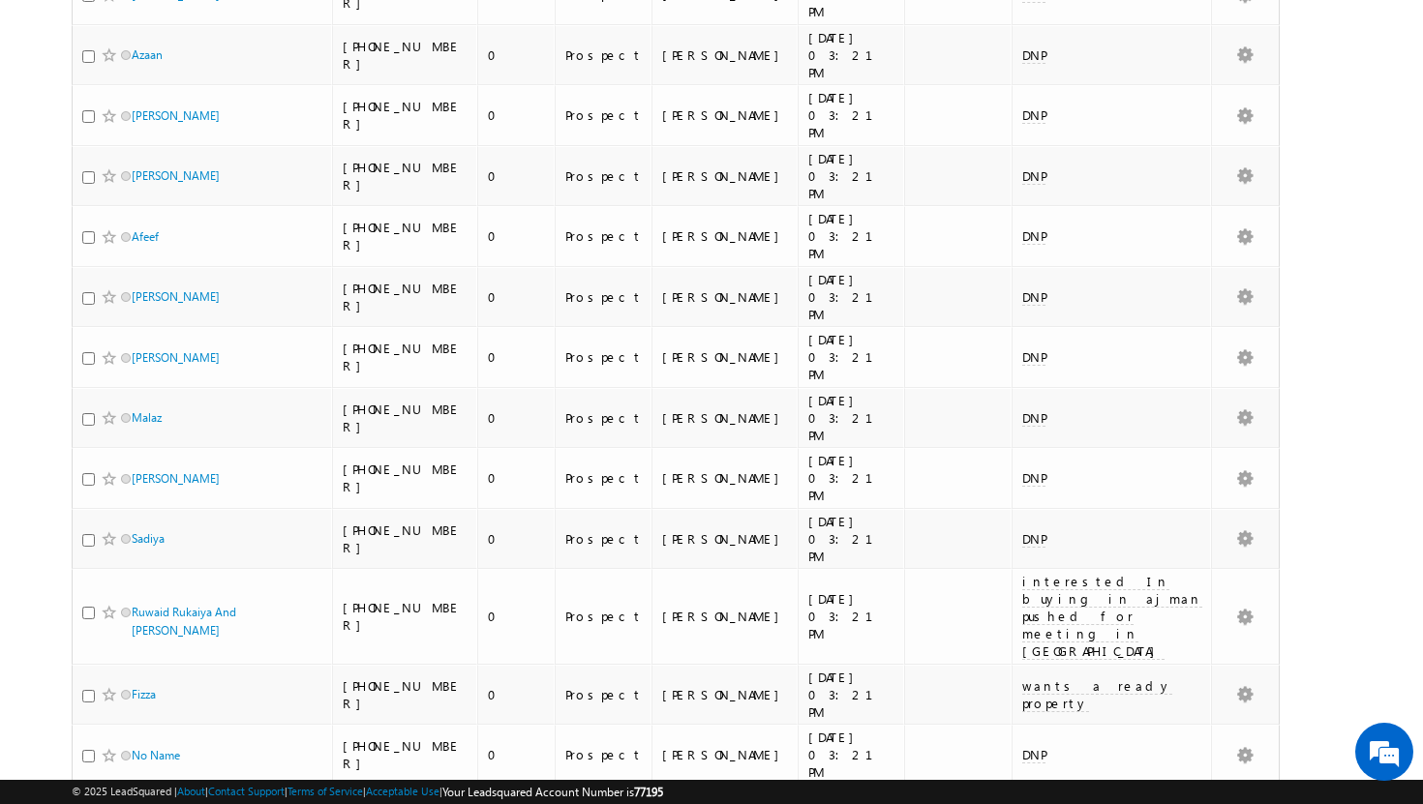
scroll to position [0, 0]
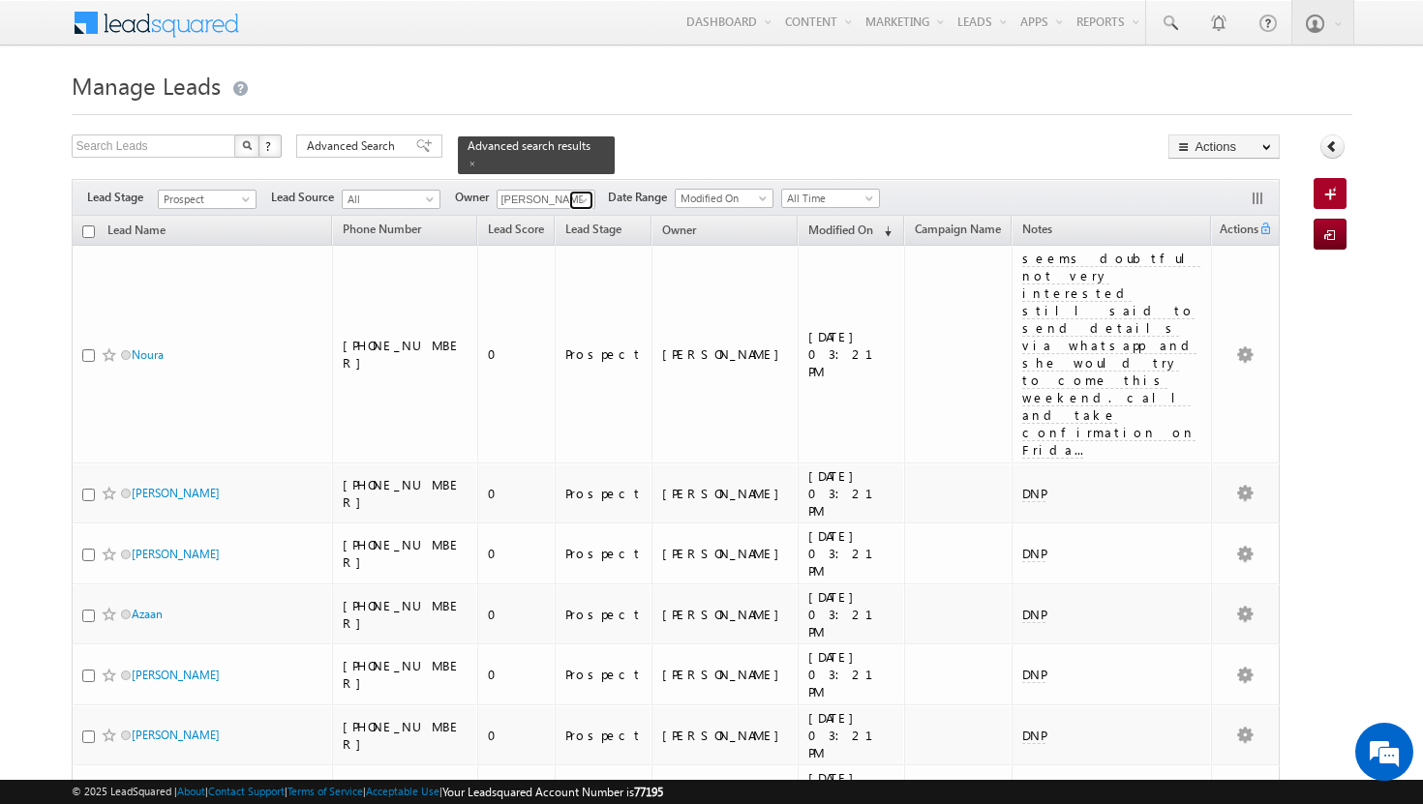
click at [586, 193] on span at bounding box center [583, 200] width 15 height 15
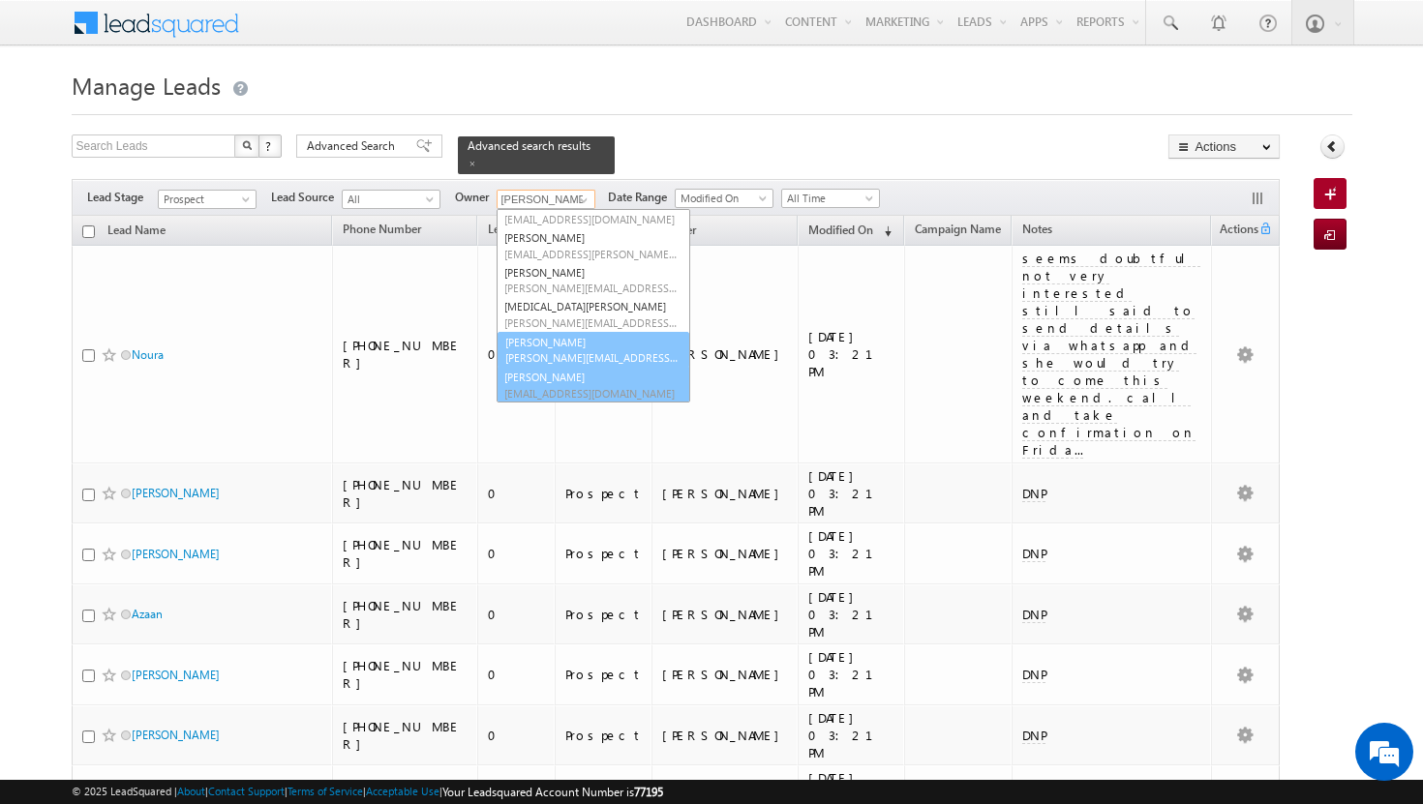
scroll to position [192, 0]
click at [615, 337] on link "ujwal kumar ujwal.kumar@indglobal.ae" at bounding box center [593, 350] width 194 height 37
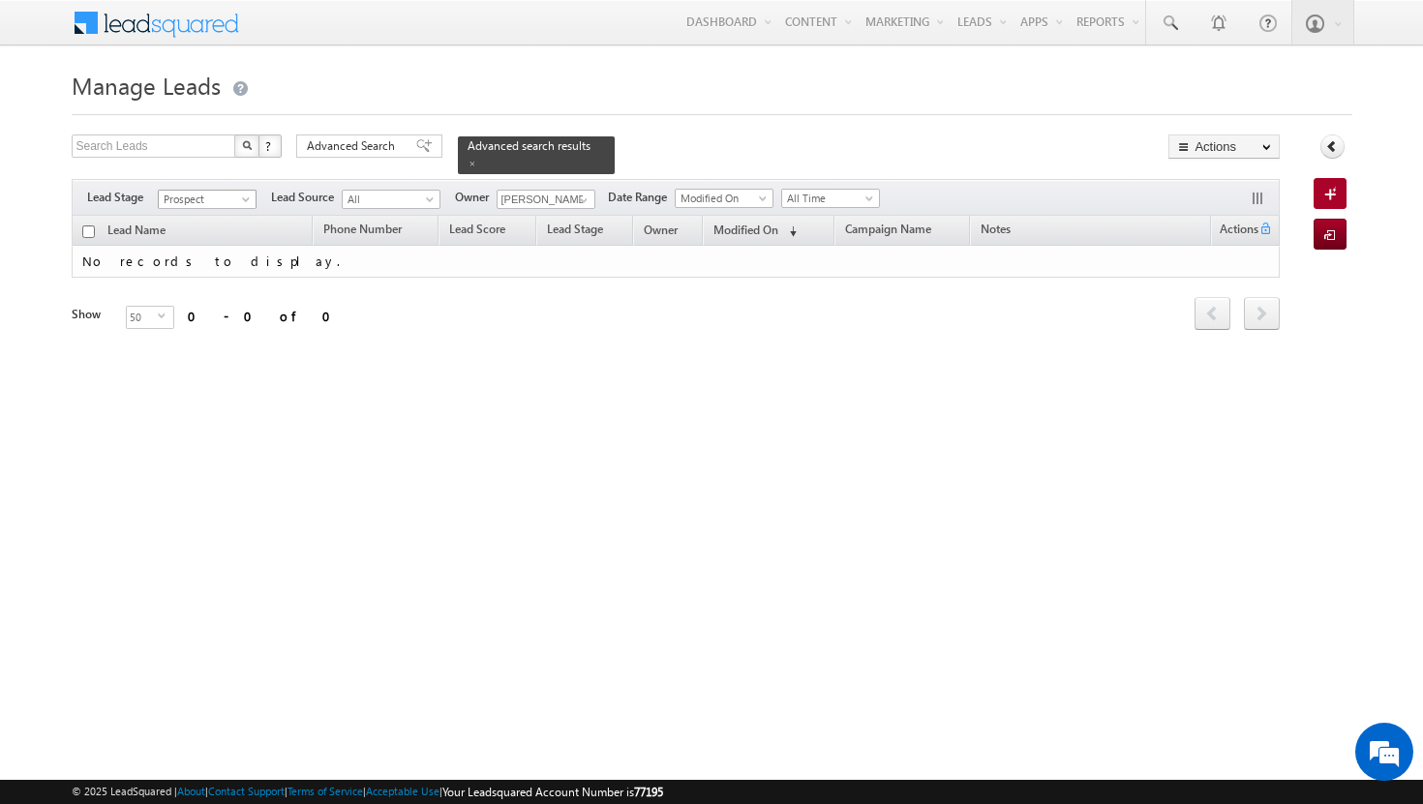
click at [247, 195] on span at bounding box center [247, 202] width 15 height 15
click at [230, 233] on link "Contact" at bounding box center [208, 227] width 98 height 17
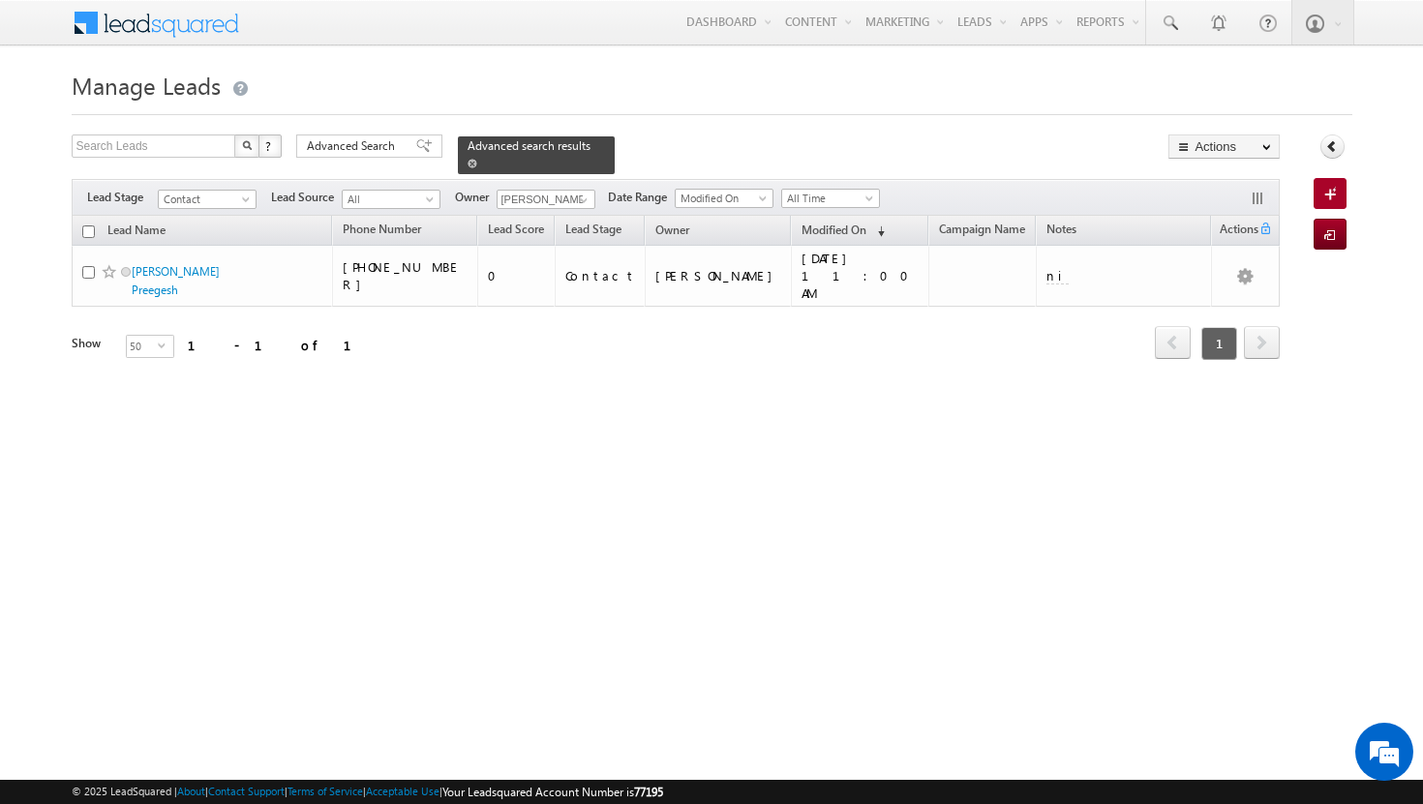
click at [477, 159] on span at bounding box center [472, 164] width 10 height 10
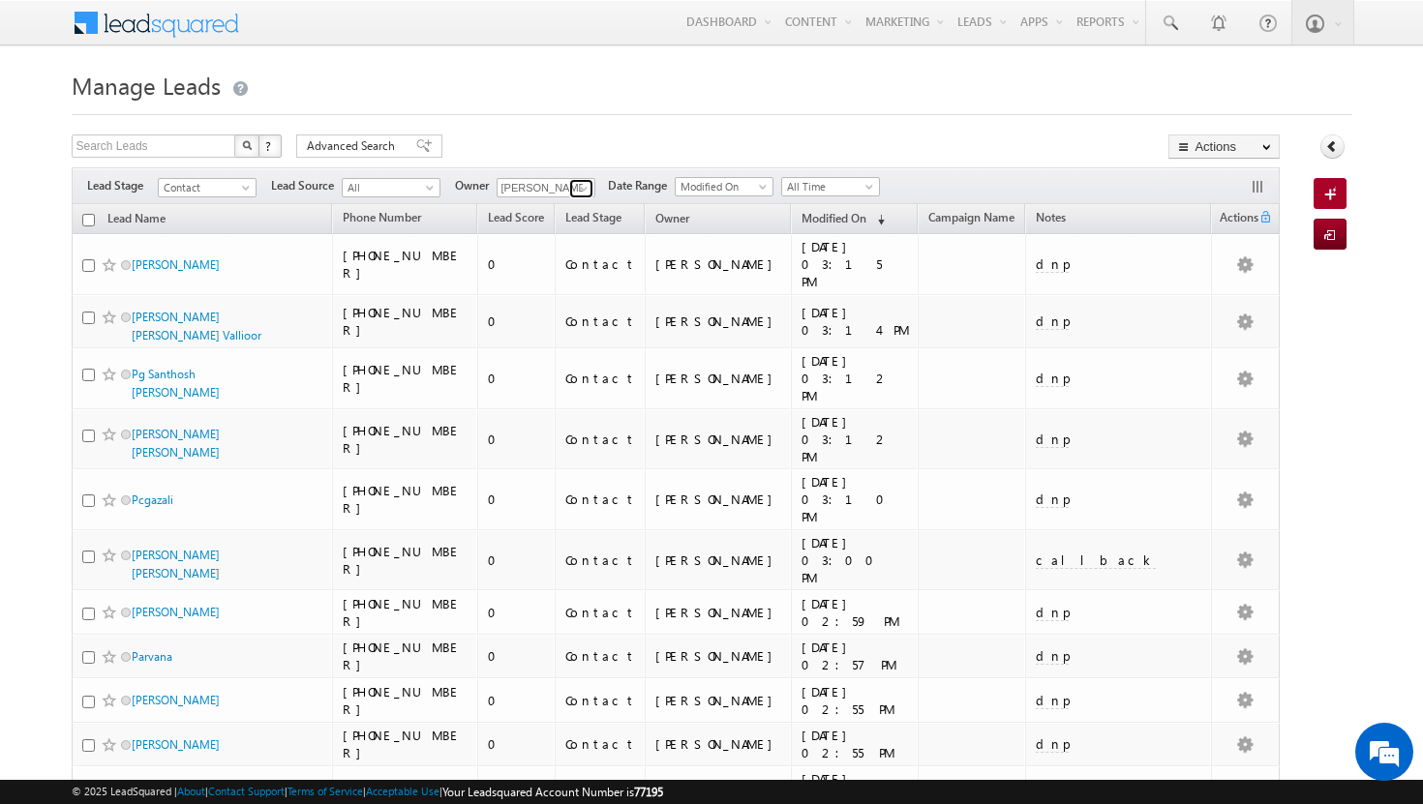
click at [591, 194] on link at bounding box center [581, 188] width 24 height 19
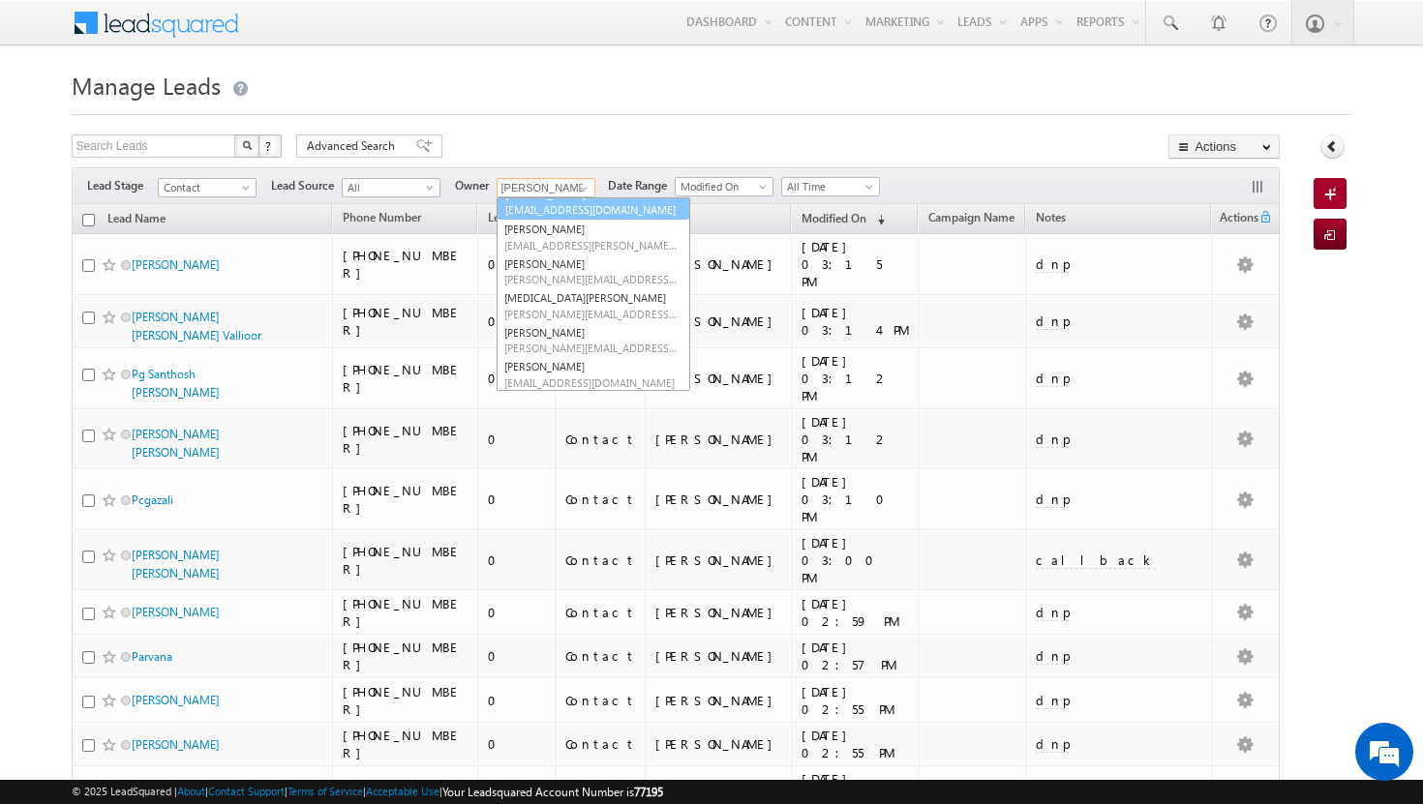
scroll to position [177, 0]
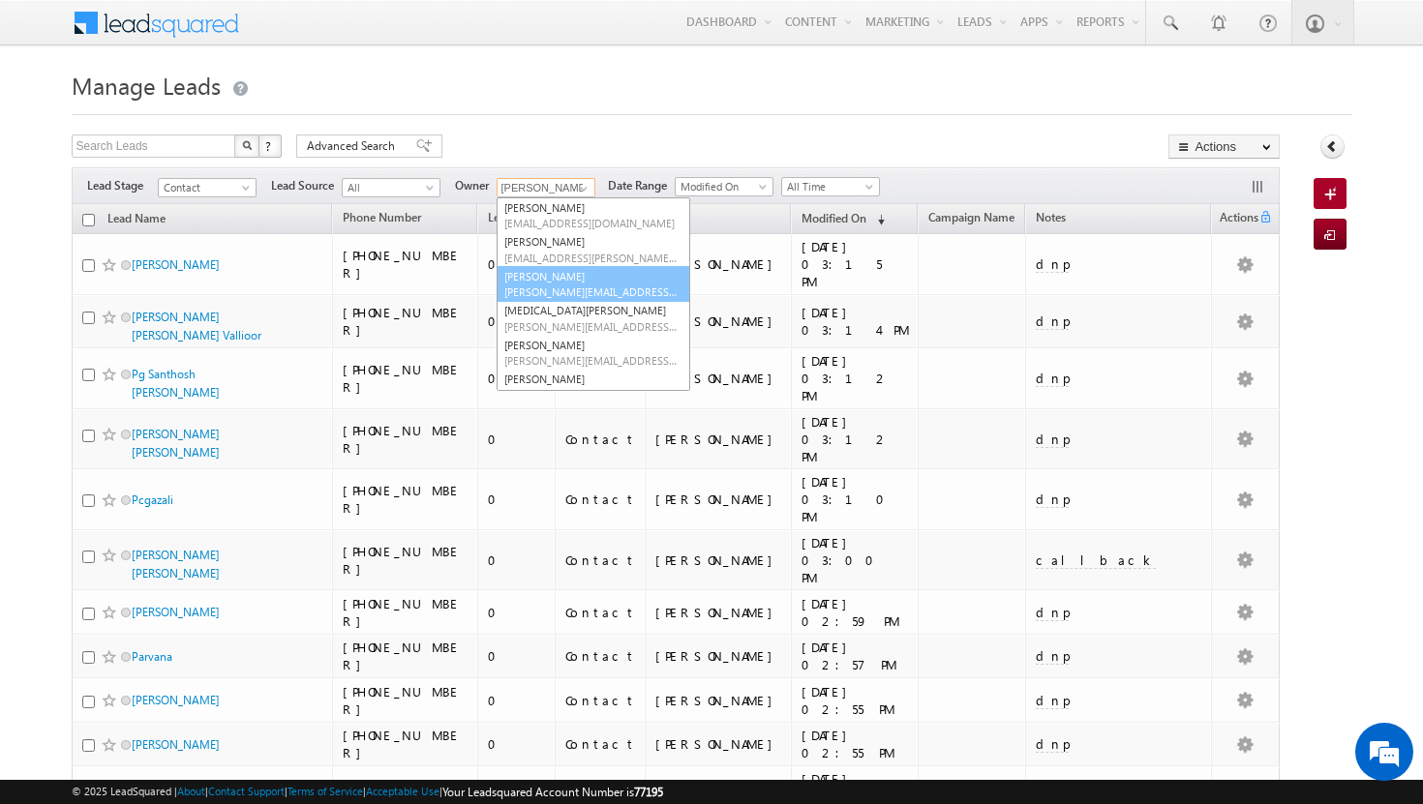
click at [591, 282] on link "Shakeel Babbar shakeel.babbar@indglobal.ae" at bounding box center [593, 284] width 194 height 37
type input "[PERSON_NAME]"
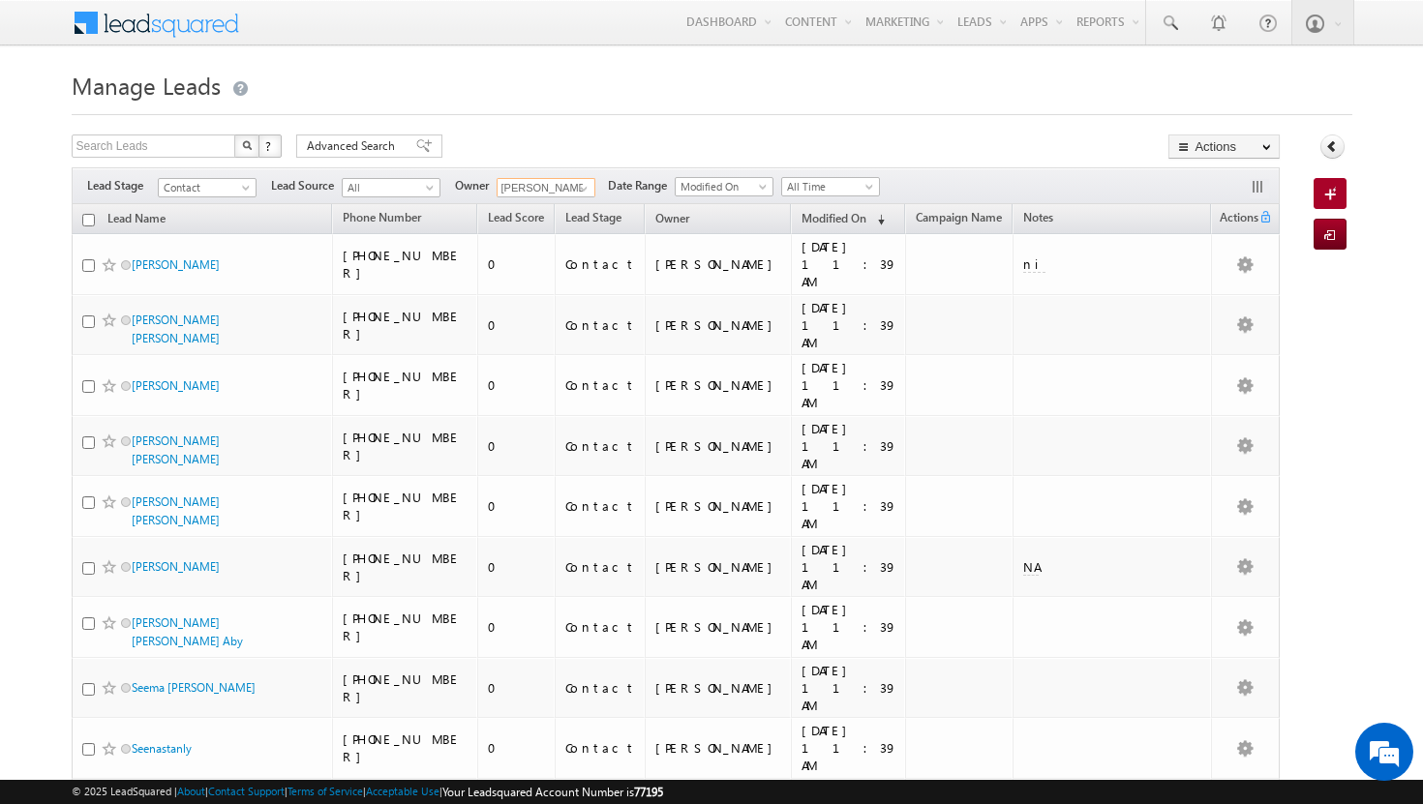
click at [84, 225] on input "checkbox" at bounding box center [88, 220] width 13 height 13
checkbox input "true"
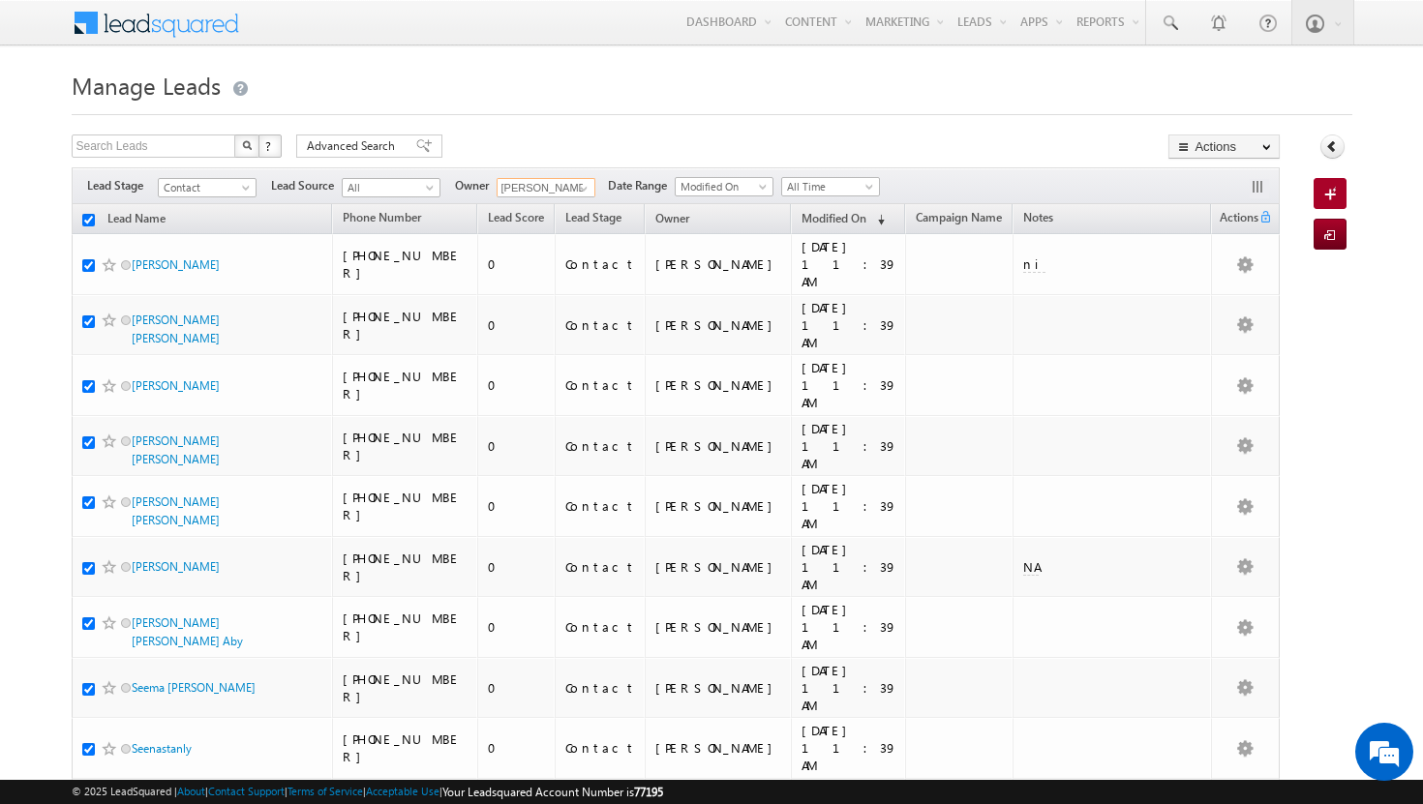
checkbox input "true"
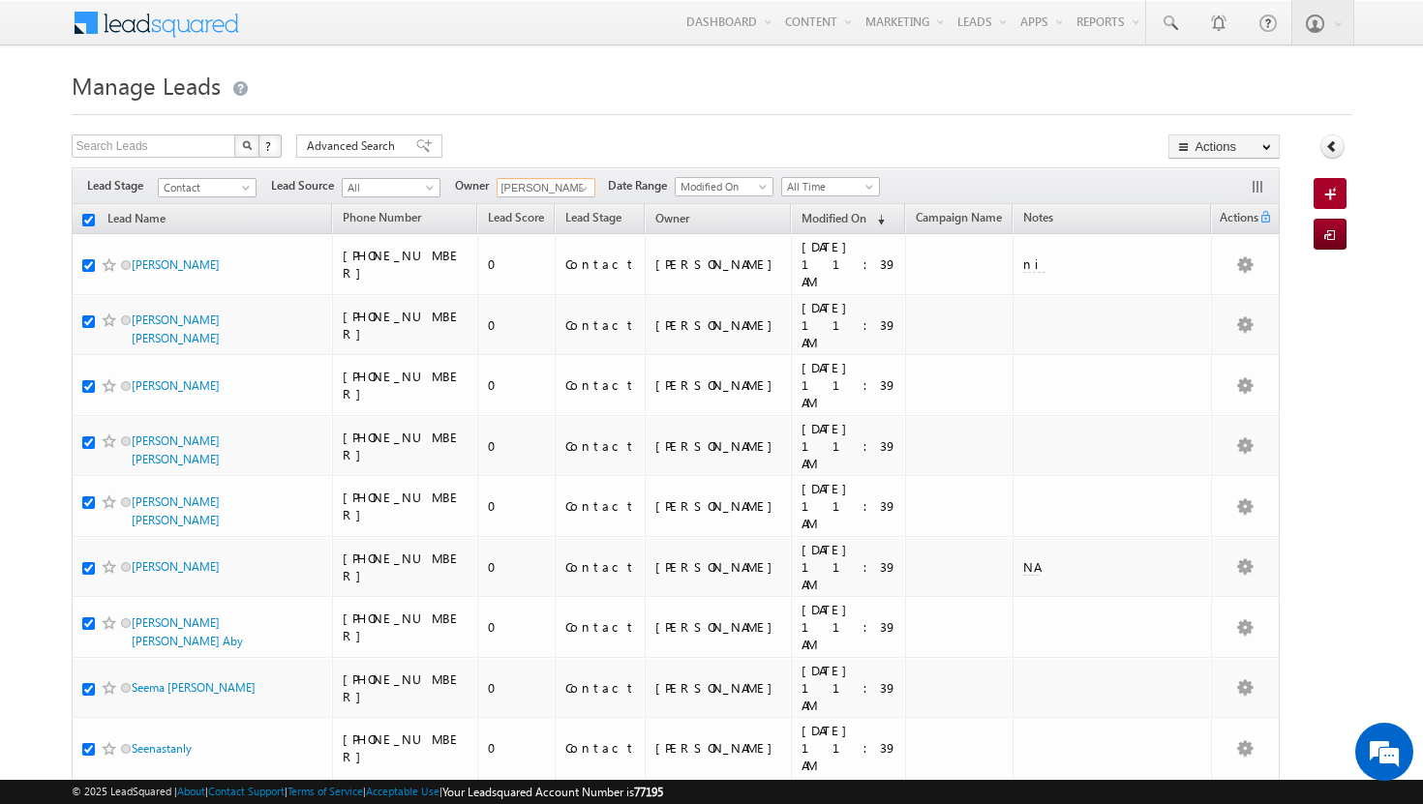
checkbox input "true"
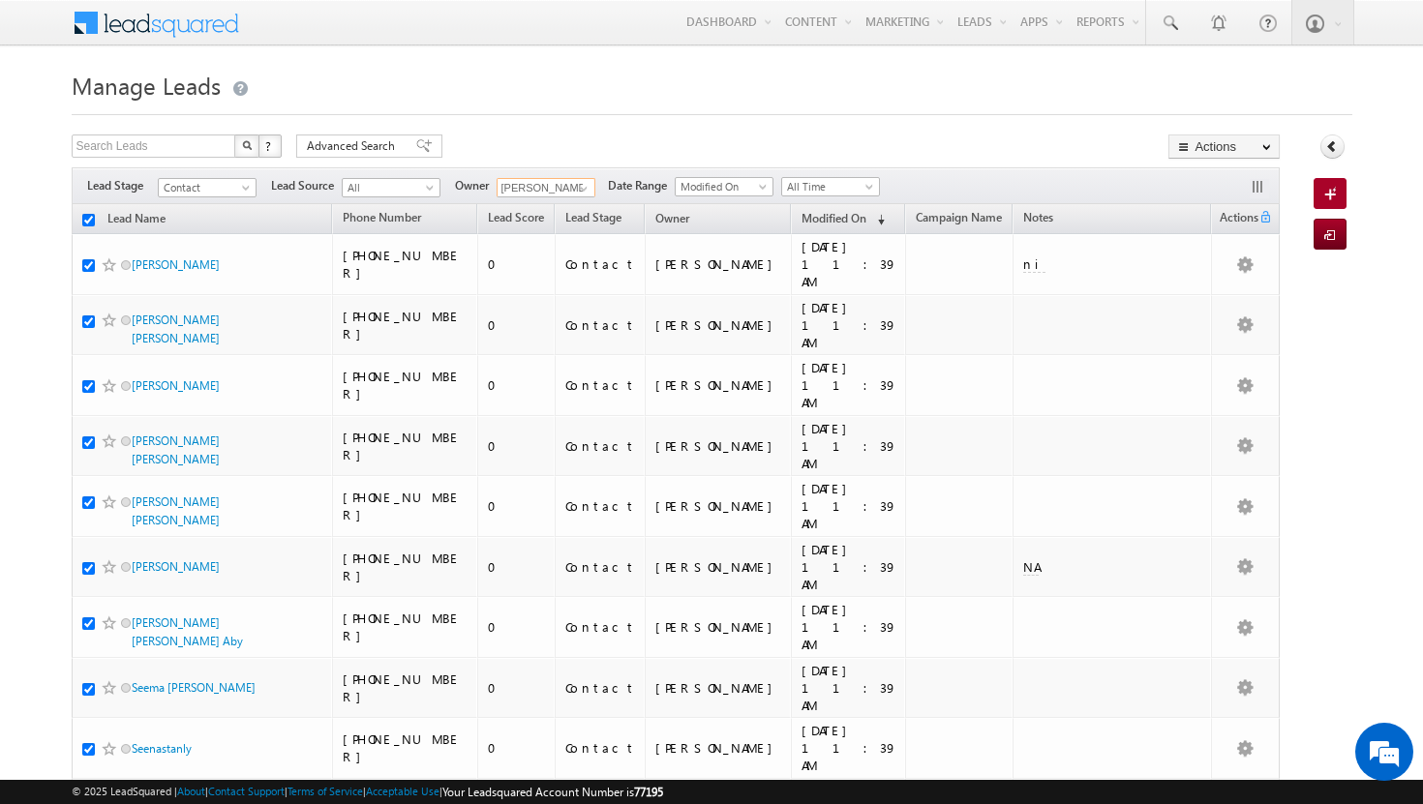
checkbox input "true"
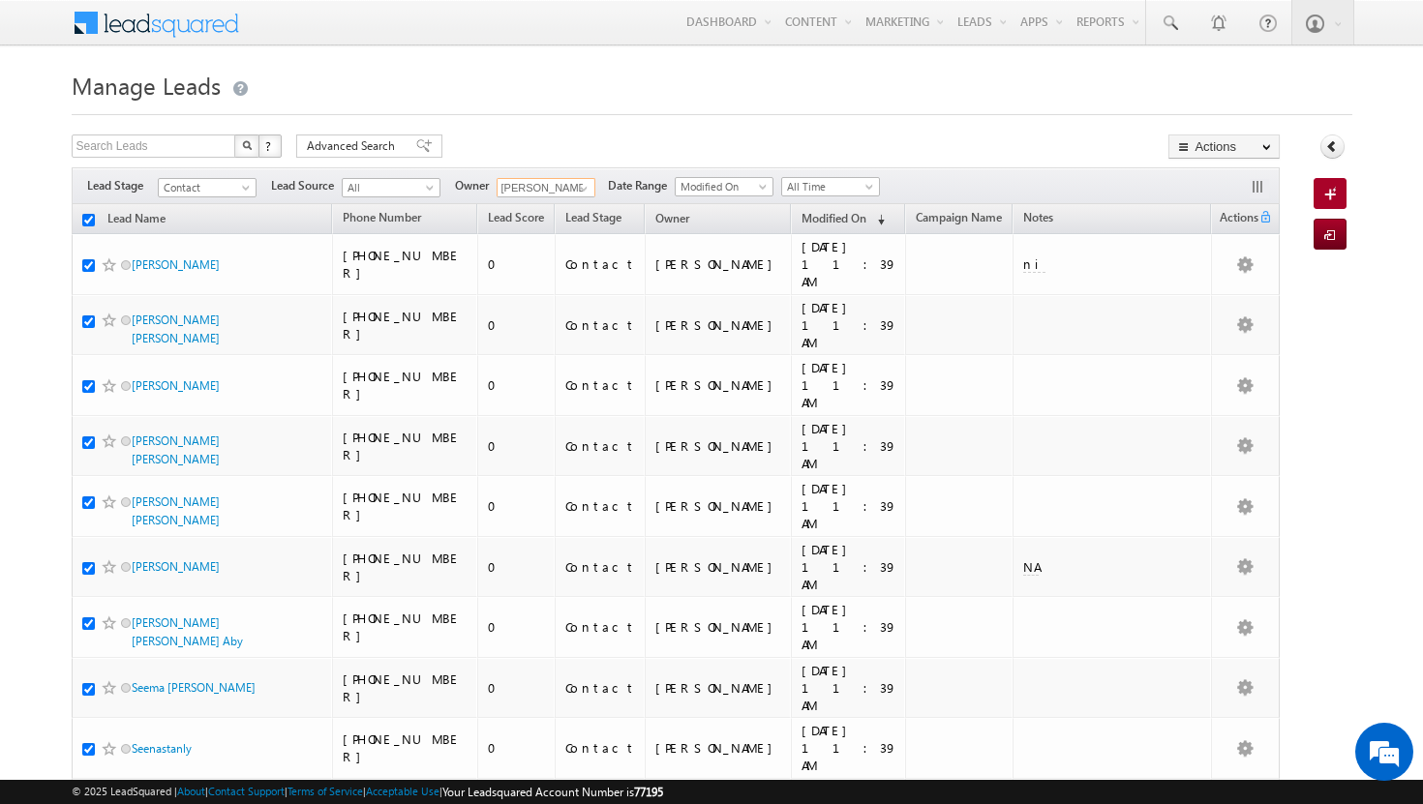
checkbox input "true"
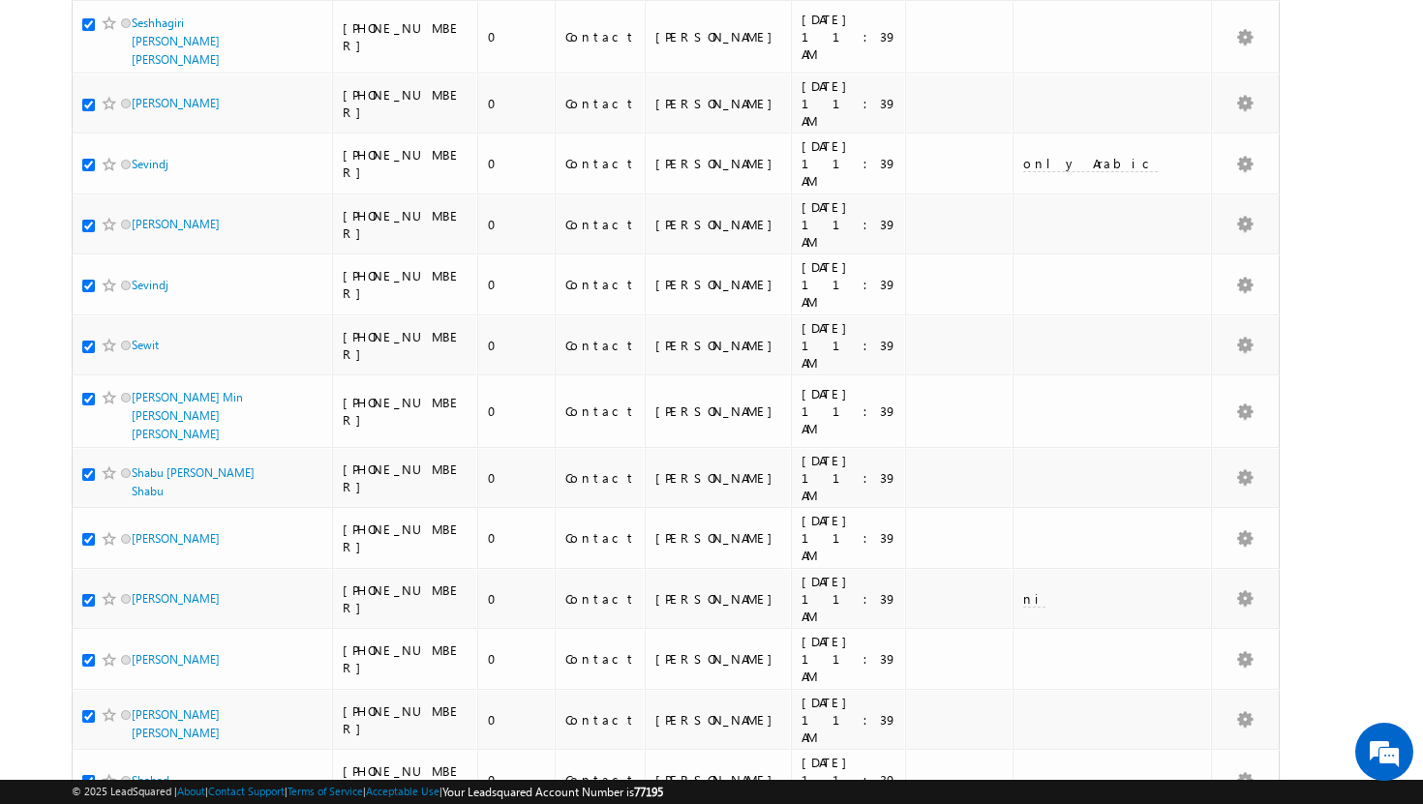
scroll to position [0, 0]
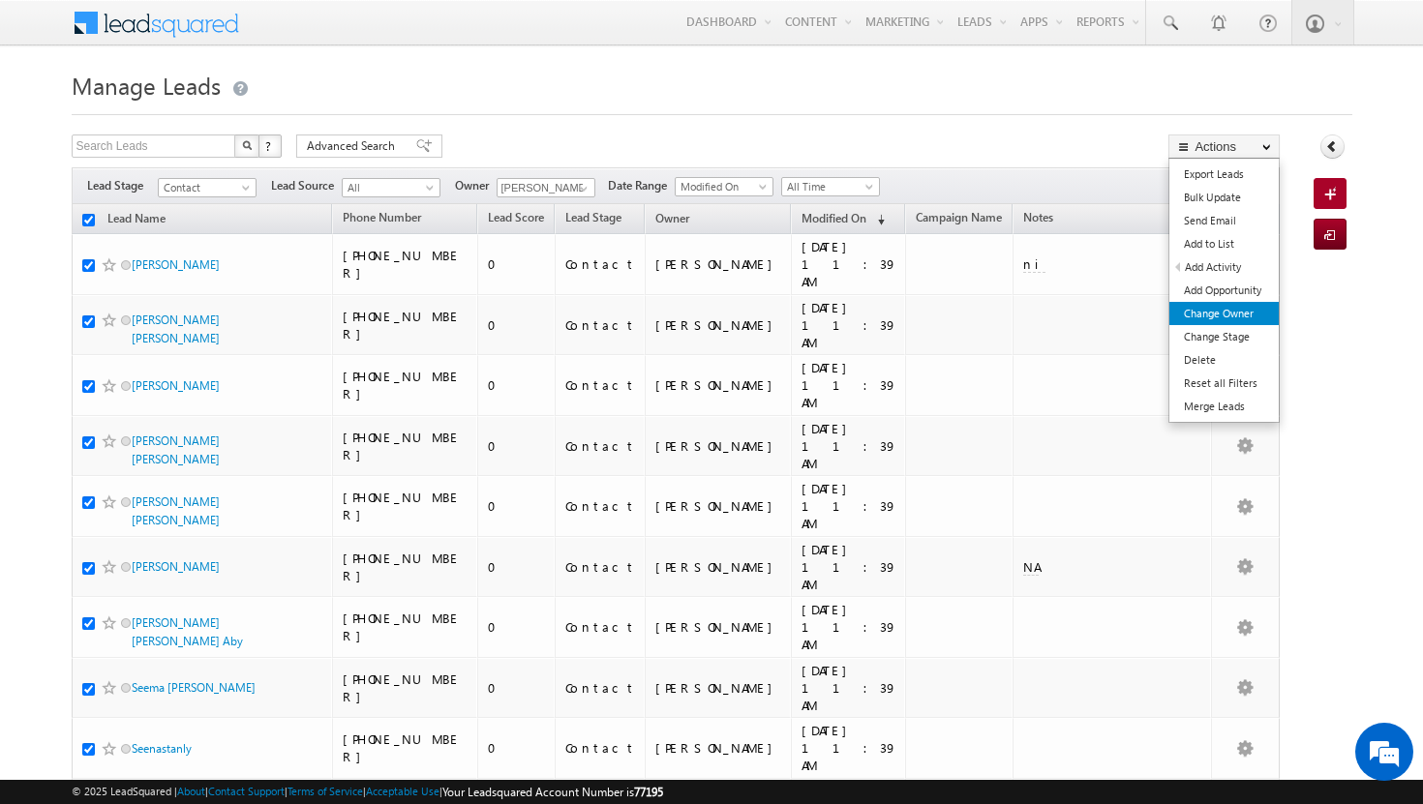
click at [1183, 309] on link "Change Owner" at bounding box center [1223, 313] width 109 height 23
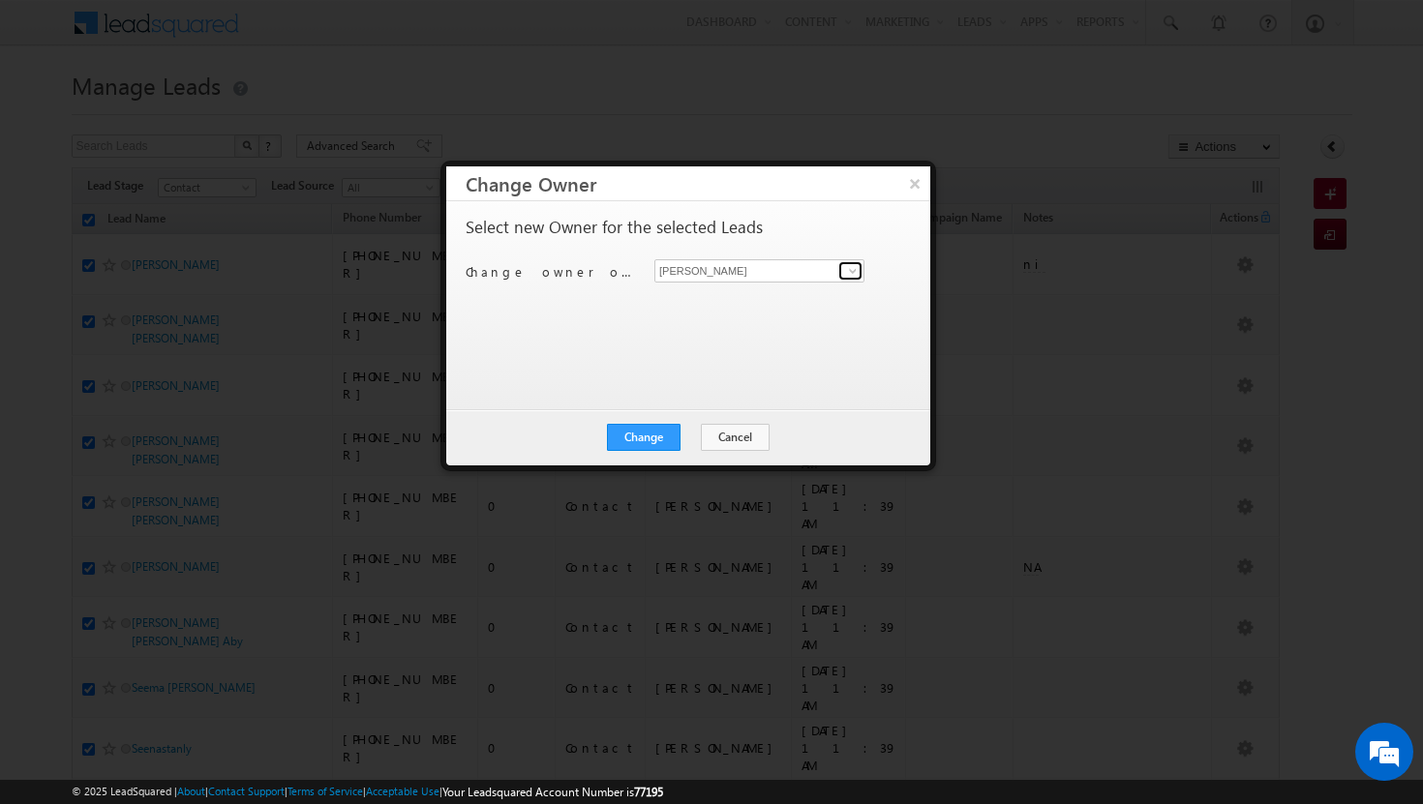
click at [856, 271] on span at bounding box center [852, 270] width 15 height 15
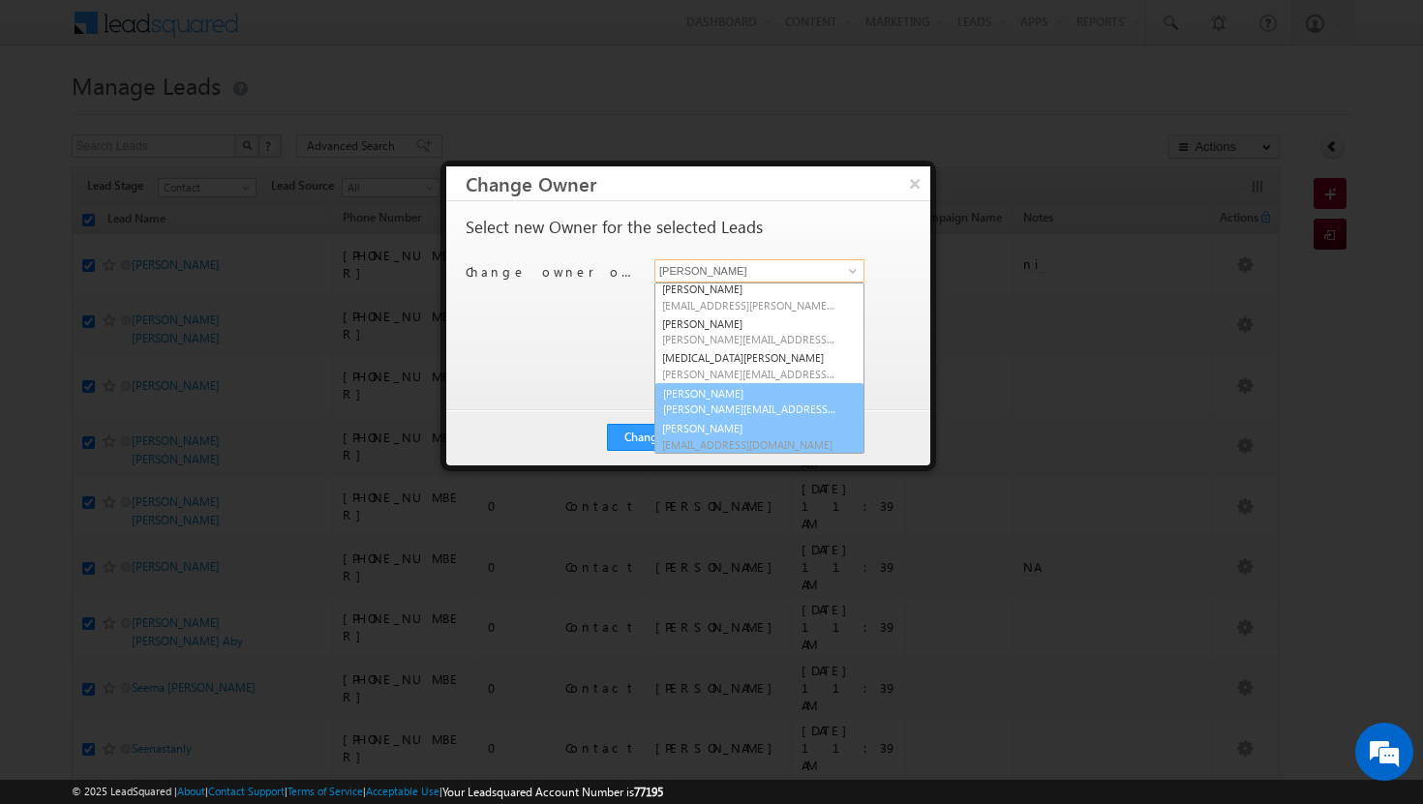
scroll to position [174, 0]
click at [760, 405] on span "ujwal.kumar@indglobal.ae" at bounding box center [749, 409] width 174 height 15
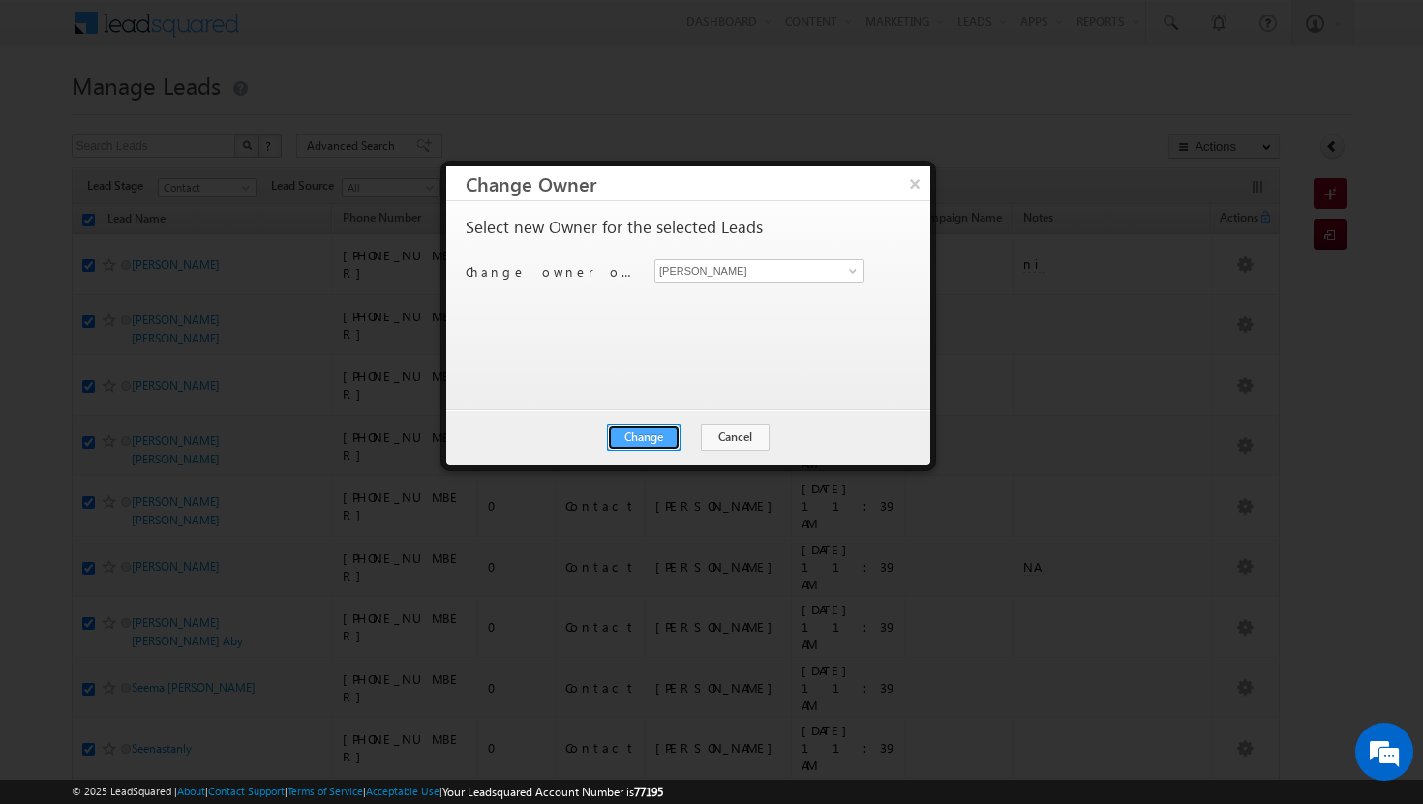
click at [673, 435] on button "Change" at bounding box center [644, 437] width 74 height 27
click at [691, 435] on button "Close" at bounding box center [691, 437] width 62 height 27
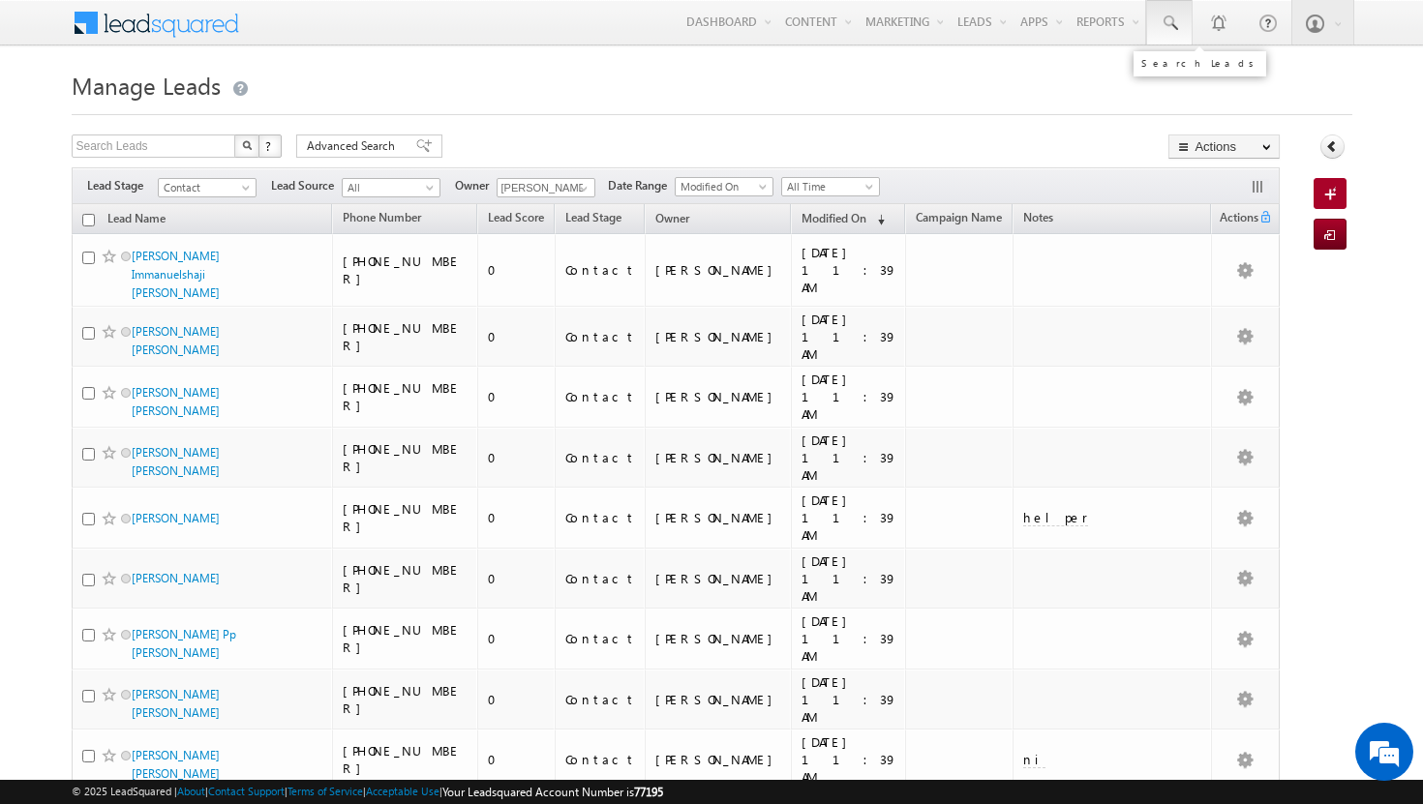
click at [1170, 21] on span at bounding box center [1168, 23] width 19 height 19
click at [1183, 79] on input "text" at bounding box center [1273, 75] width 262 height 23
click at [1184, 75] on input "+9715 6554271" at bounding box center [1273, 75] width 262 height 23
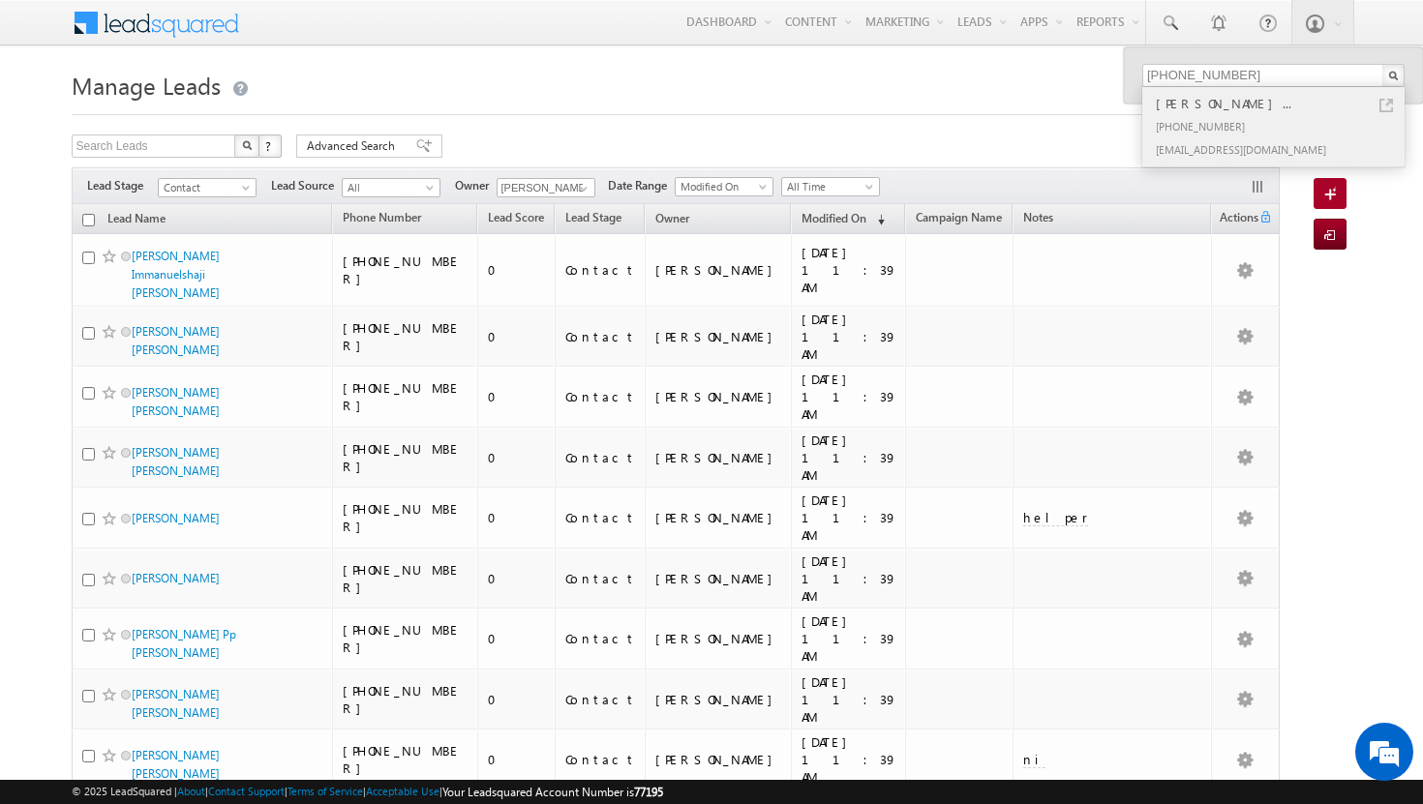
click at [1223, 105] on div "Mr Kottary Vaibhavramachand..." at bounding box center [1281, 103] width 259 height 21
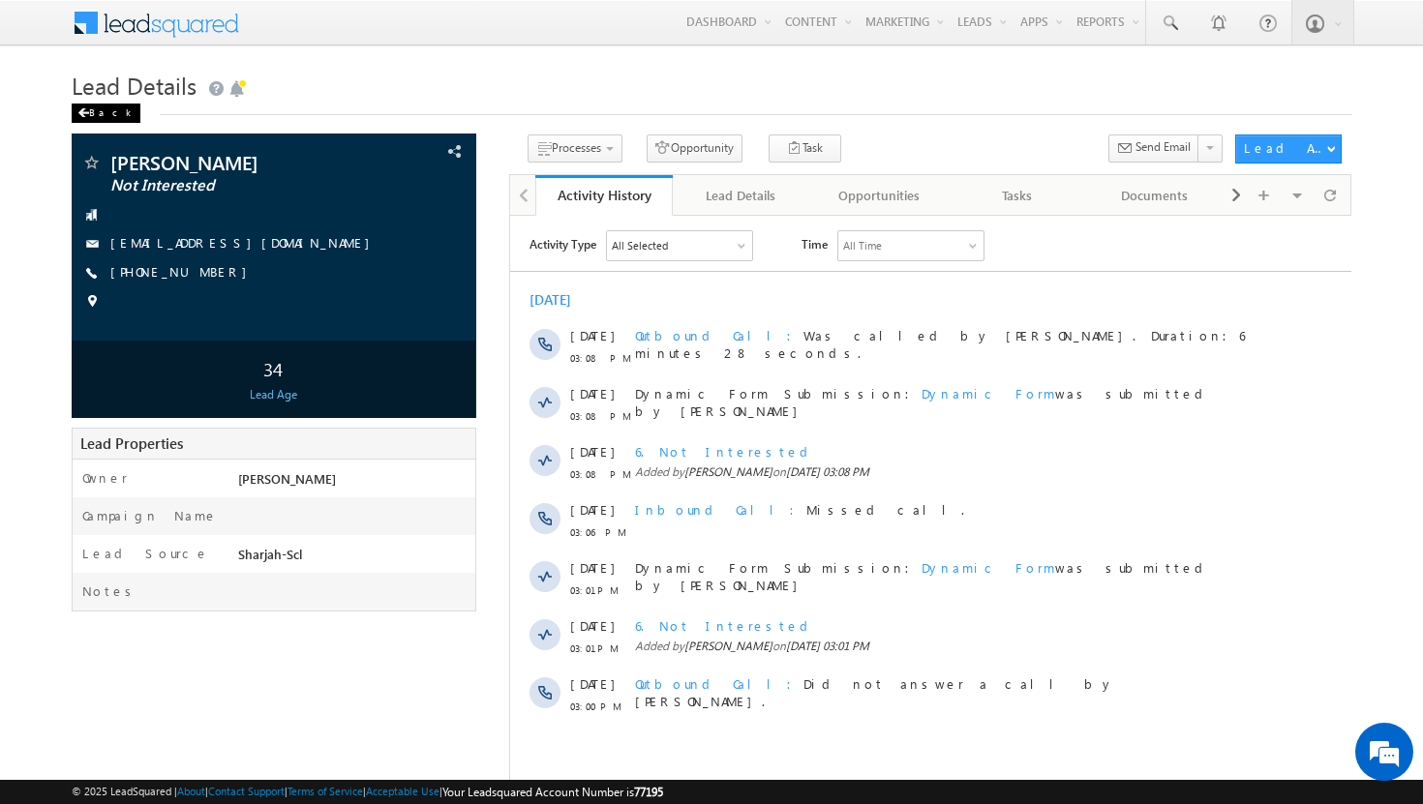
click at [103, 109] on div "Back" at bounding box center [106, 113] width 69 height 19
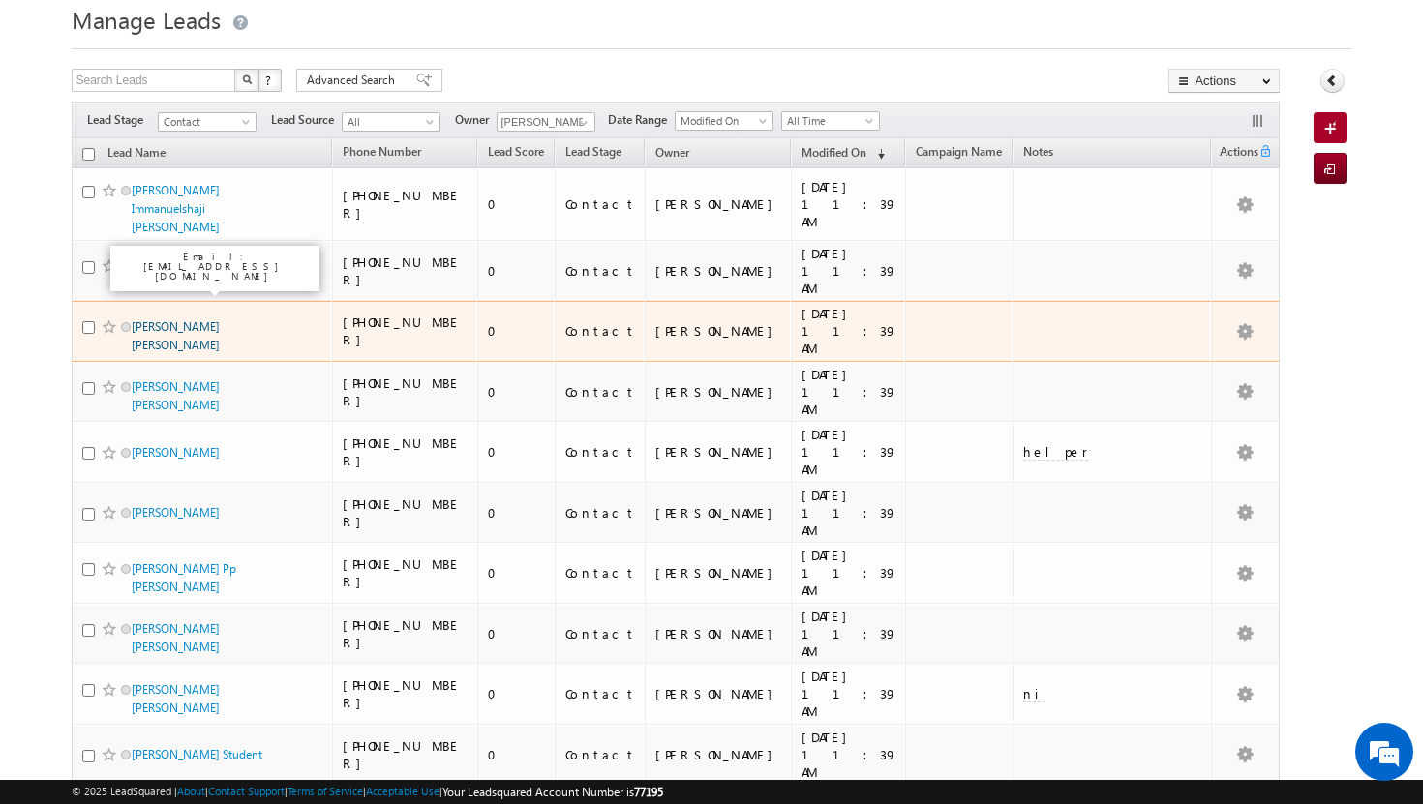
scroll to position [101, 0]
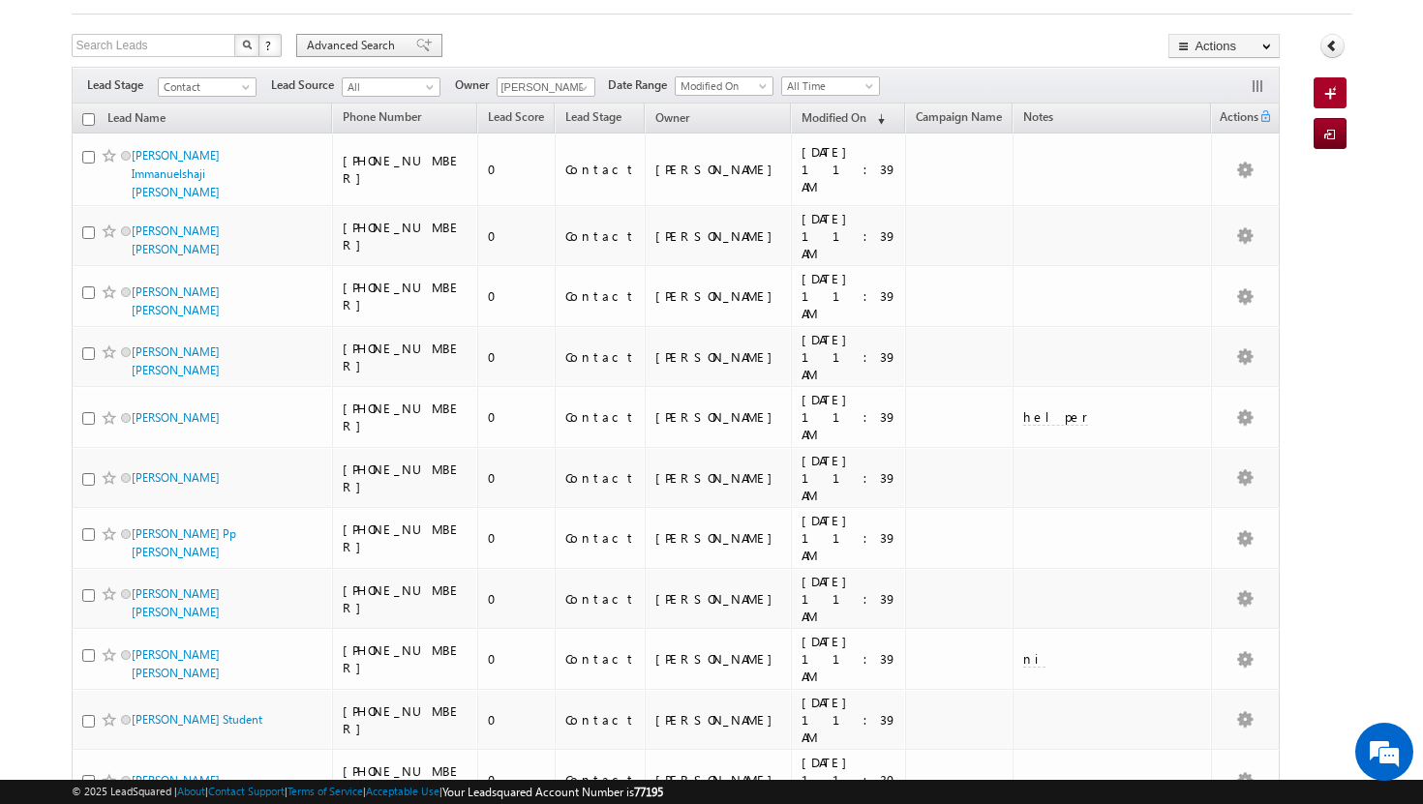
click at [356, 46] on span "Advanced Search" at bounding box center [354, 45] width 94 height 17
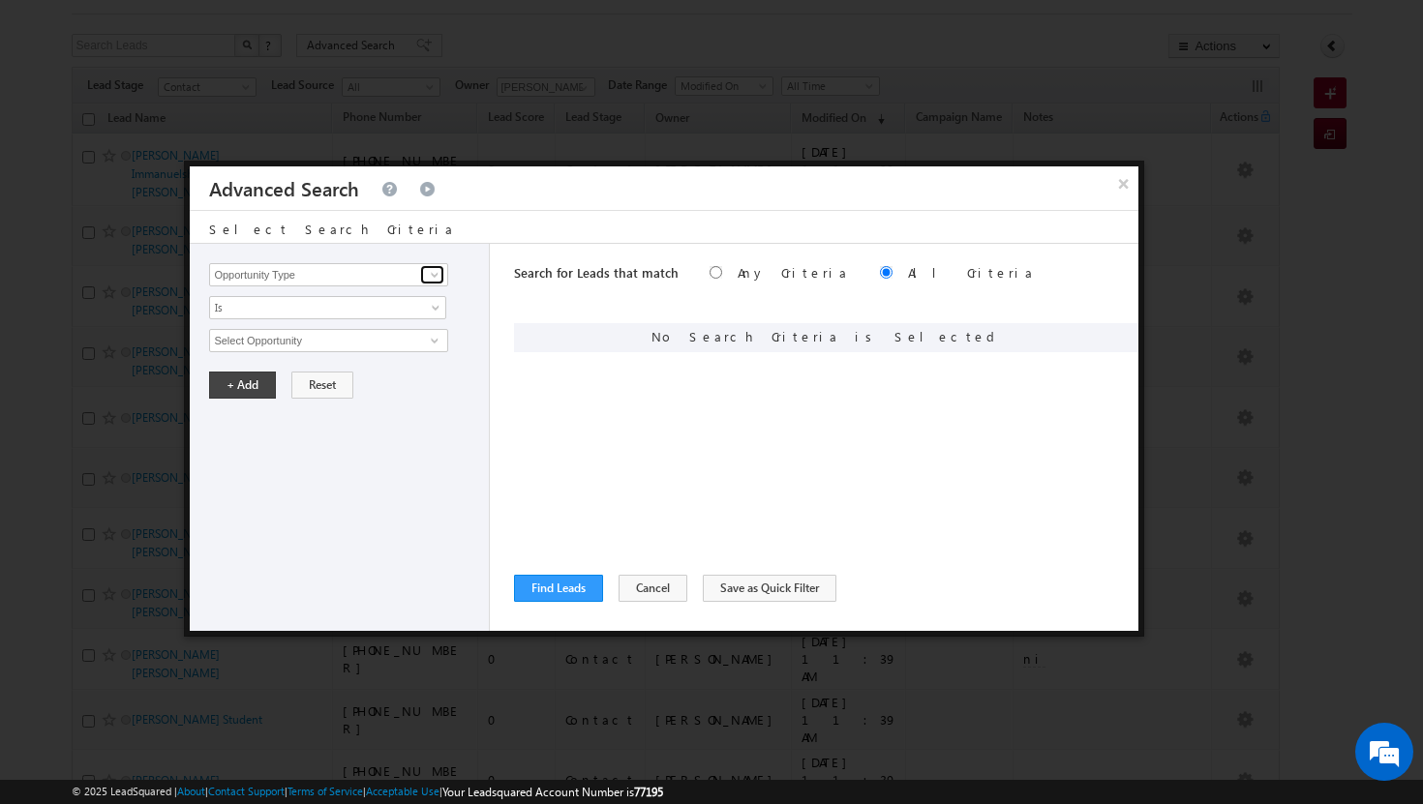
click at [435, 277] on span at bounding box center [434, 274] width 15 height 15
click at [349, 350] on link "Modified On" at bounding box center [328, 355] width 238 height 22
type input "Modified On"
click at [435, 342] on span at bounding box center [437, 344] width 15 height 15
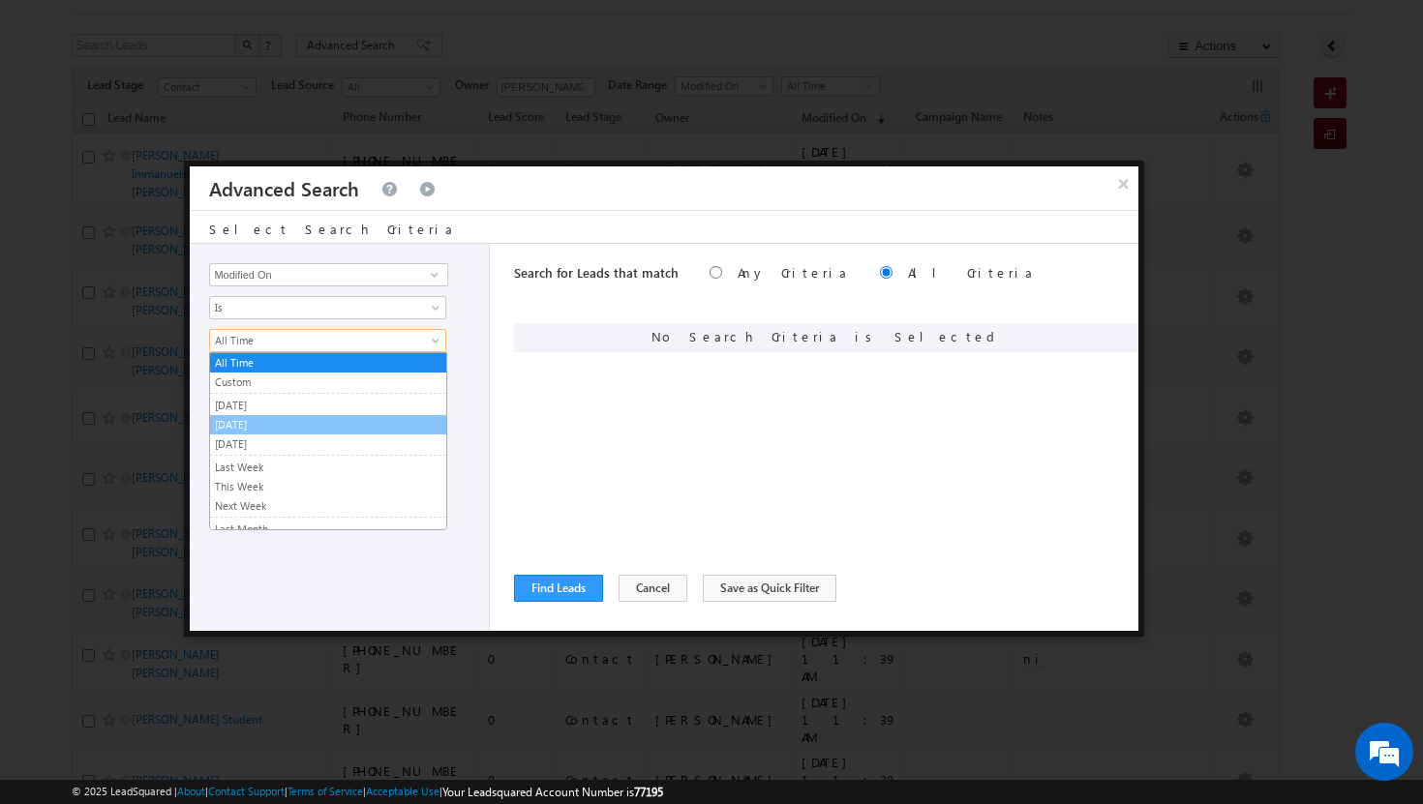
click at [305, 420] on link "[DATE]" at bounding box center [328, 424] width 236 height 17
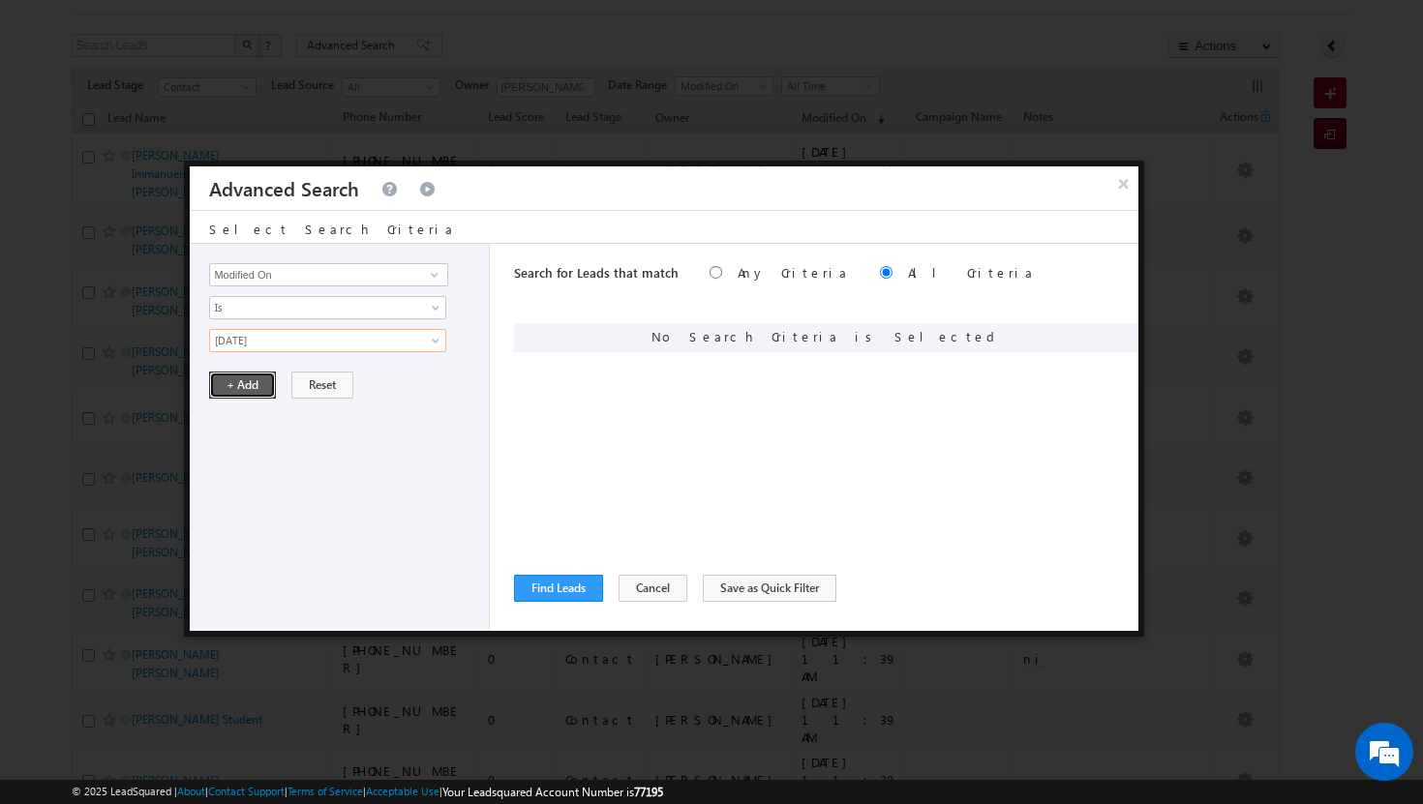
click at [238, 385] on button "+ Add" at bounding box center [242, 385] width 67 height 27
click at [428, 274] on span at bounding box center [434, 274] width 15 height 15
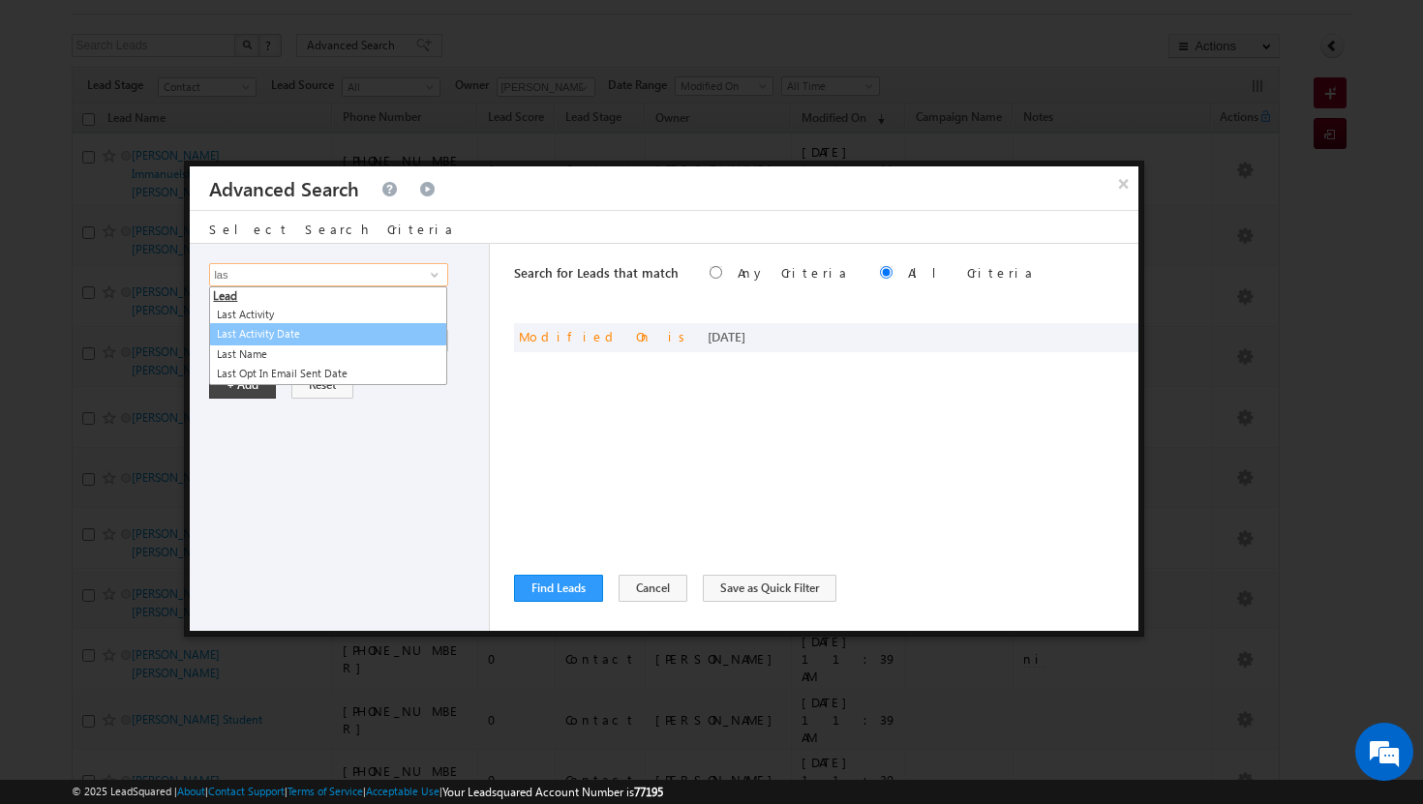
click at [317, 334] on link "Last Activity Date" at bounding box center [328, 334] width 238 height 22
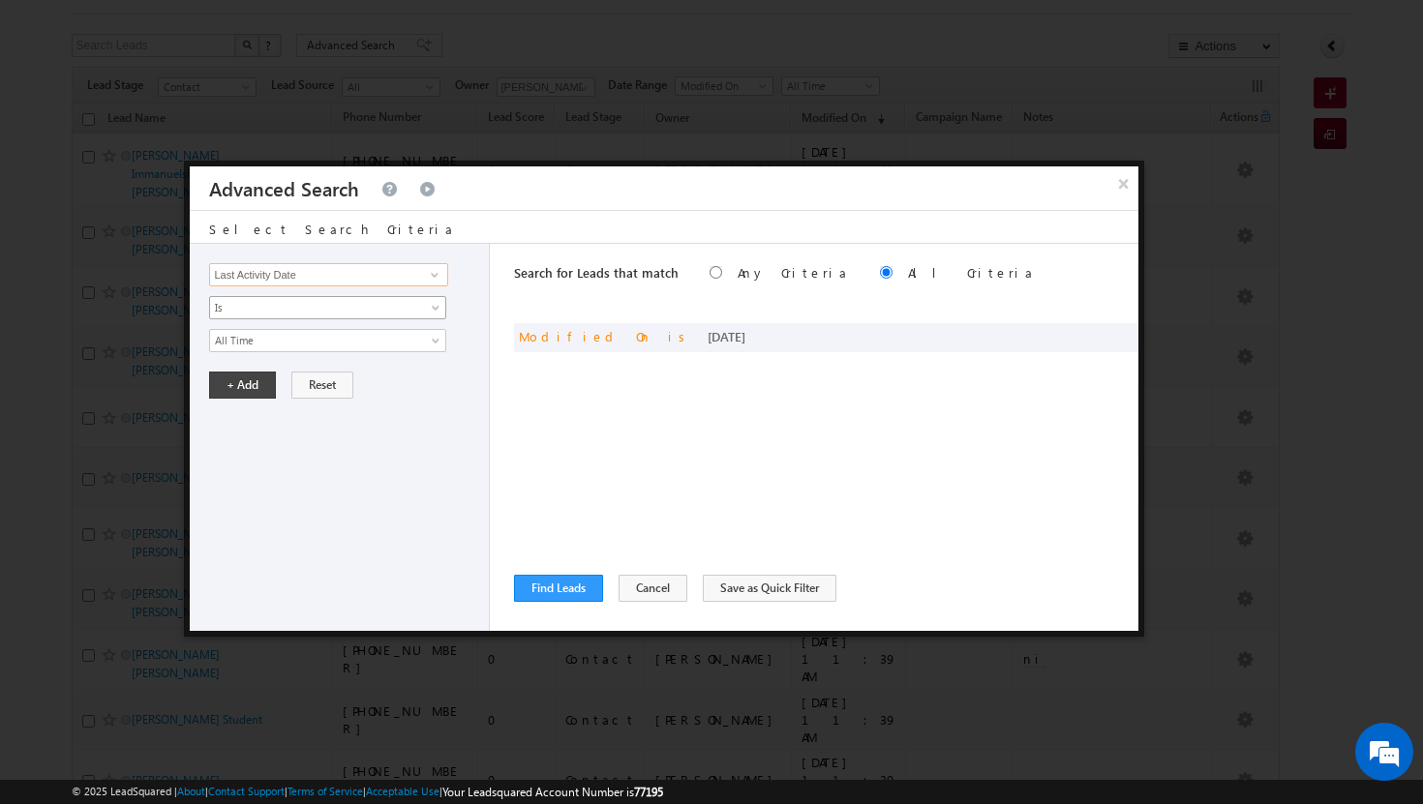
type input "Last Activity Date"
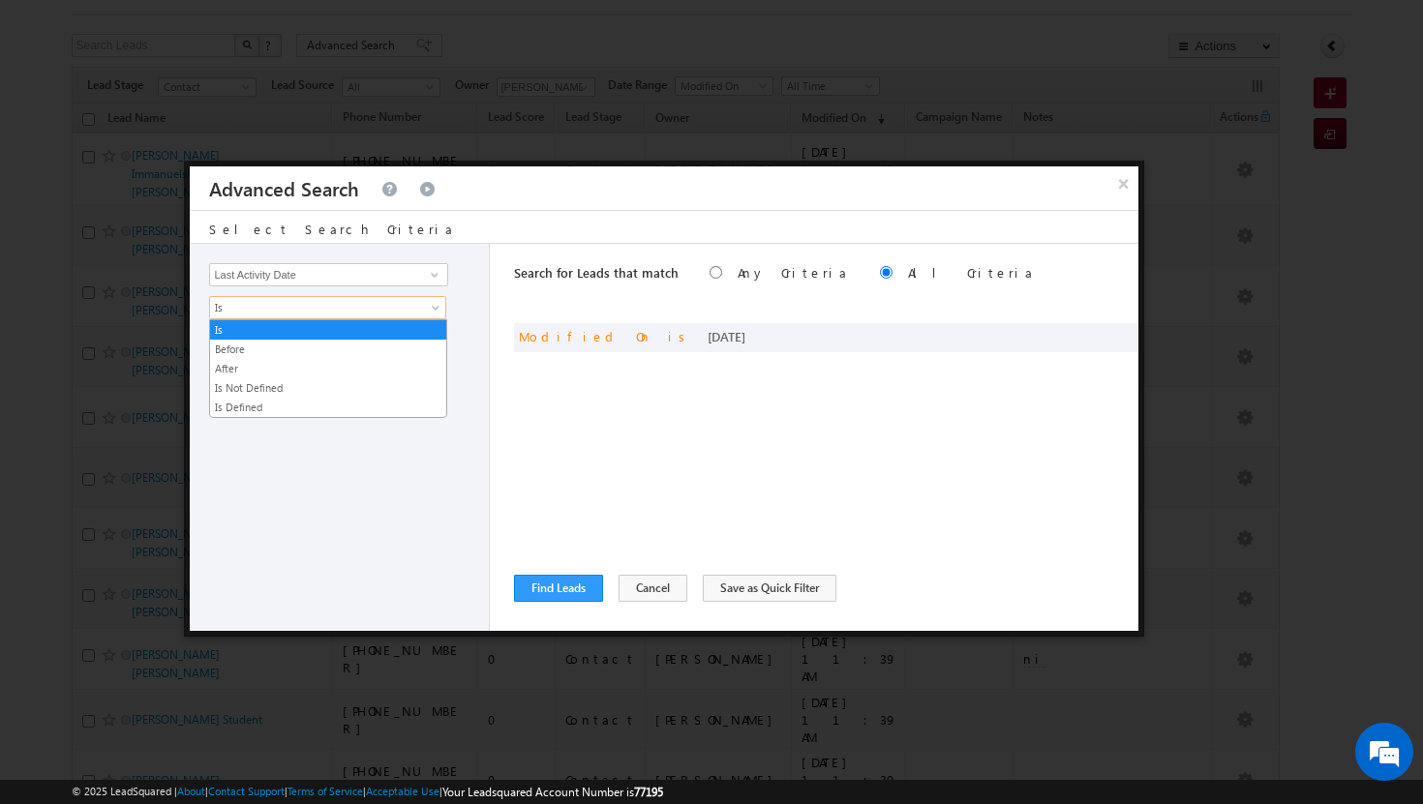
click at [435, 304] on span at bounding box center [437, 311] width 15 height 15
click at [355, 347] on link "Before" at bounding box center [328, 349] width 236 height 17
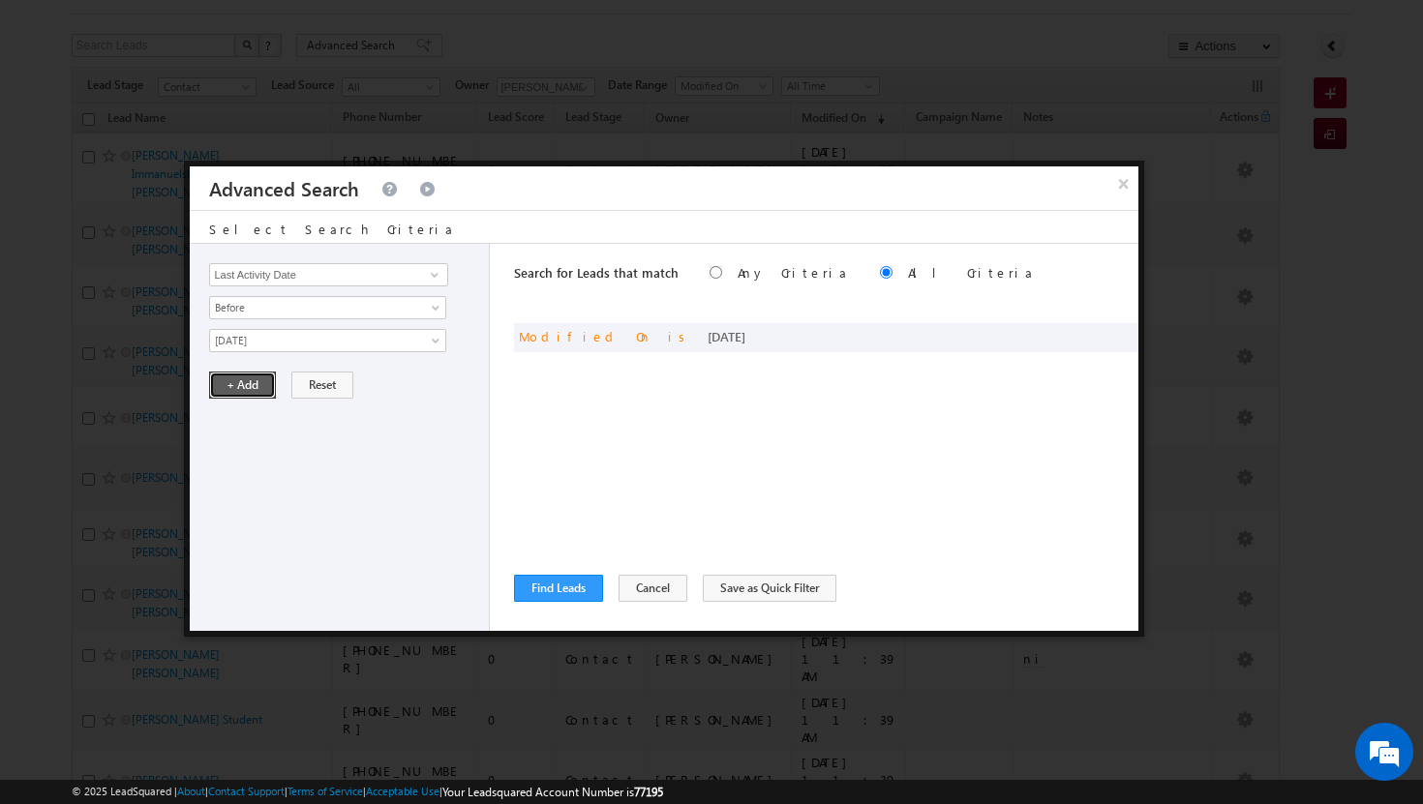
click at [246, 383] on button "+ Add" at bounding box center [242, 385] width 67 height 27
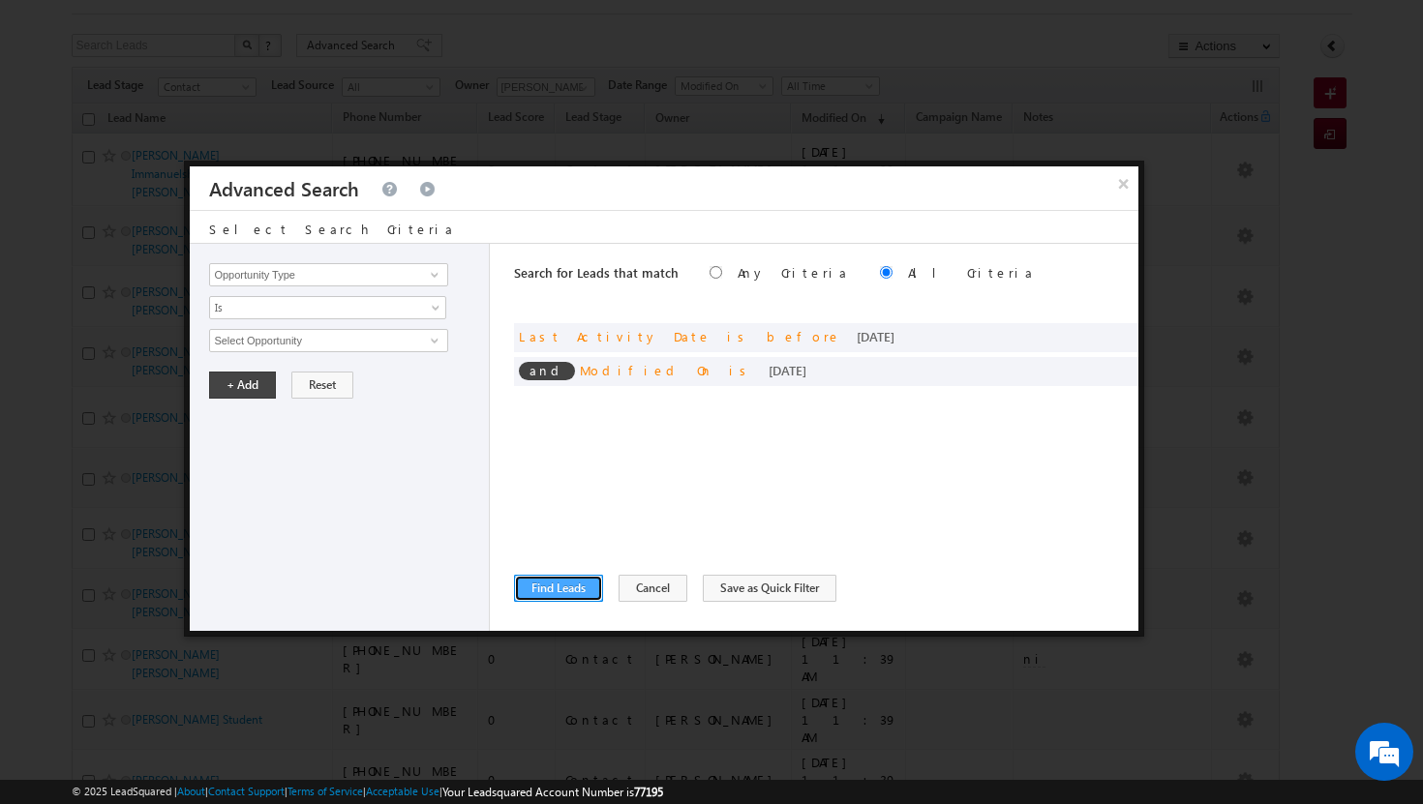
click at [585, 589] on button "Find Leads" at bounding box center [558, 588] width 89 height 27
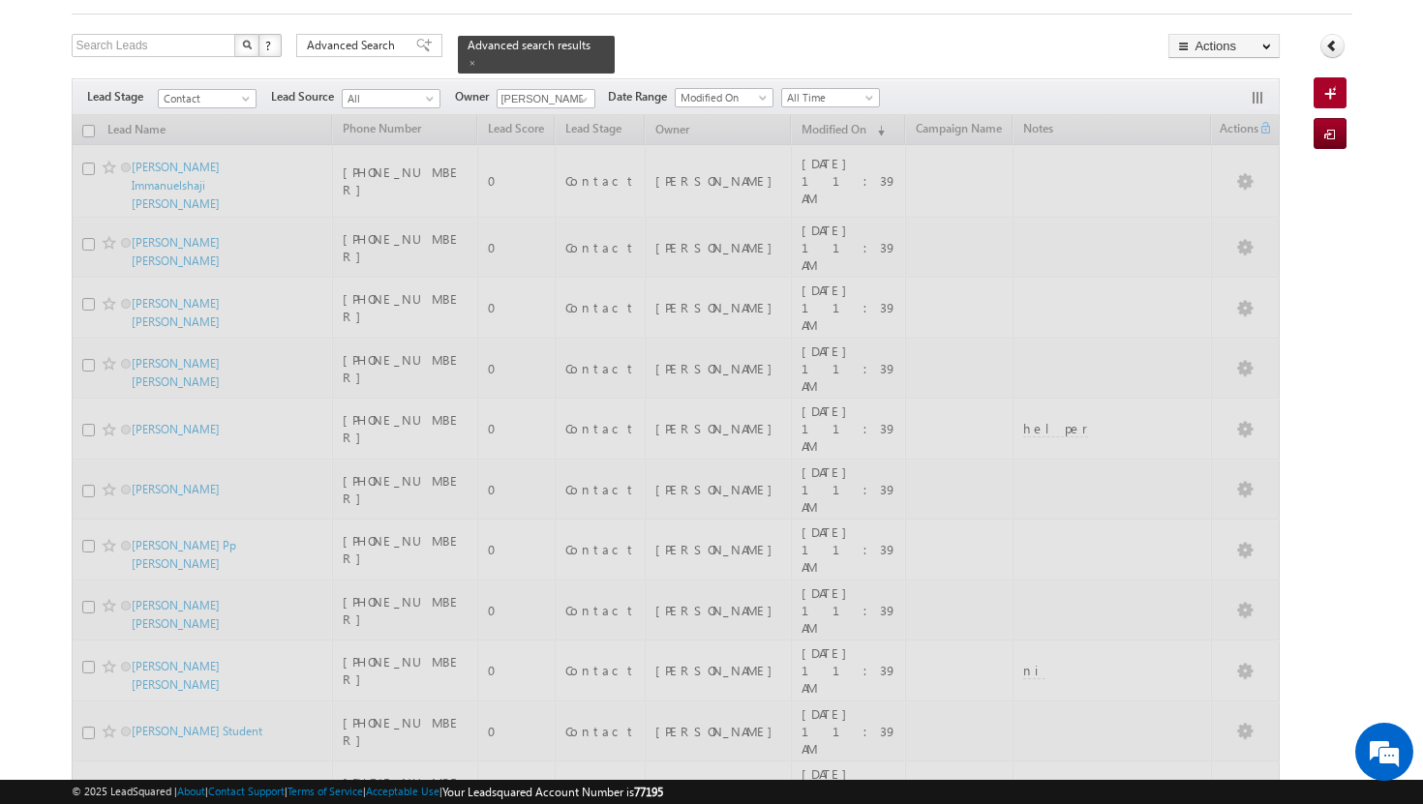
scroll to position [0, 0]
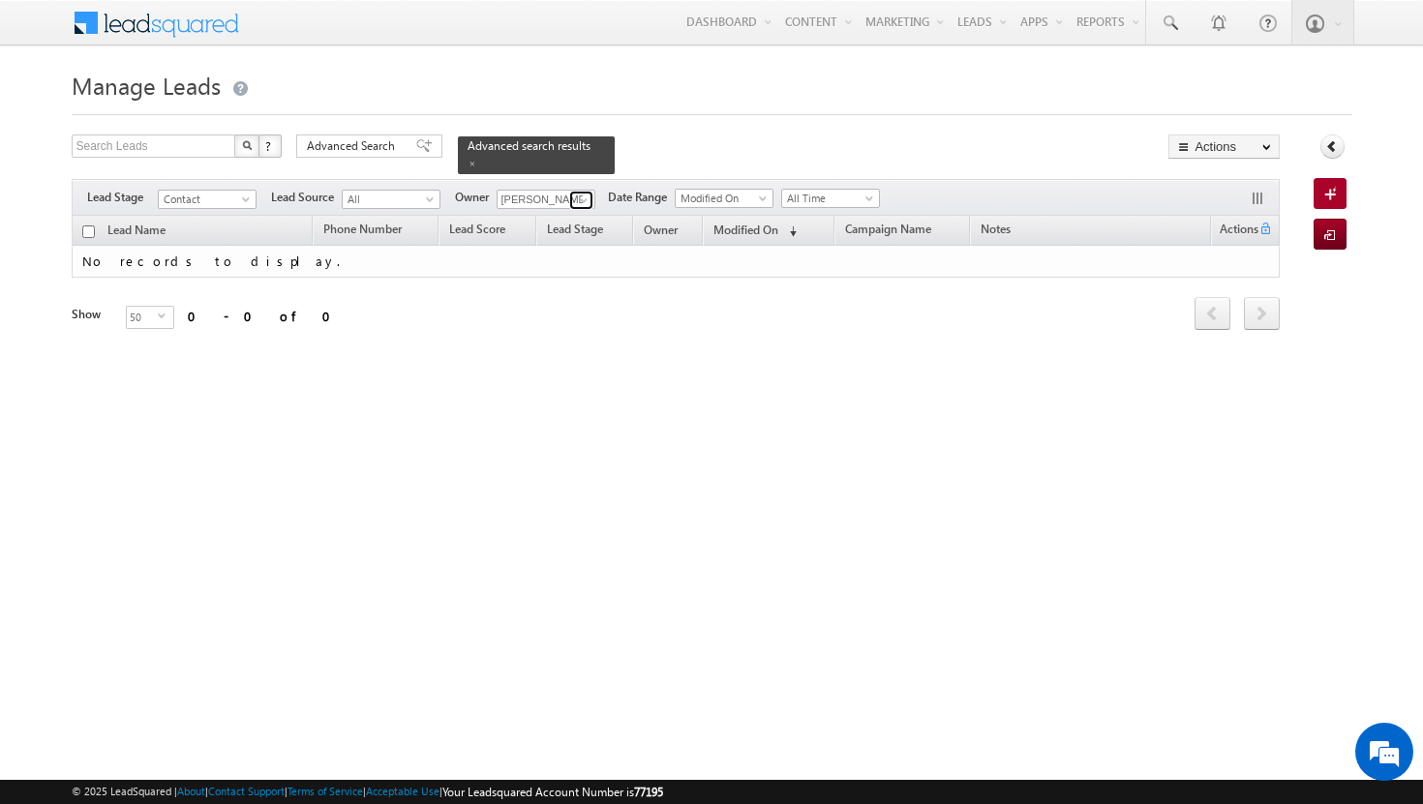
click at [586, 193] on span at bounding box center [583, 200] width 15 height 15
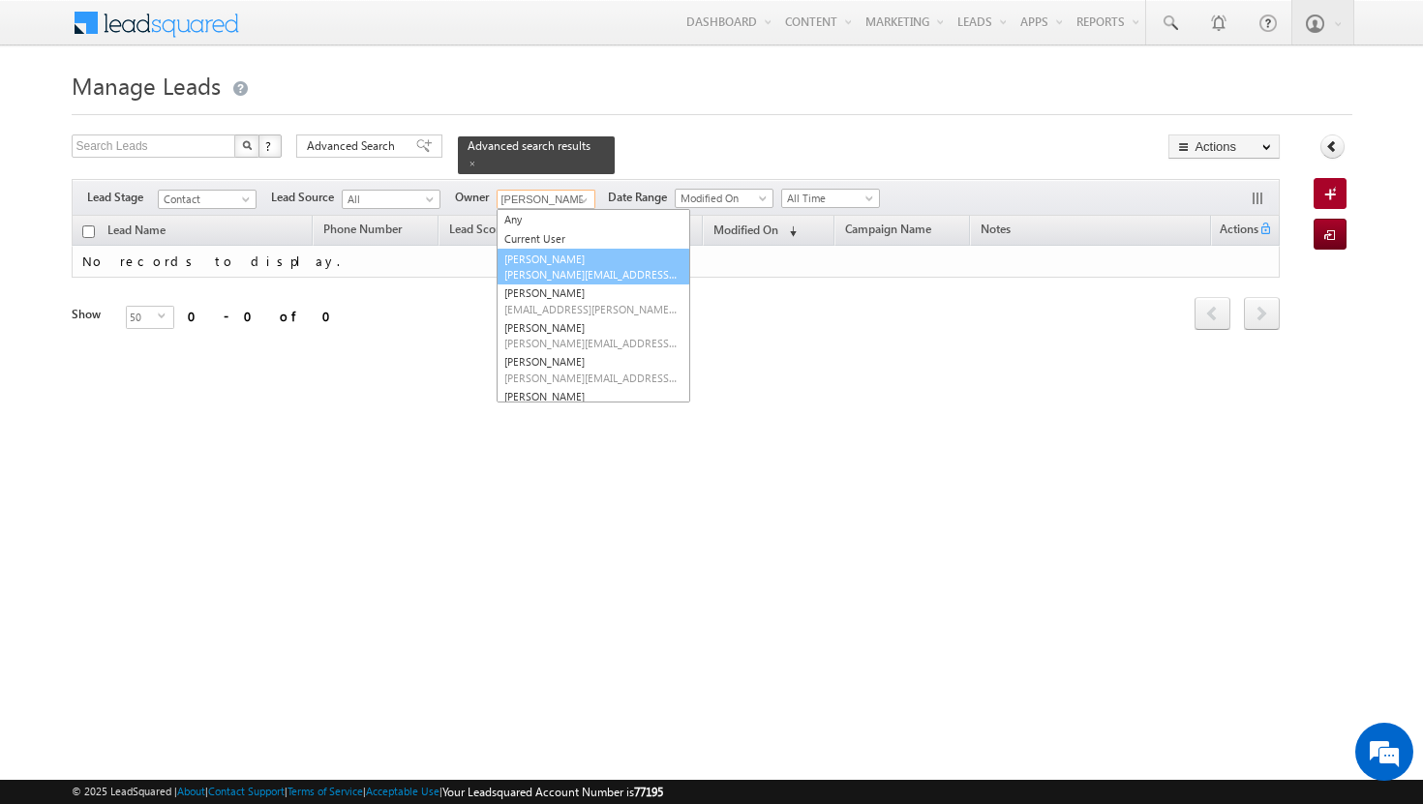
click at [568, 267] on span "adil.islam@indglobal.ae" at bounding box center [591, 274] width 174 height 15
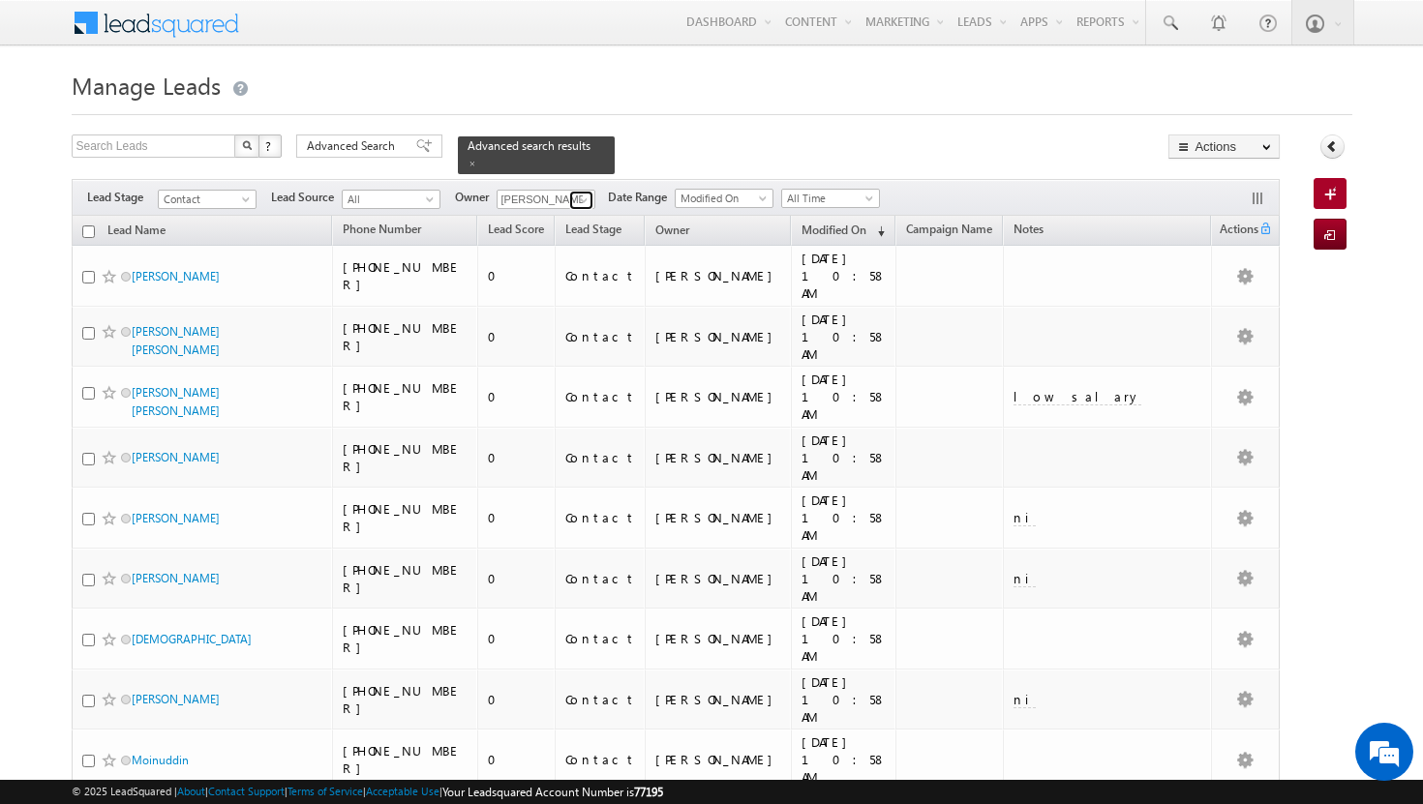
click at [583, 193] on span at bounding box center [583, 200] width 15 height 15
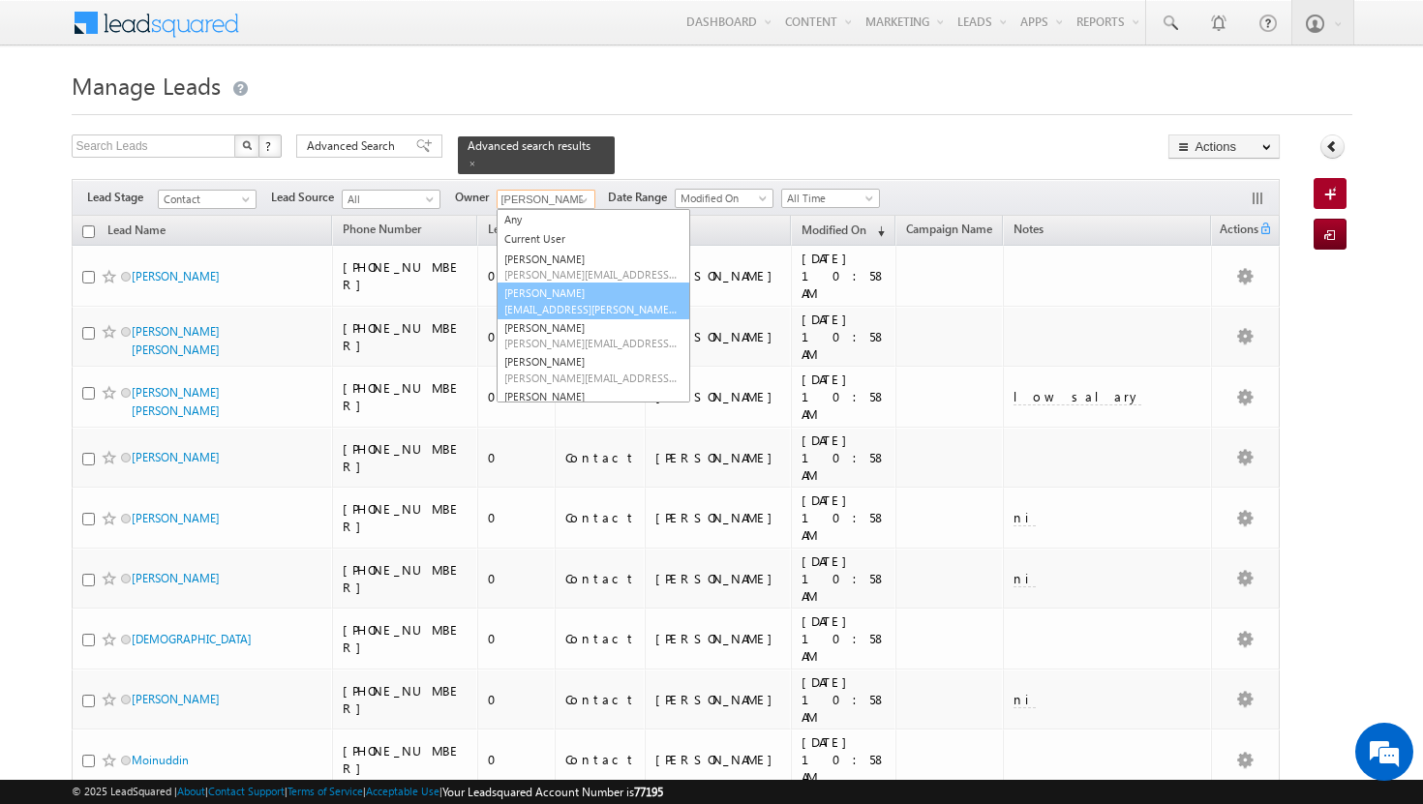
click at [571, 283] on link "Afeef Mohammad afeef.mohammad@indglobal.ae" at bounding box center [593, 301] width 194 height 37
type input "Afeef Mohammad"
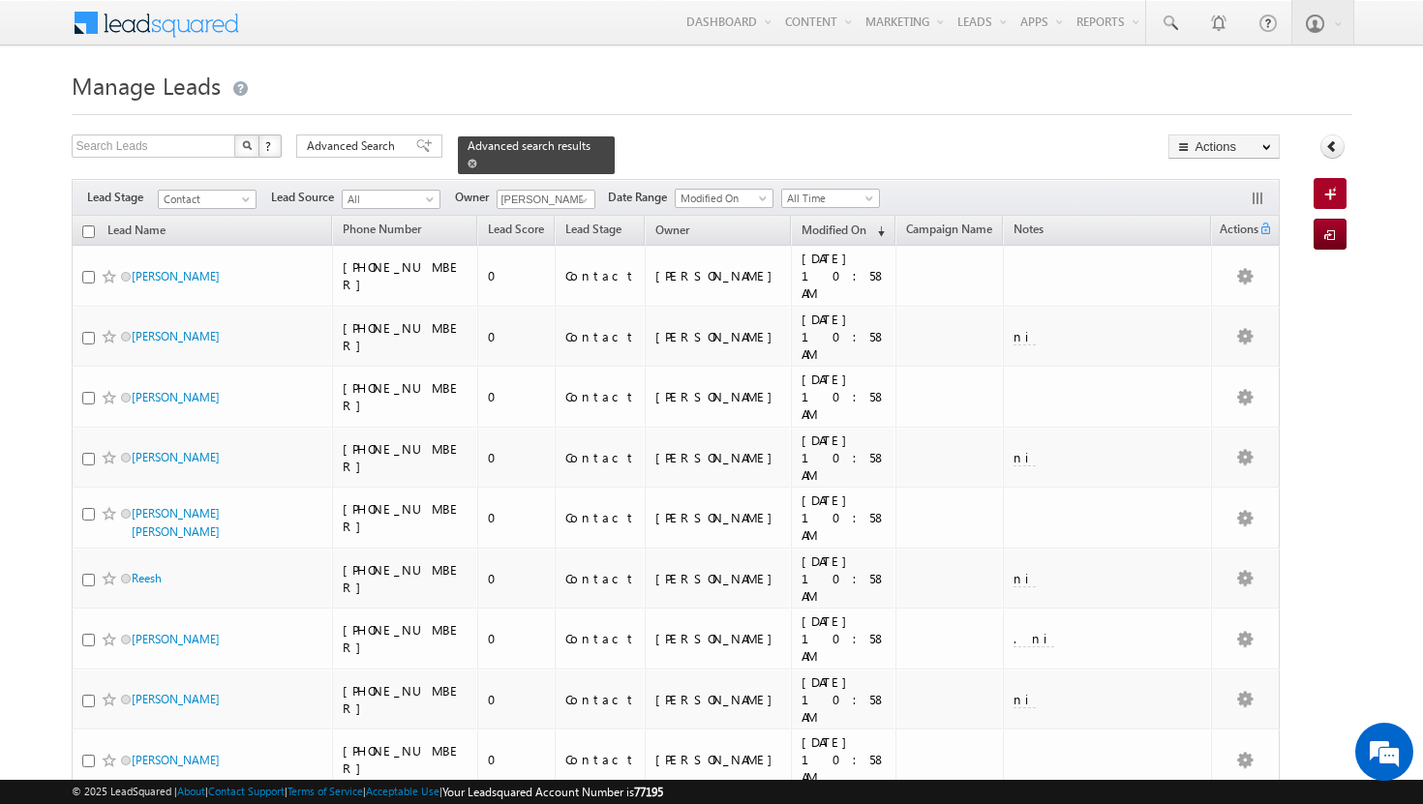
click at [477, 159] on span at bounding box center [472, 164] width 10 height 10
